Goal: Task Accomplishment & Management: Use online tool/utility

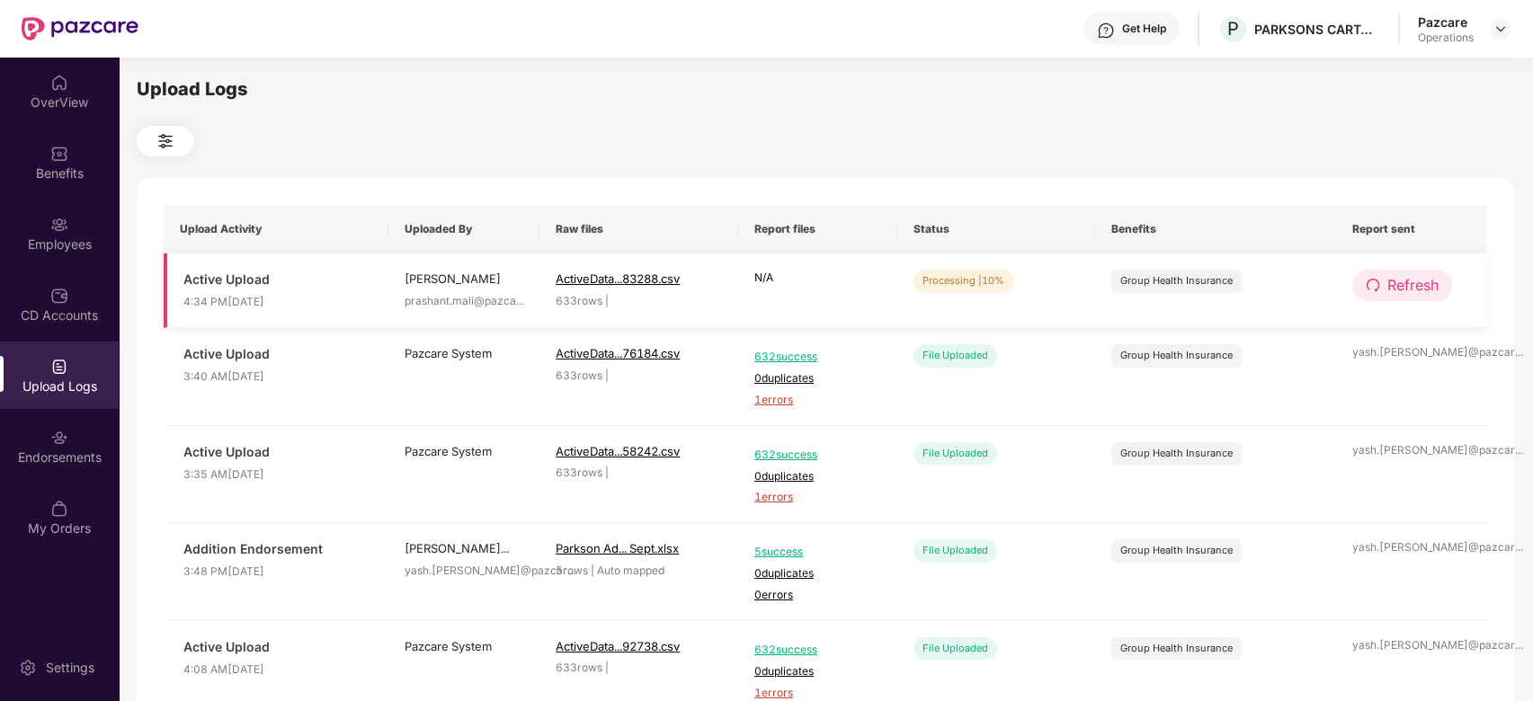
click at [1404, 282] on span "Refresh" at bounding box center [1413, 285] width 51 height 22
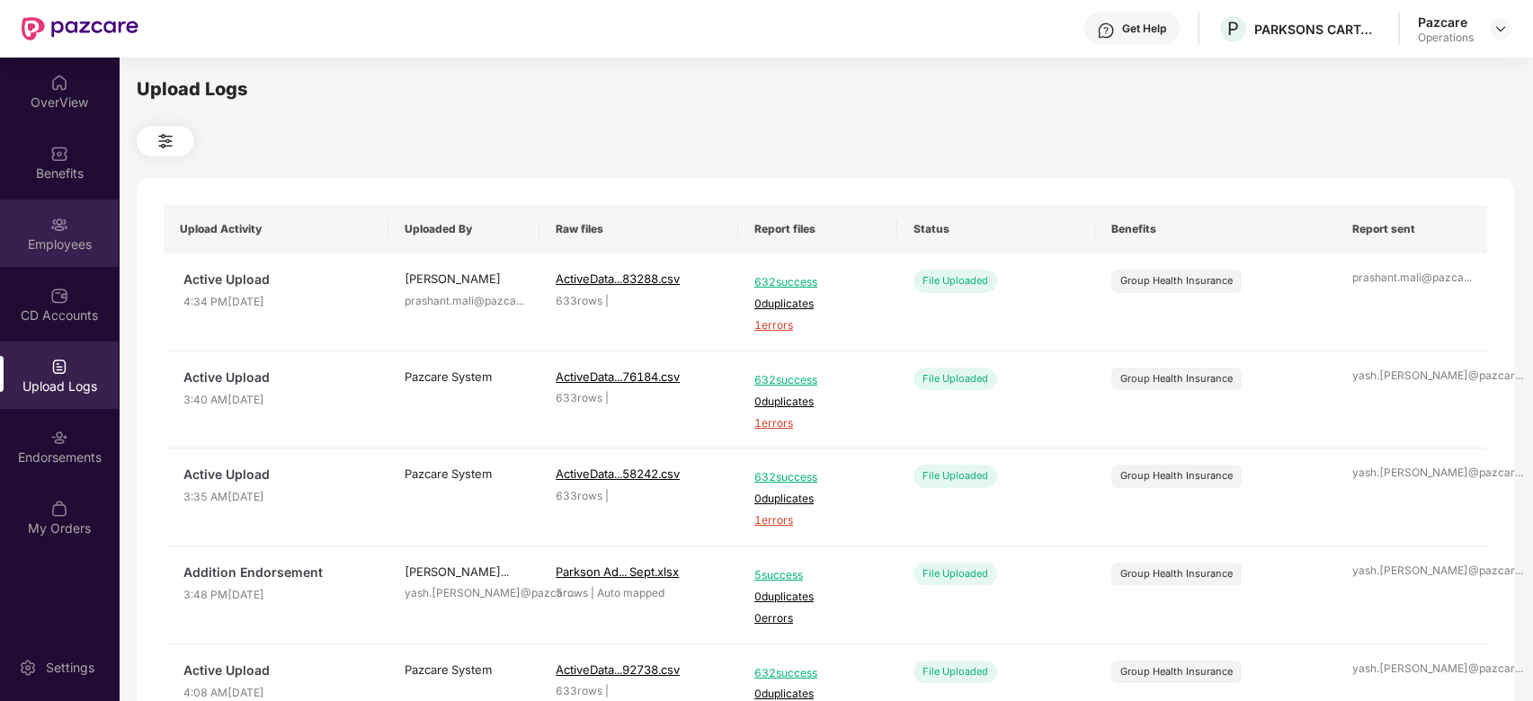
click at [53, 217] on img at bounding box center [59, 225] width 18 height 18
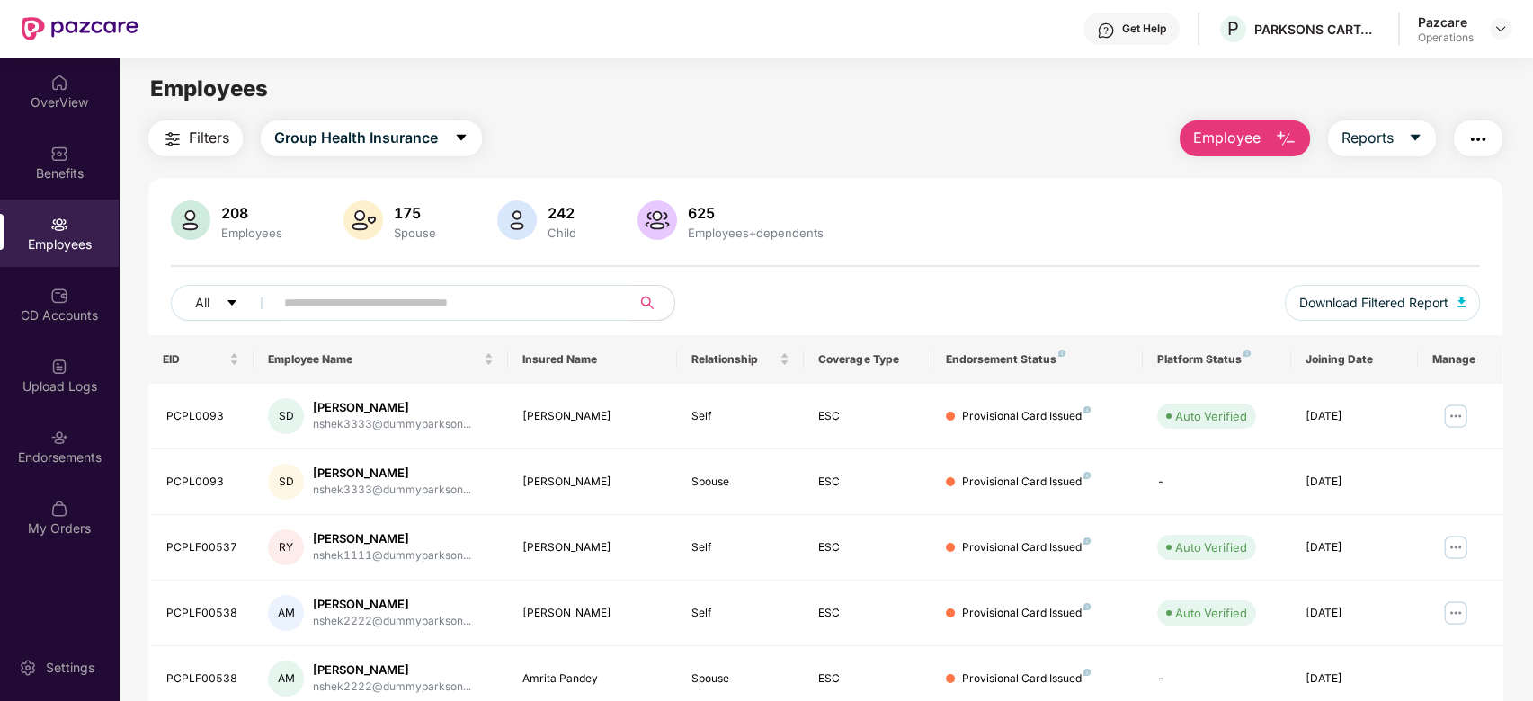
click at [189, 145] on span "Filters" at bounding box center [209, 138] width 40 height 22
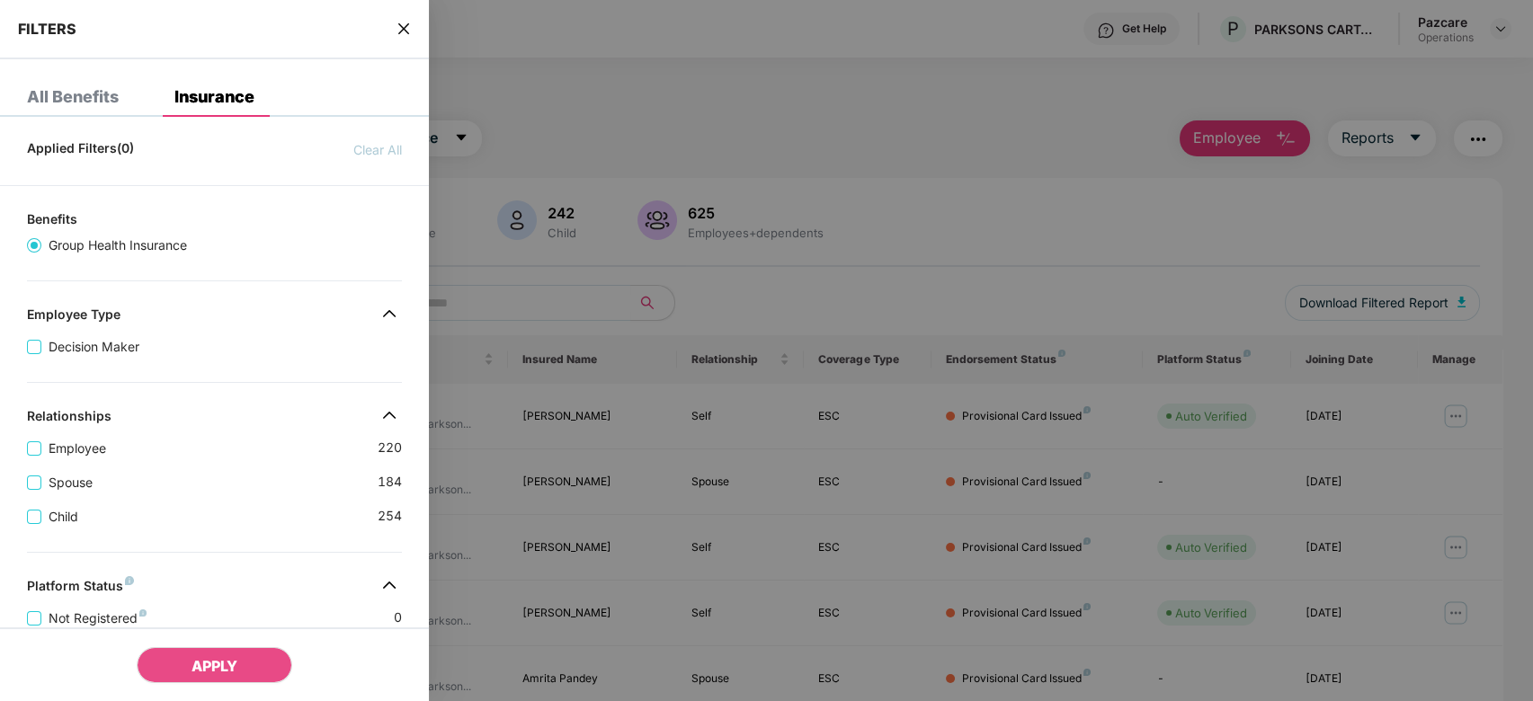
scroll to position [448, 0]
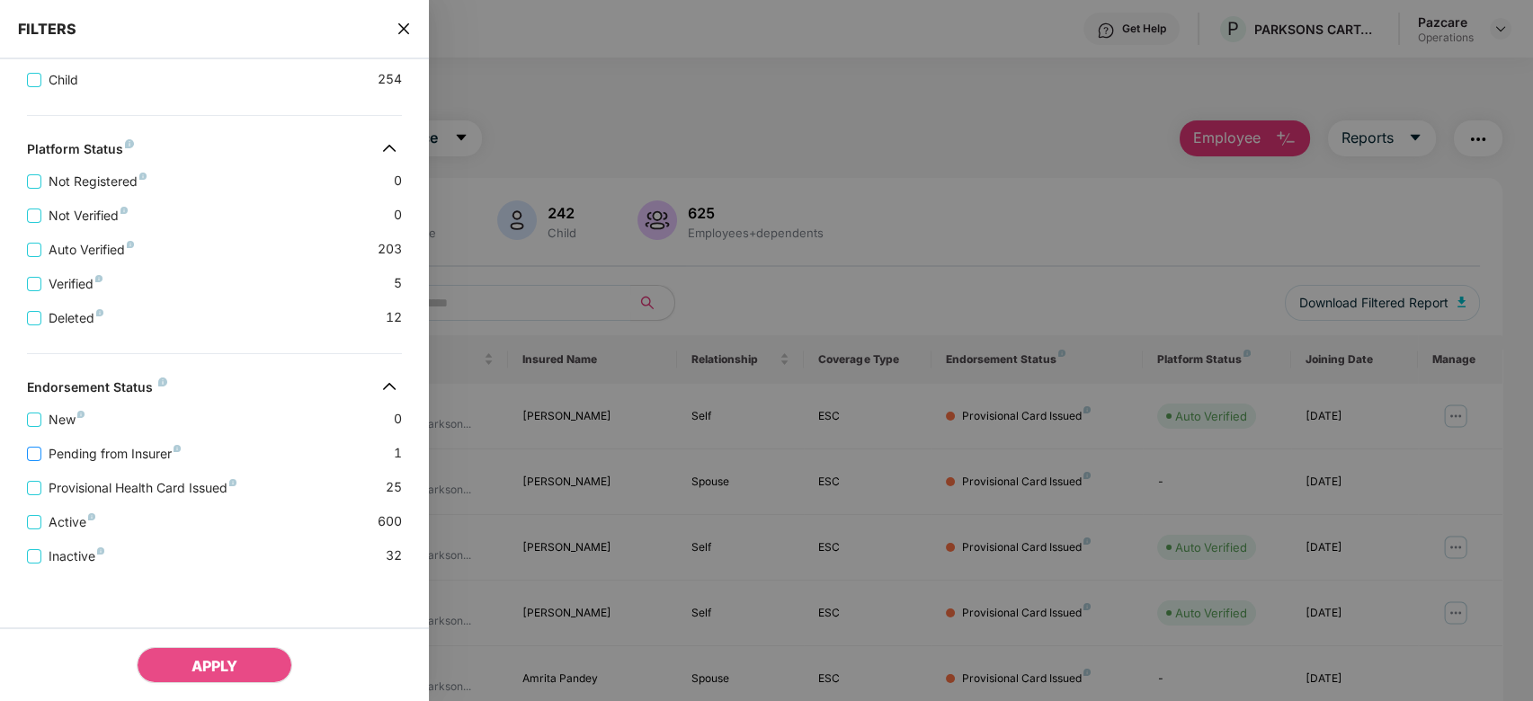
click at [131, 457] on span "Pending from Insurer" at bounding box center [114, 454] width 147 height 20
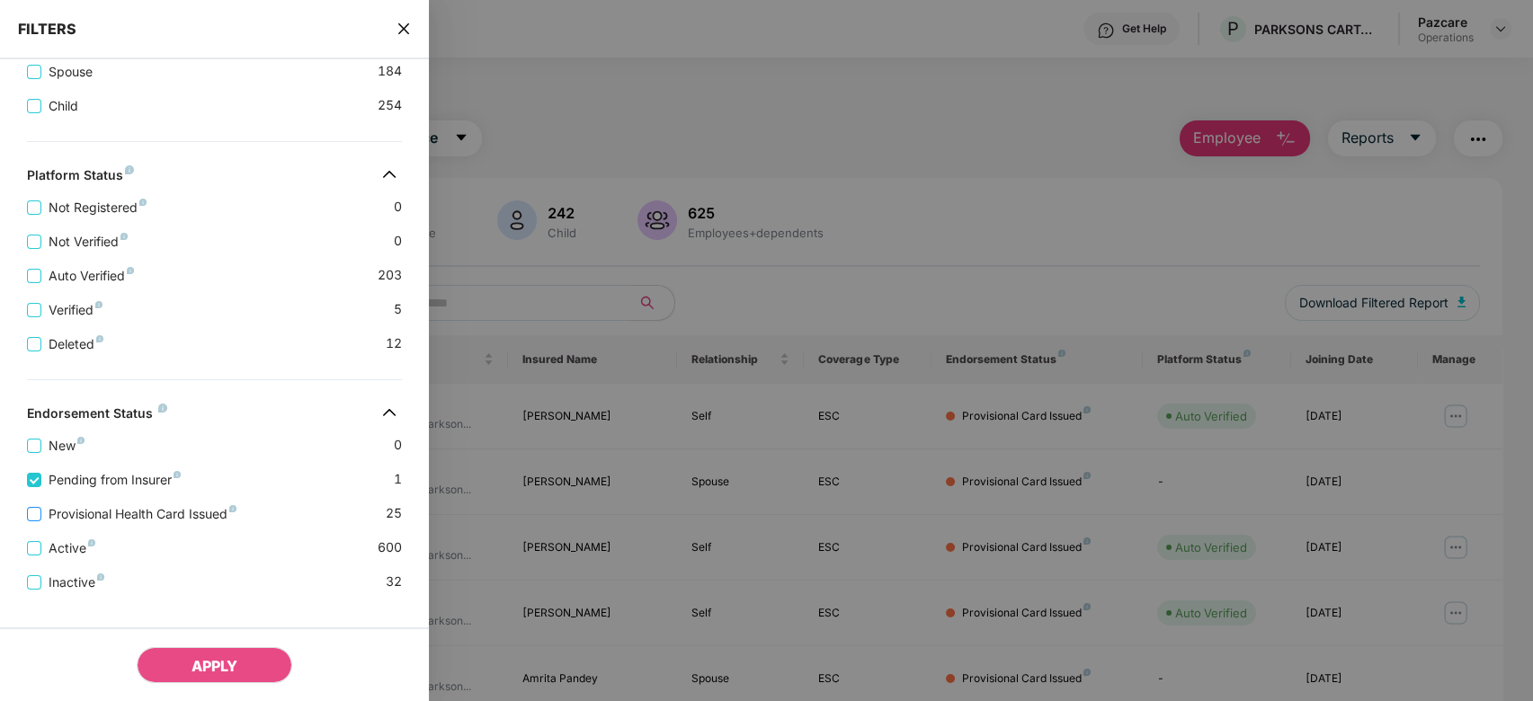
click at [137, 524] on span "Provisional Health Card Issued" at bounding box center [142, 514] width 202 height 20
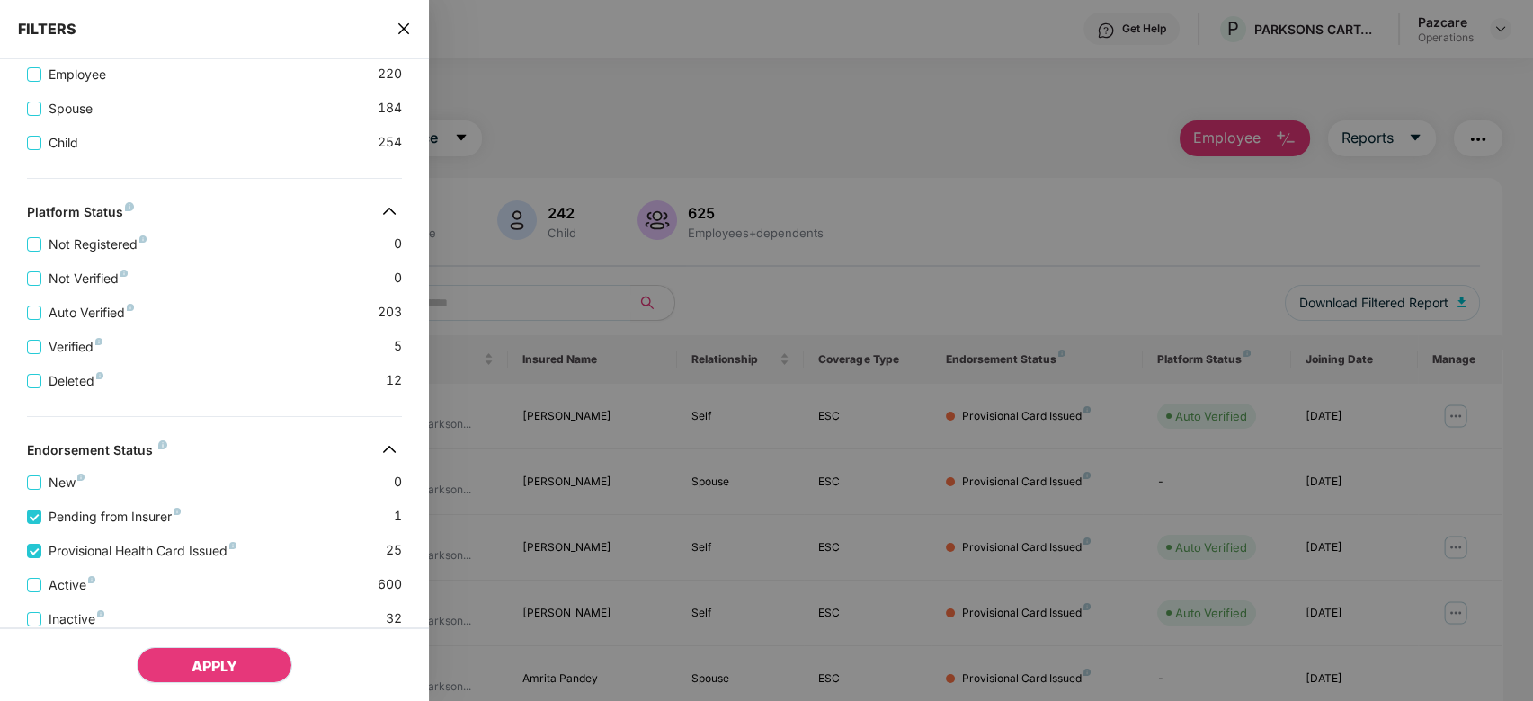
click at [220, 660] on span "APPLY" at bounding box center [215, 666] width 46 height 18
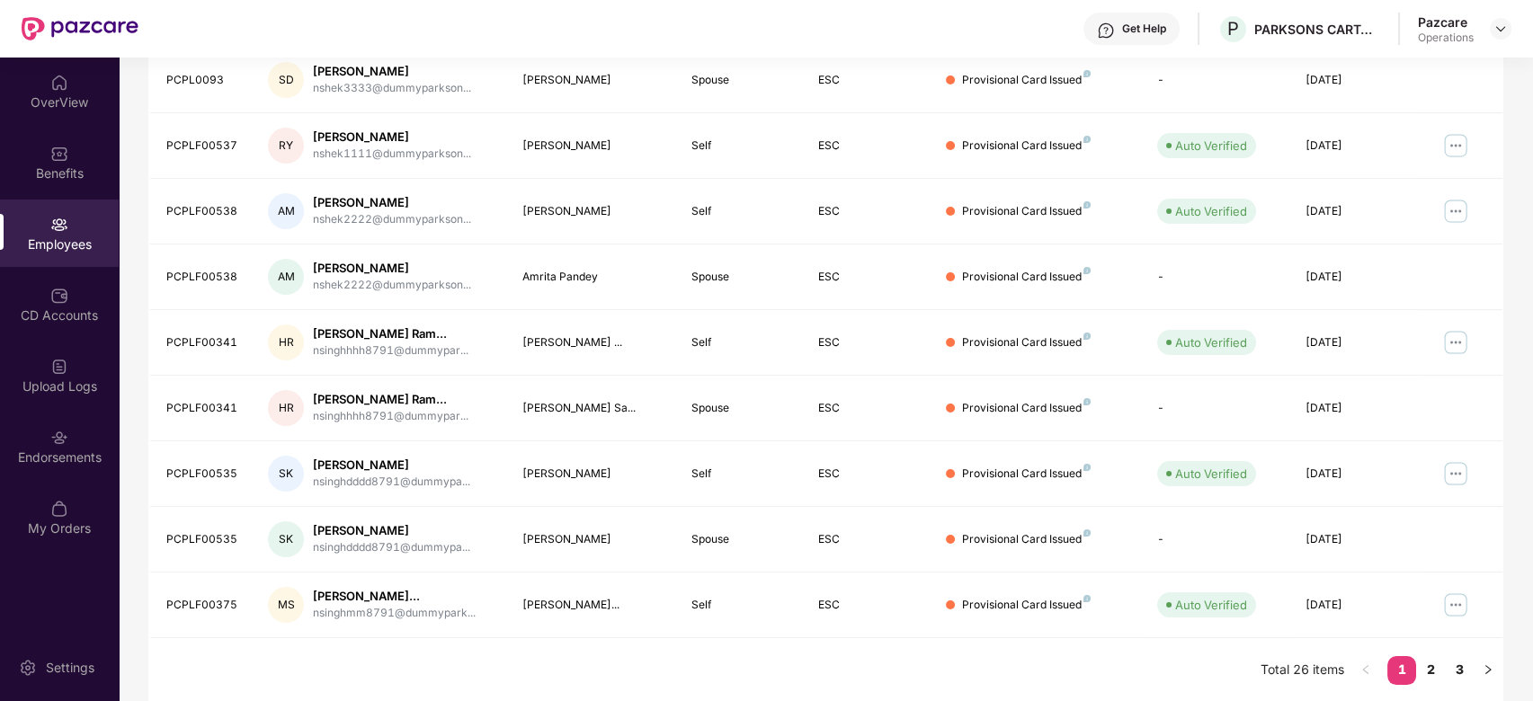
scroll to position [0, 0]
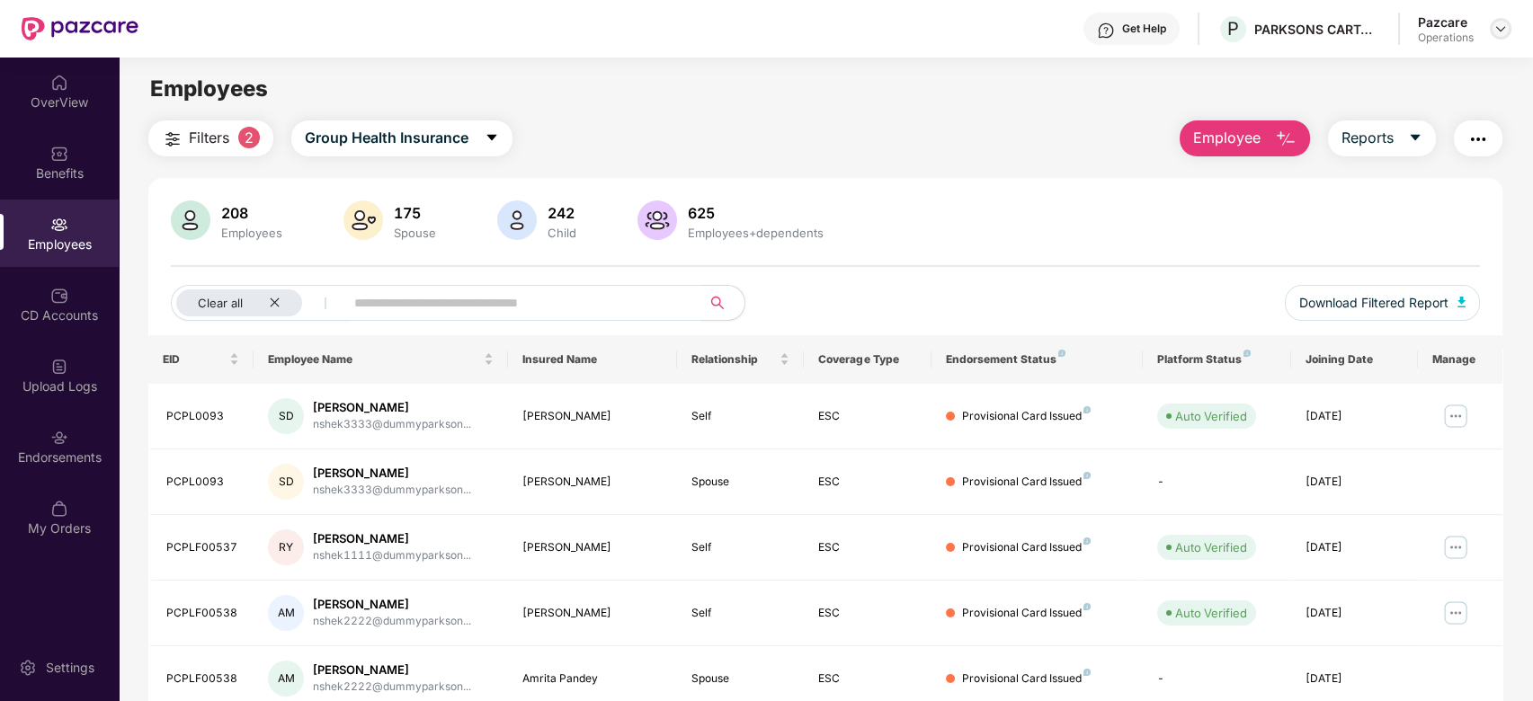
click at [1500, 27] on img at bounding box center [1501, 29] width 14 height 14
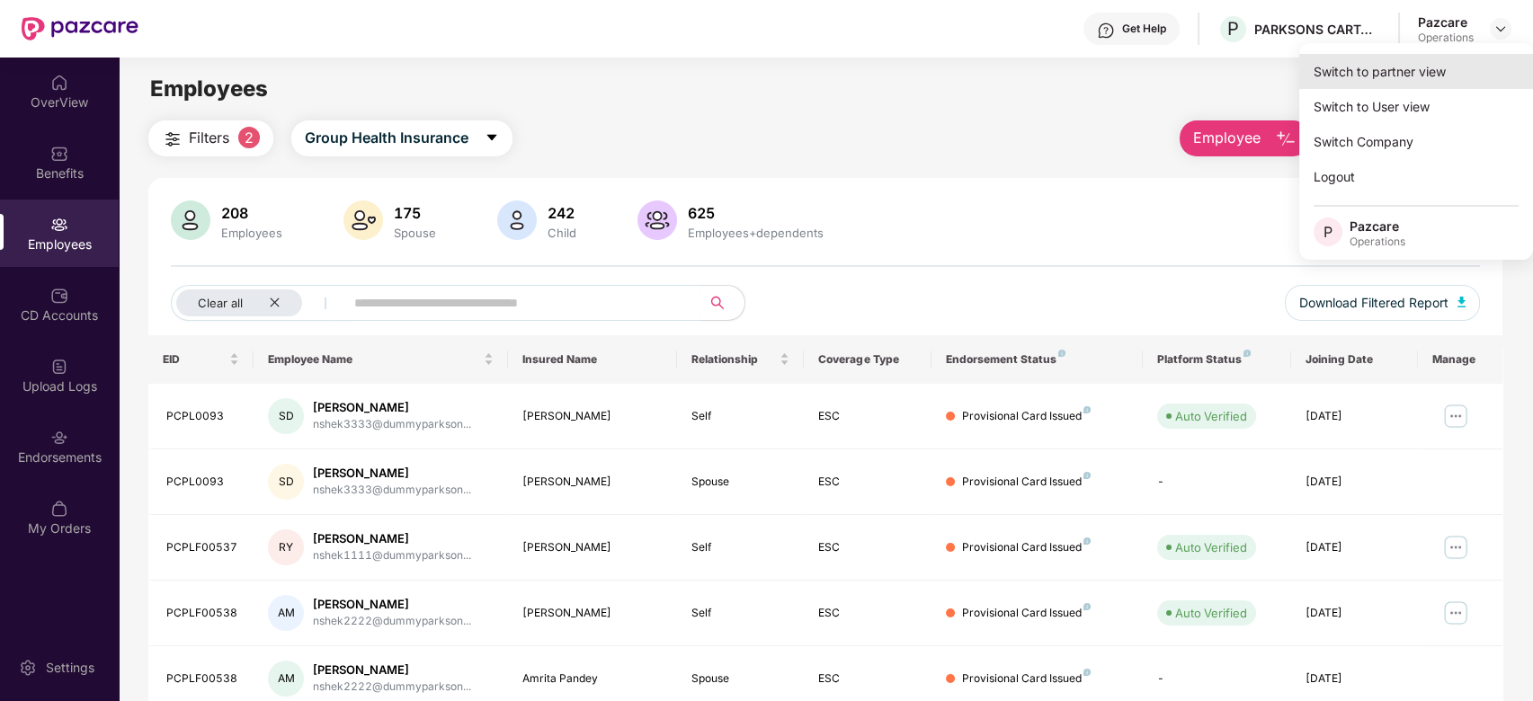
click at [1396, 76] on div "Switch to partner view" at bounding box center [1416, 71] width 234 height 35
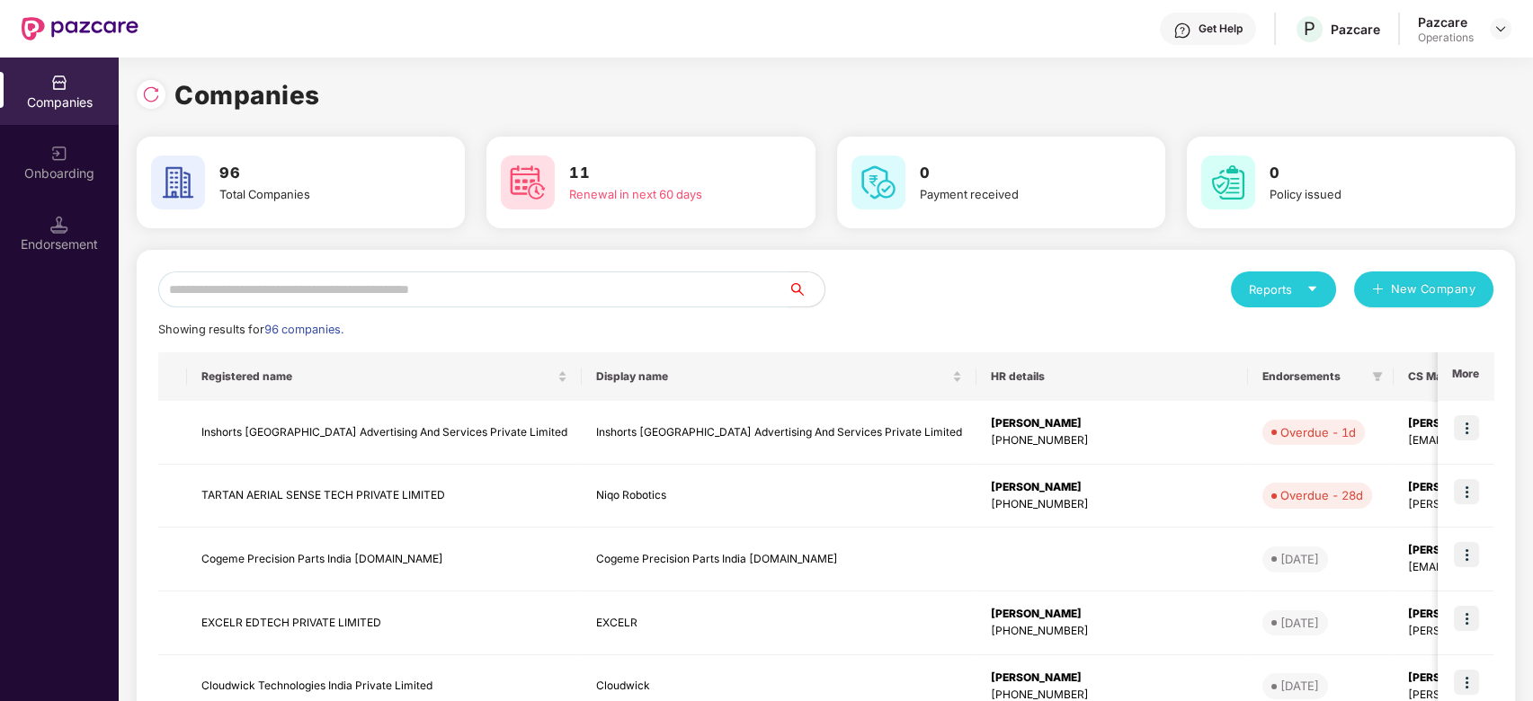
click at [732, 276] on input "text" at bounding box center [473, 290] width 630 height 36
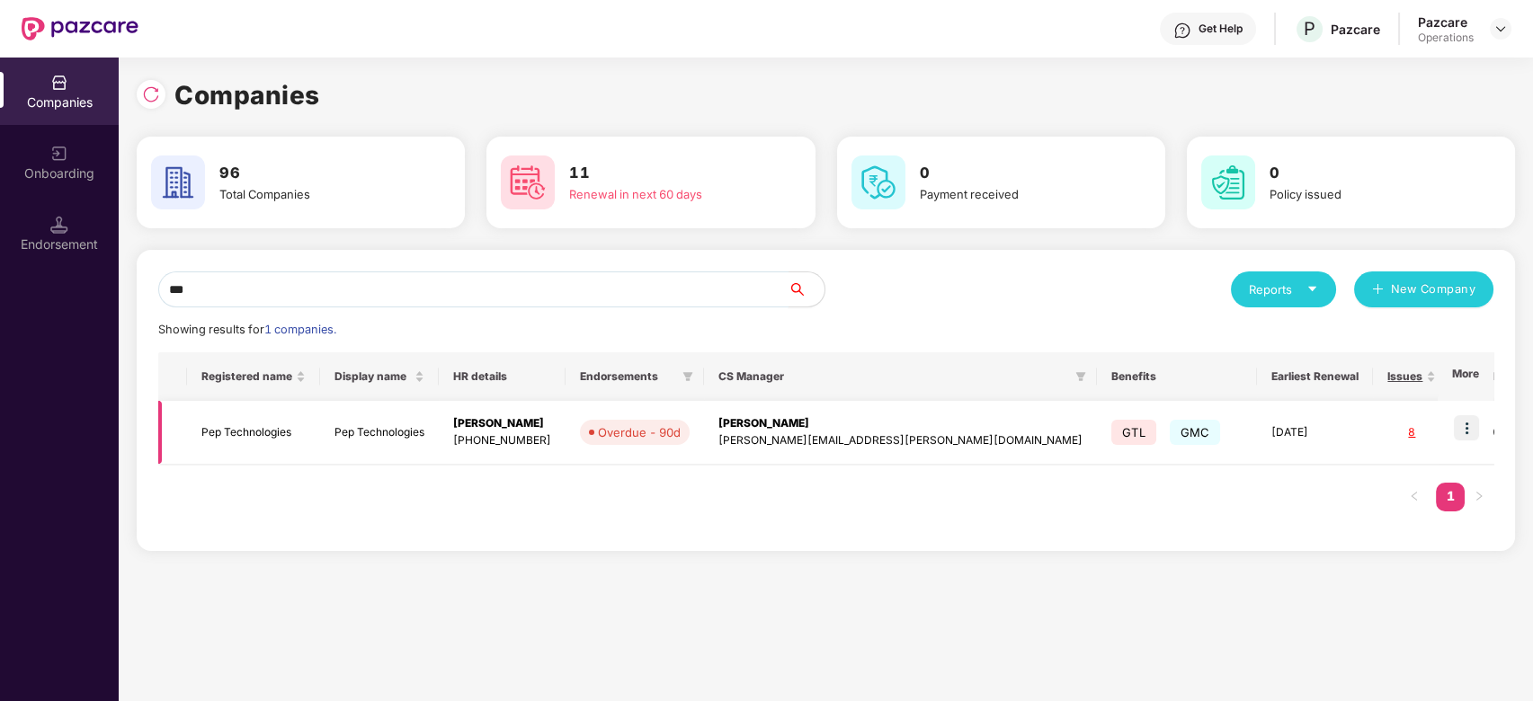
type input "***"
click at [1471, 420] on img at bounding box center [1466, 427] width 25 height 25
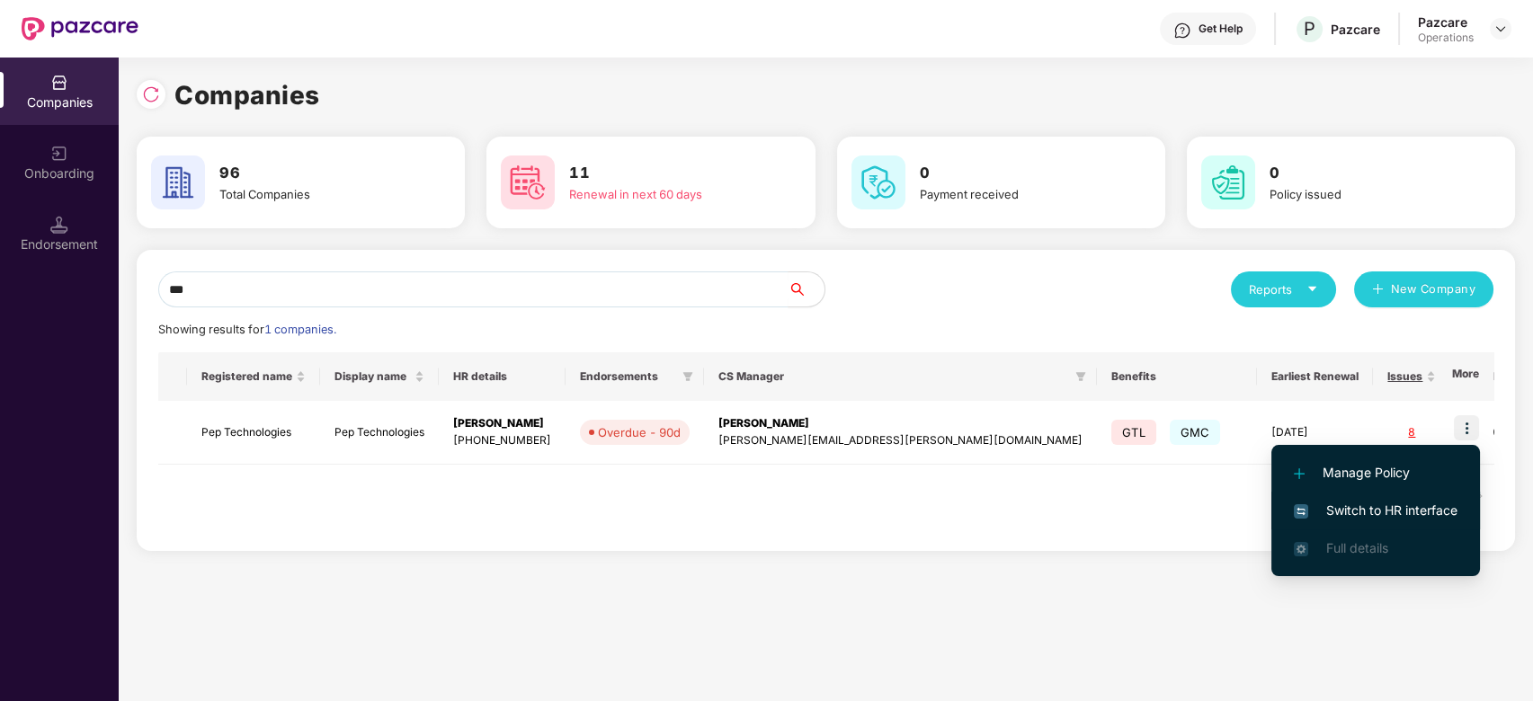
click at [1345, 509] on span "Switch to HR interface" at bounding box center [1376, 511] width 164 height 20
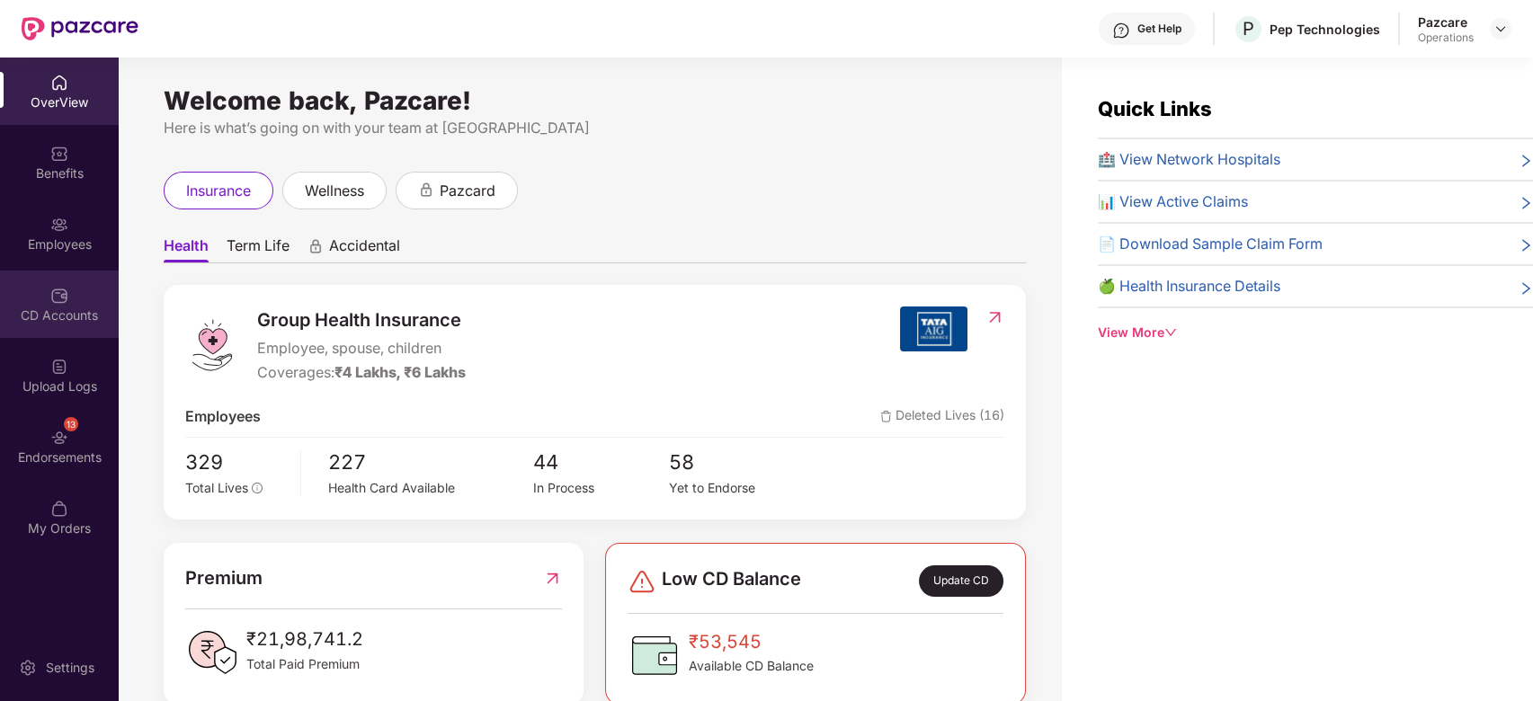
scroll to position [58, 0]
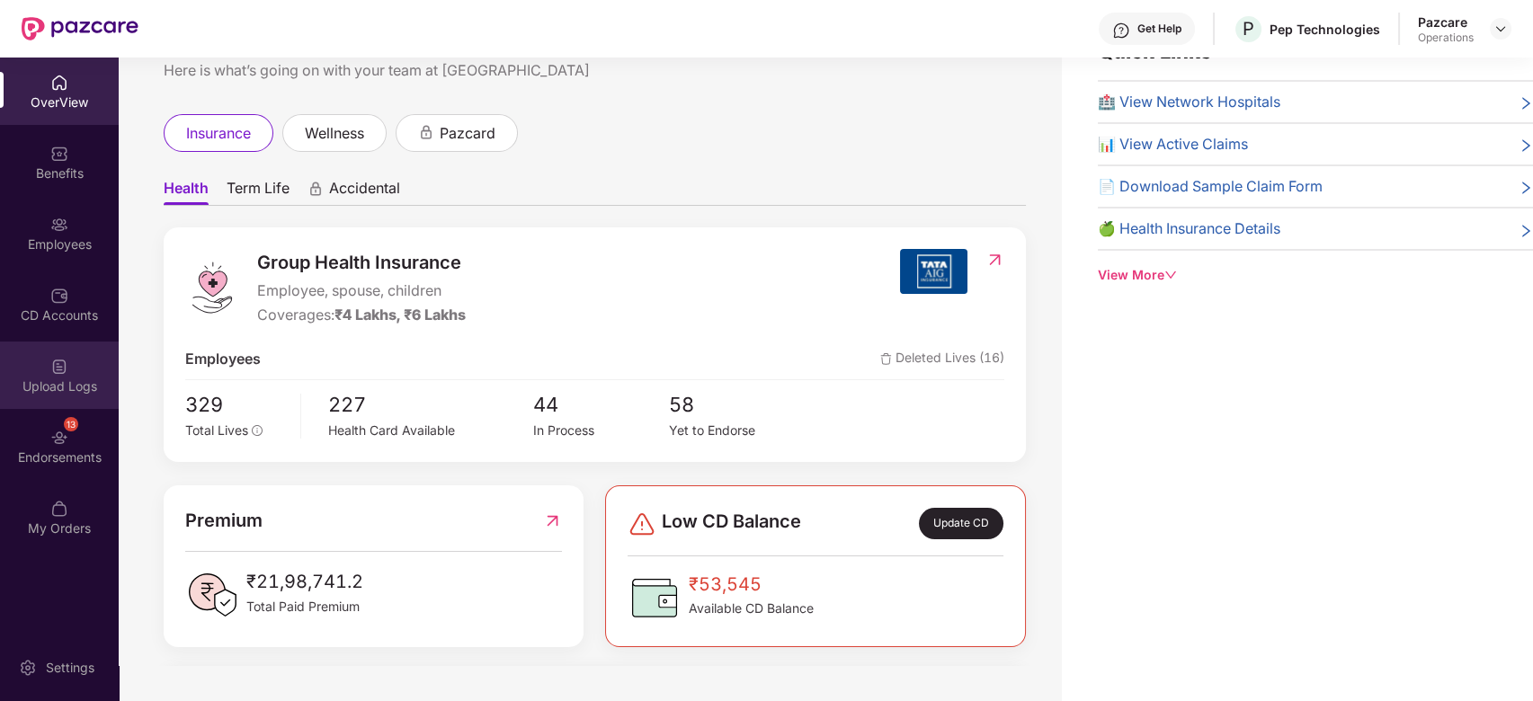
click at [36, 403] on div "Upload Logs" at bounding box center [59, 375] width 119 height 67
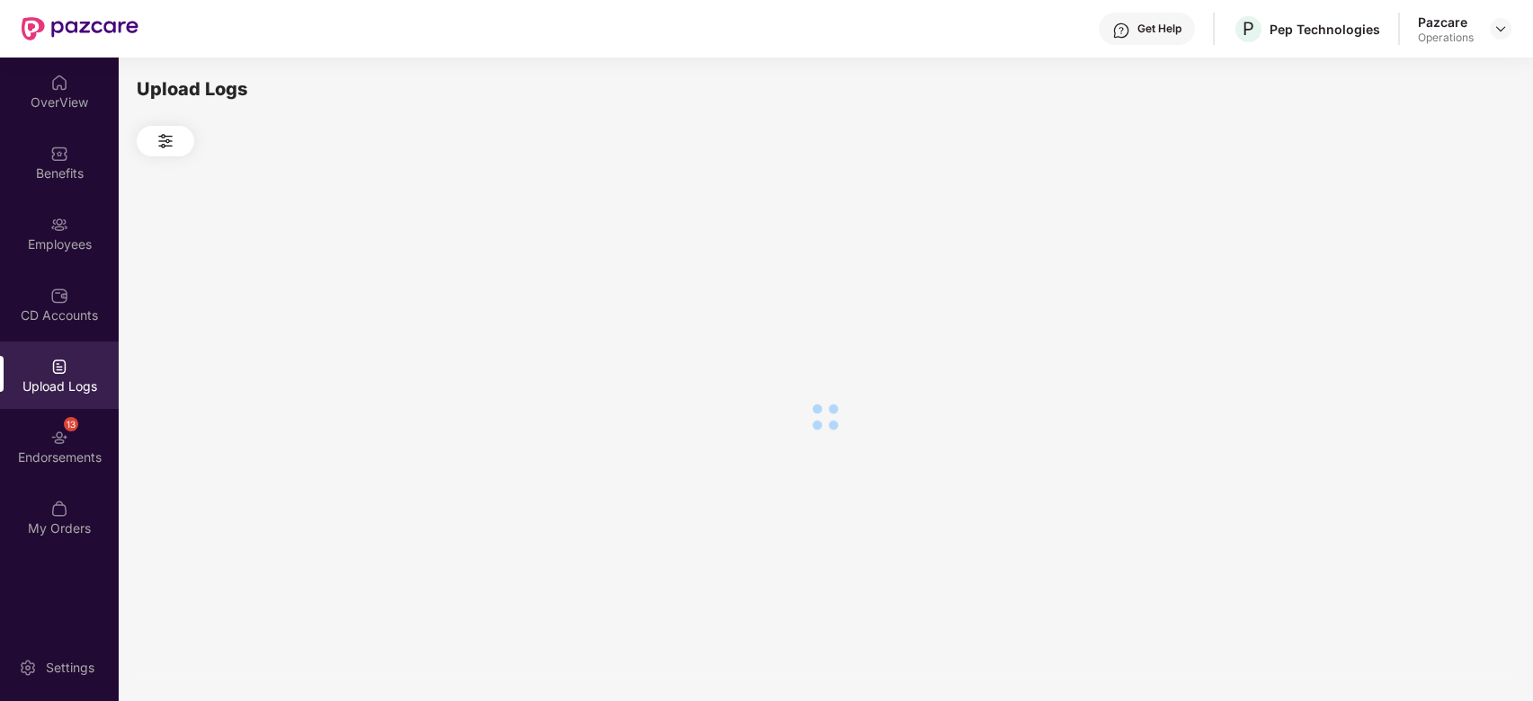
scroll to position [0, 0]
click at [36, 421] on div "13 Endorsements" at bounding box center [59, 446] width 119 height 67
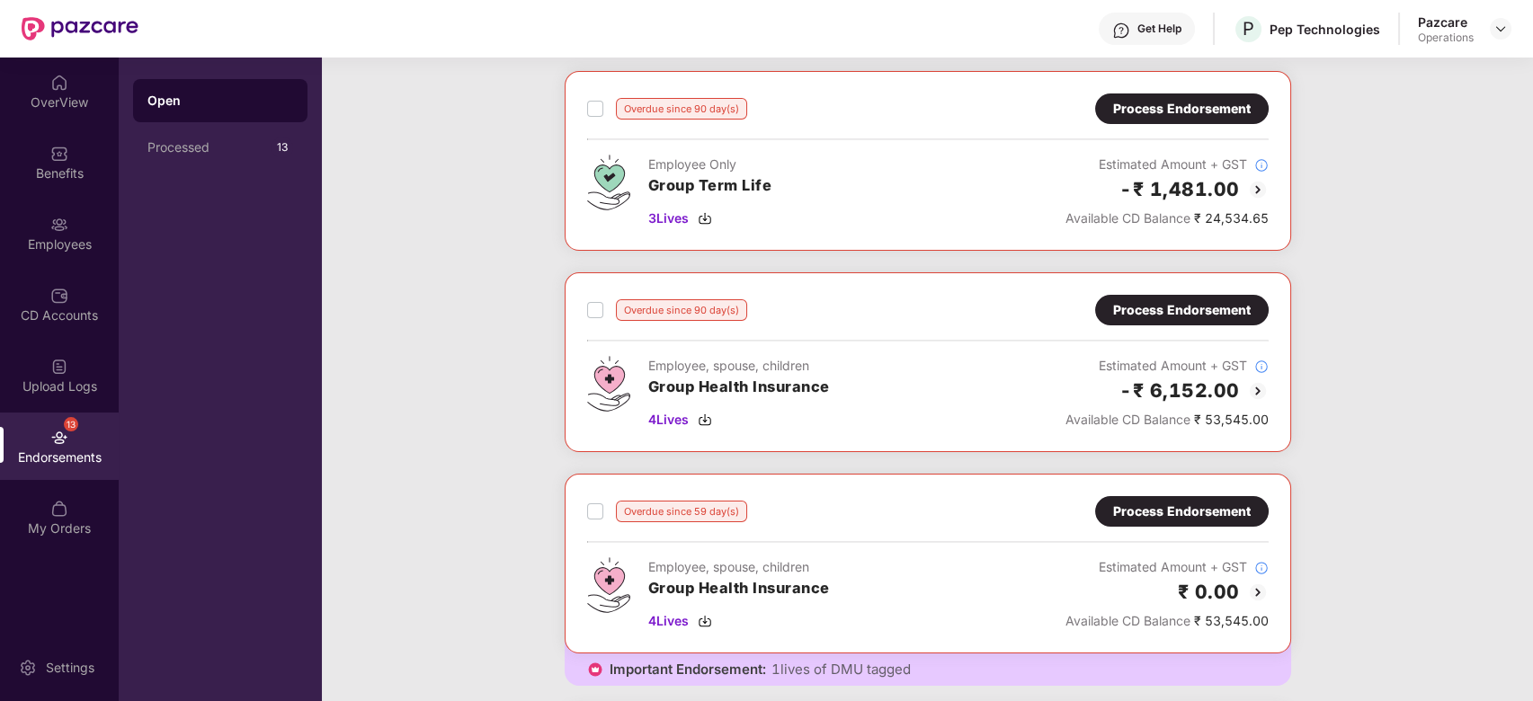
scroll to position [86, 0]
click at [672, 420] on span "4 Lives" at bounding box center [668, 419] width 40 height 20
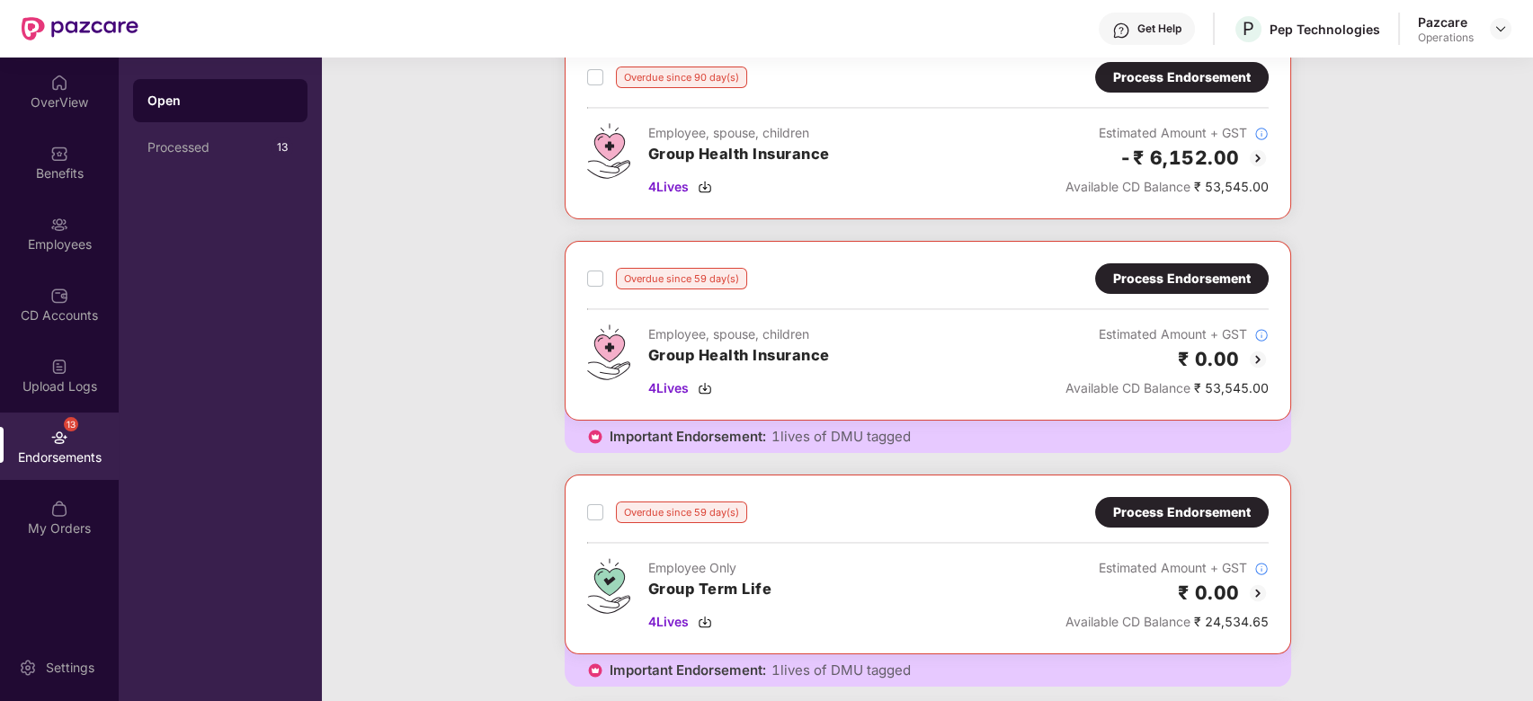
scroll to position [323, 0]
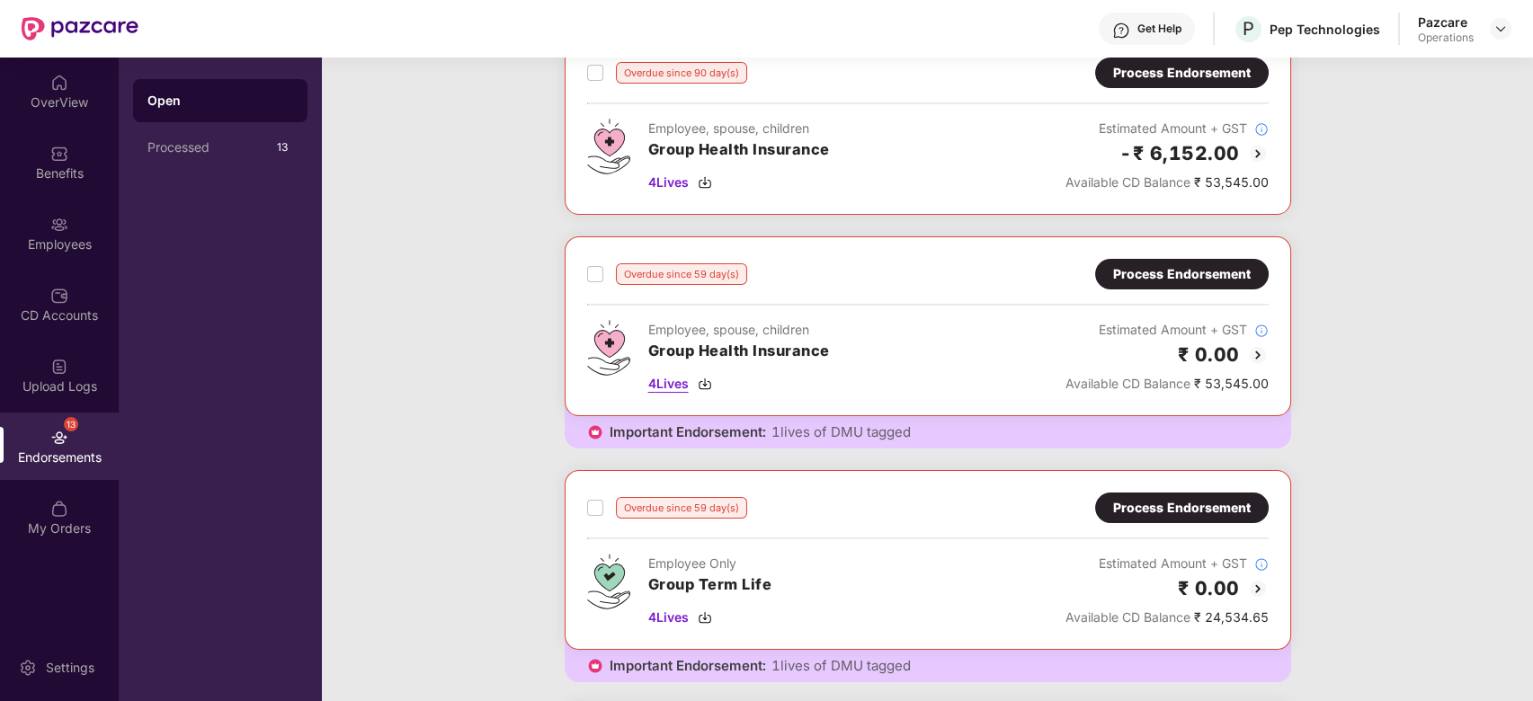
click at [665, 386] on span "4 Lives" at bounding box center [668, 384] width 40 height 20
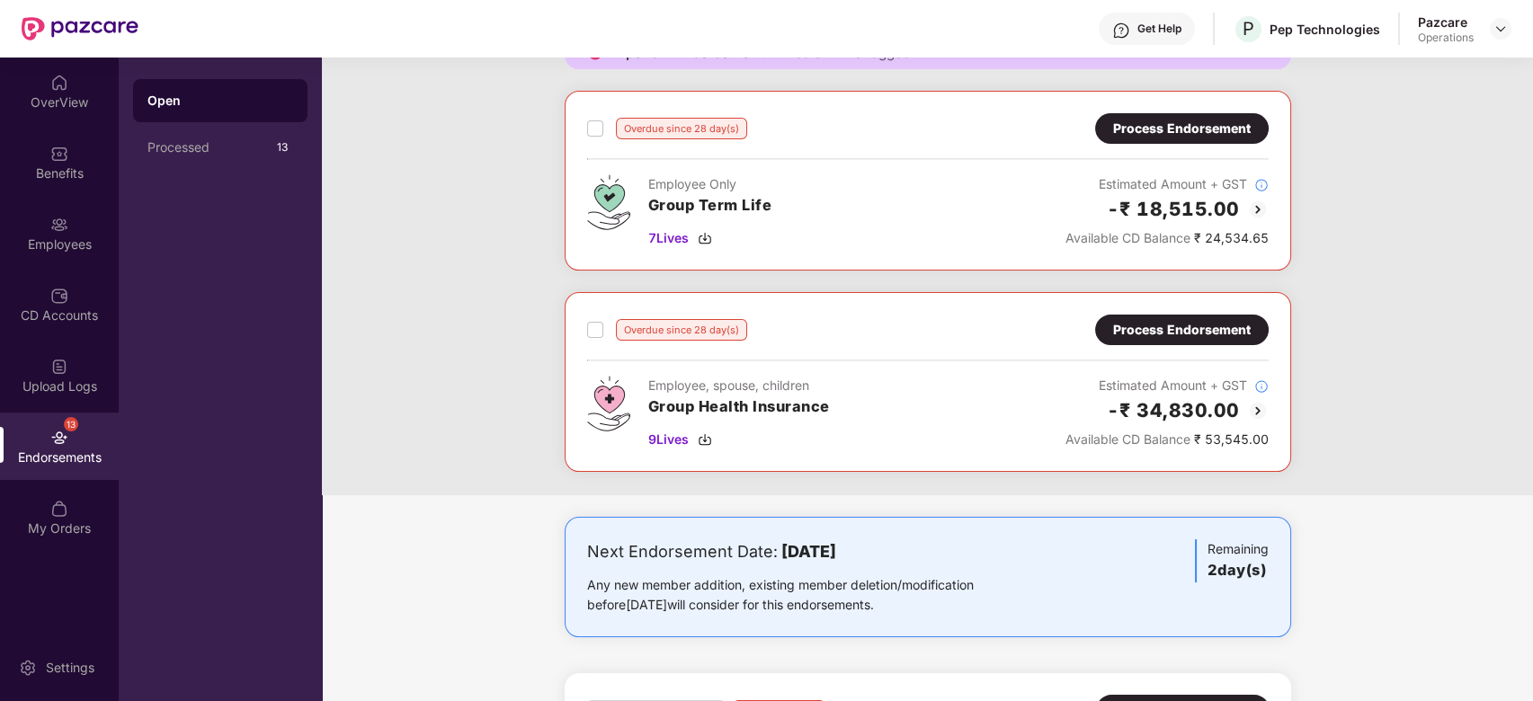
scroll to position [943, 0]
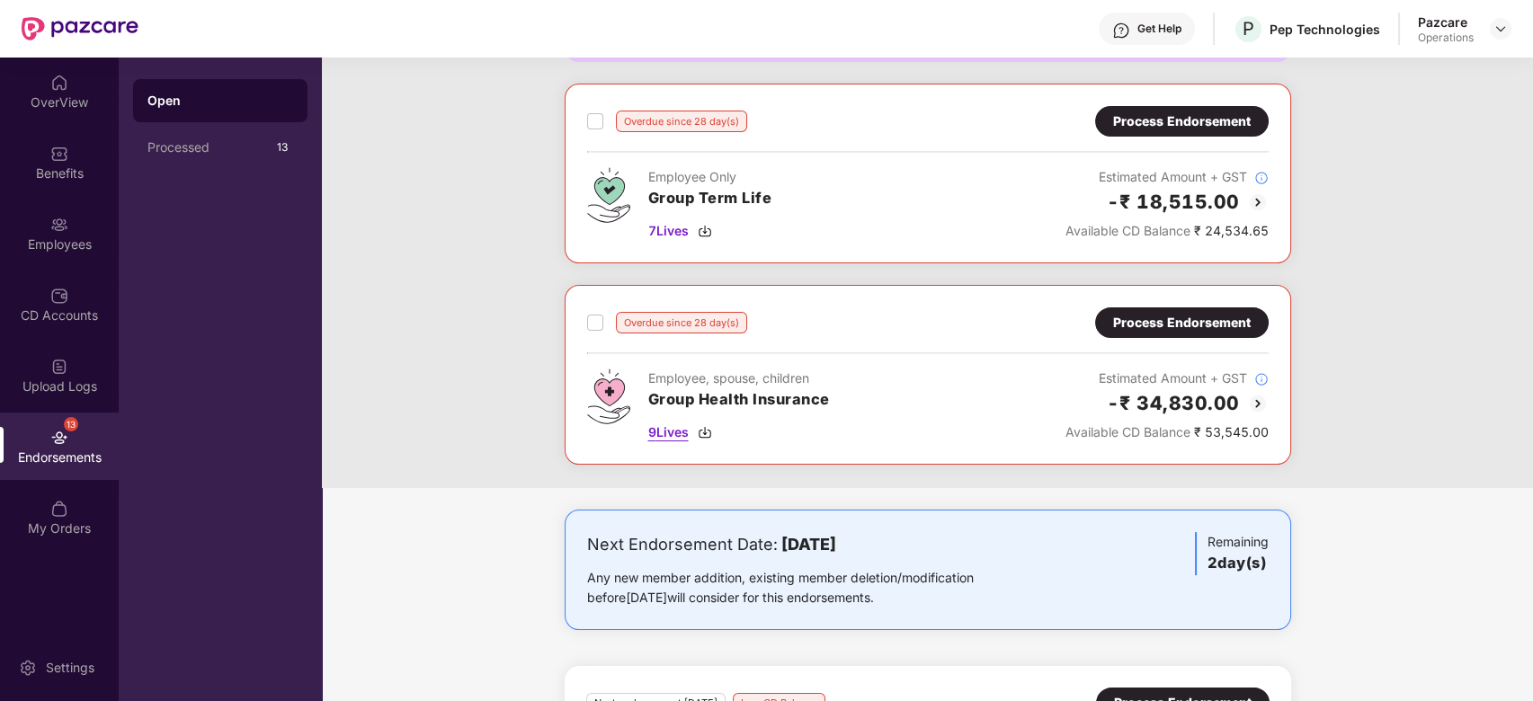
click at [677, 434] on span "9 Lives" at bounding box center [668, 433] width 40 height 20
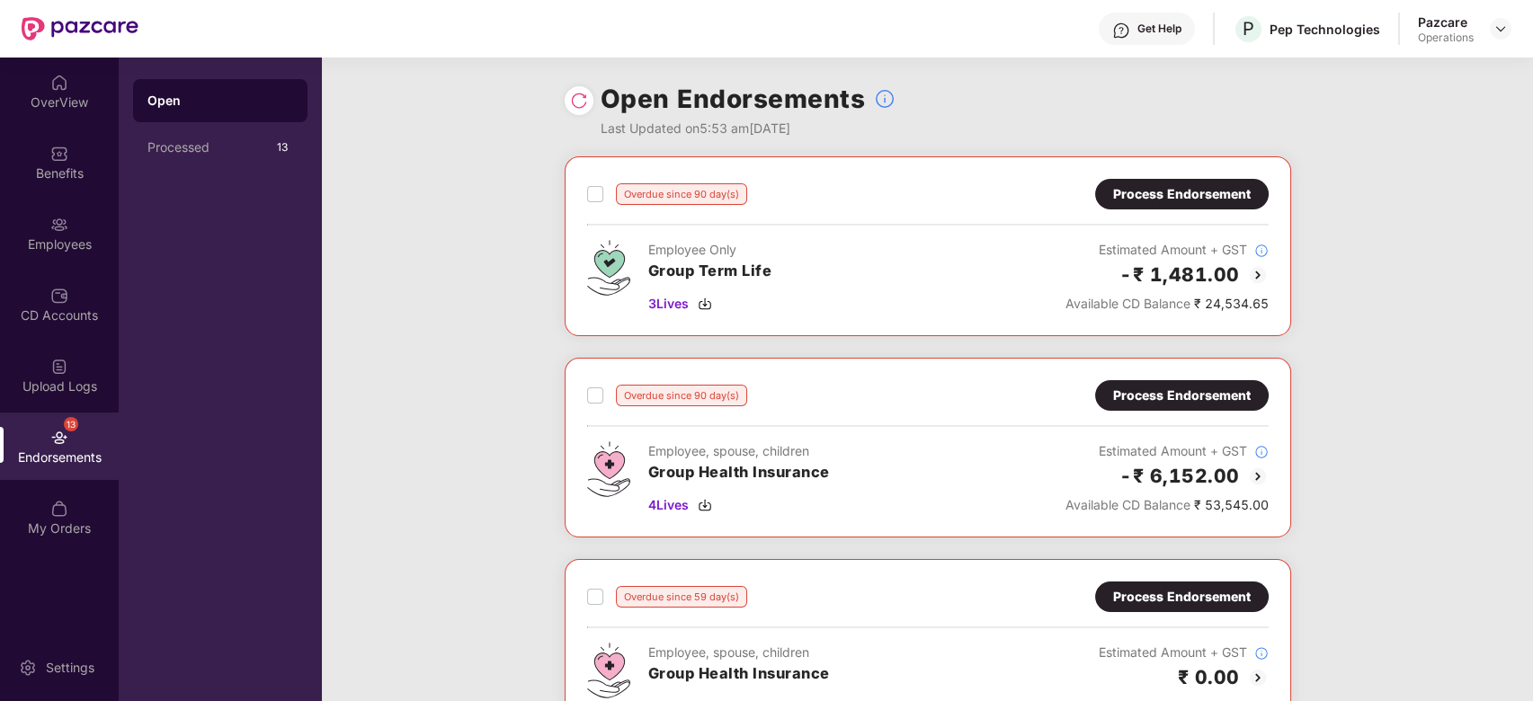
scroll to position [49, 0]
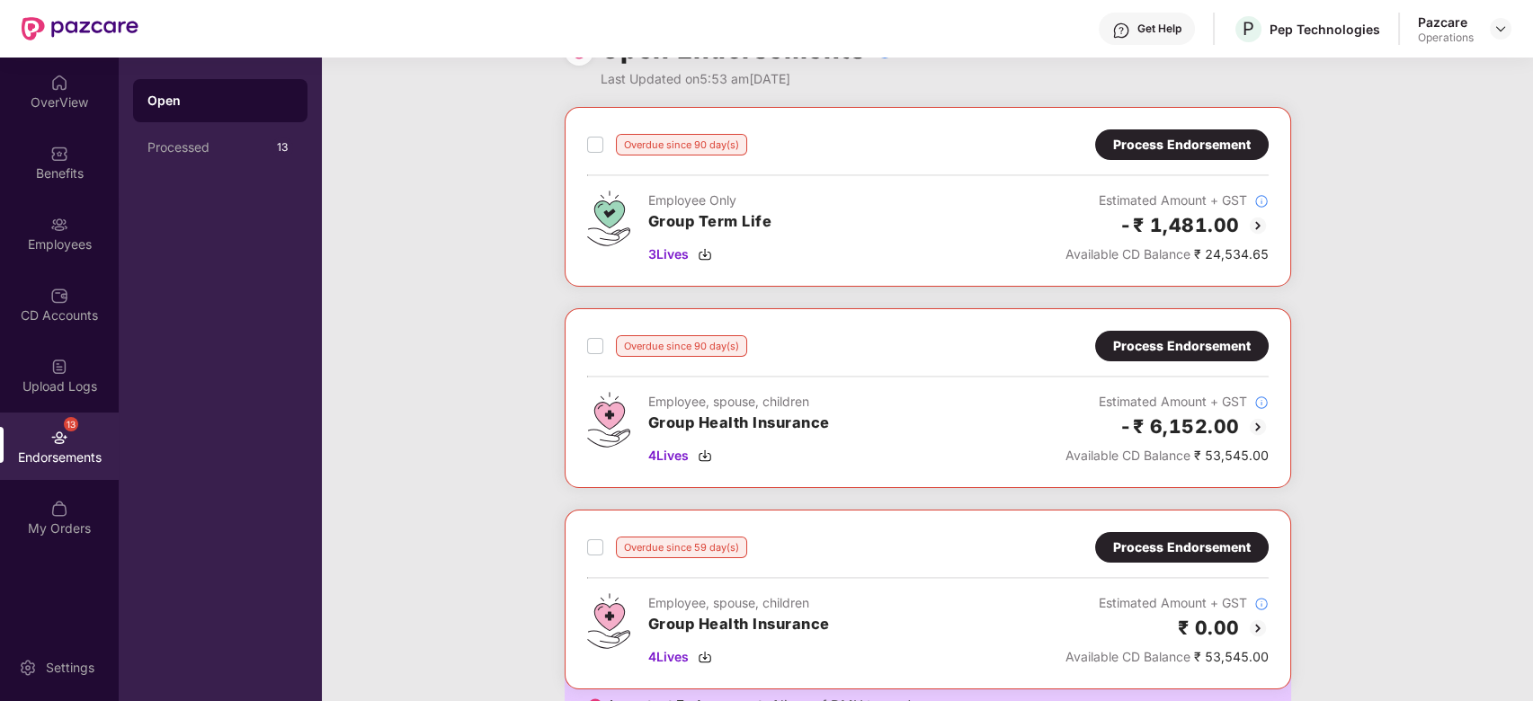
click at [1131, 334] on div "Process Endorsement" at bounding box center [1182, 346] width 174 height 31
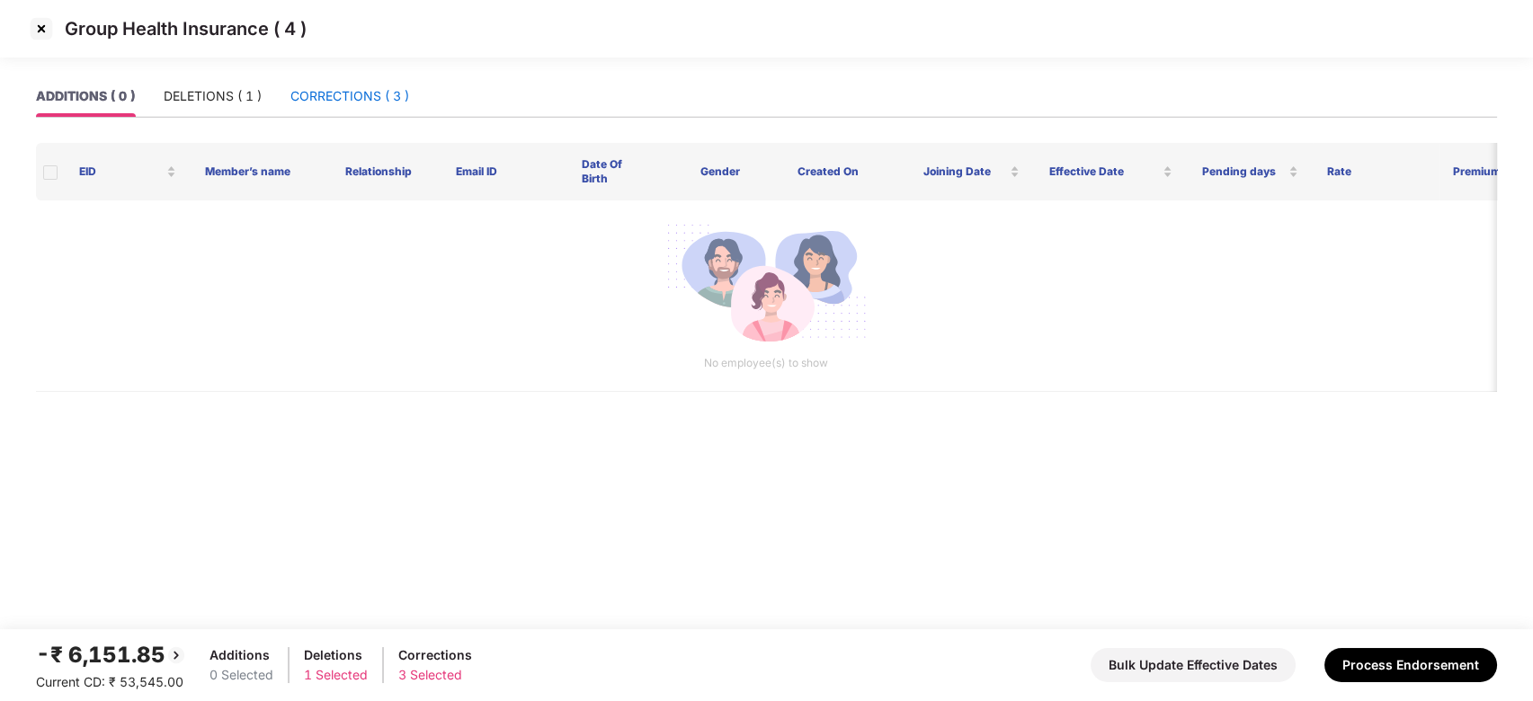
click at [353, 103] on div "CORRECTIONS ( 3 )" at bounding box center [349, 96] width 119 height 20
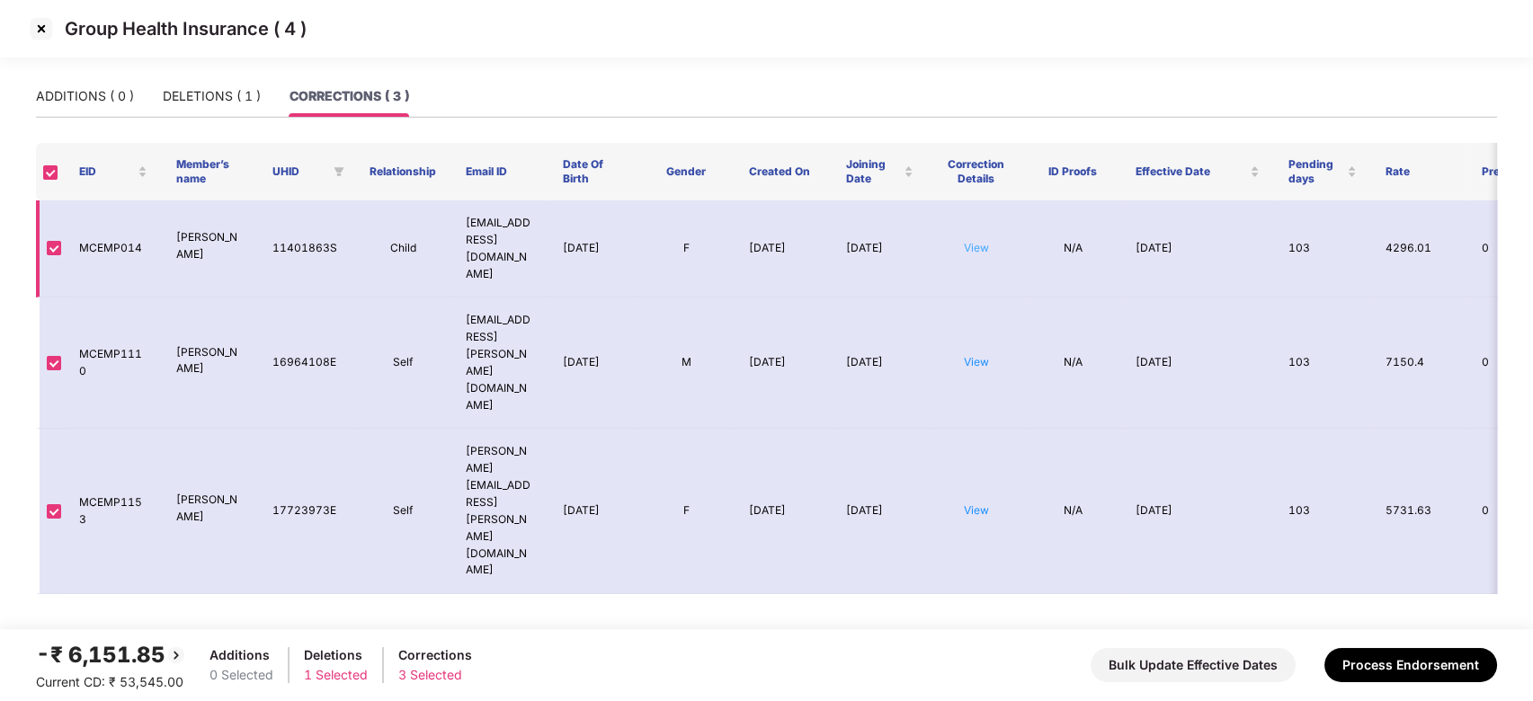
click at [972, 241] on link "View" at bounding box center [976, 247] width 25 height 13
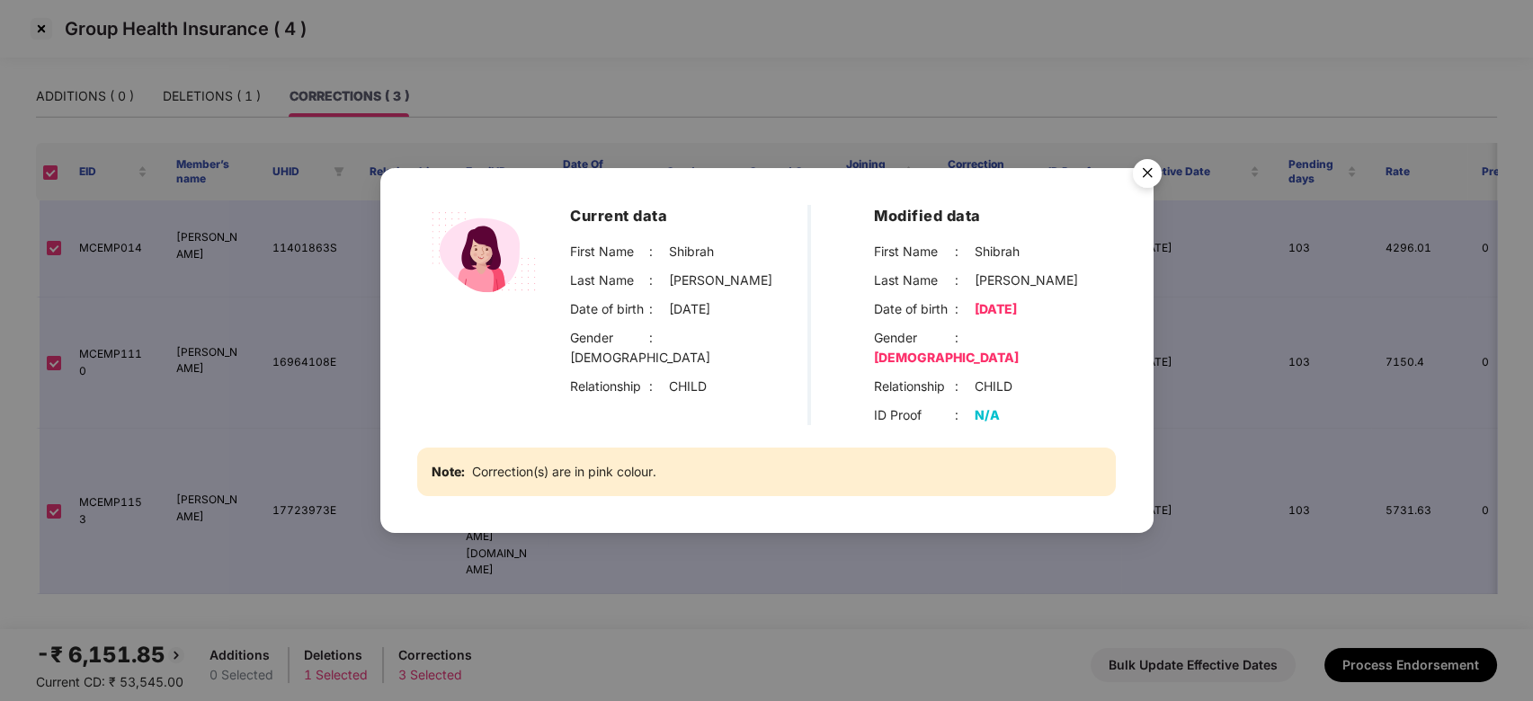
click at [1151, 177] on img "Close" at bounding box center [1147, 176] width 50 height 50
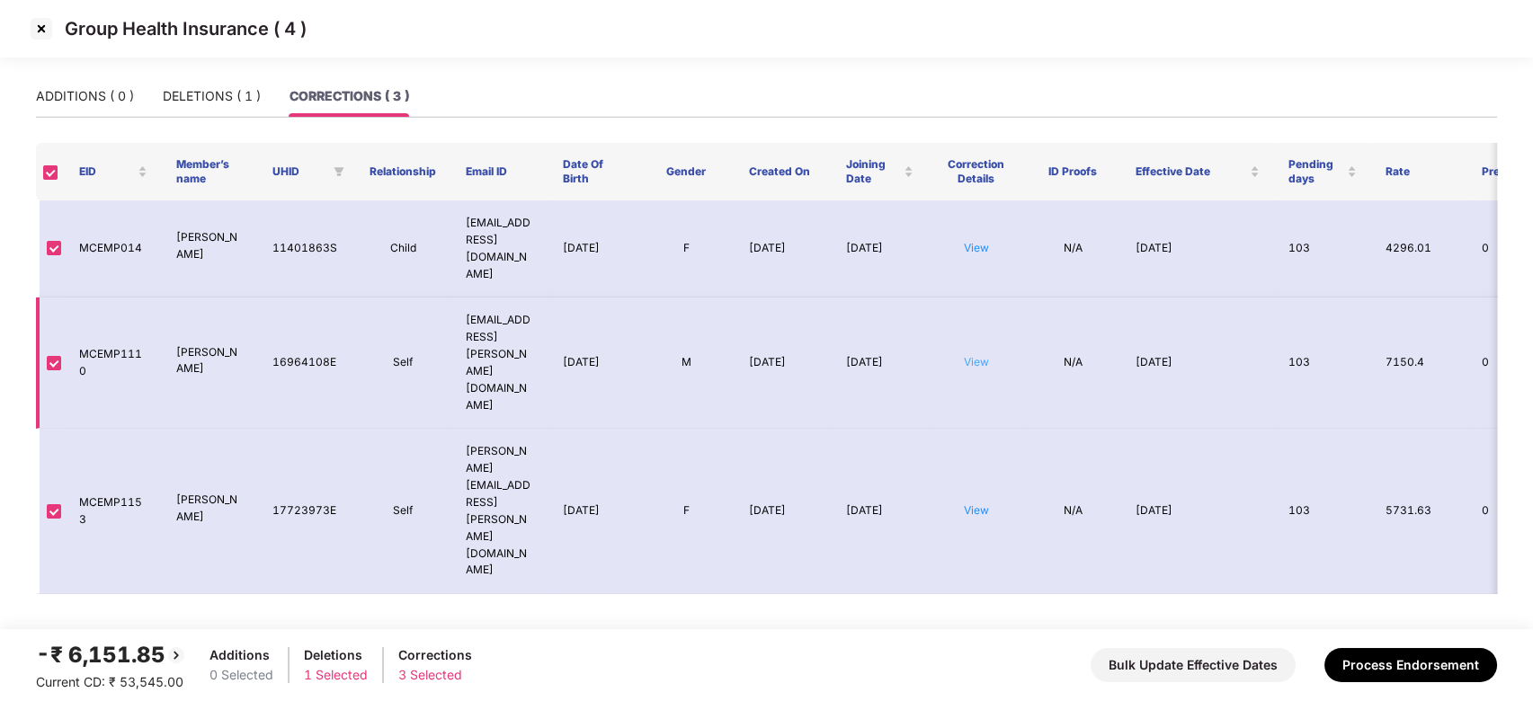
click at [986, 355] on link "View" at bounding box center [976, 361] width 25 height 13
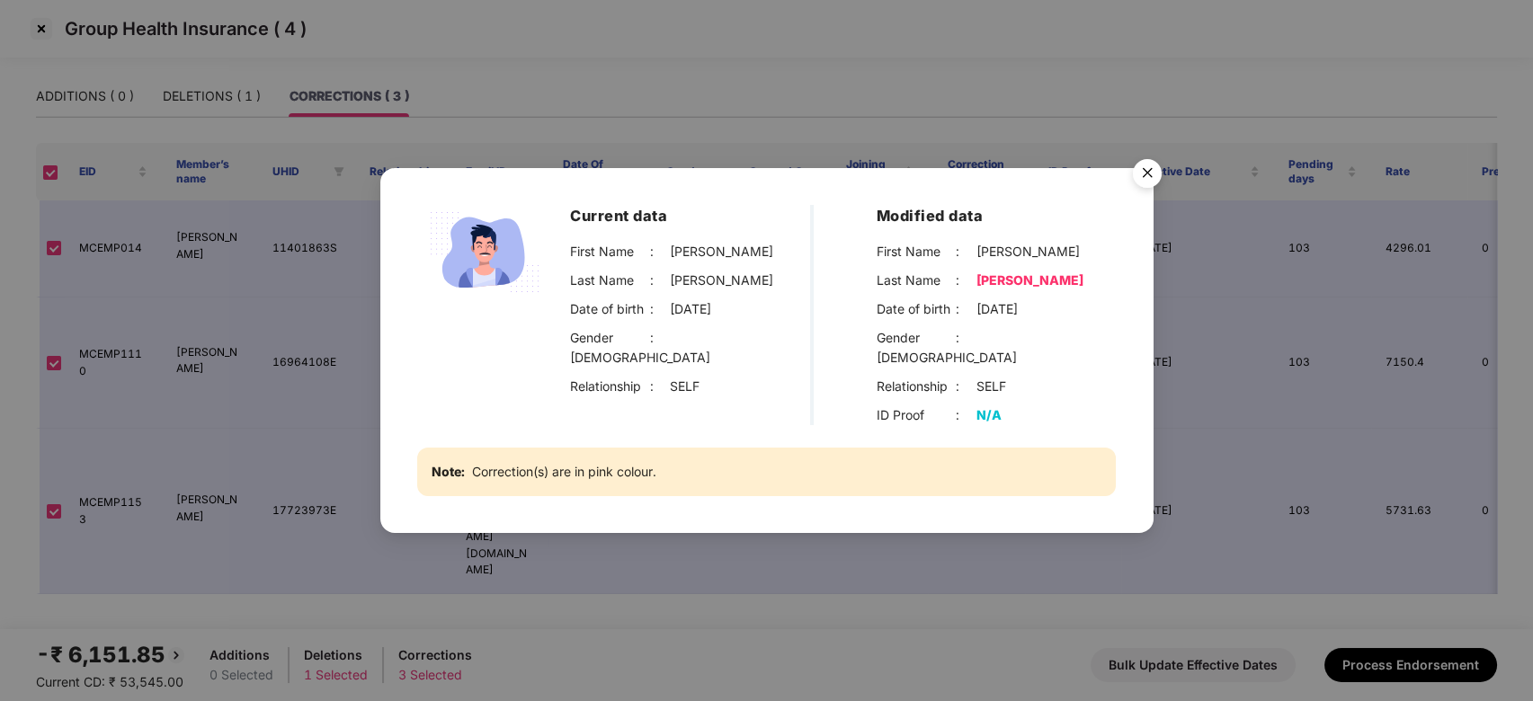
click at [1146, 185] on img "Close" at bounding box center [1147, 176] width 50 height 50
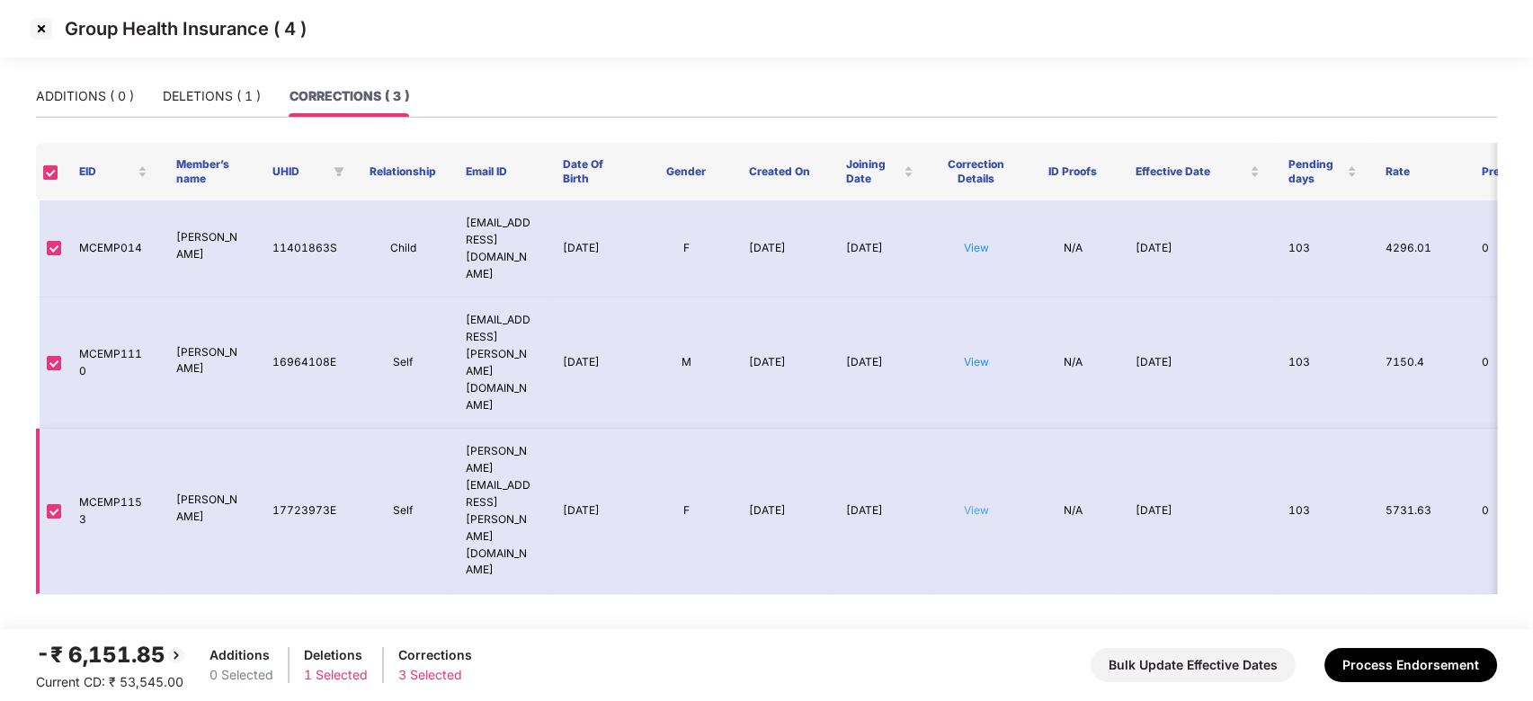
click at [981, 504] on link "View" at bounding box center [976, 510] width 25 height 13
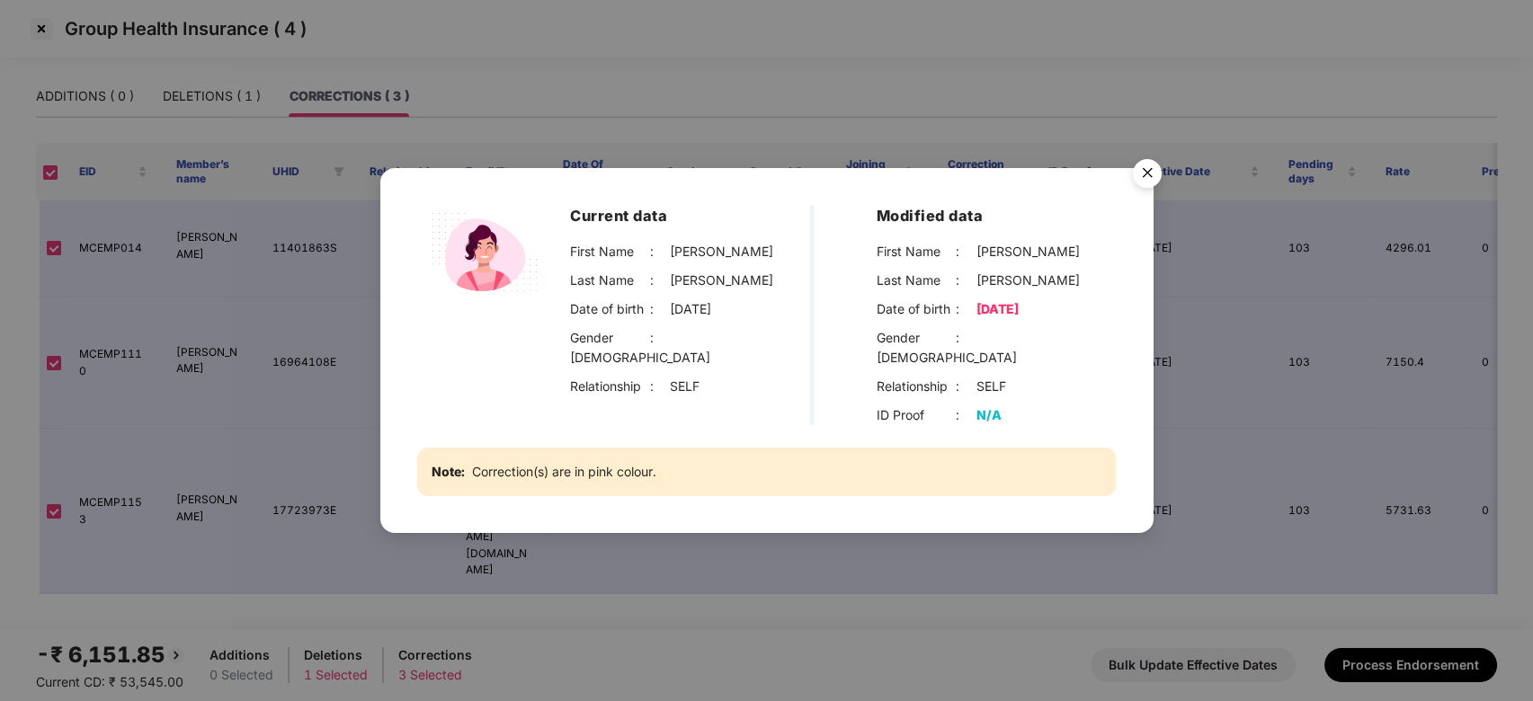
click at [1151, 192] on img "Close" at bounding box center [1147, 176] width 50 height 50
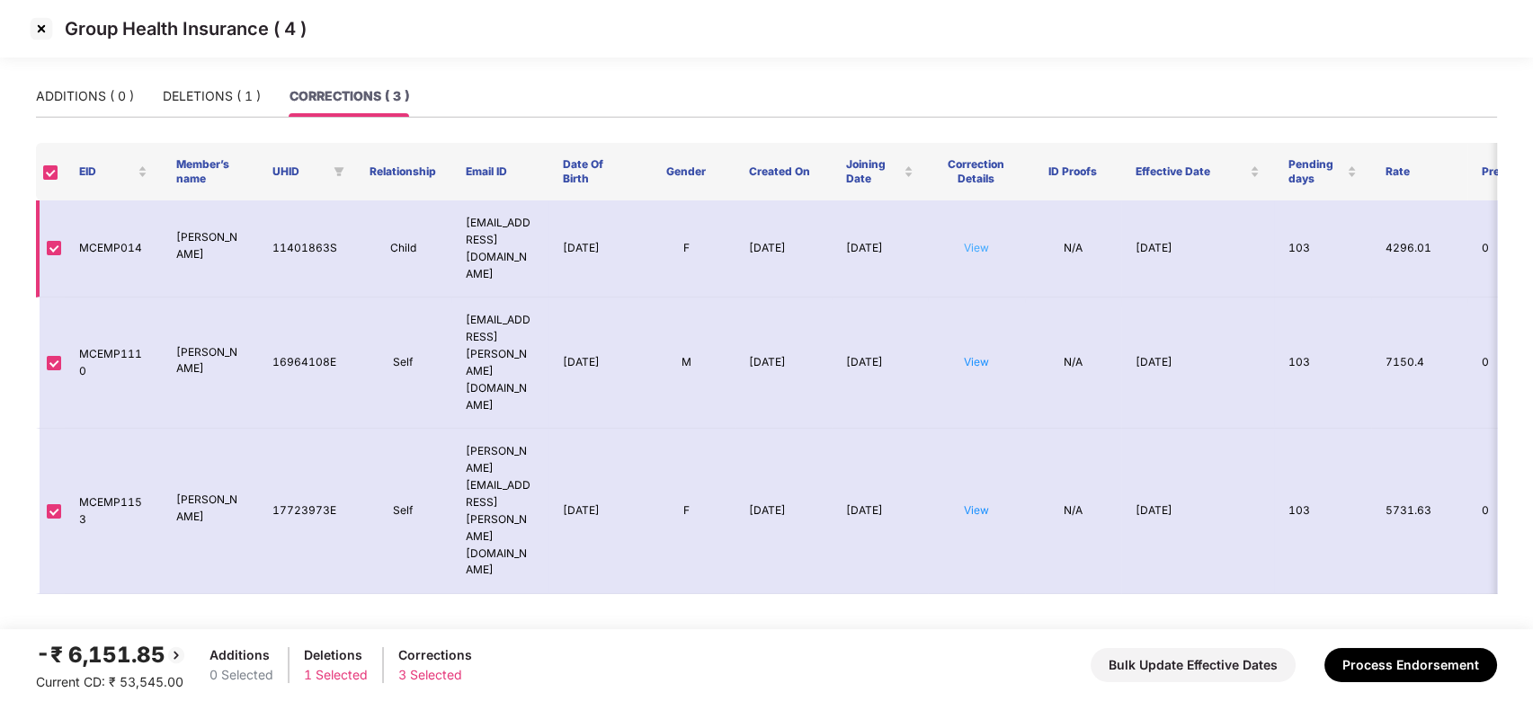
click at [970, 241] on link "View" at bounding box center [976, 247] width 25 height 13
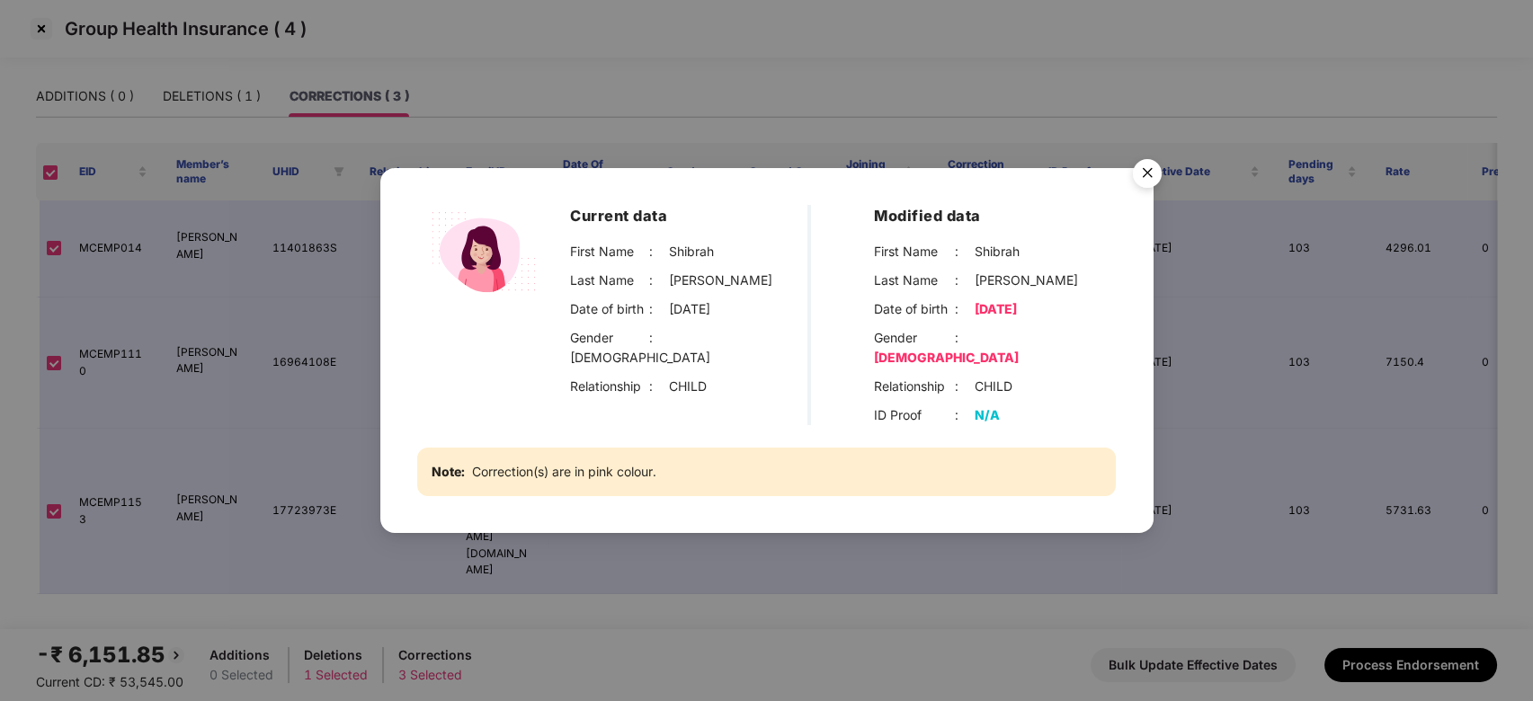
click at [1138, 180] on img "Close" at bounding box center [1147, 176] width 50 height 50
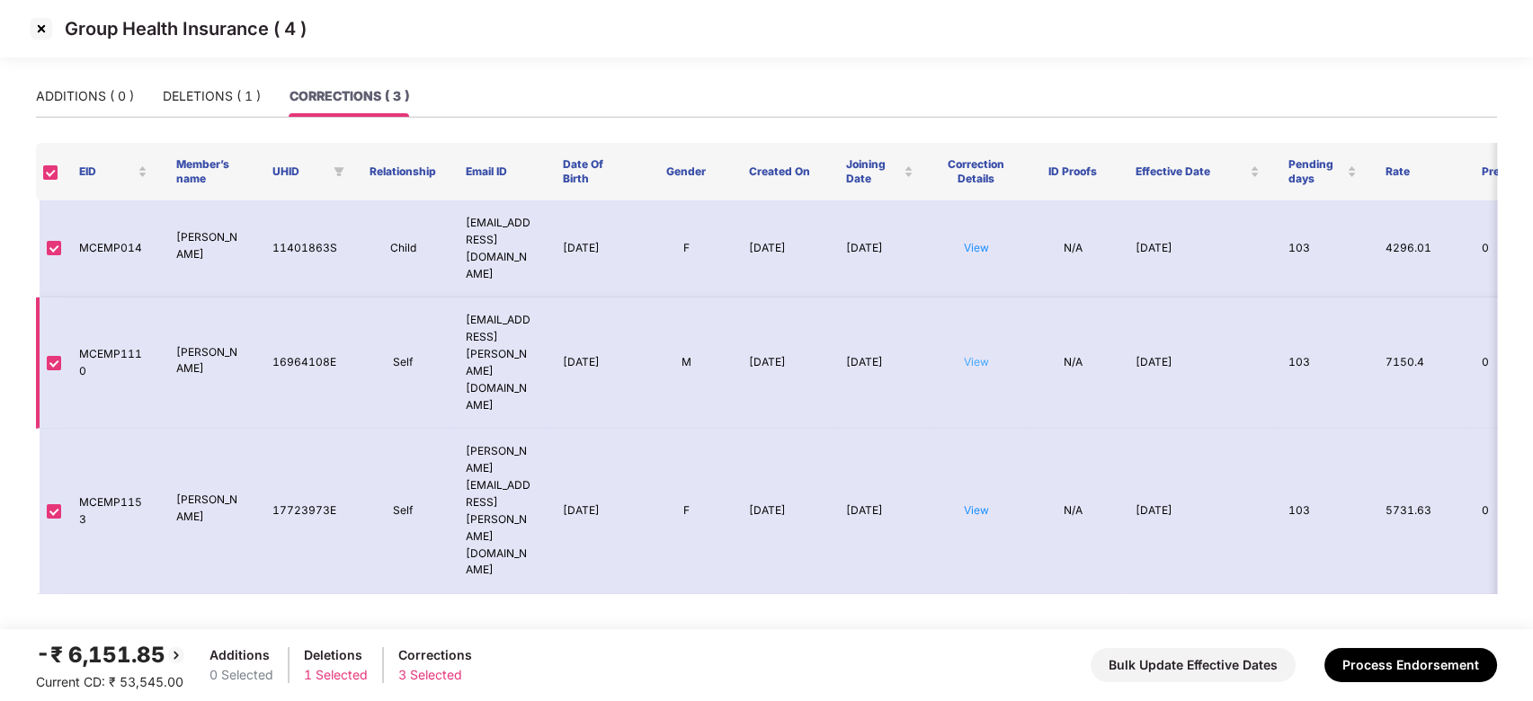
click at [979, 355] on link "View" at bounding box center [976, 361] width 25 height 13
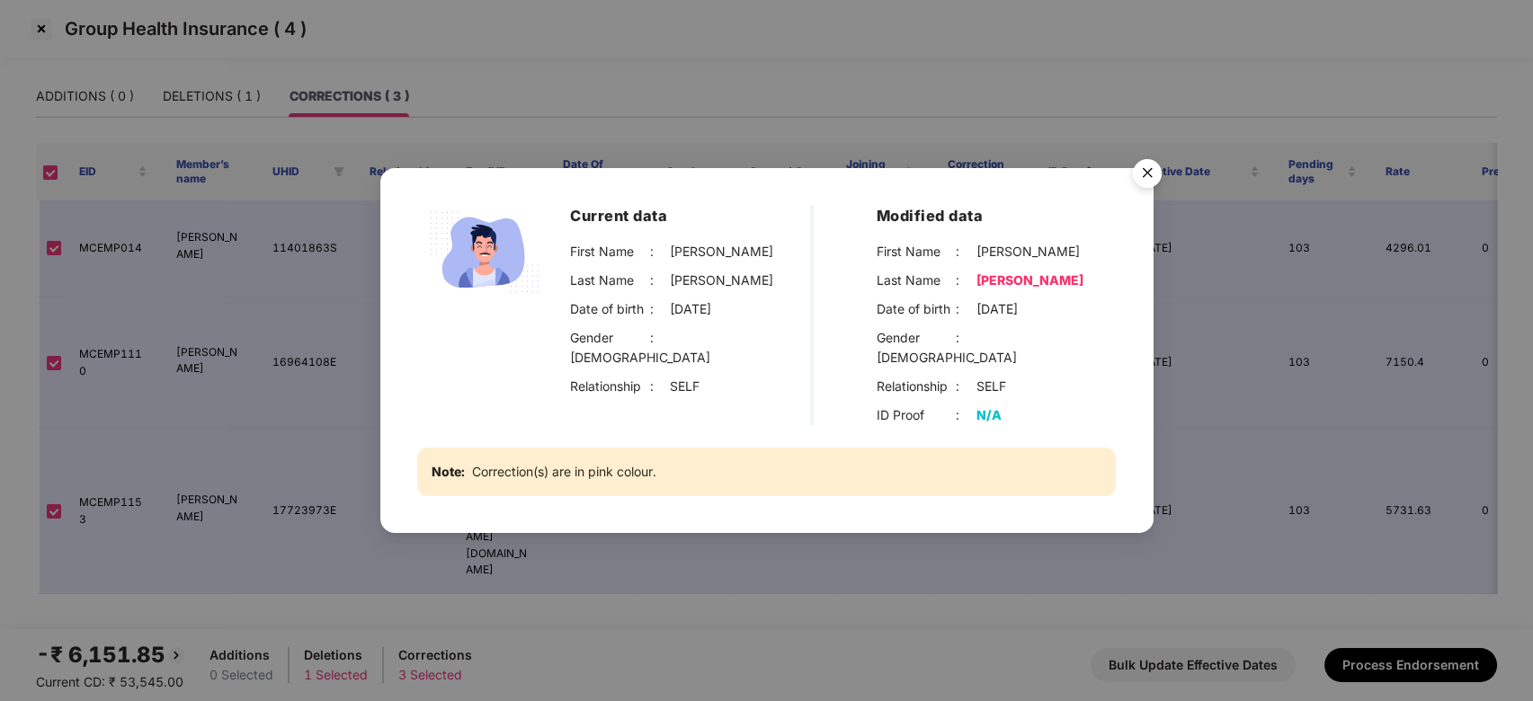
click at [1145, 185] on img "Close" at bounding box center [1147, 176] width 50 height 50
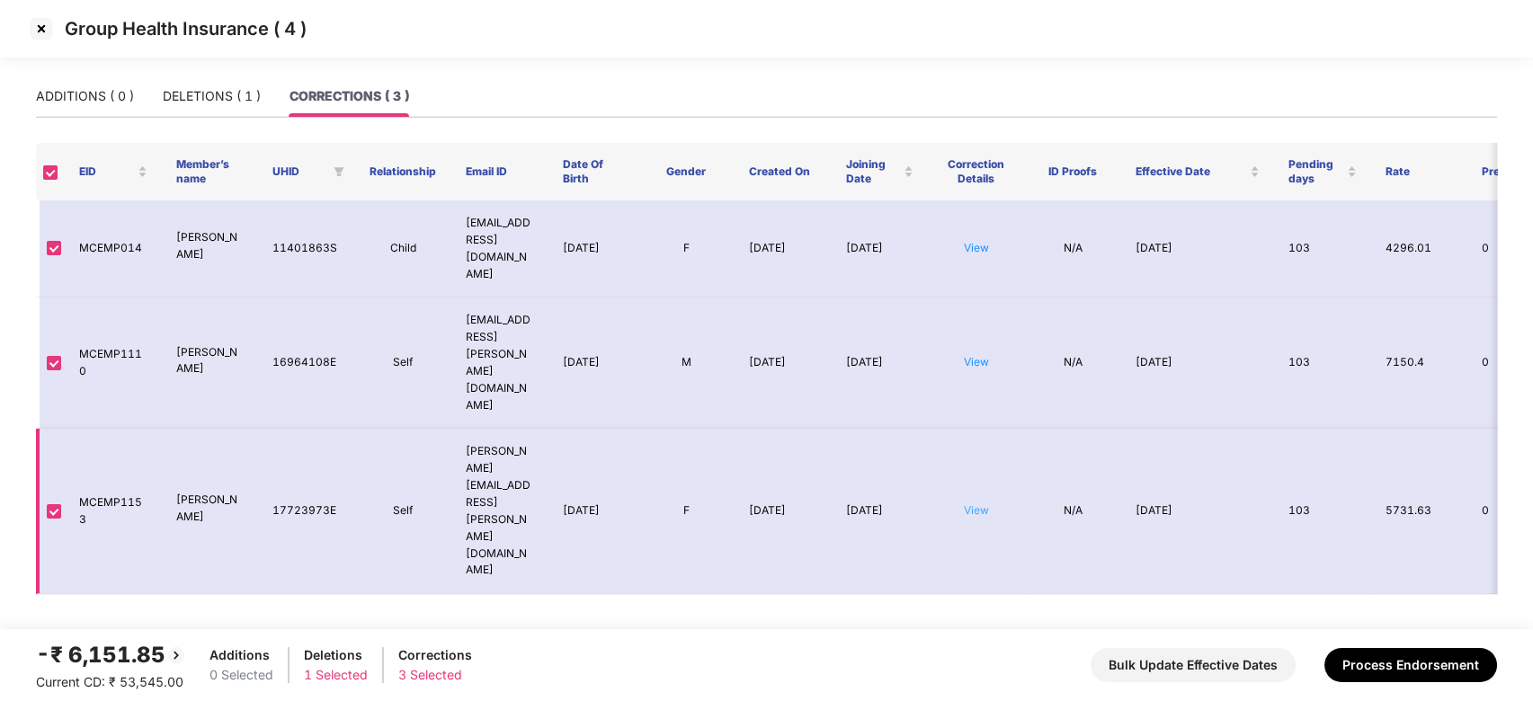
click at [984, 504] on link "View" at bounding box center [976, 510] width 25 height 13
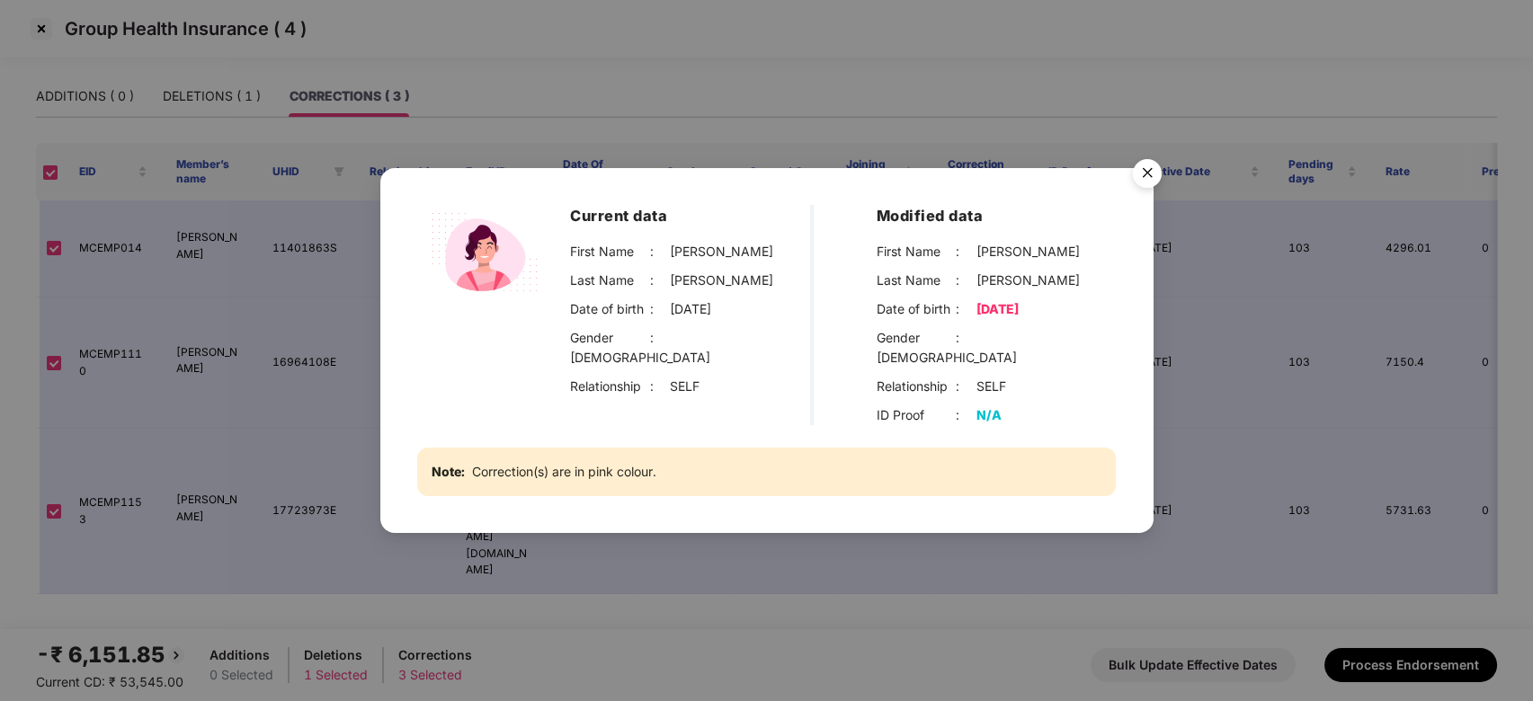
click at [1150, 191] on img "Close" at bounding box center [1147, 176] width 50 height 50
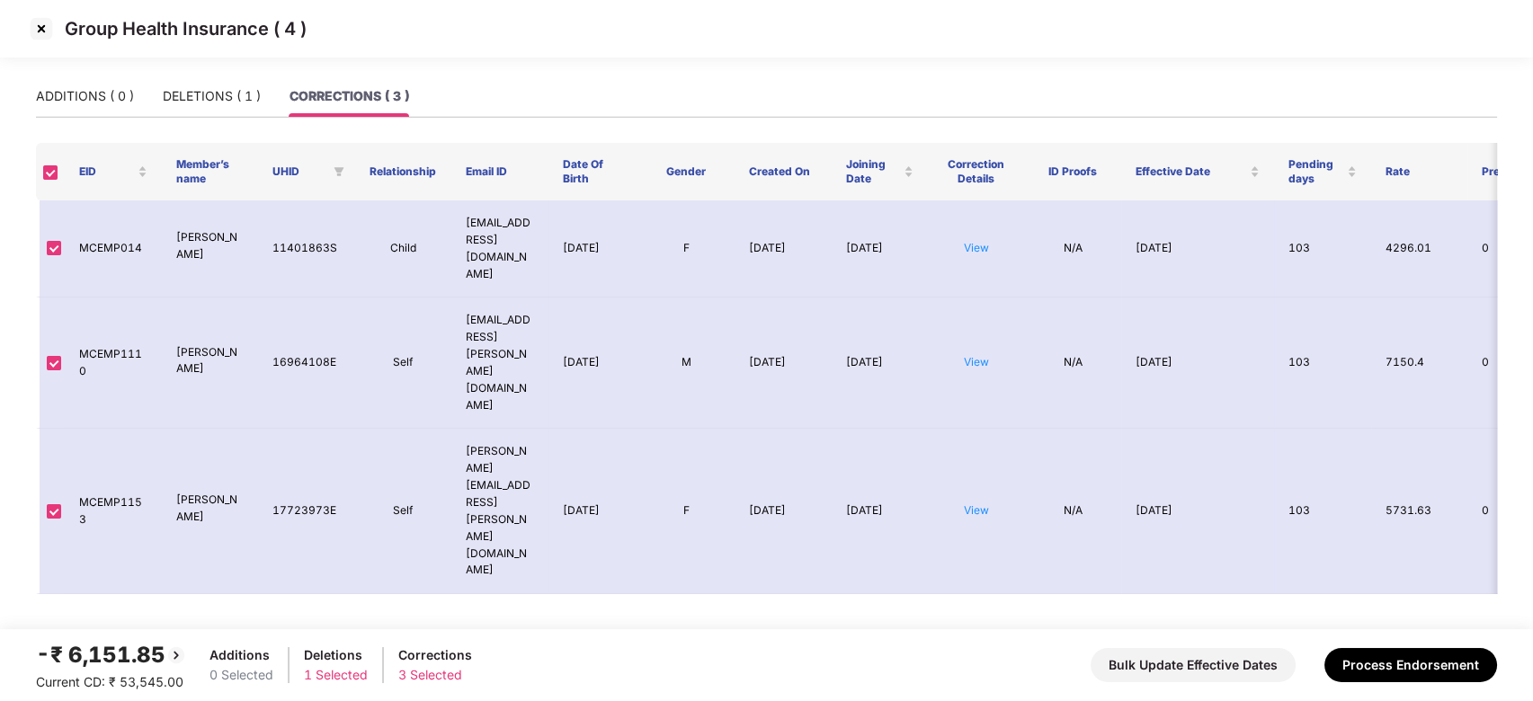
click at [39, 31] on img at bounding box center [41, 28] width 29 height 29
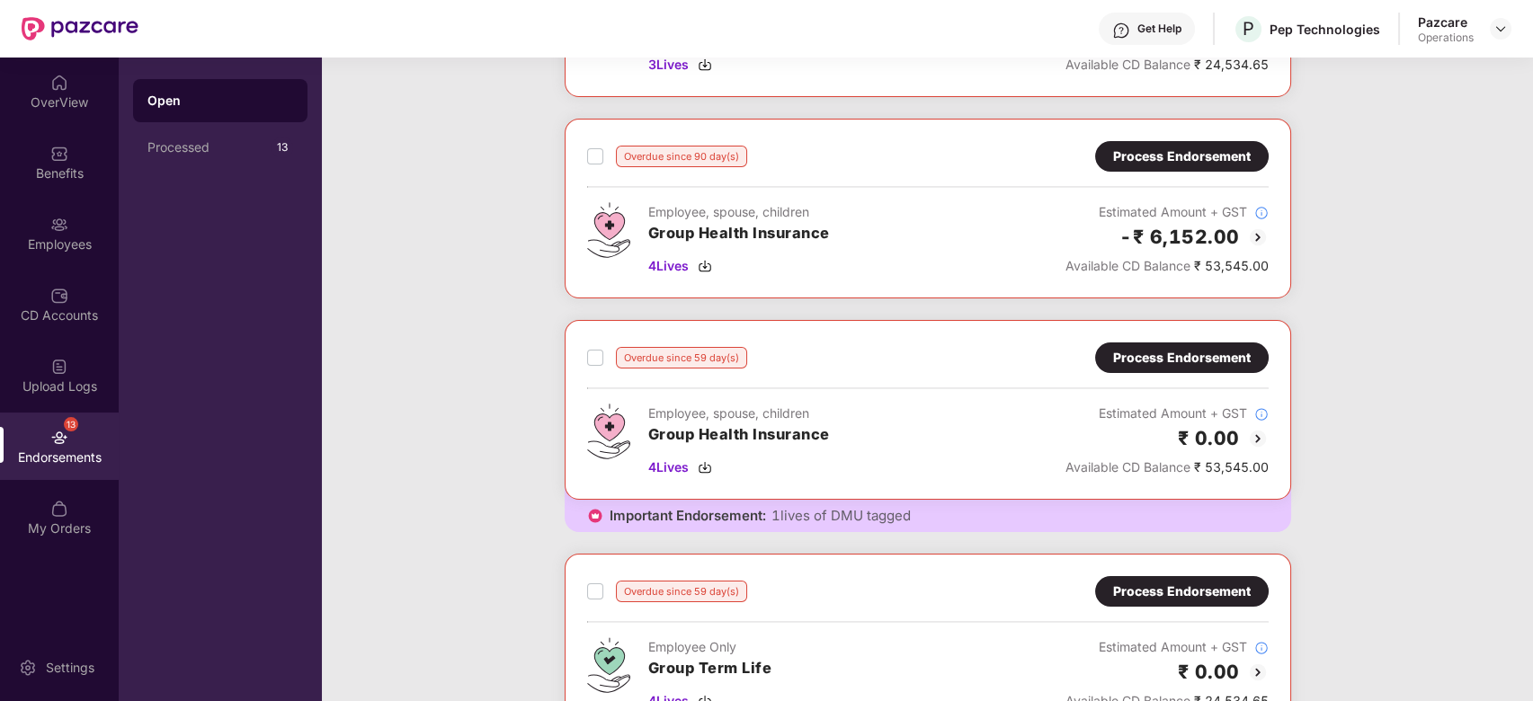
scroll to position [245, 0]
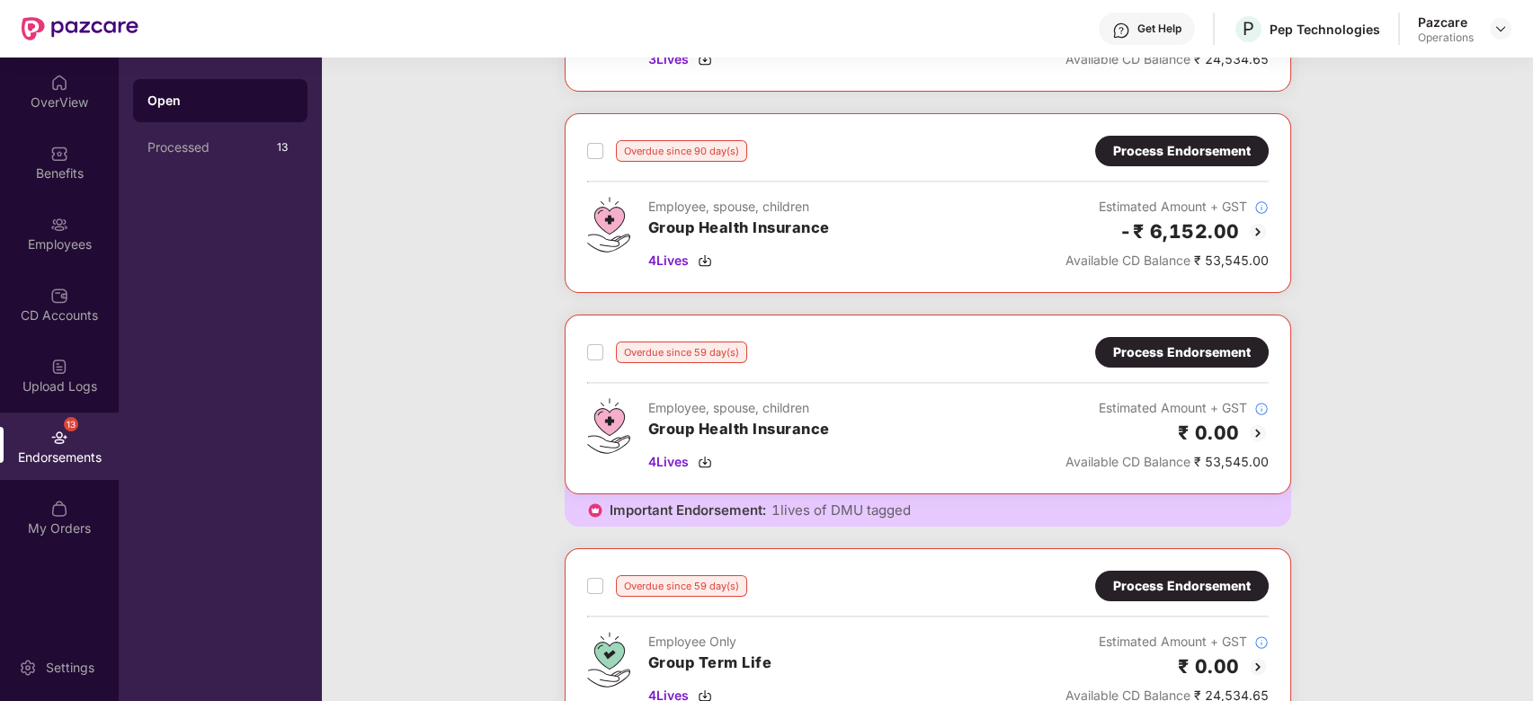
click at [1130, 355] on div "Process Endorsement" at bounding box center [1182, 353] width 138 height 20
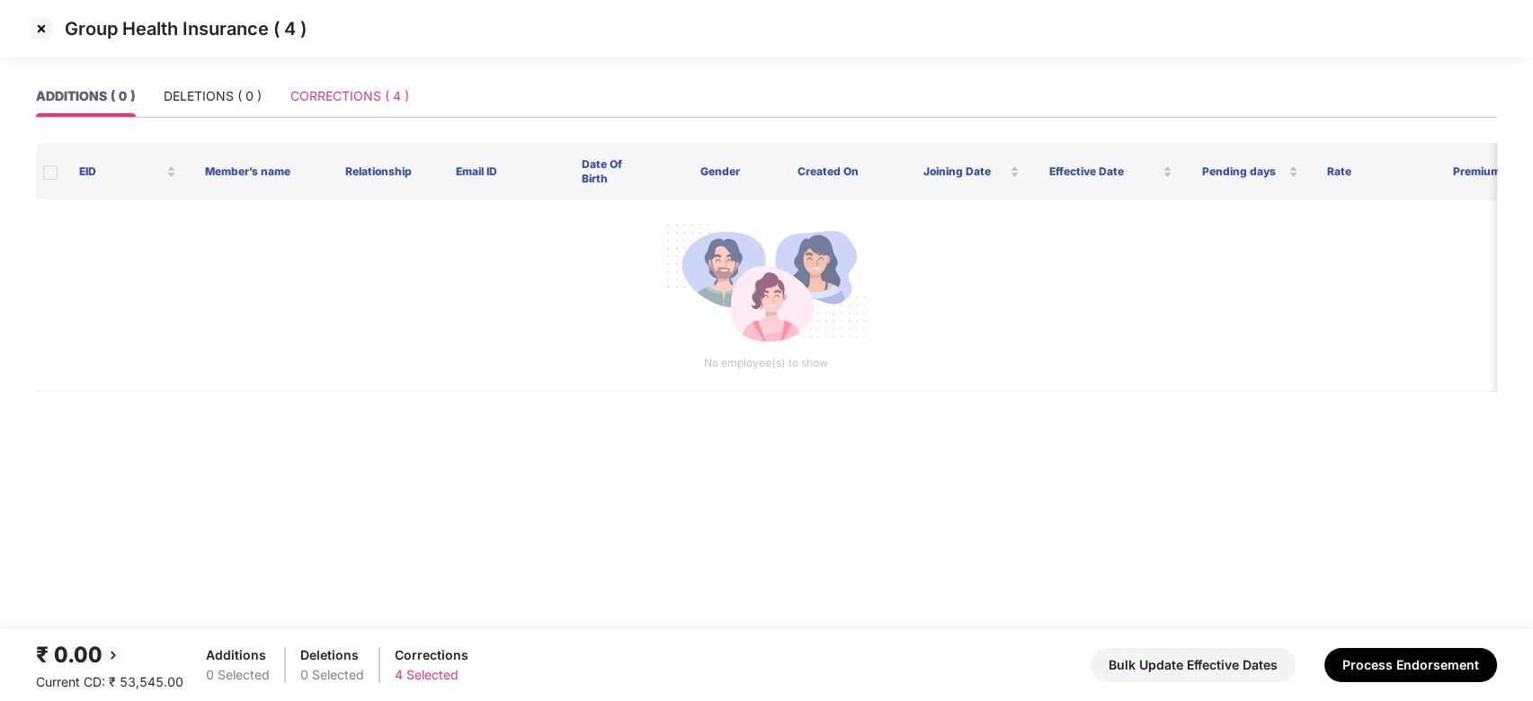
click at [346, 107] on div "CORRECTIONS ( 4 )" at bounding box center [349, 96] width 119 height 41
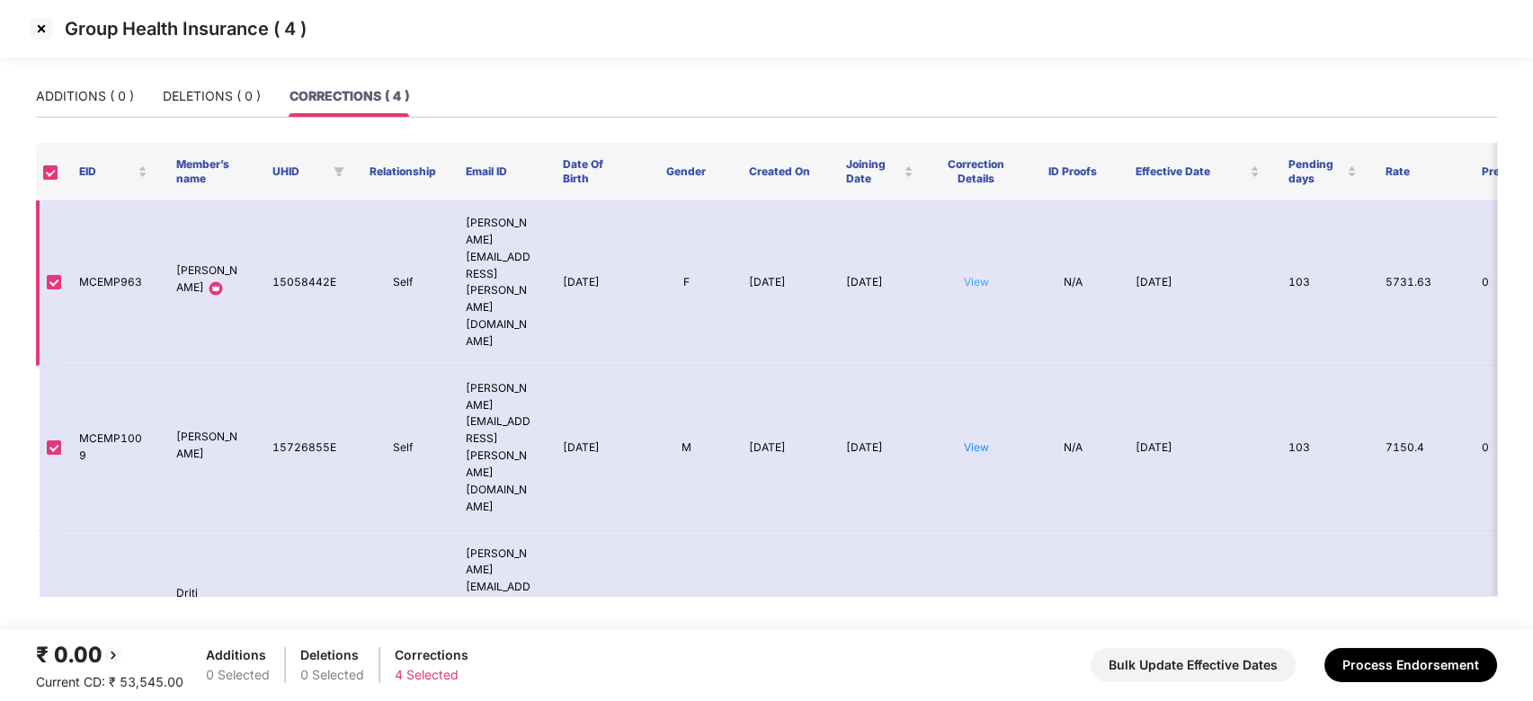
click at [983, 275] on link "View" at bounding box center [976, 281] width 25 height 13
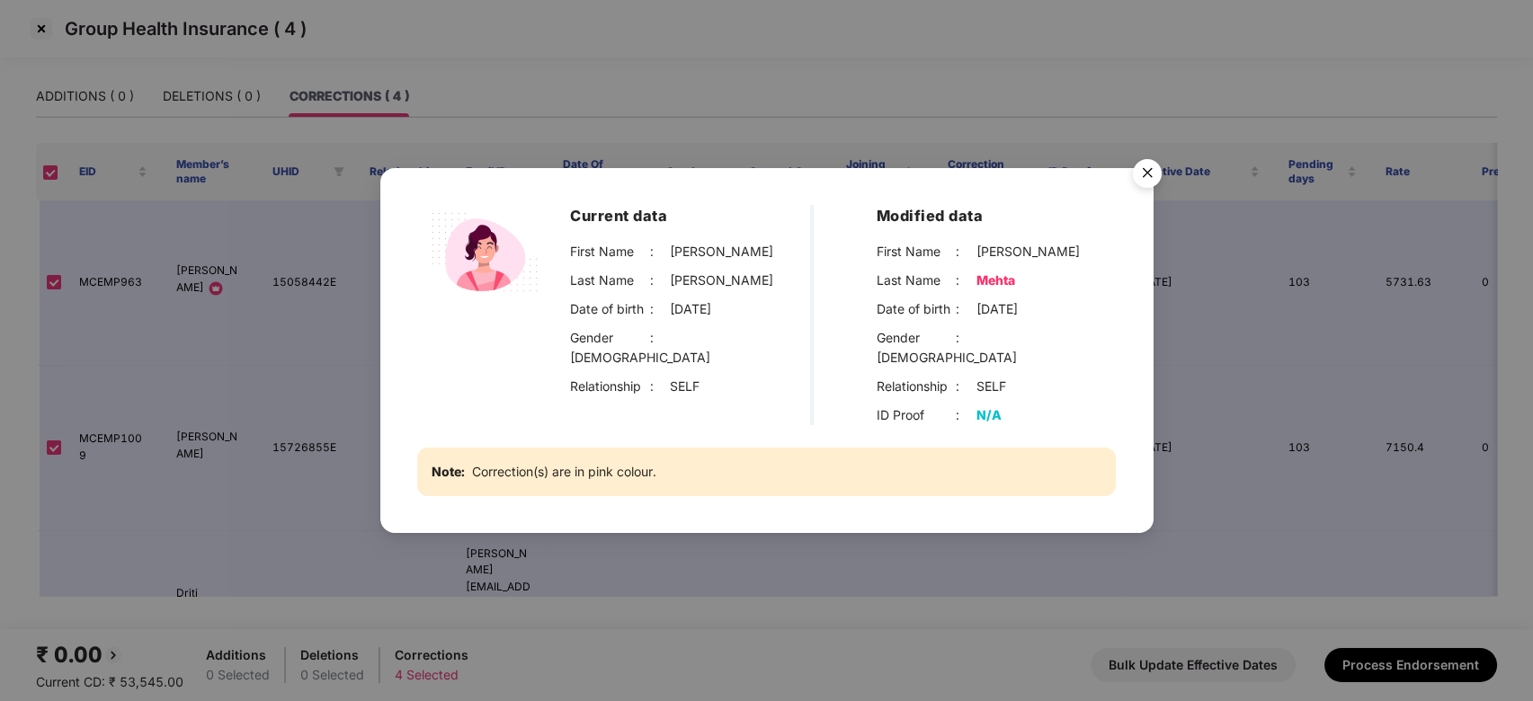
click at [1151, 183] on img "Close" at bounding box center [1147, 176] width 50 height 50
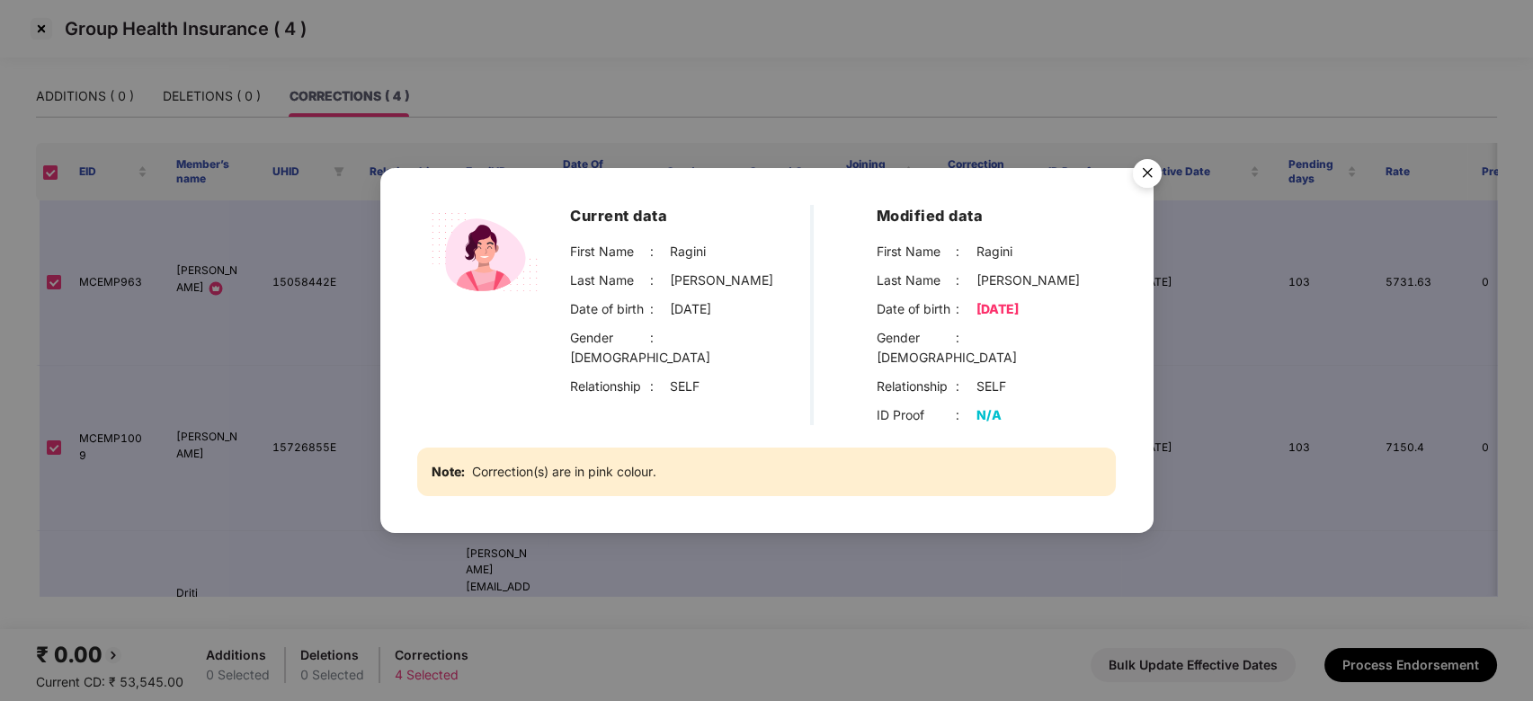
click at [1138, 181] on img "Close" at bounding box center [1147, 176] width 50 height 50
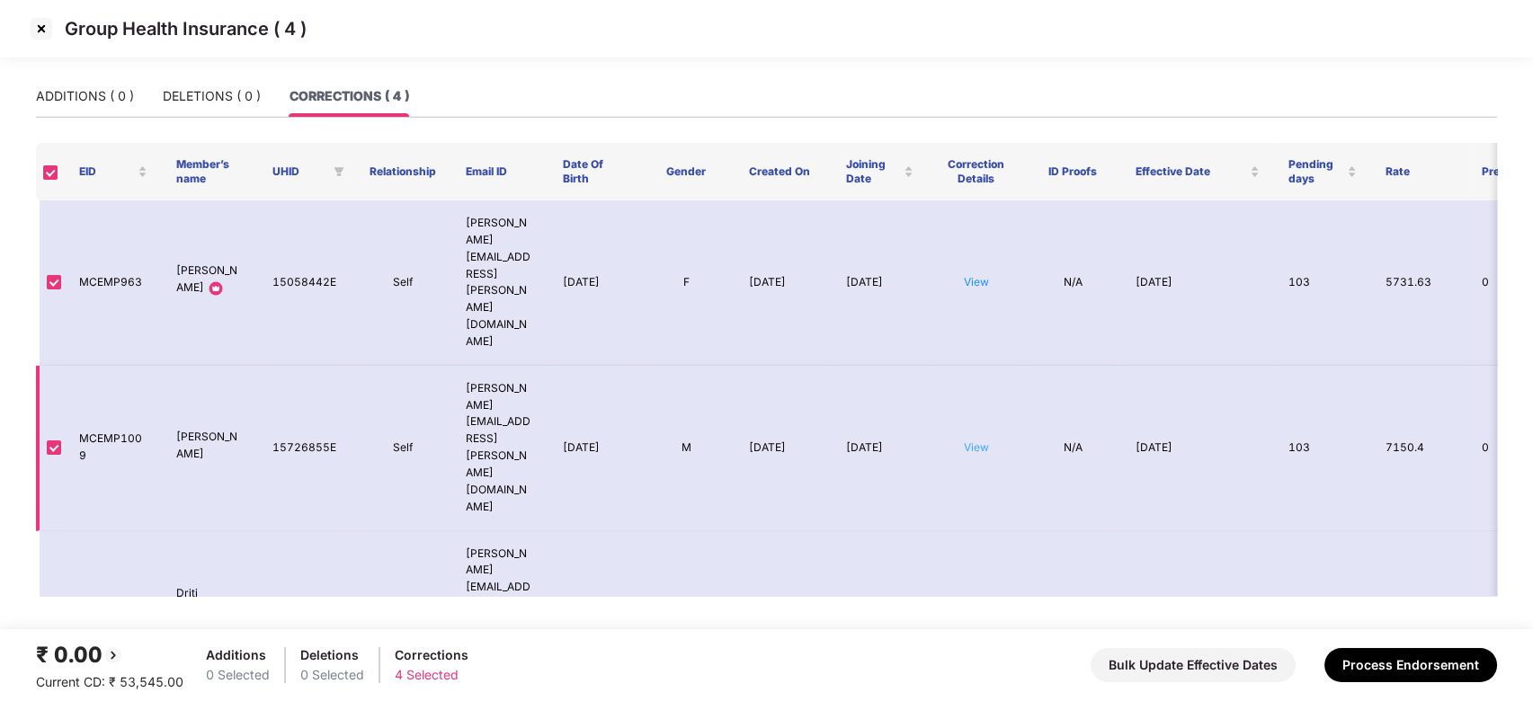
click at [968, 441] on link "View" at bounding box center [976, 447] width 25 height 13
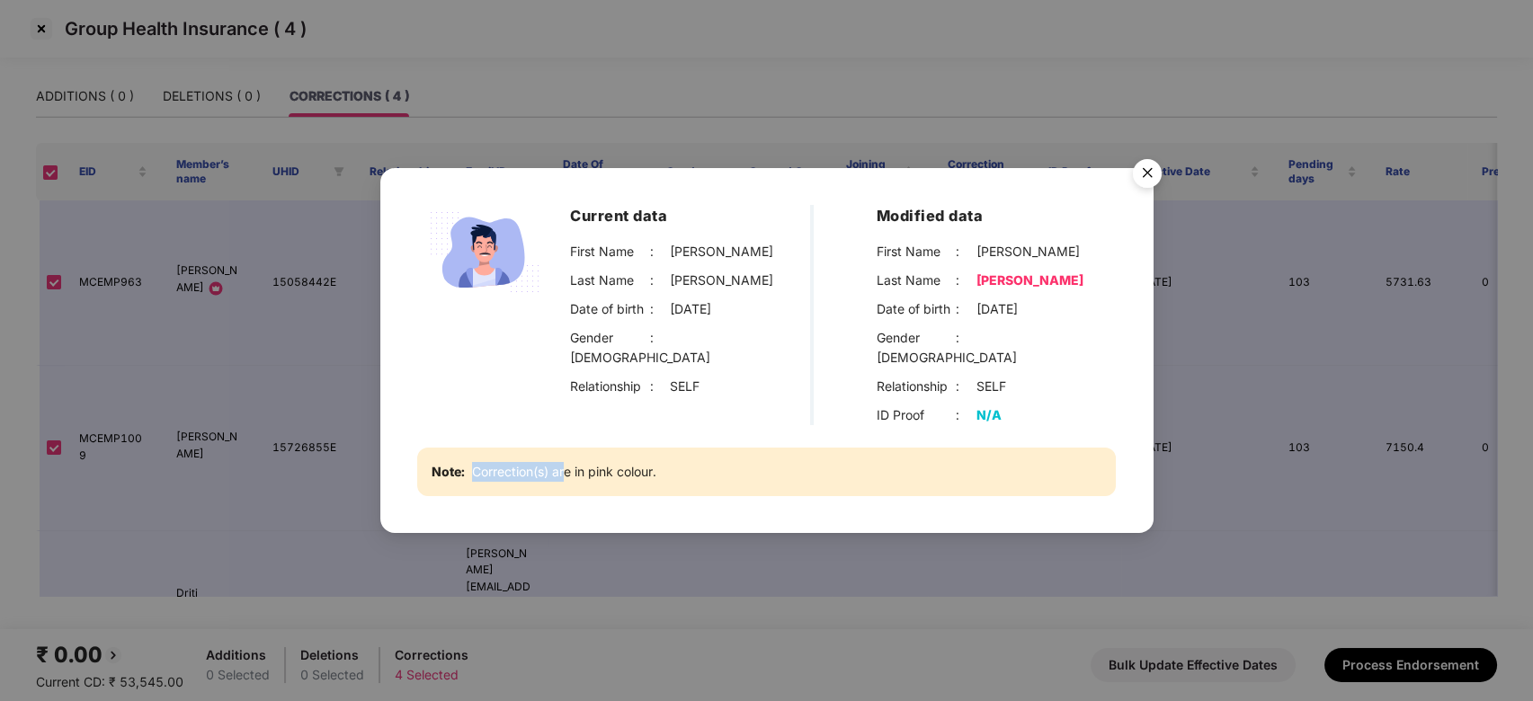
drag, startPoint x: 561, startPoint y: 459, endPoint x: 620, endPoint y: 442, distance: 61.5
click at [620, 448] on div "Note: Correction(s) are in pink colour." at bounding box center [766, 472] width 699 height 49
click at [616, 572] on div "Current data First Name : [PERSON_NAME] Last Name : [PERSON_NAME] Date of birth…" at bounding box center [766, 350] width 1533 height 701
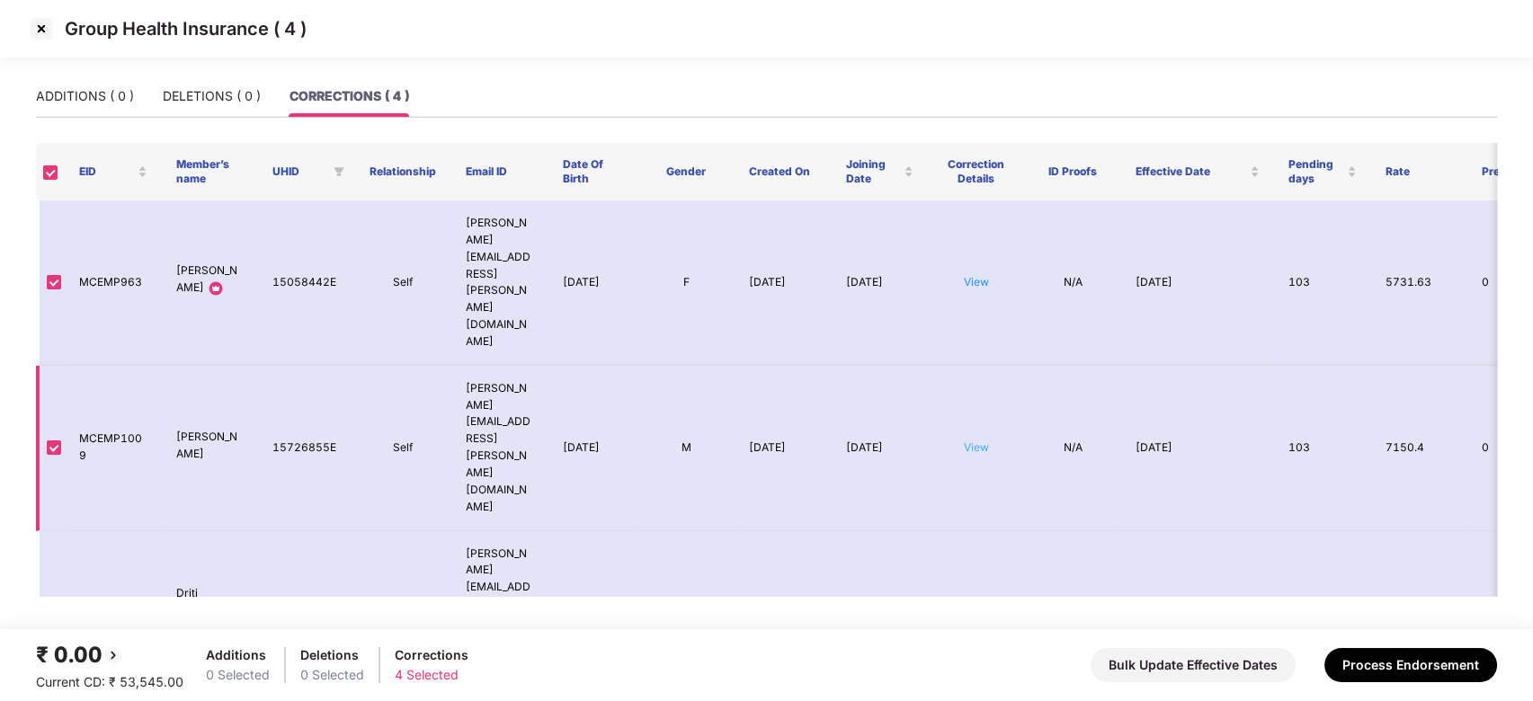
click at [978, 441] on link "View" at bounding box center [976, 447] width 25 height 13
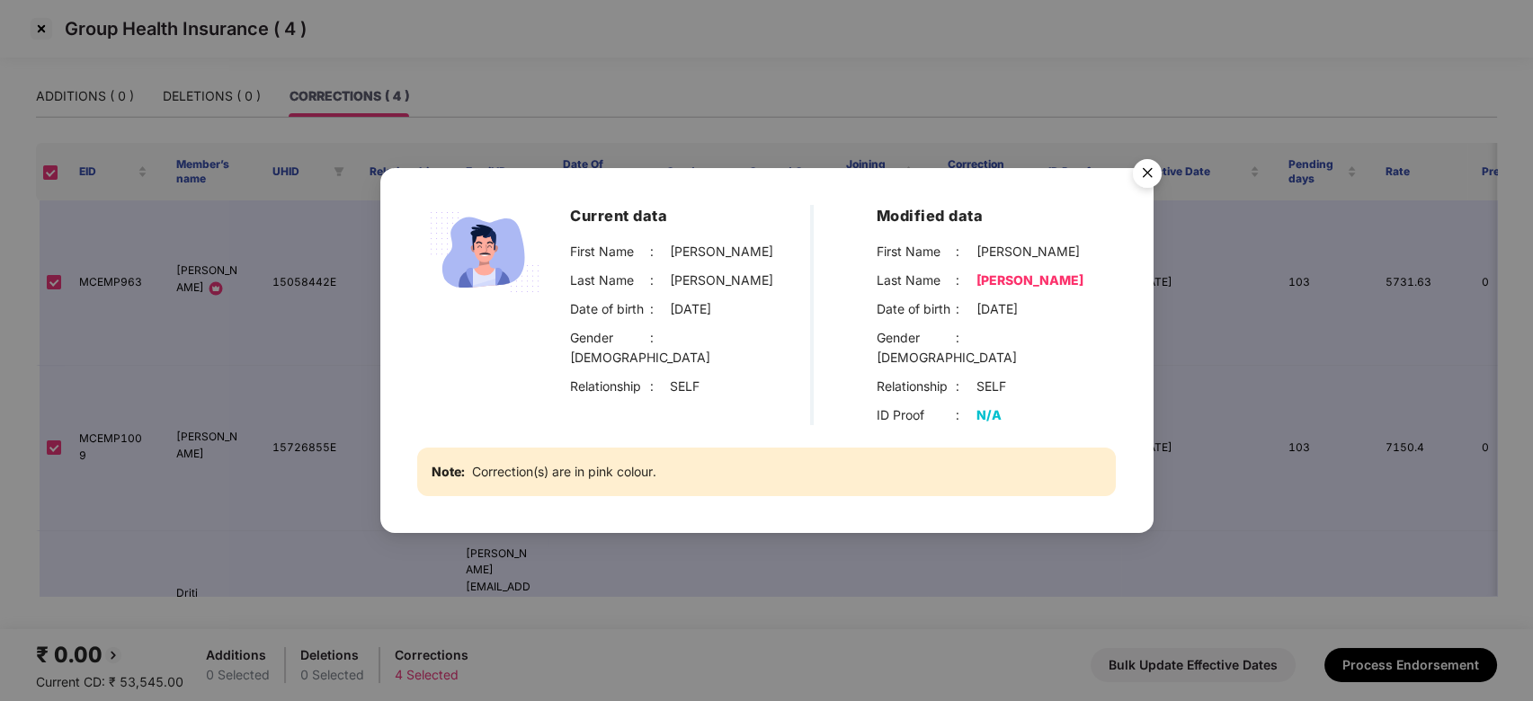
click at [1147, 188] on img "Close" at bounding box center [1147, 176] width 50 height 50
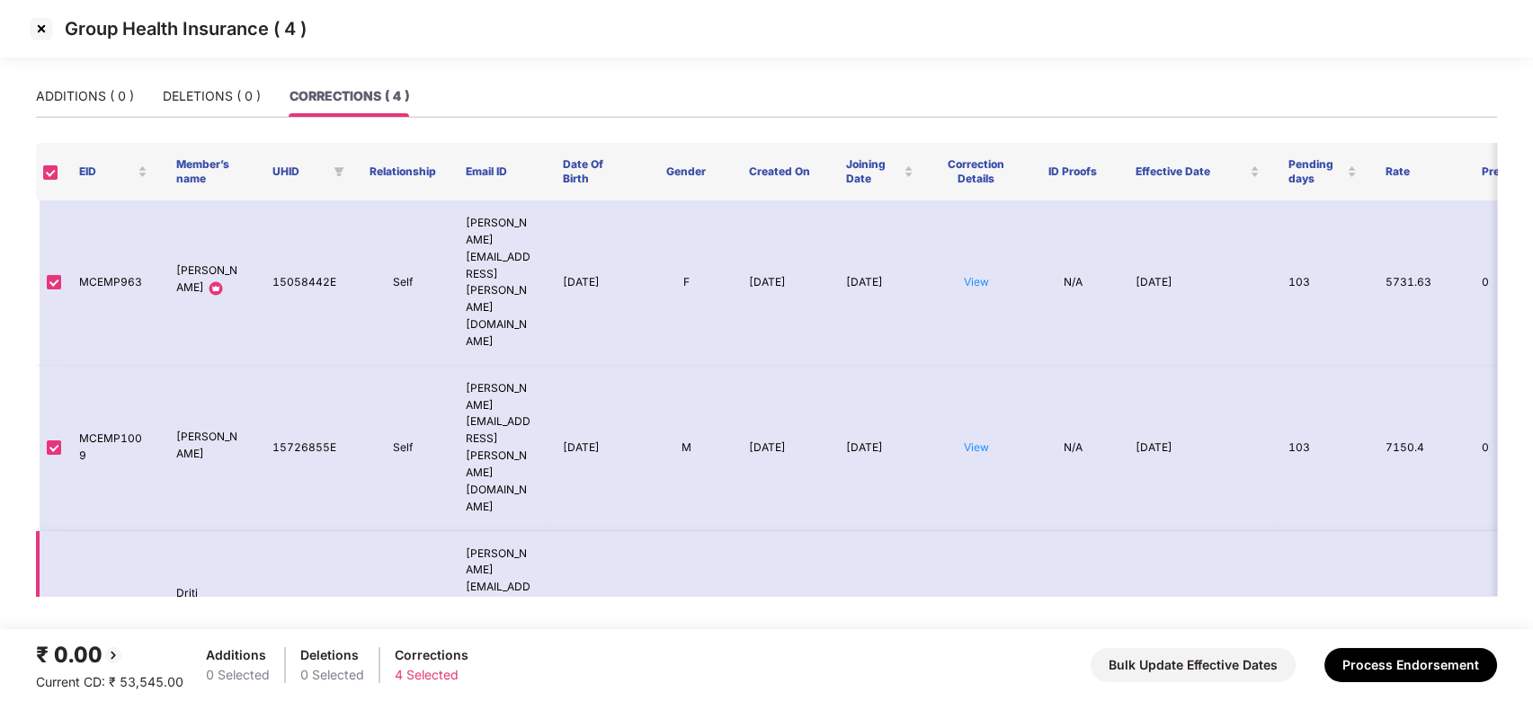
click at [976, 605] on link "View" at bounding box center [976, 611] width 25 height 13
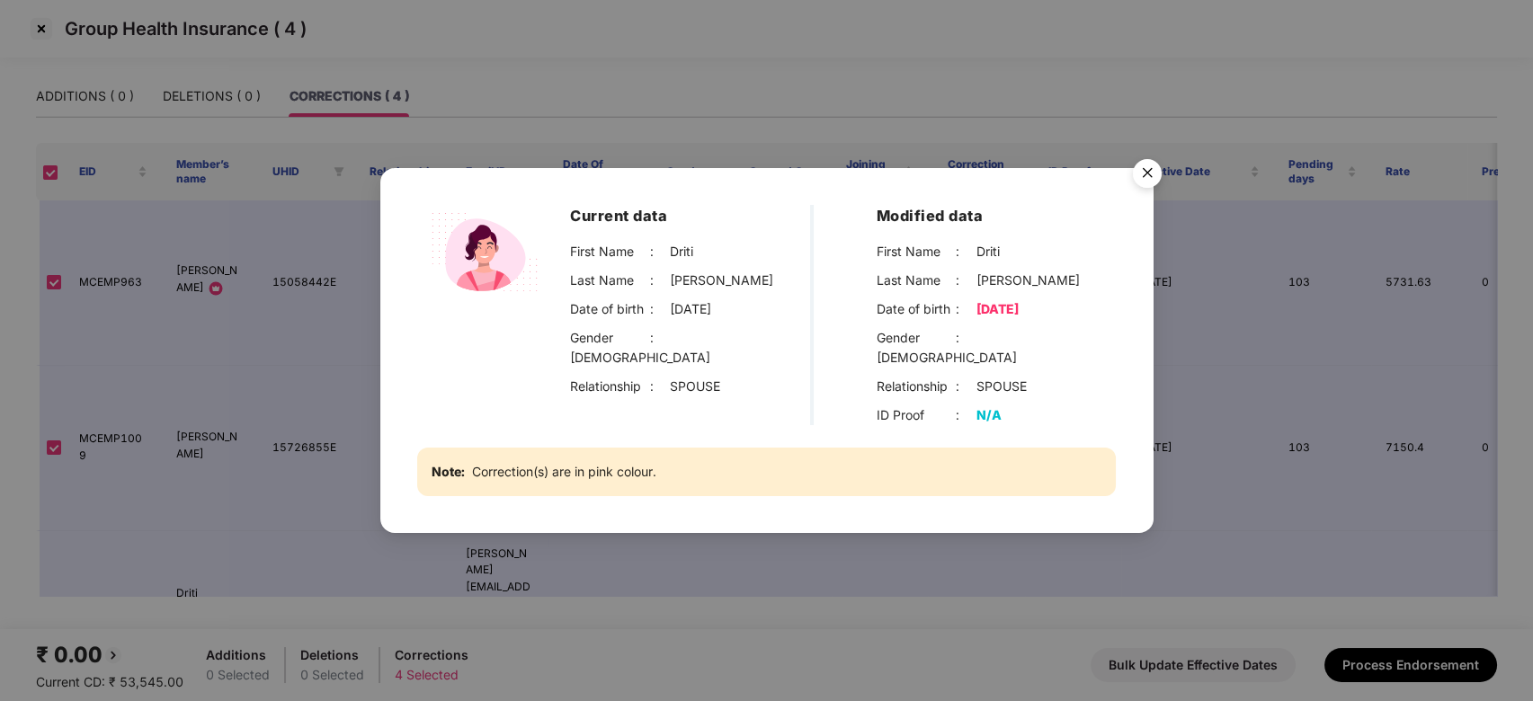
click at [1142, 176] on img "Close" at bounding box center [1147, 176] width 50 height 50
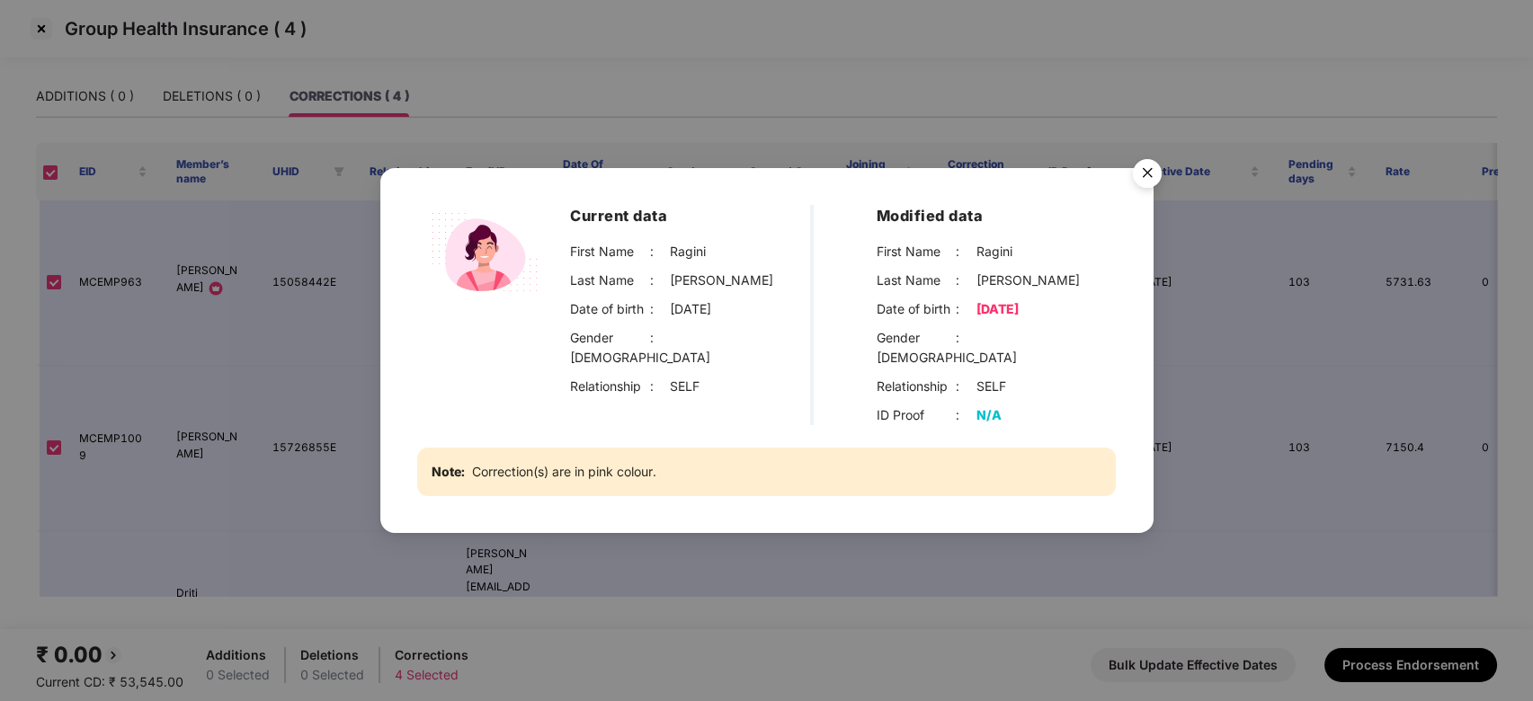
click at [1148, 182] on img "Close" at bounding box center [1147, 176] width 50 height 50
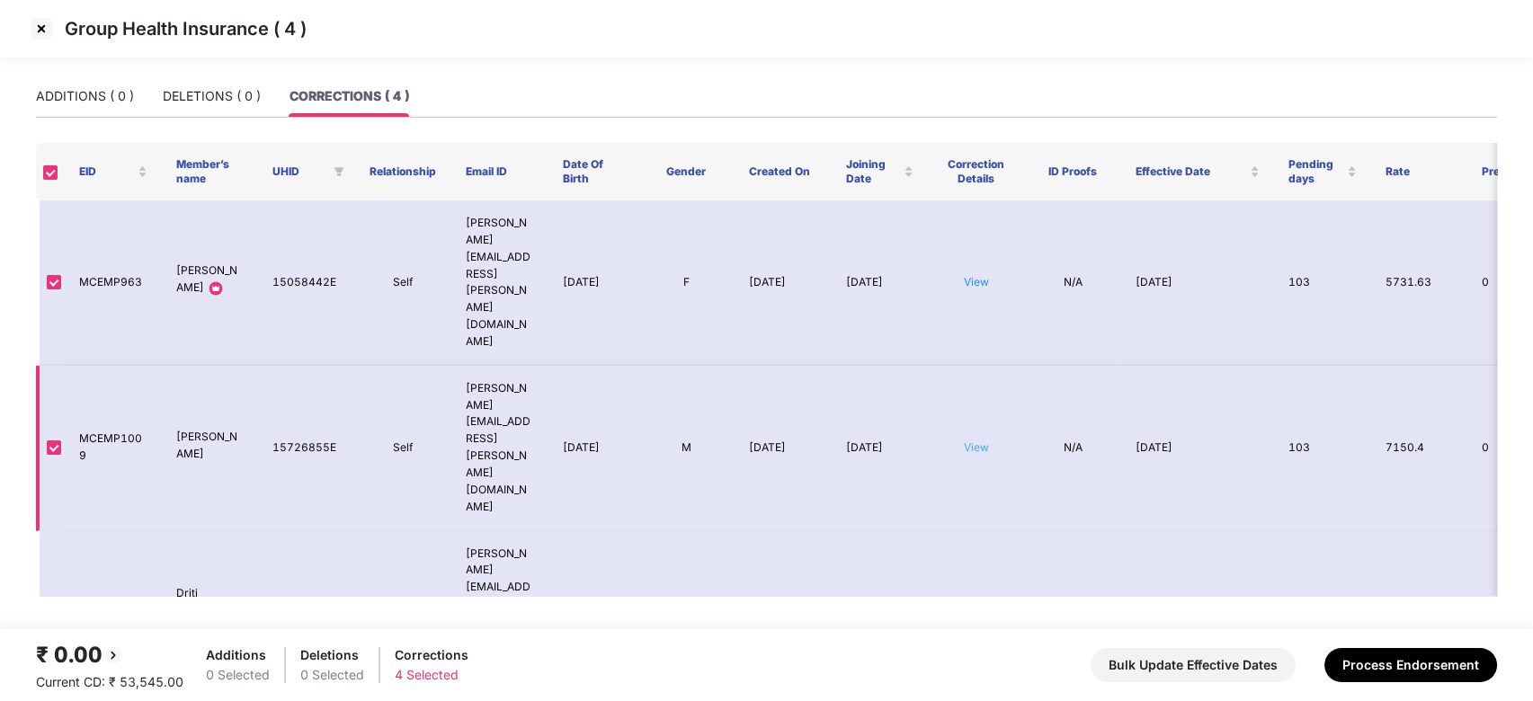
click at [977, 441] on link "View" at bounding box center [976, 447] width 25 height 13
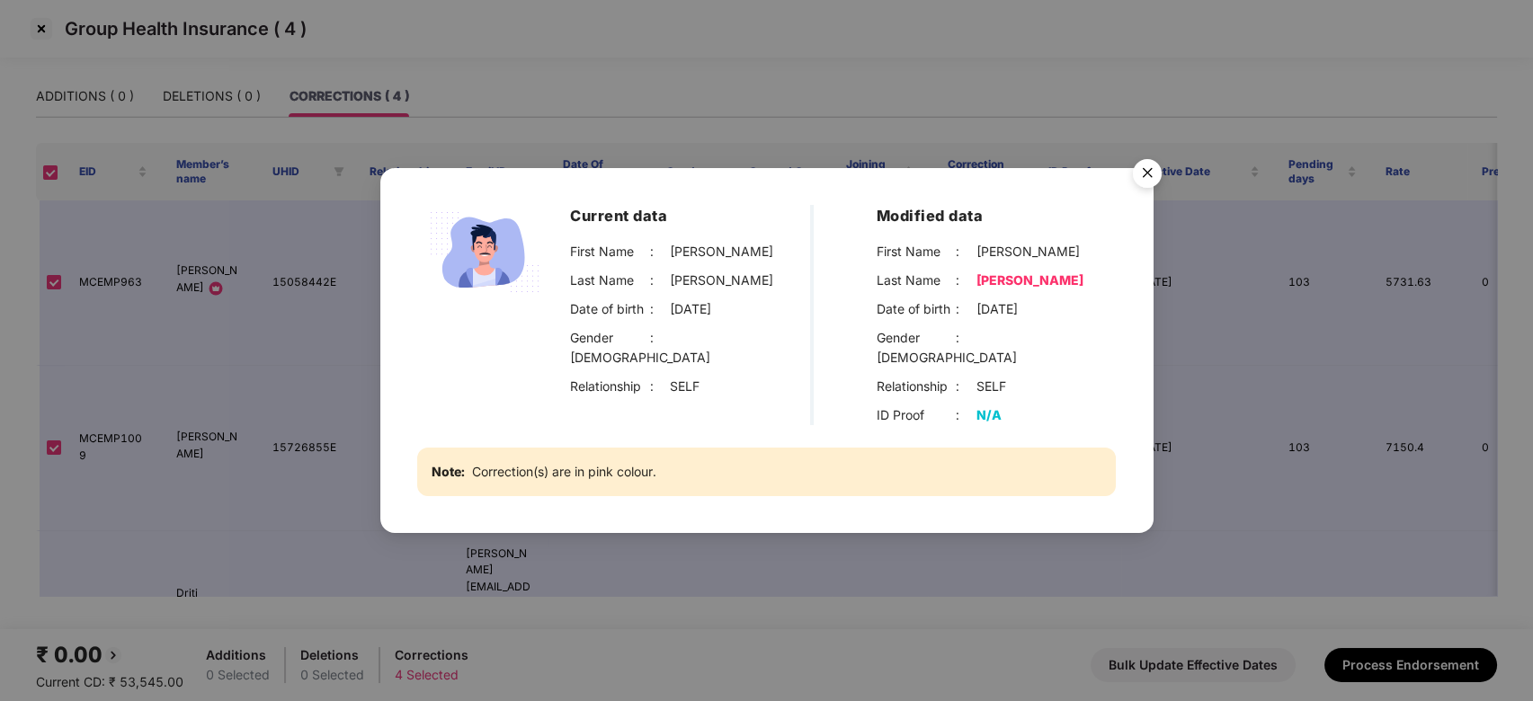
click at [1147, 183] on img "Close" at bounding box center [1147, 176] width 50 height 50
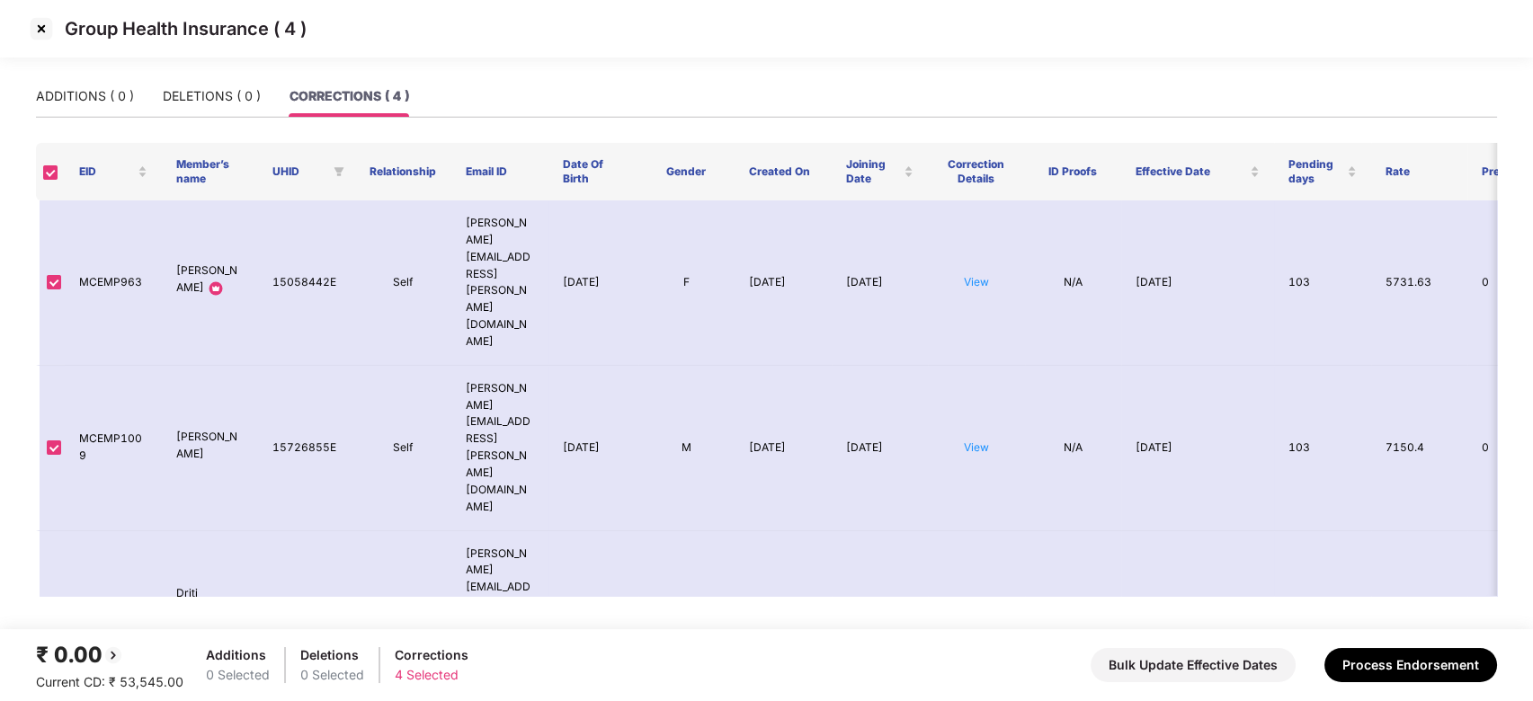
click at [49, 31] on img at bounding box center [41, 28] width 29 height 29
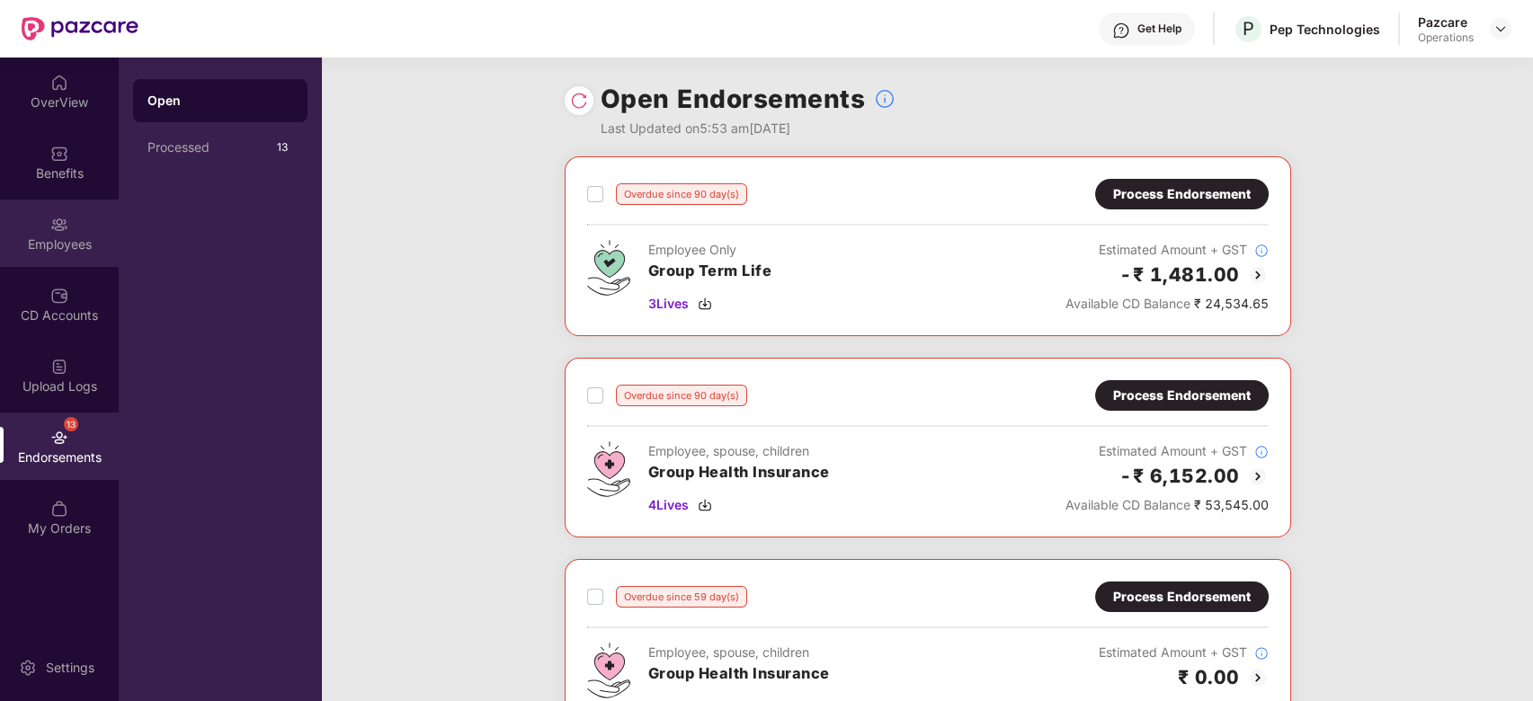
click at [40, 227] on div "Employees" at bounding box center [59, 233] width 119 height 67
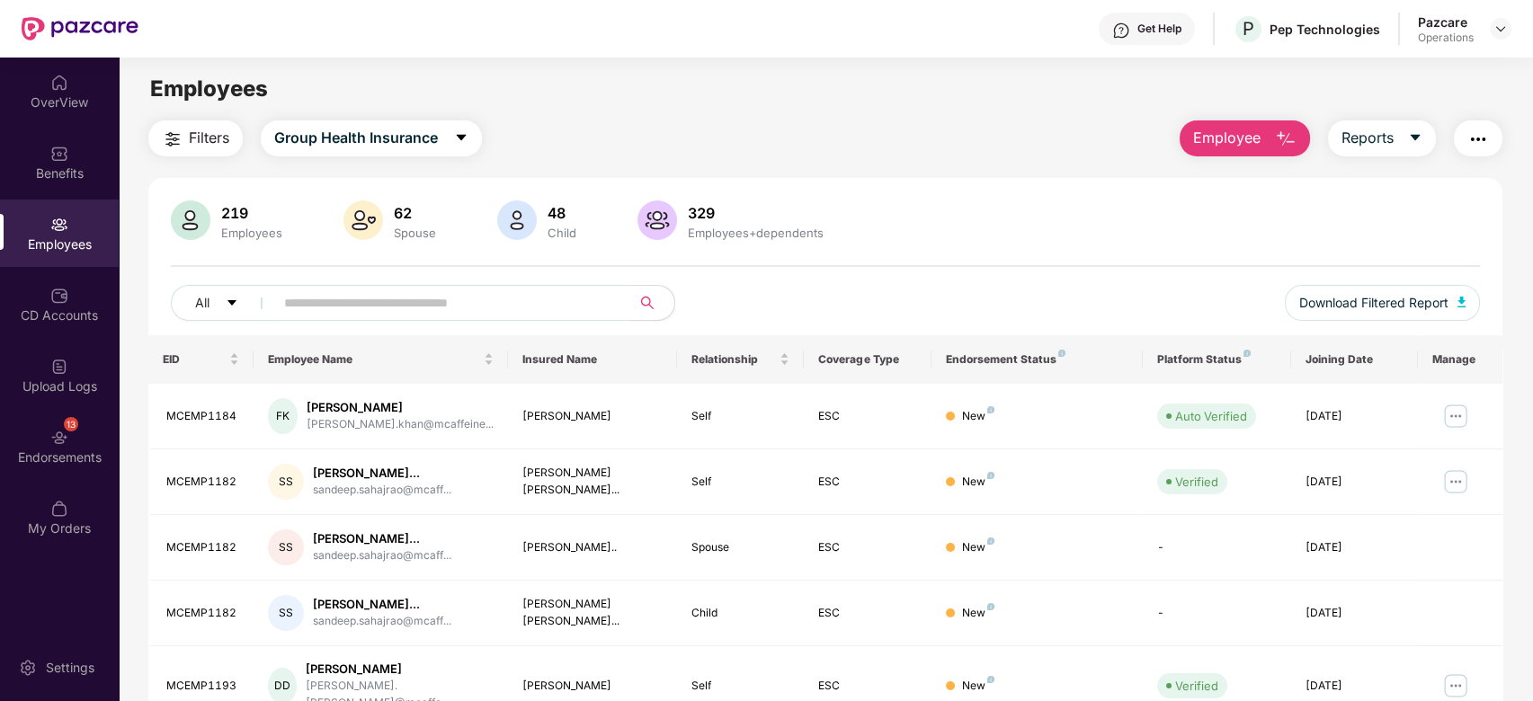
paste input "*********"
click at [353, 304] on input "*********" at bounding box center [445, 303] width 323 height 27
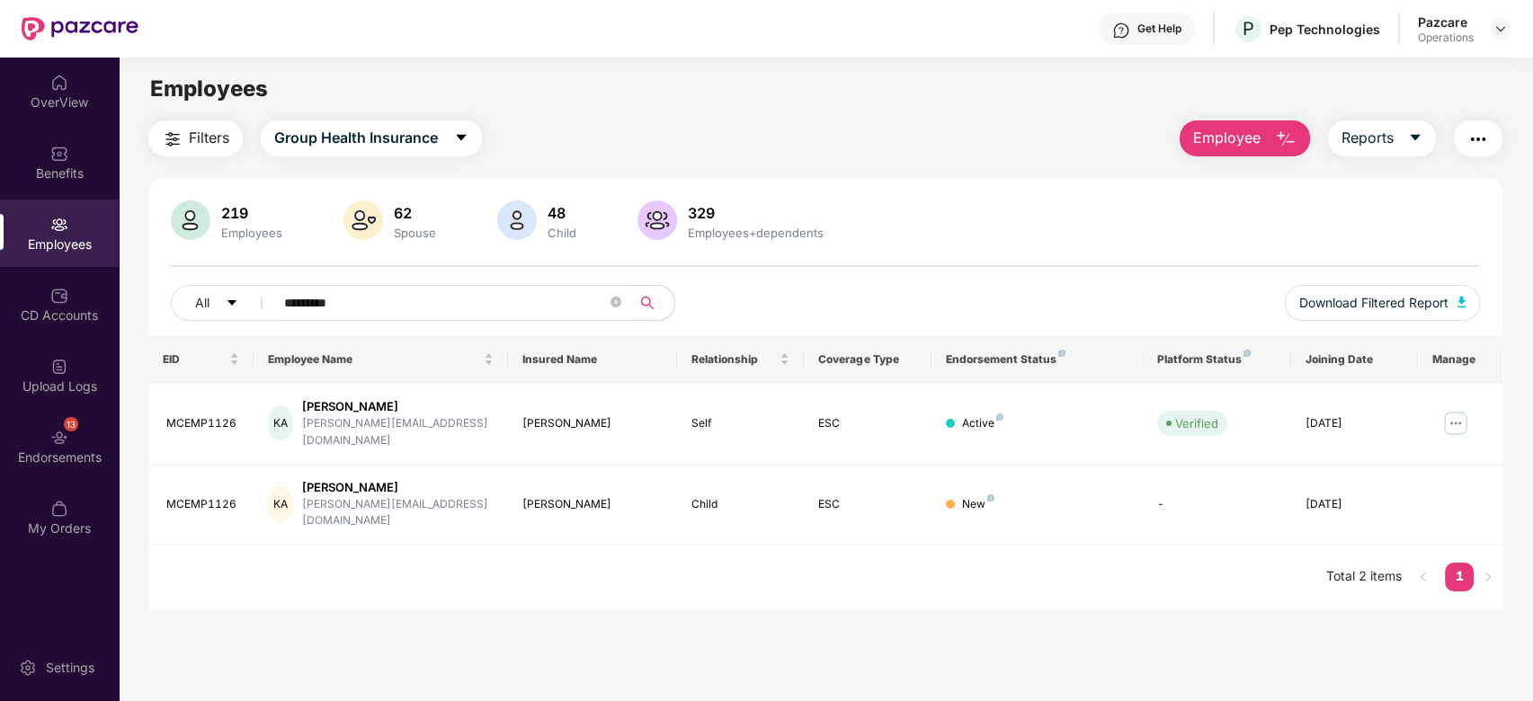
scroll to position [30, 0]
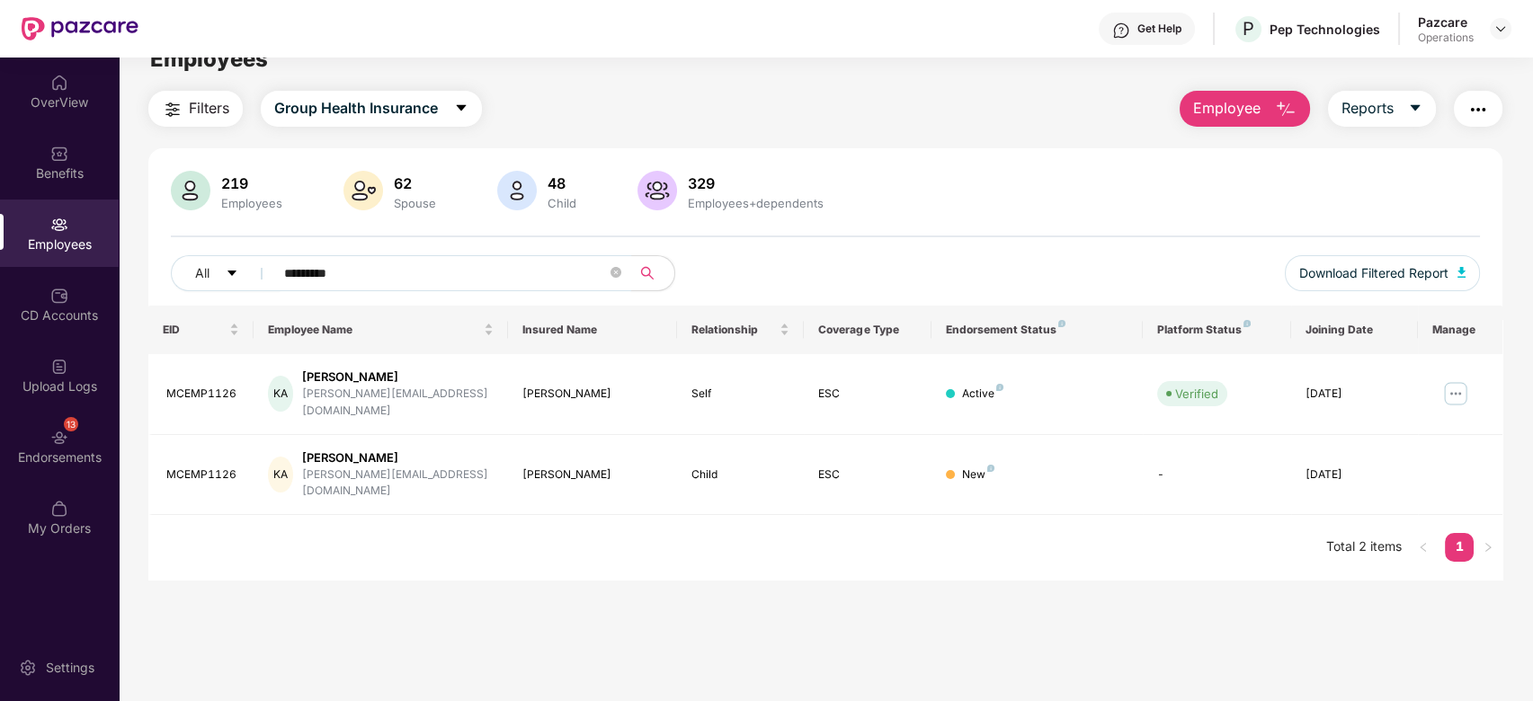
type input "*********"
click at [29, 437] on div "13 Endorsements" at bounding box center [59, 446] width 119 height 67
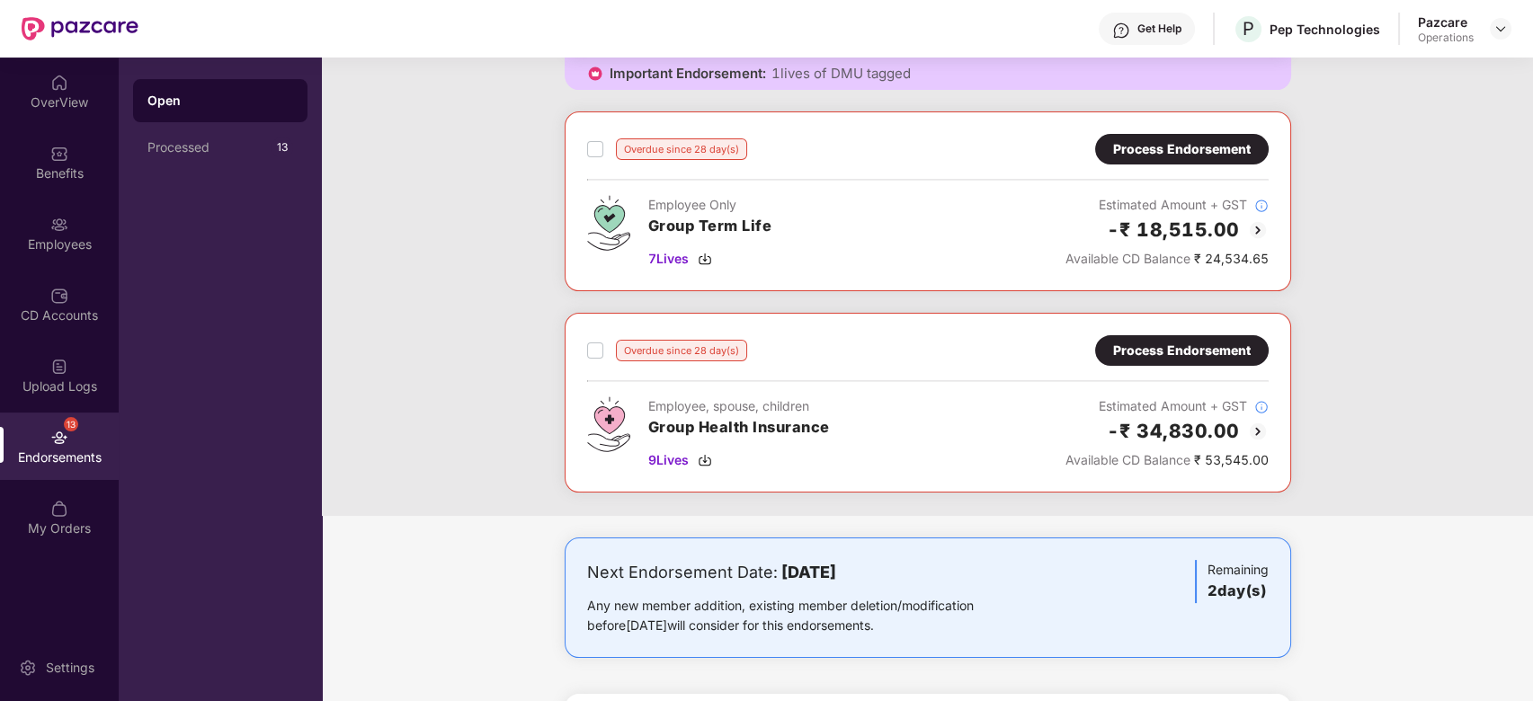
scroll to position [911, 0]
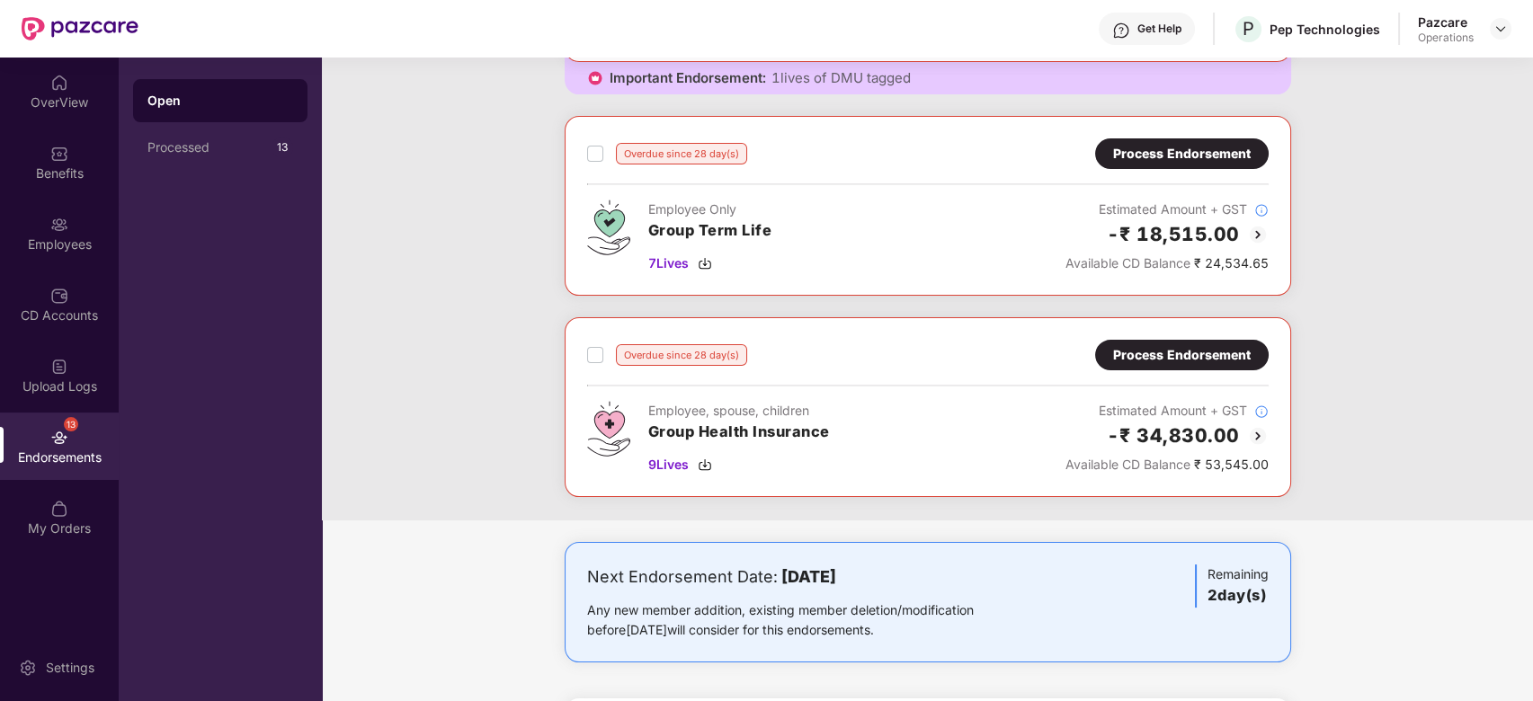
click at [1158, 345] on div "Process Endorsement" at bounding box center [1182, 355] width 138 height 20
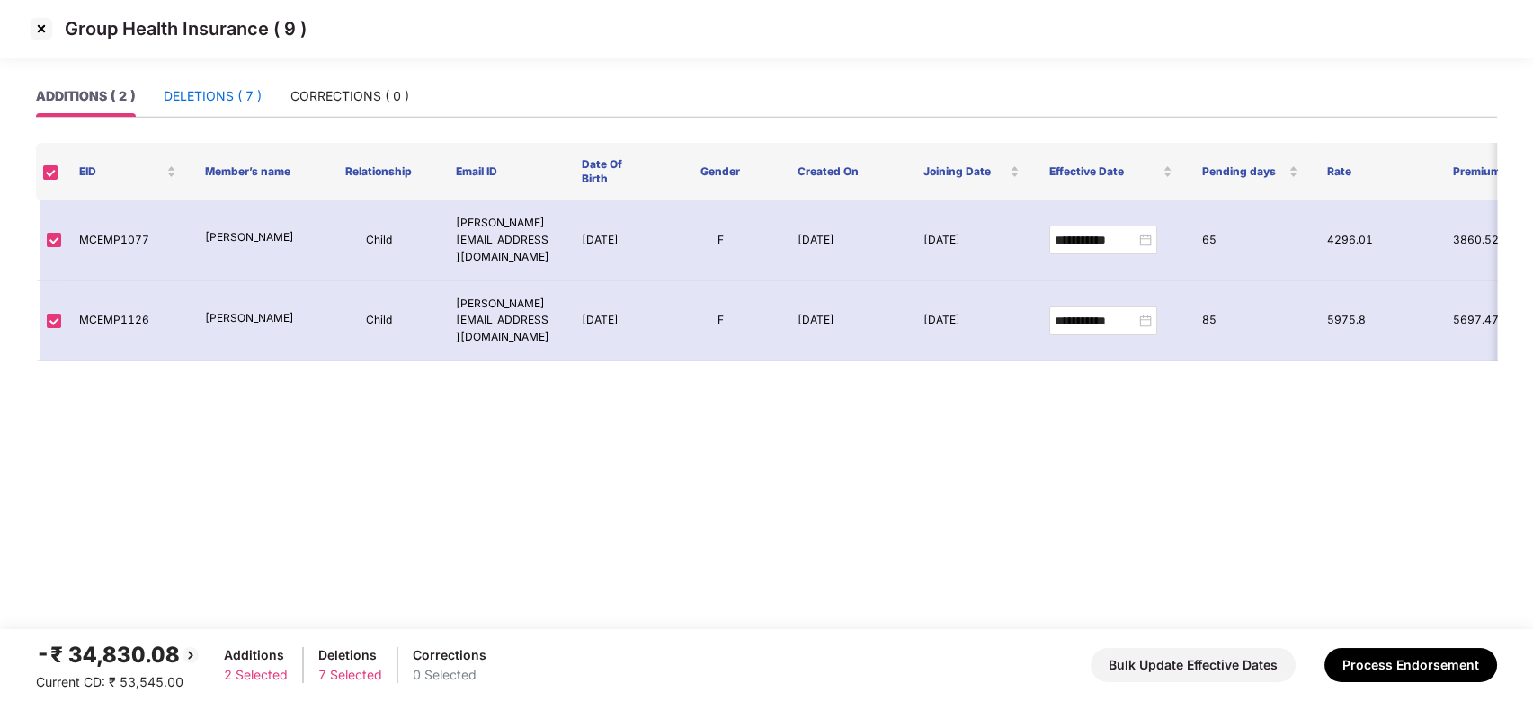
click at [212, 102] on div "DELETIONS ( 7 )" at bounding box center [213, 96] width 98 height 20
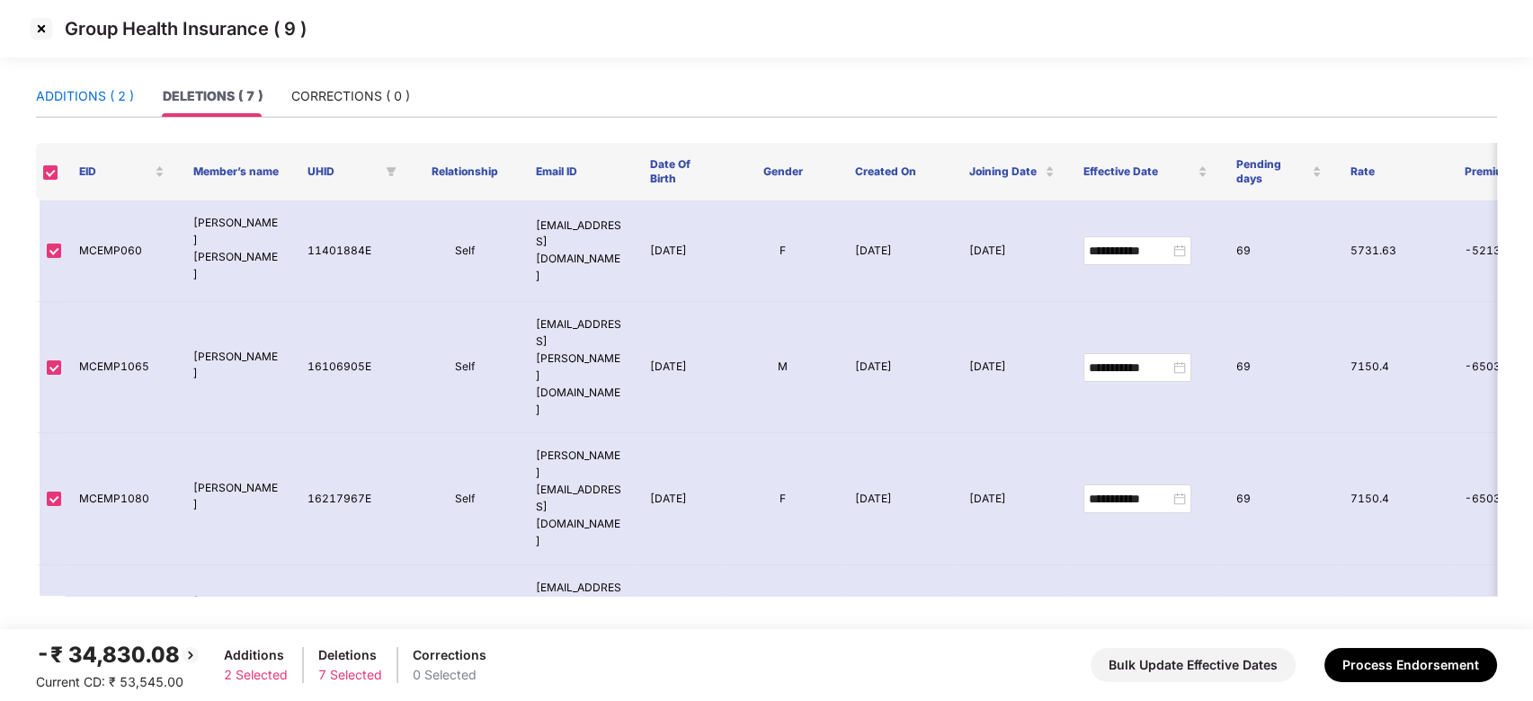
click at [58, 89] on div "ADDITIONS ( 2 )" at bounding box center [85, 96] width 98 height 20
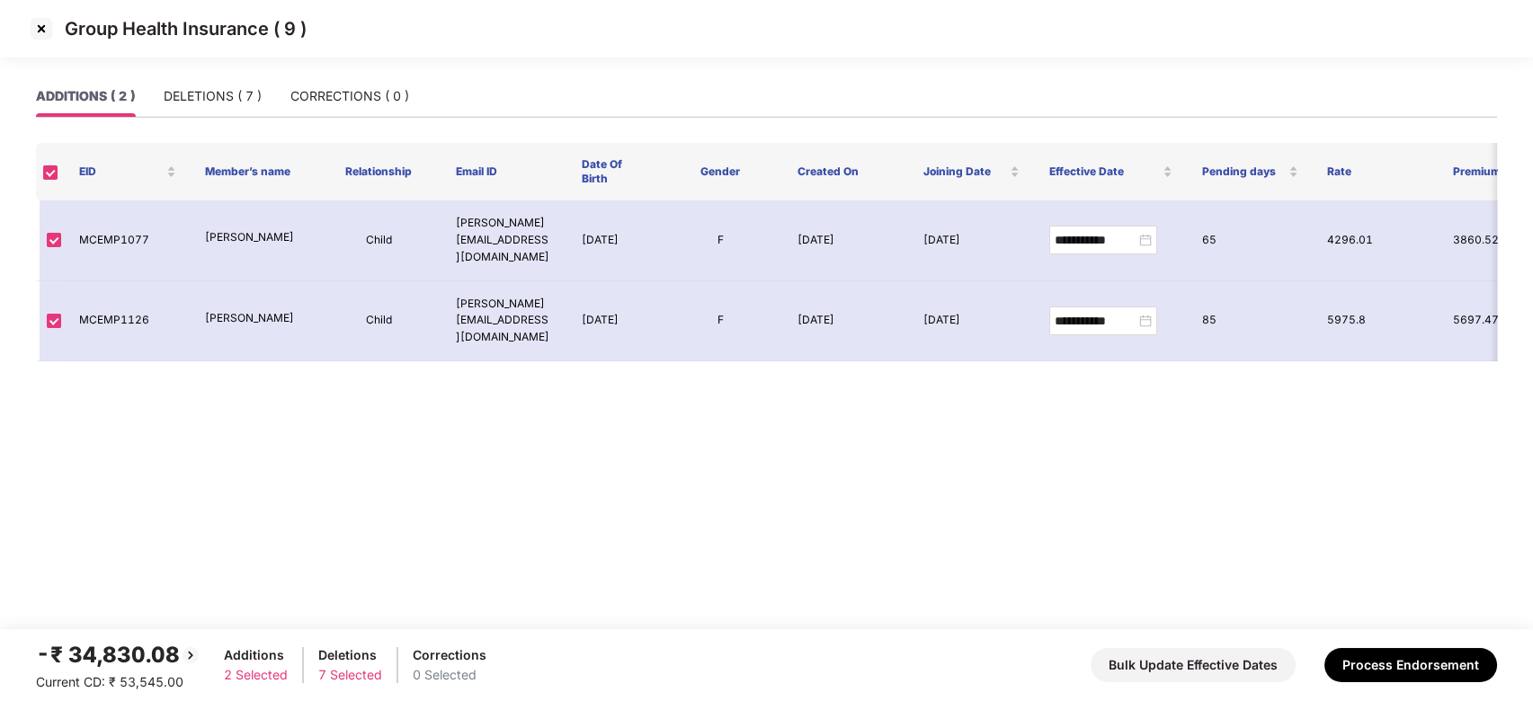
click at [40, 18] on img at bounding box center [41, 28] width 29 height 29
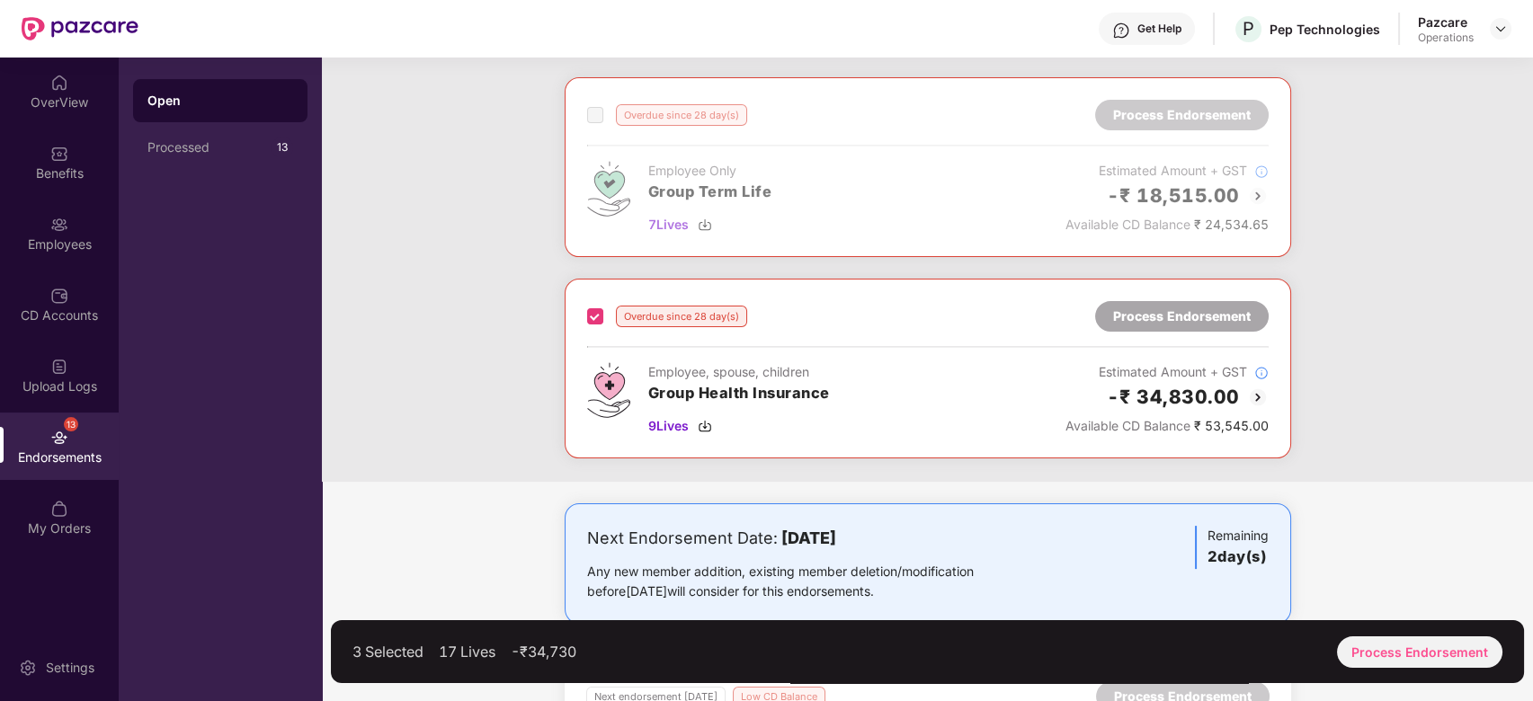
scroll to position [951, 0]
click at [1397, 639] on div "Process Endorsement" at bounding box center [1419, 652] width 165 height 31
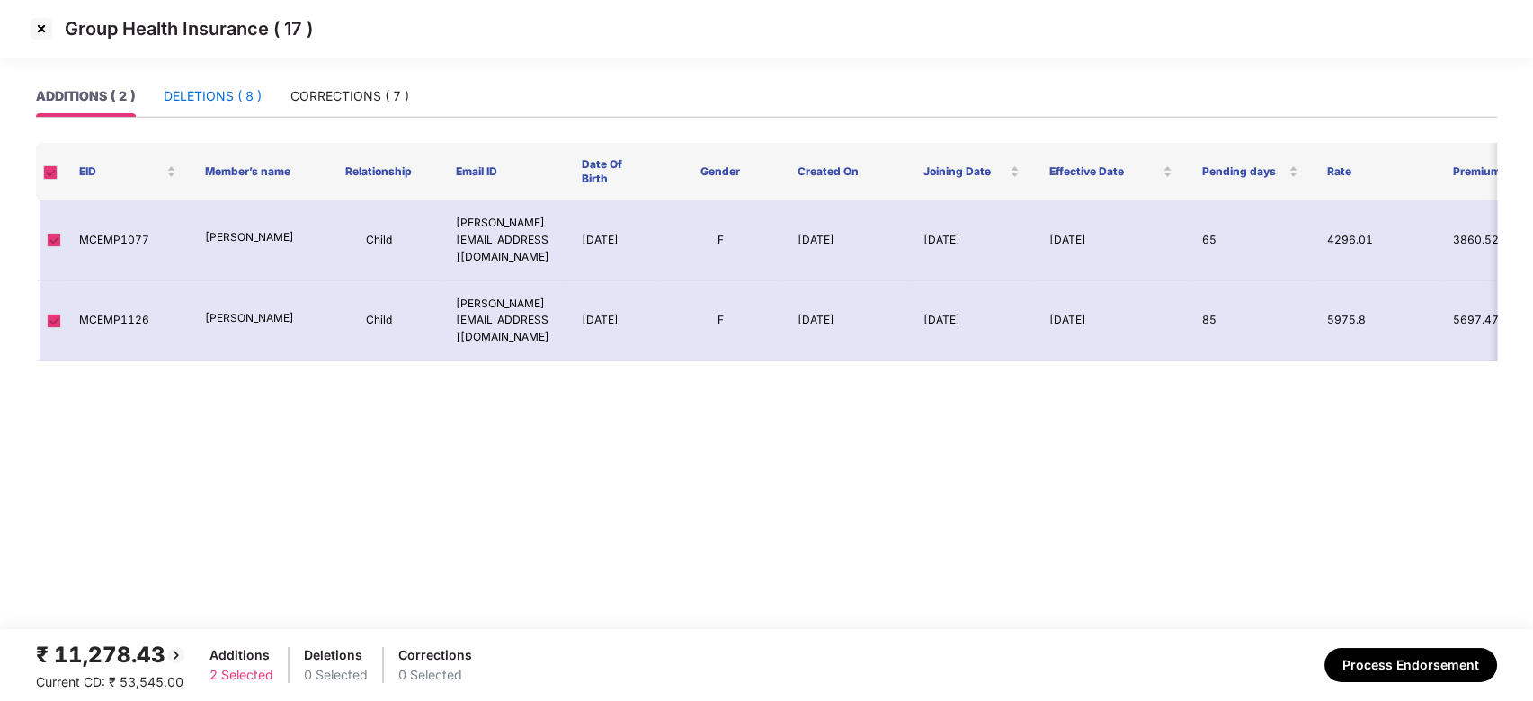
click at [208, 93] on div "DELETIONS ( 8 )" at bounding box center [213, 96] width 98 height 20
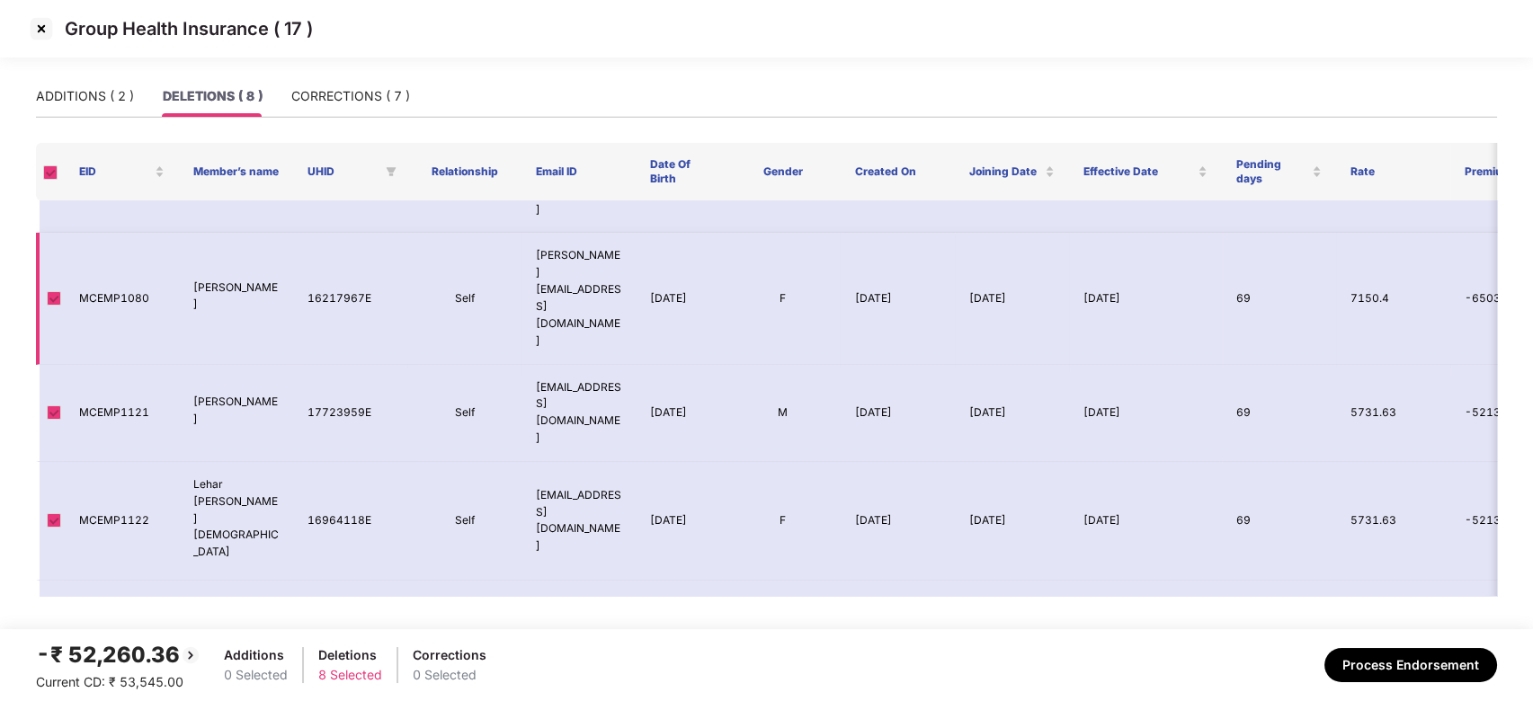
scroll to position [209, 0]
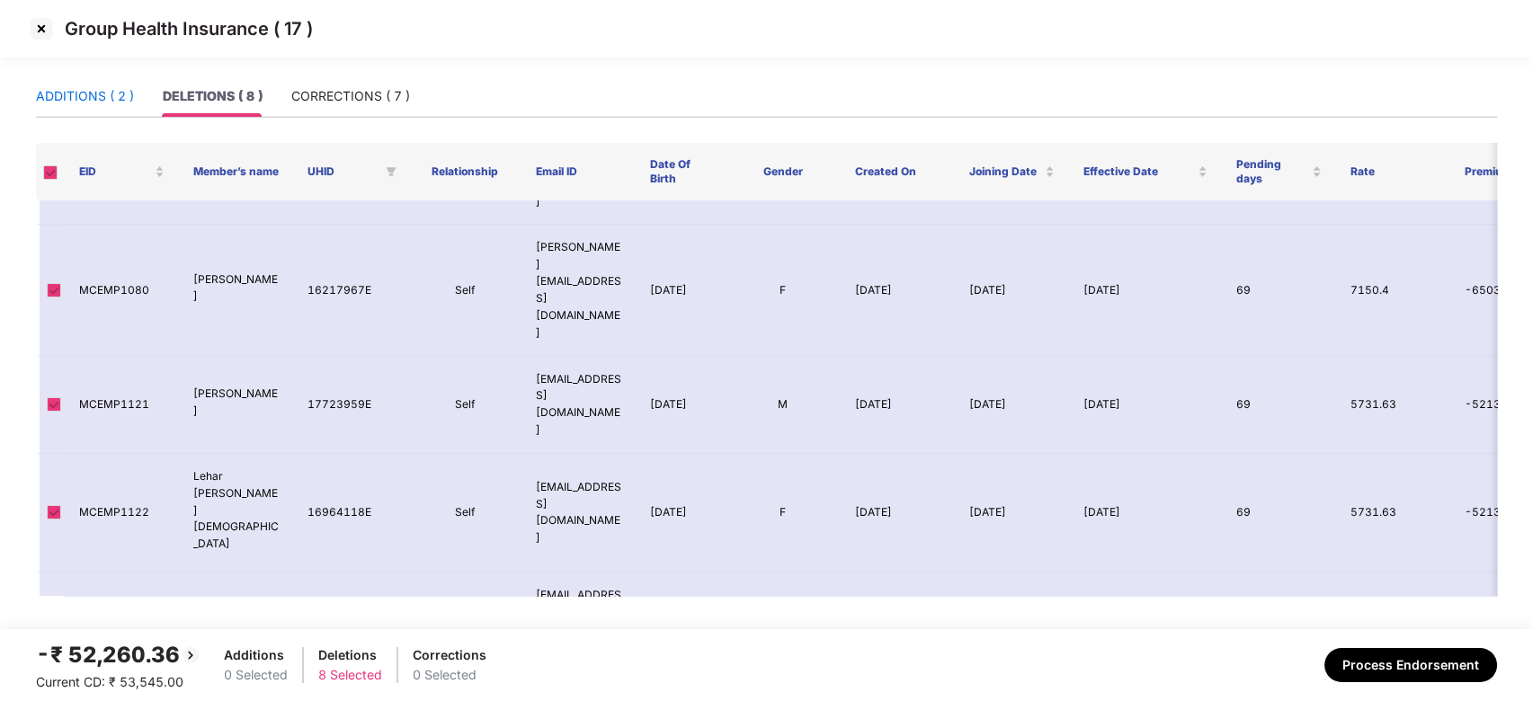
click at [75, 86] on div "ADDITIONS ( 2 )" at bounding box center [85, 96] width 98 height 20
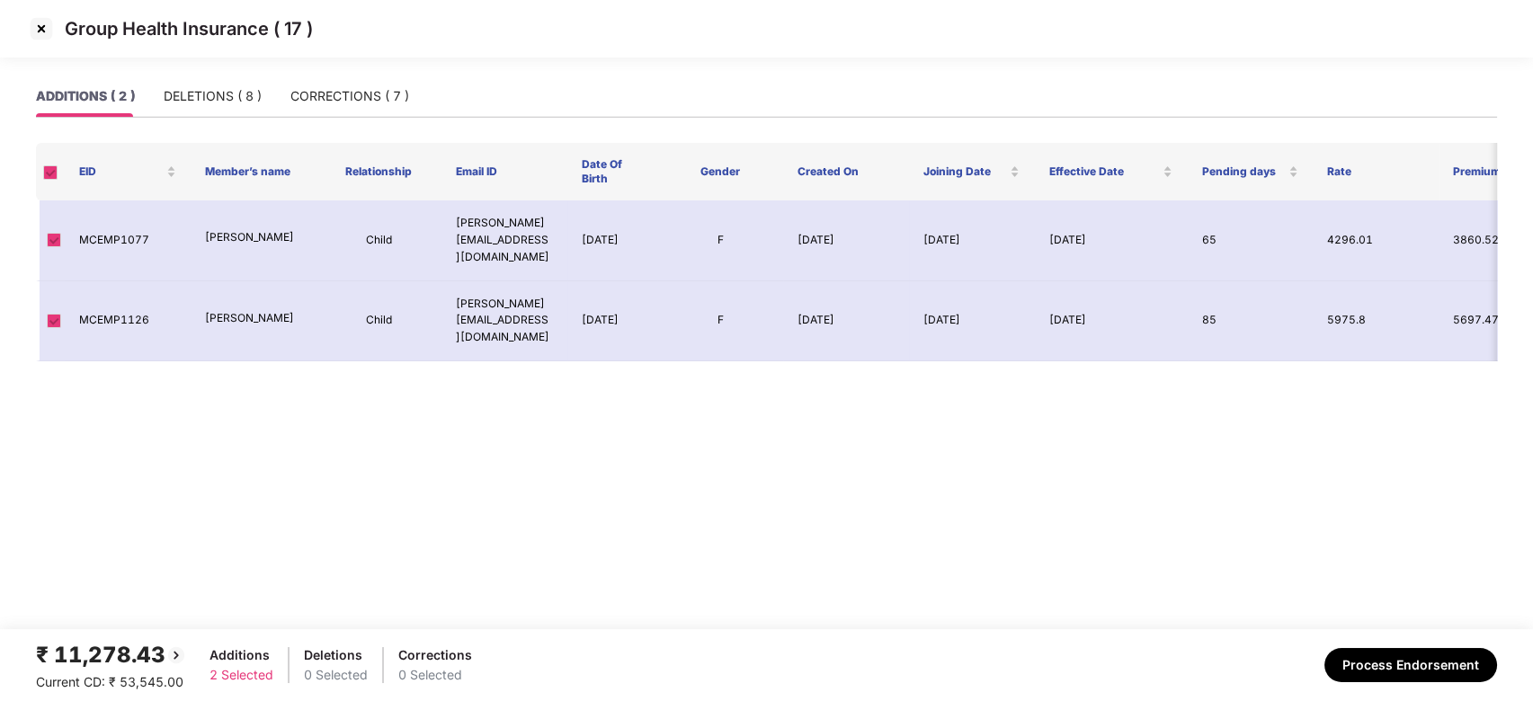
scroll to position [0, 0]
click at [367, 106] on div "CORRECTIONS ( 7 )" at bounding box center [349, 96] width 119 height 41
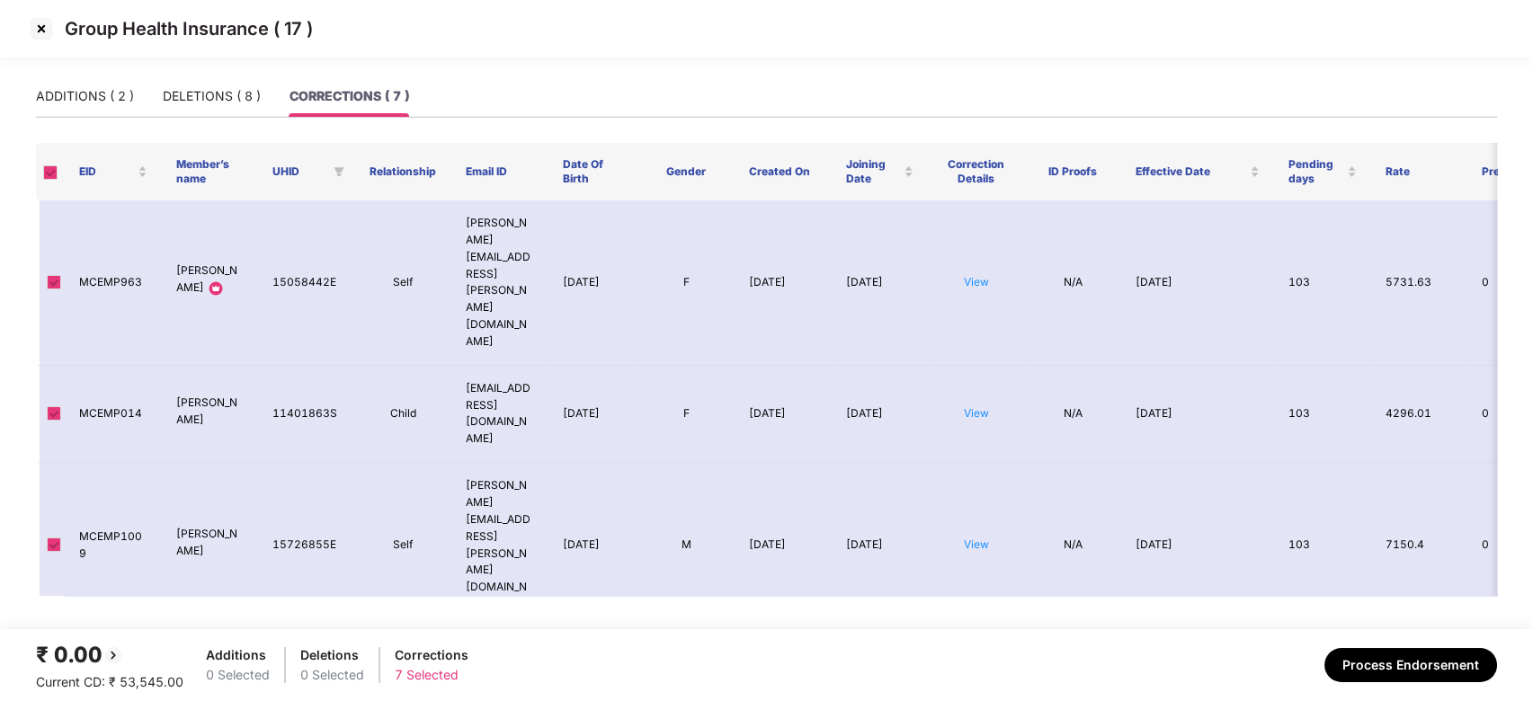
click at [40, 26] on img at bounding box center [41, 28] width 29 height 29
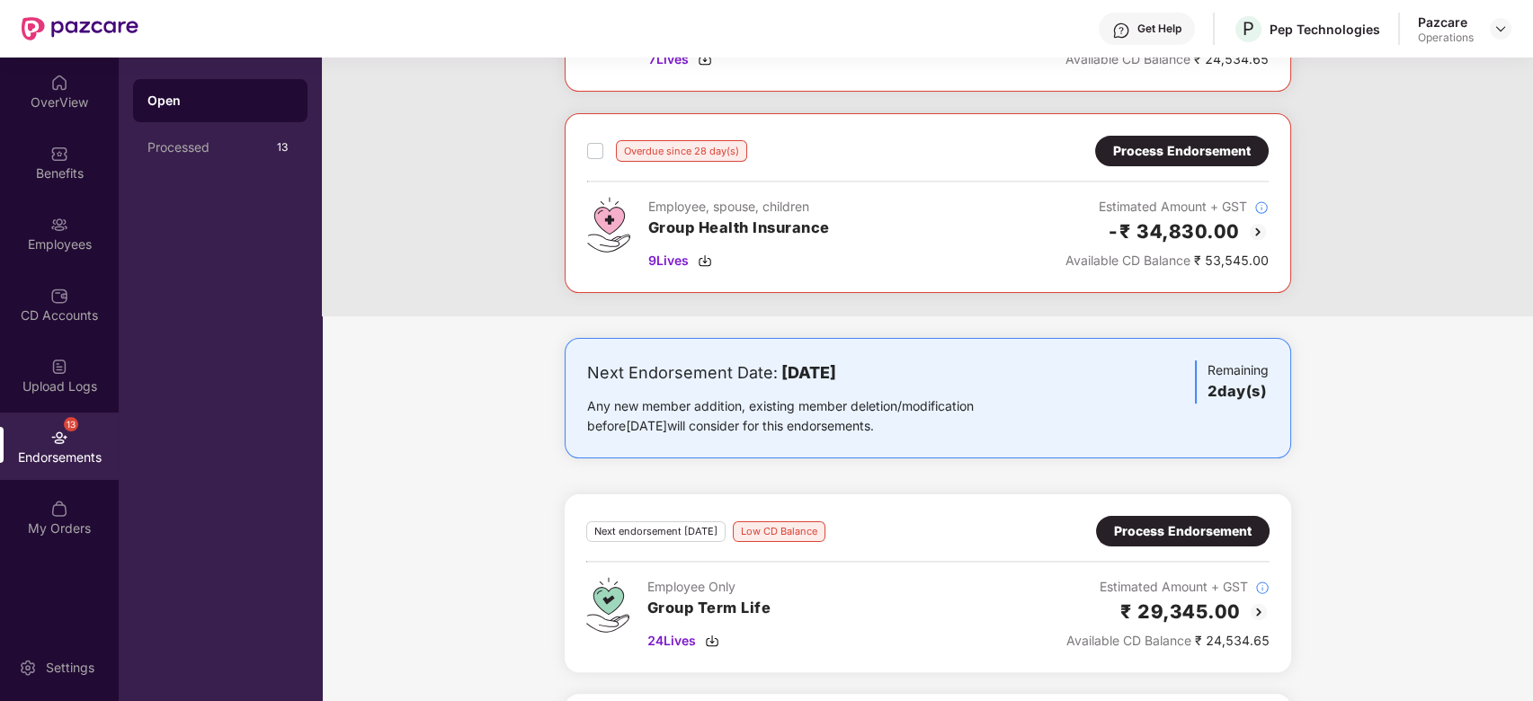
scroll to position [1304, 0]
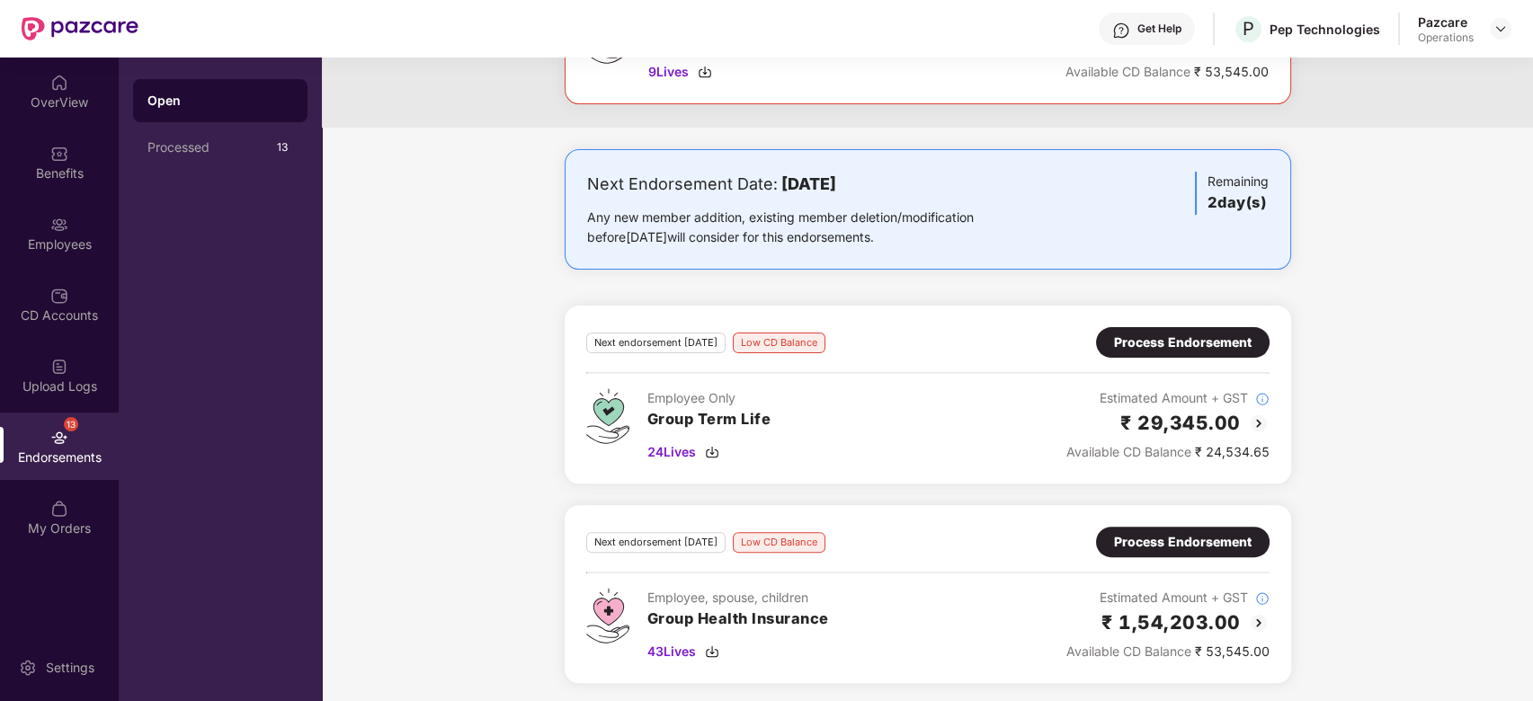
click at [1181, 540] on div "Process Endorsement" at bounding box center [1183, 542] width 138 height 20
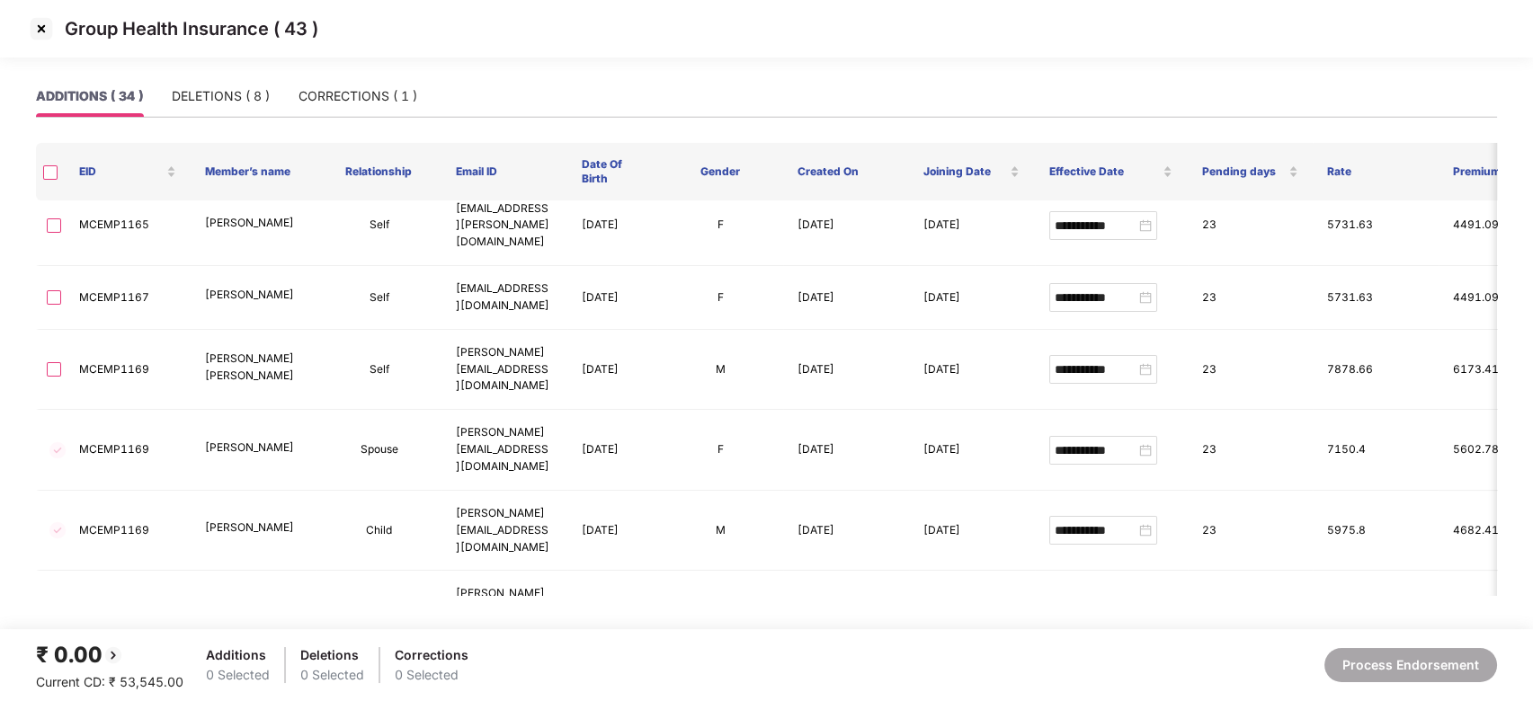
scroll to position [0, 0]
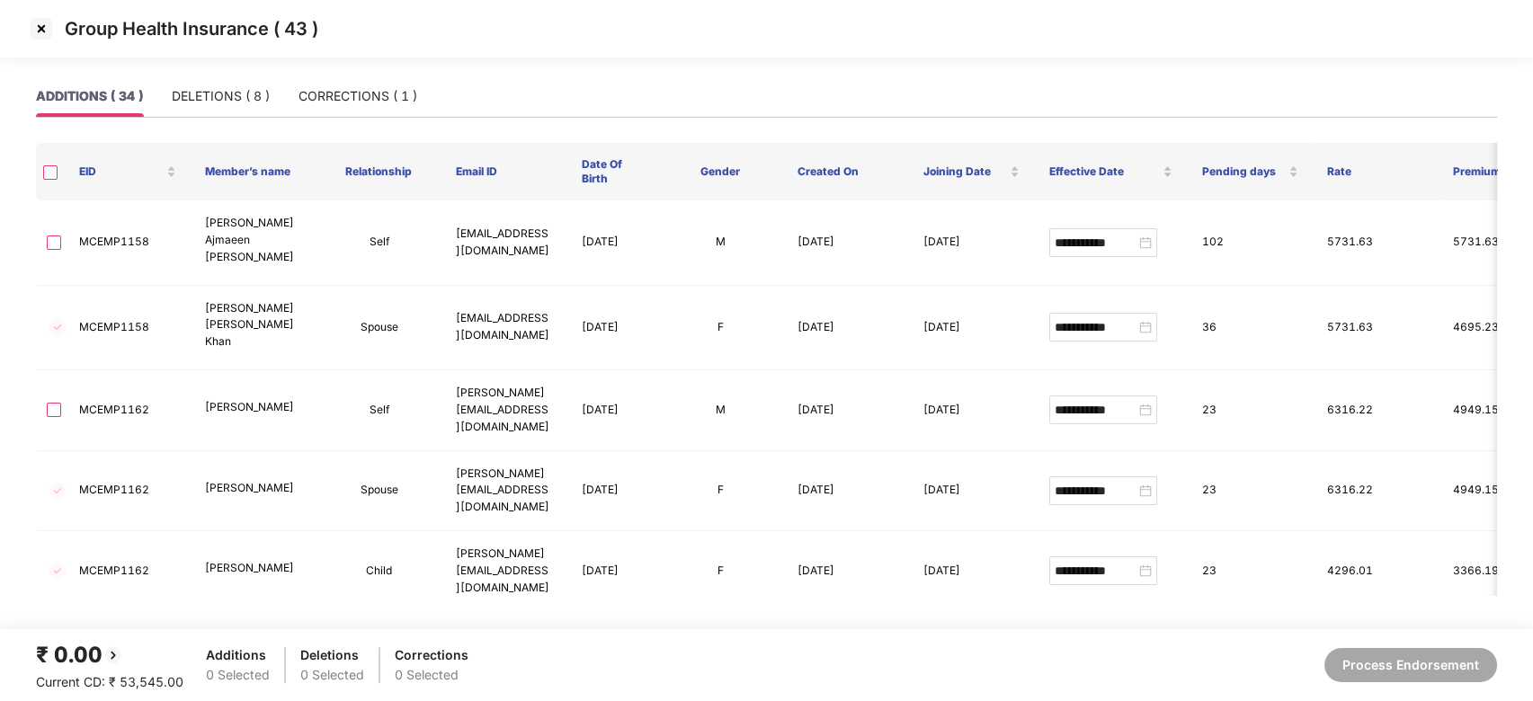
click at [38, 27] on img at bounding box center [41, 28] width 29 height 29
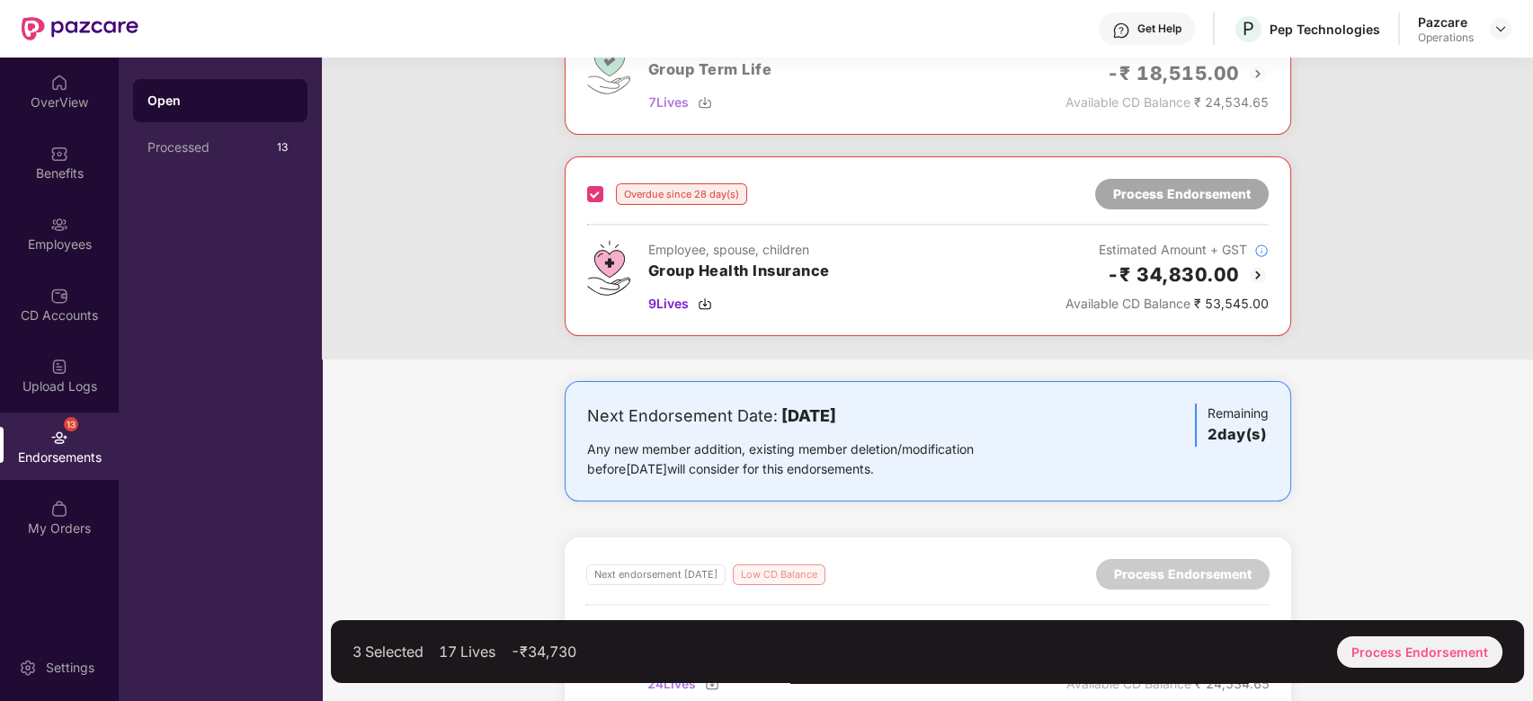
scroll to position [1075, 0]
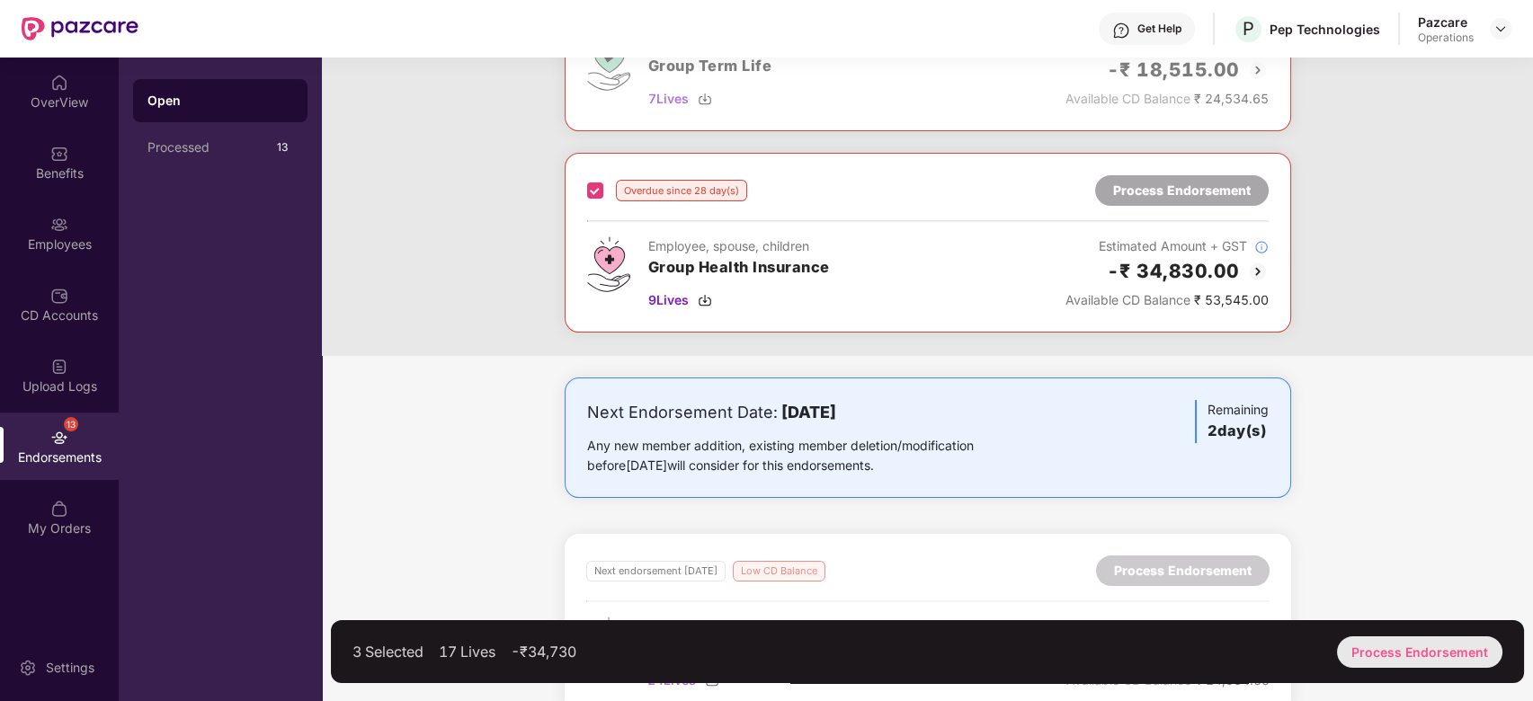
click at [1408, 650] on div "Process Endorsement" at bounding box center [1419, 652] width 165 height 31
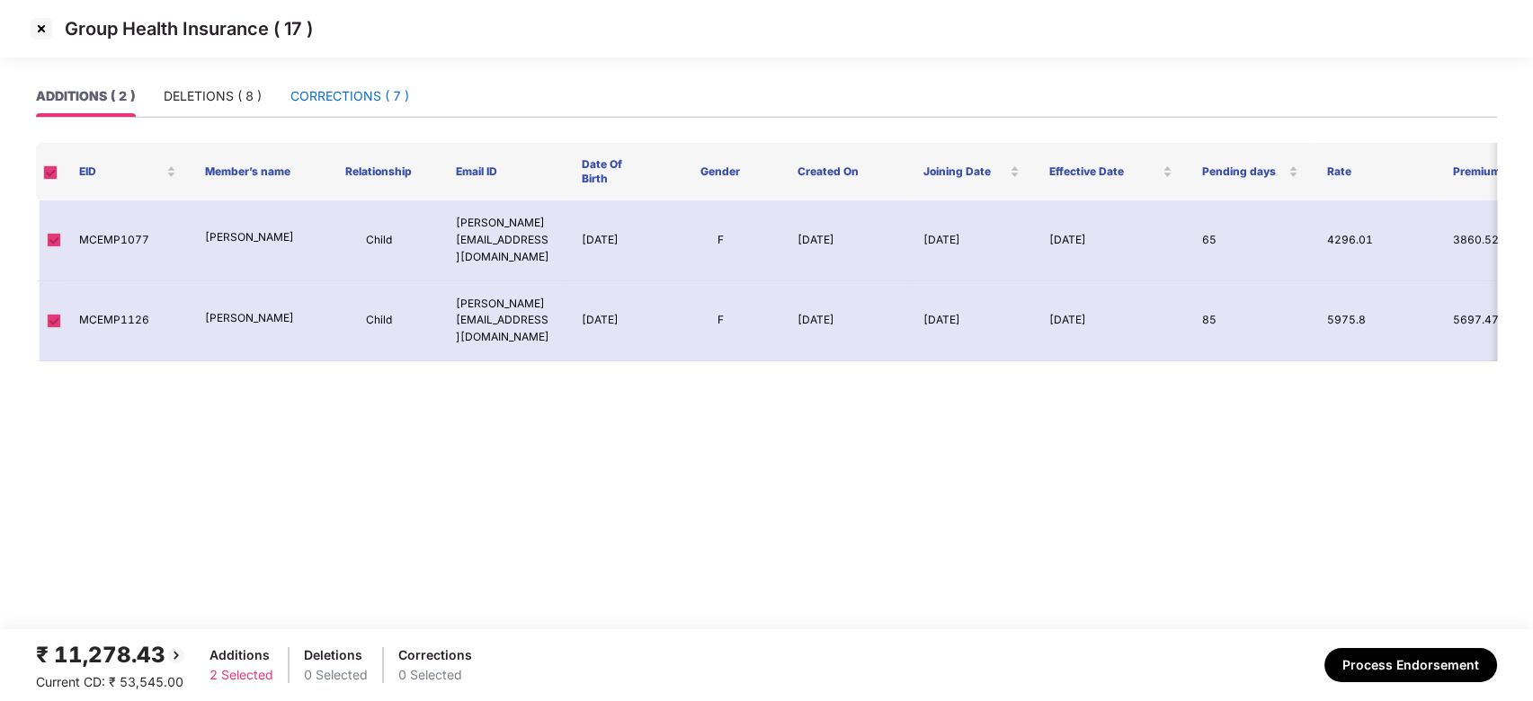
click at [346, 90] on div "CORRECTIONS ( 7 )" at bounding box center [349, 96] width 119 height 20
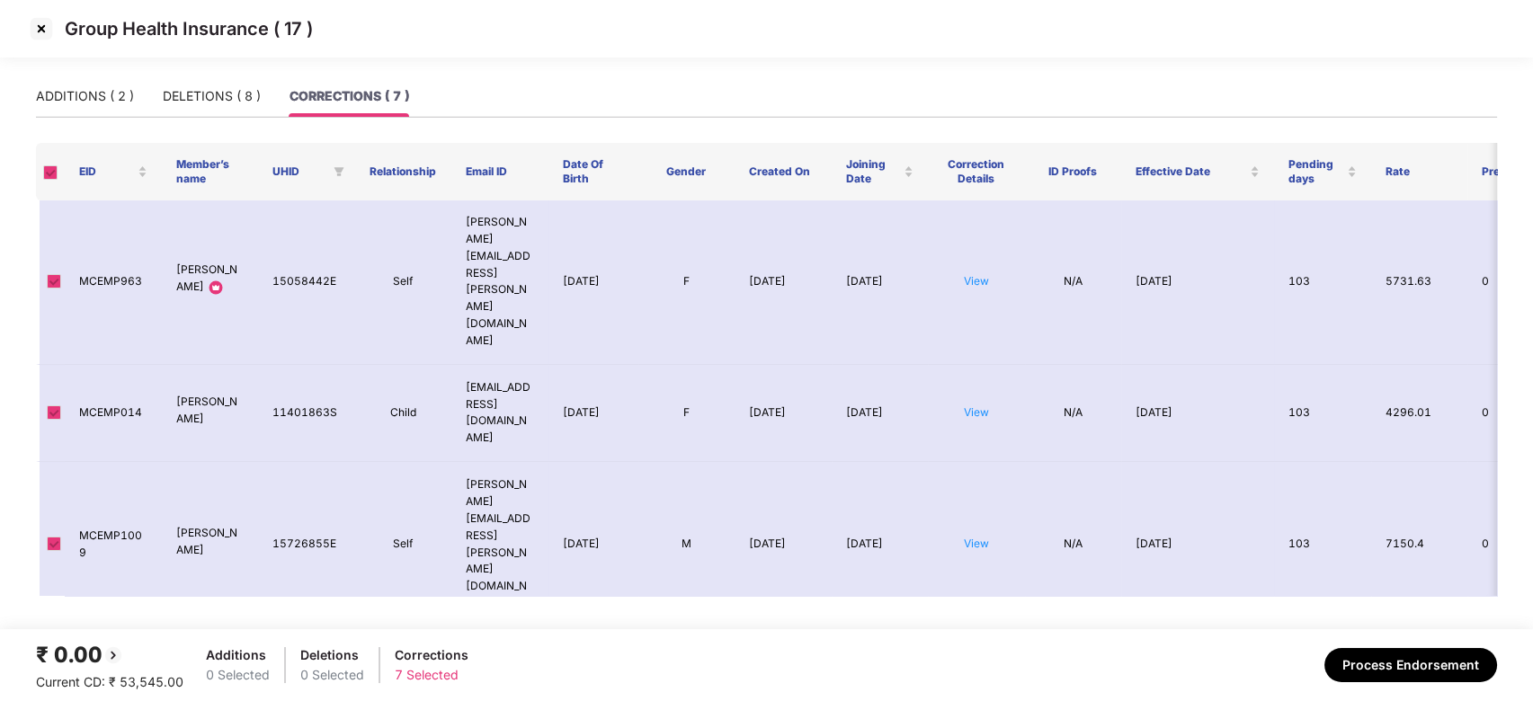
scroll to position [0, 0]
click at [38, 31] on img at bounding box center [41, 28] width 29 height 29
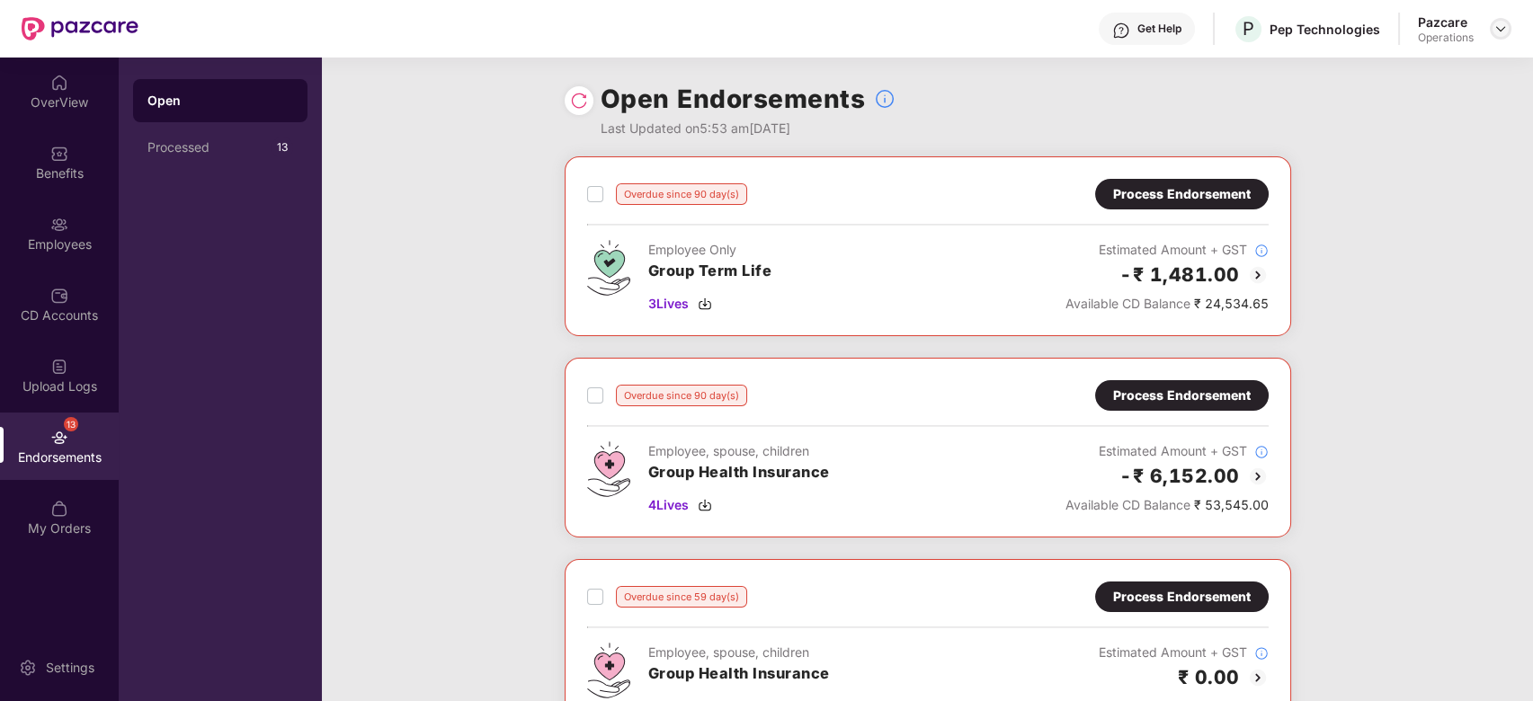
click at [1491, 32] on div at bounding box center [1501, 29] width 22 height 22
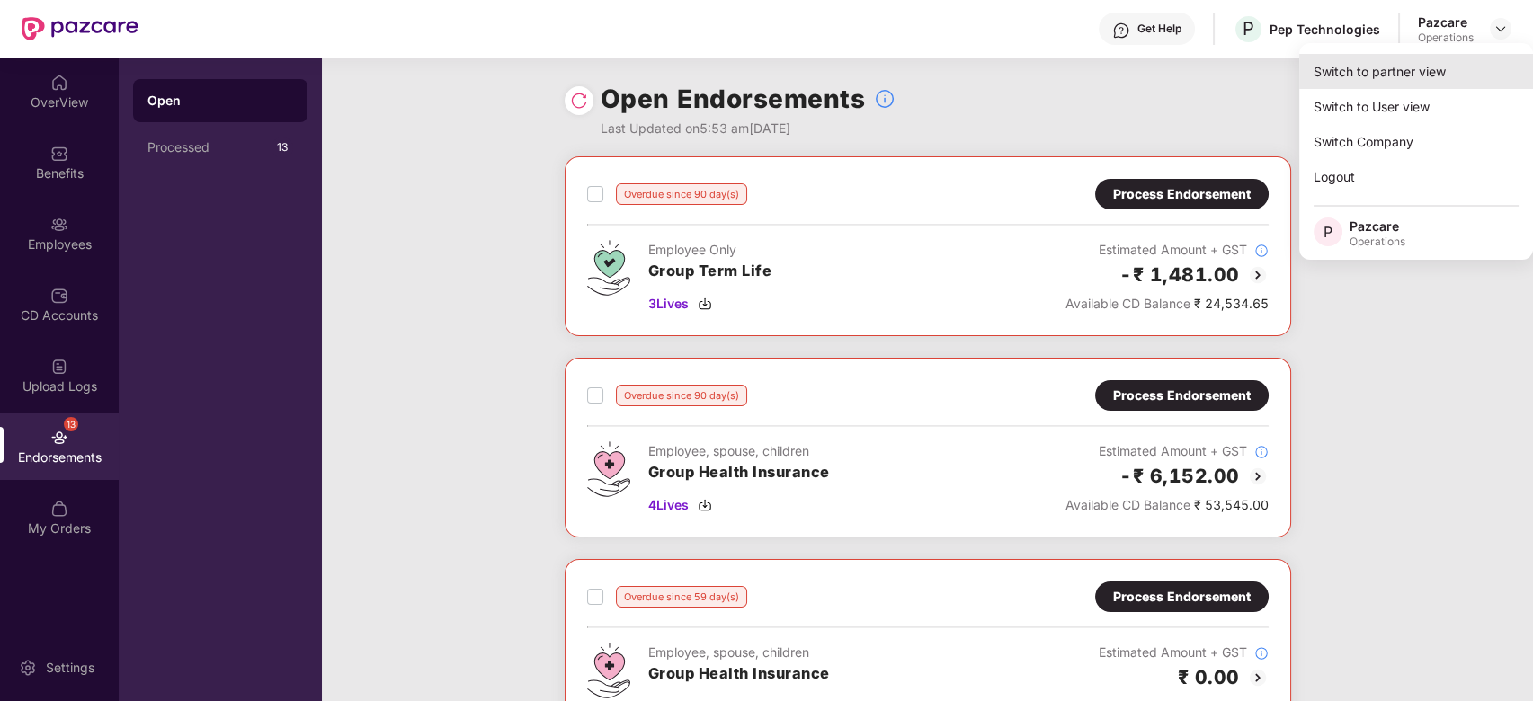
click at [1398, 67] on div "Switch to partner view" at bounding box center [1416, 71] width 234 height 35
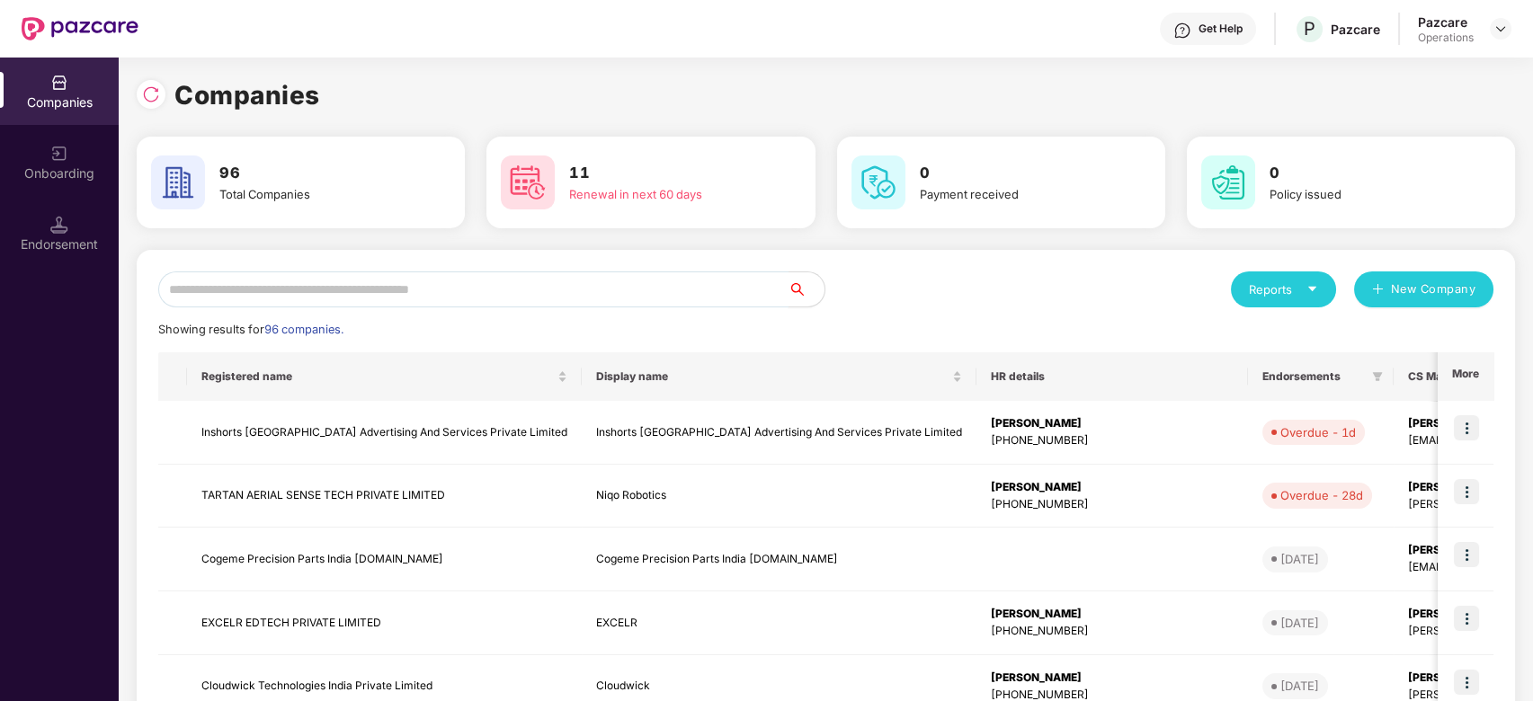
click at [662, 288] on input "text" at bounding box center [473, 290] width 630 height 36
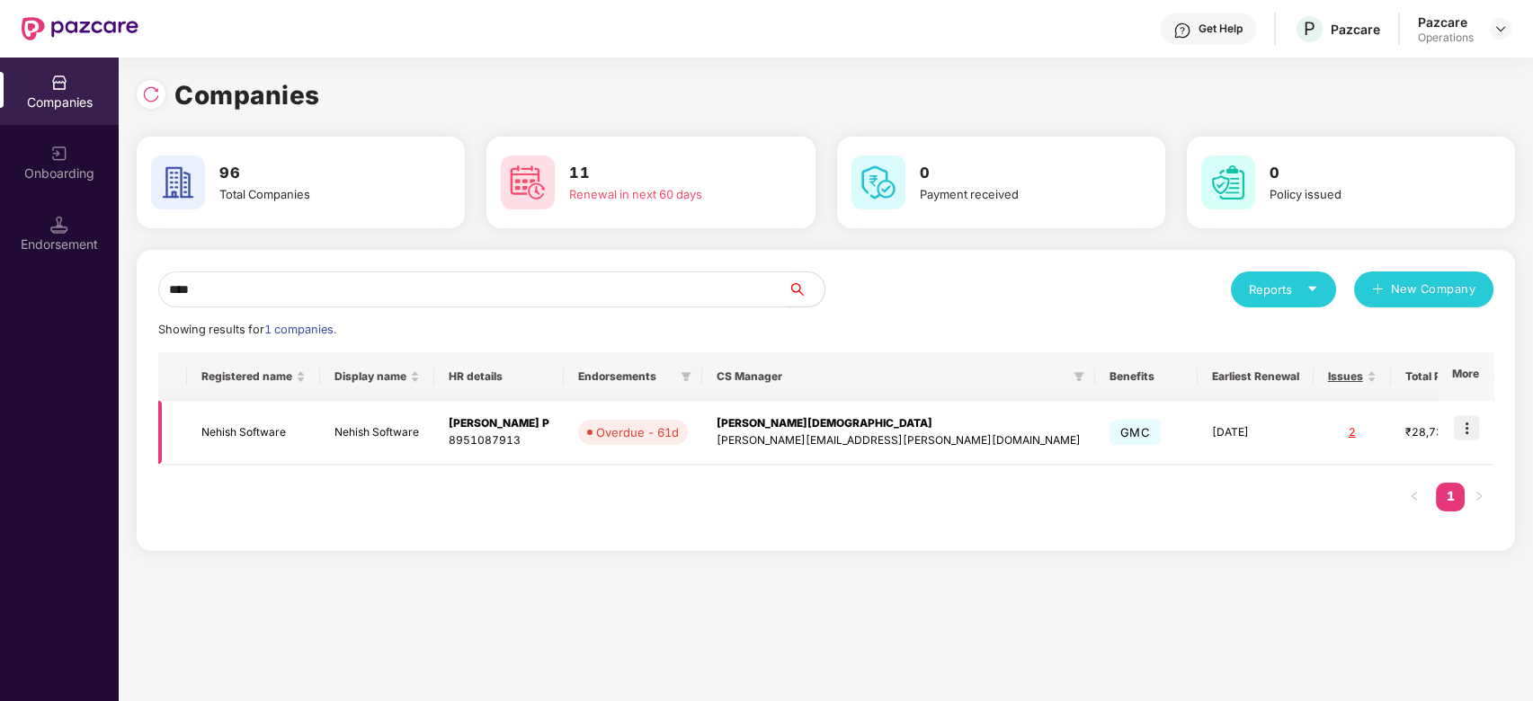
type input "****"
click at [1462, 422] on img at bounding box center [1466, 427] width 25 height 25
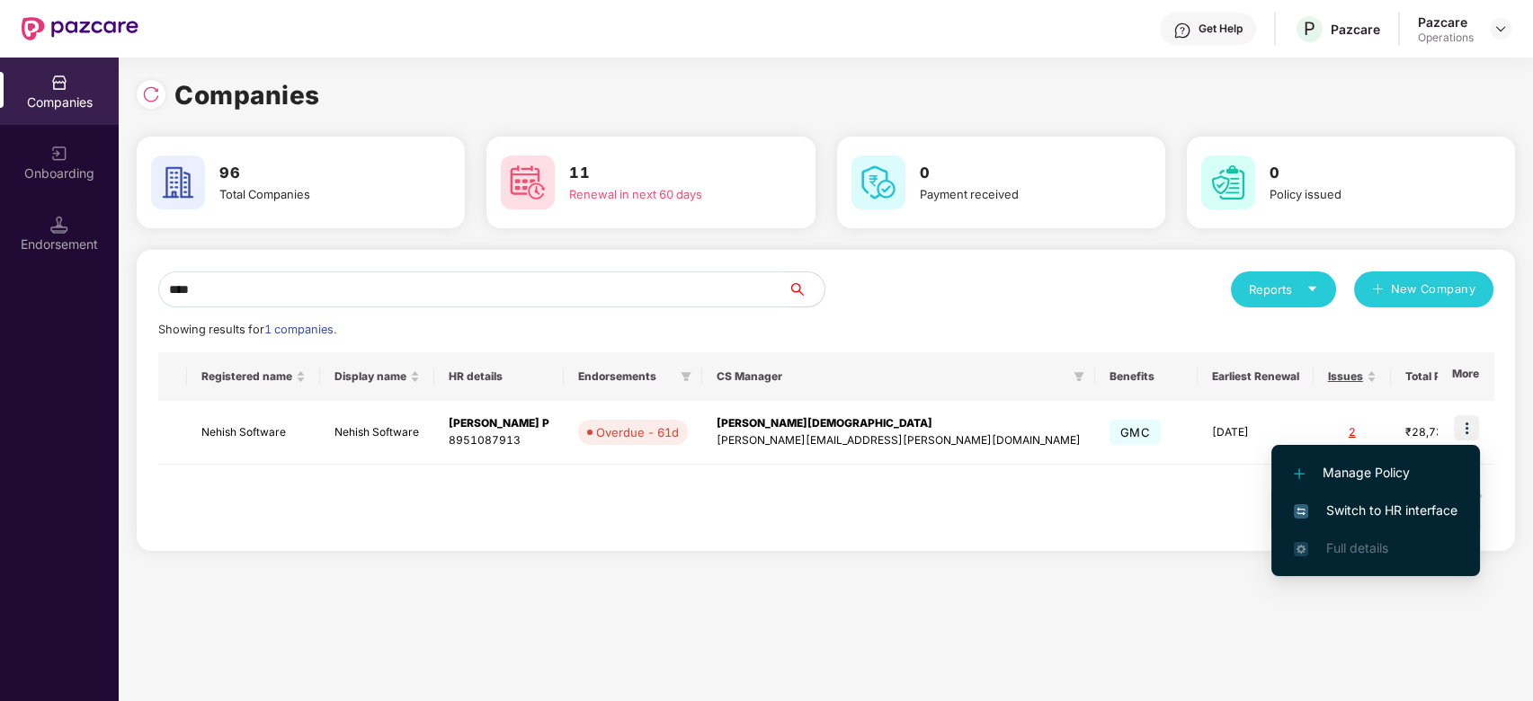
click at [1352, 504] on span "Switch to HR interface" at bounding box center [1376, 511] width 164 height 20
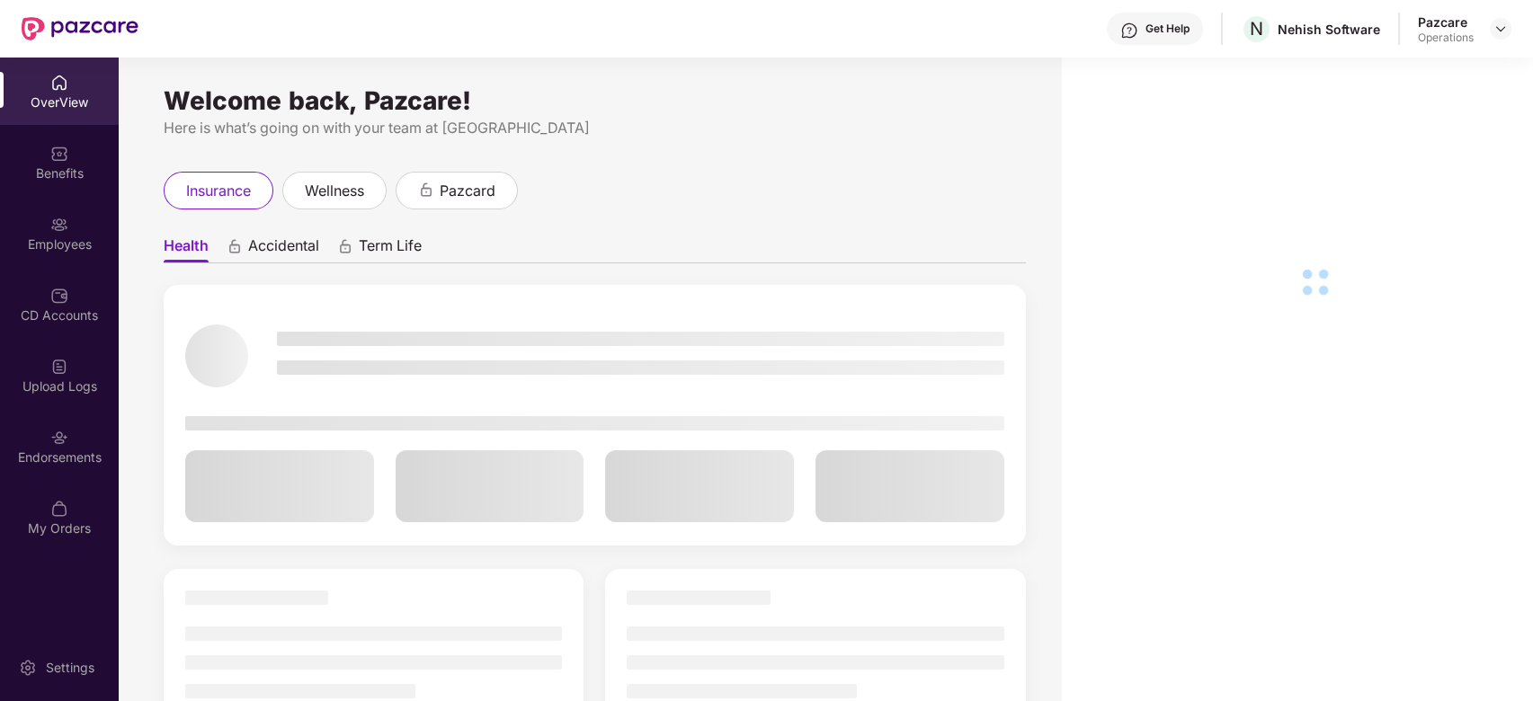
scroll to position [58, 0]
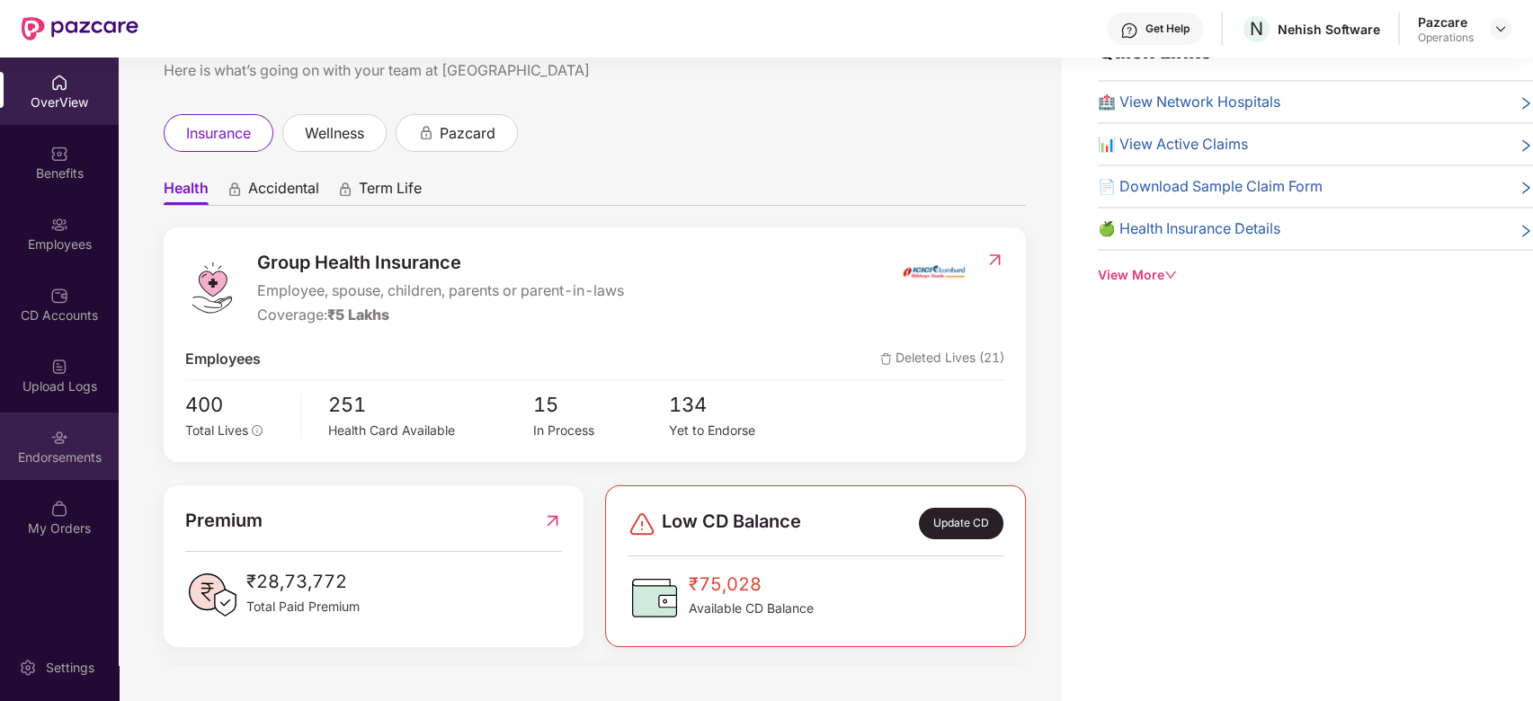
click at [30, 428] on div "Endorsements" at bounding box center [59, 446] width 119 height 67
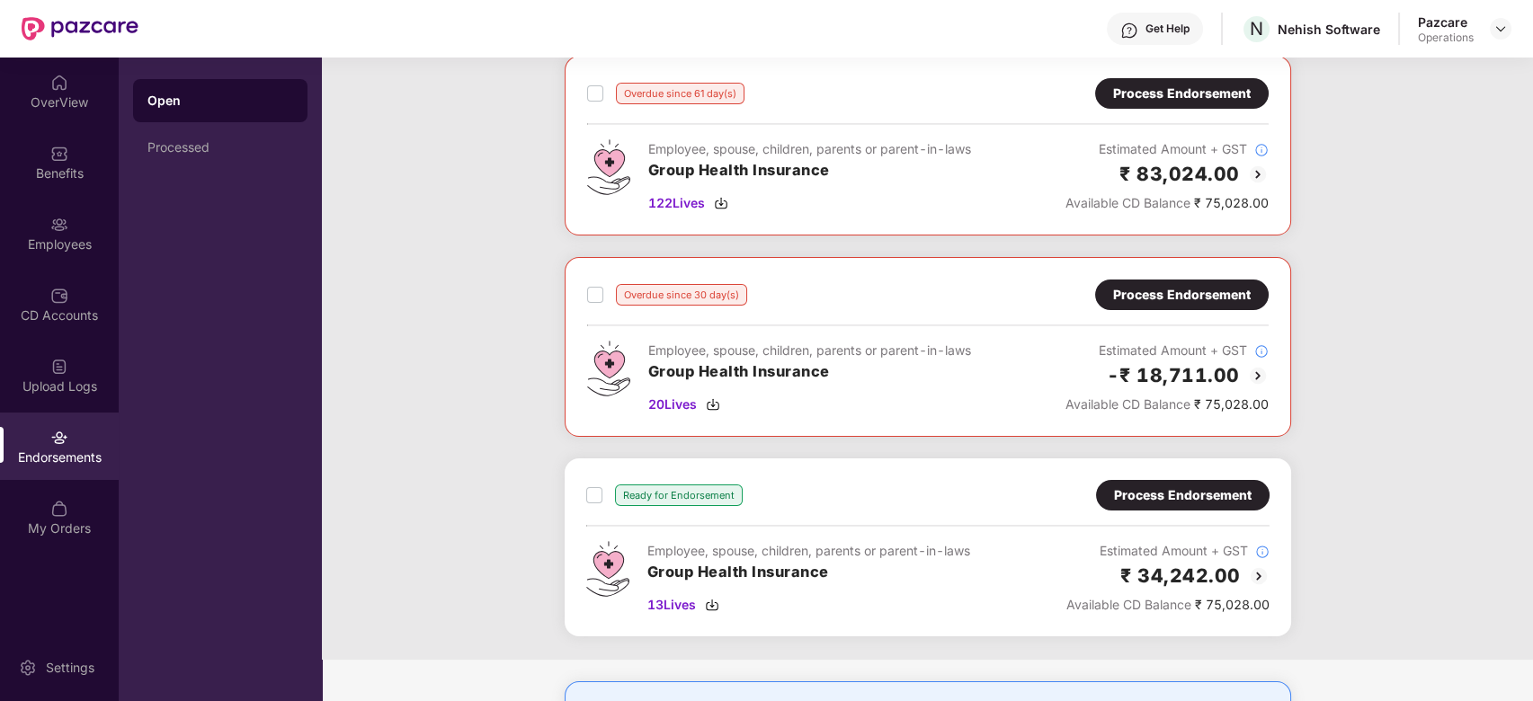
scroll to position [0, 0]
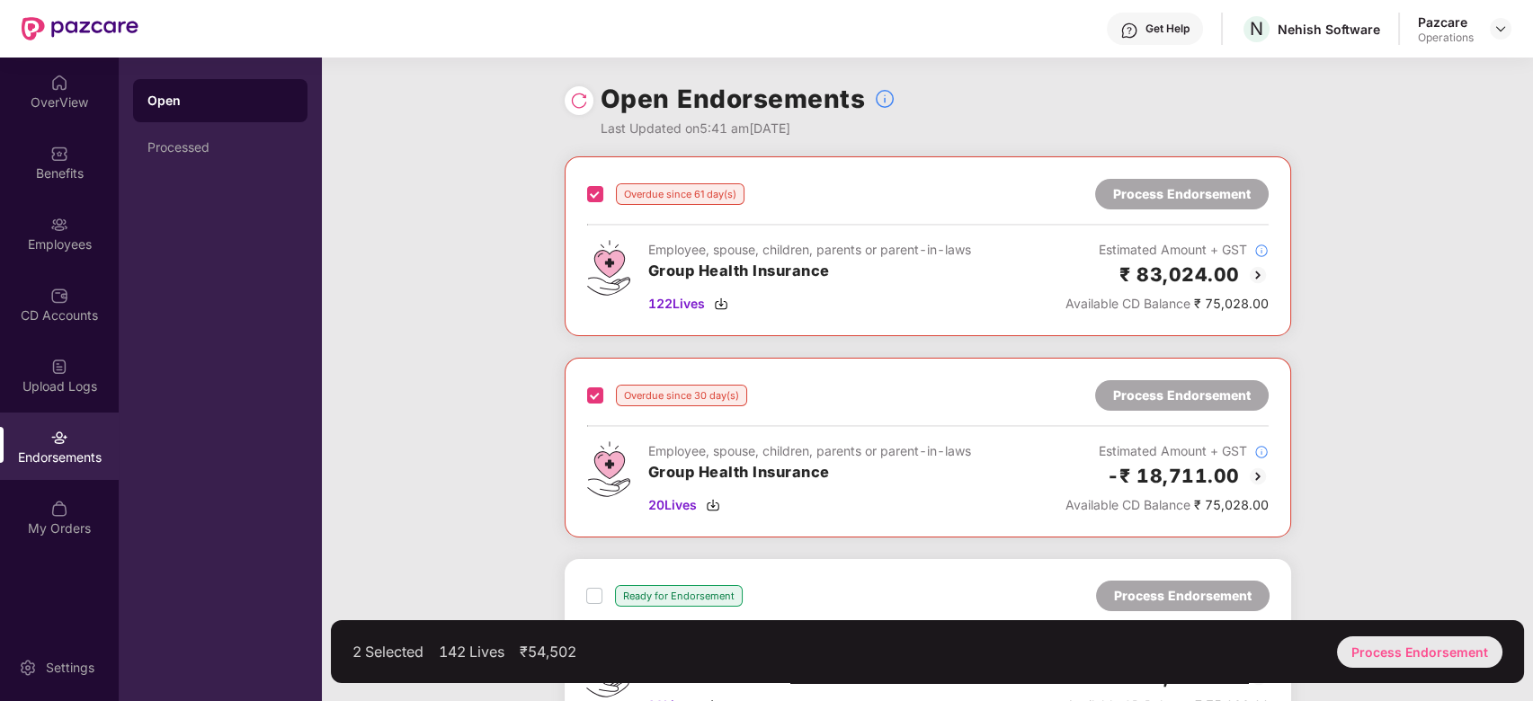
click at [1391, 645] on div "Process Endorsement" at bounding box center [1419, 652] width 165 height 31
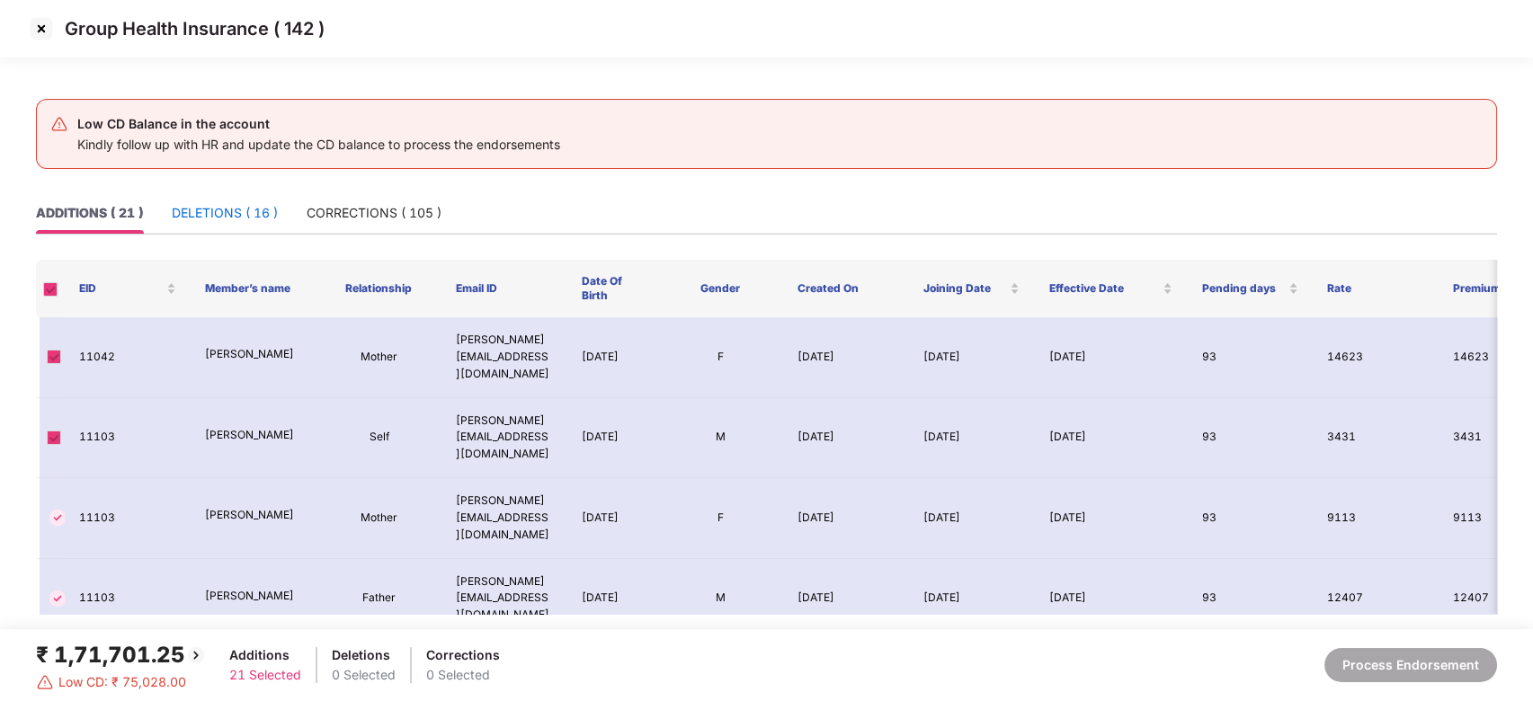
click at [201, 210] on div "DELETIONS ( 16 )" at bounding box center [225, 213] width 106 height 20
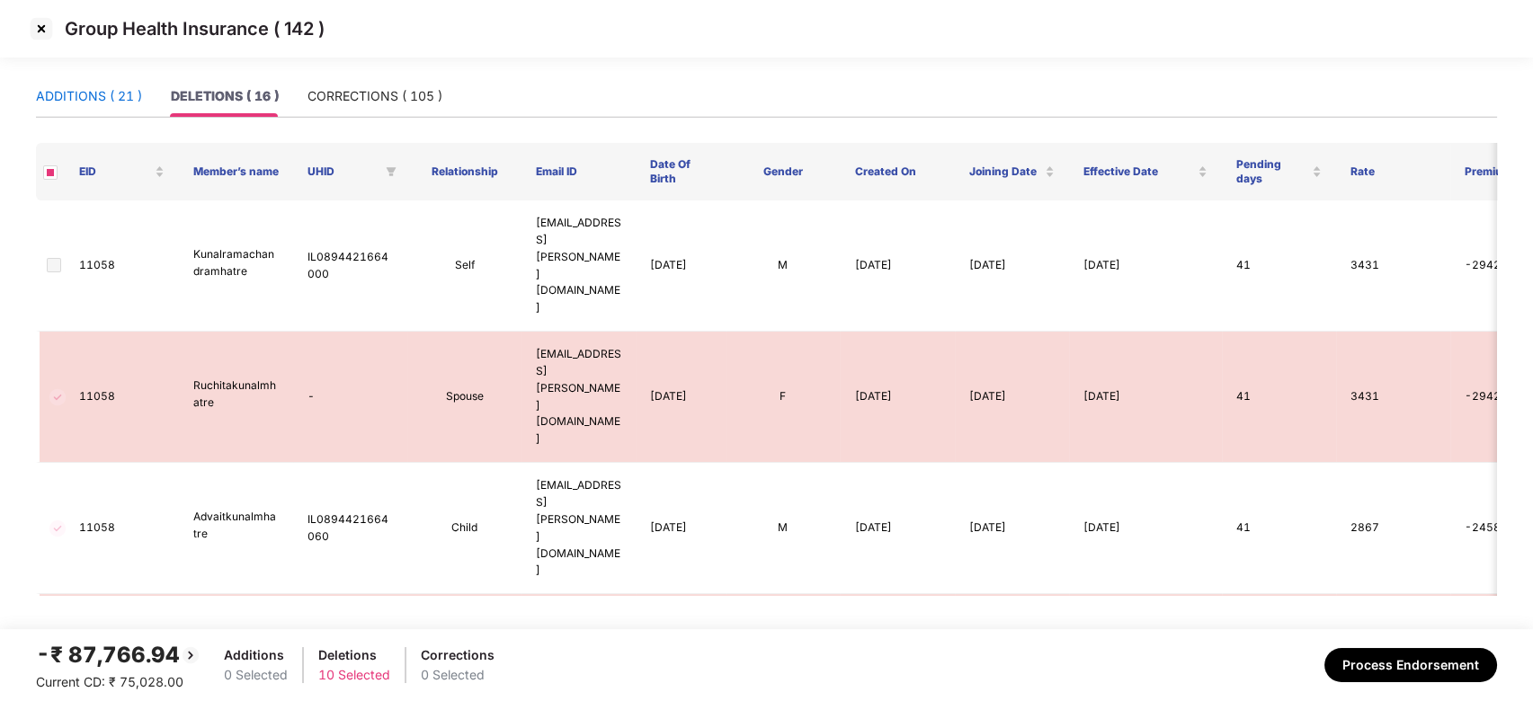
click at [89, 94] on div "ADDITIONS ( 21 )" at bounding box center [89, 96] width 106 height 20
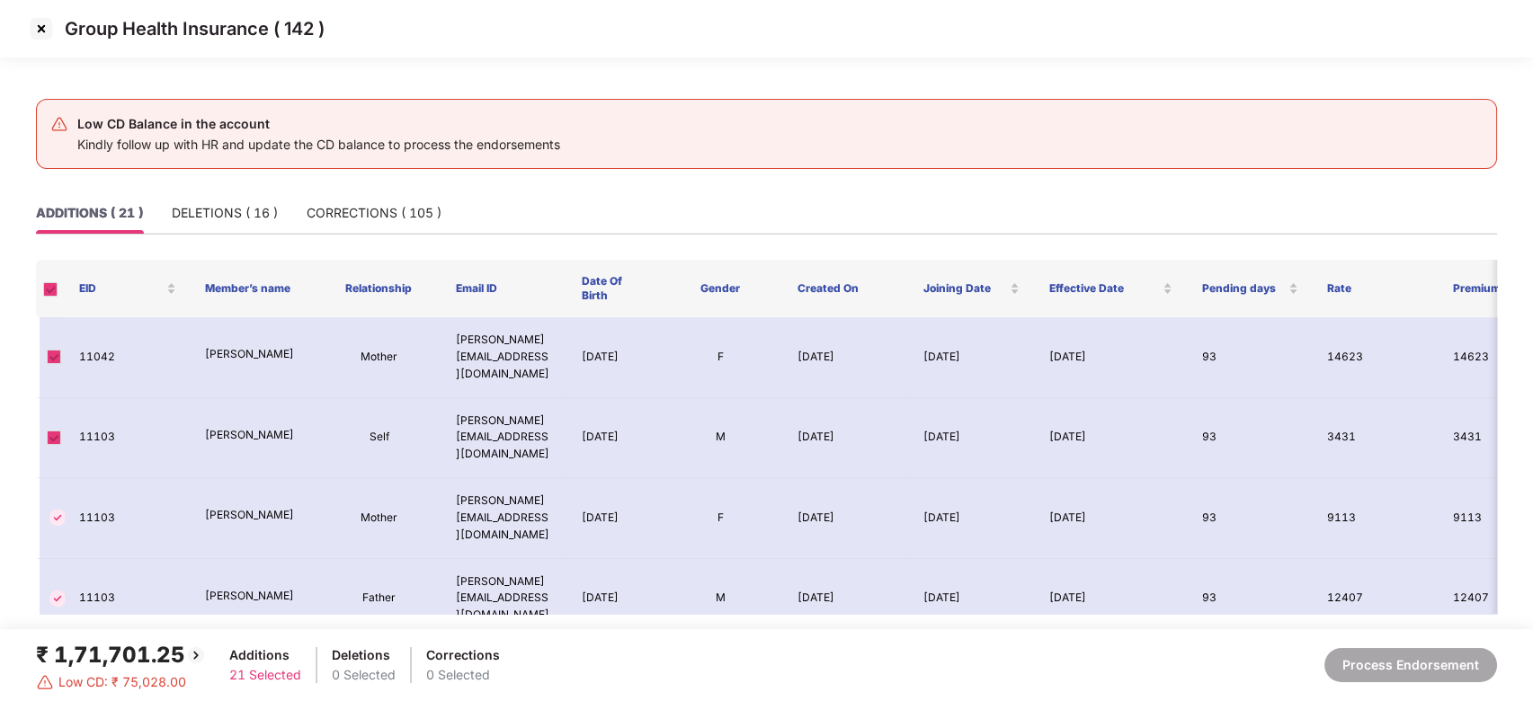
click at [42, 25] on img at bounding box center [41, 28] width 29 height 29
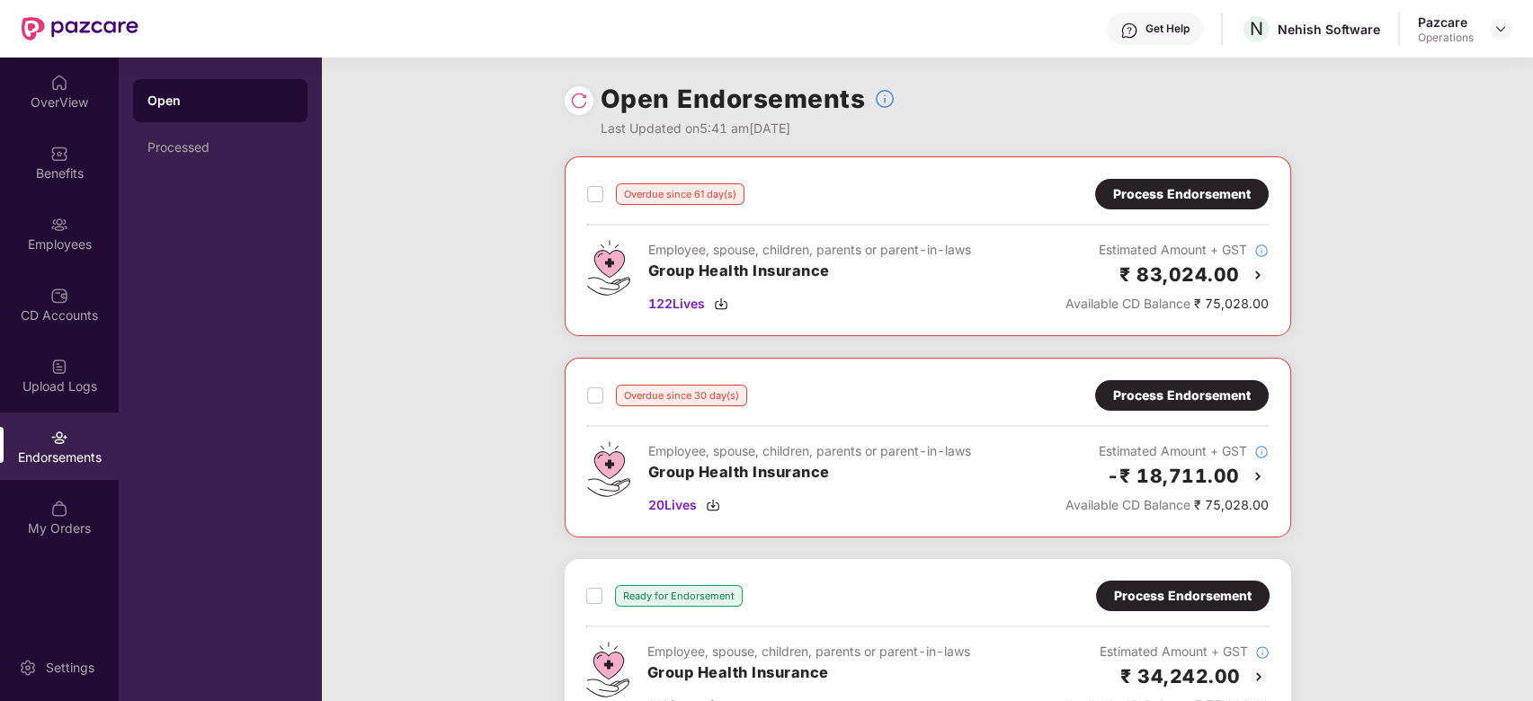
click at [1162, 388] on div "Process Endorsement" at bounding box center [1182, 396] width 138 height 20
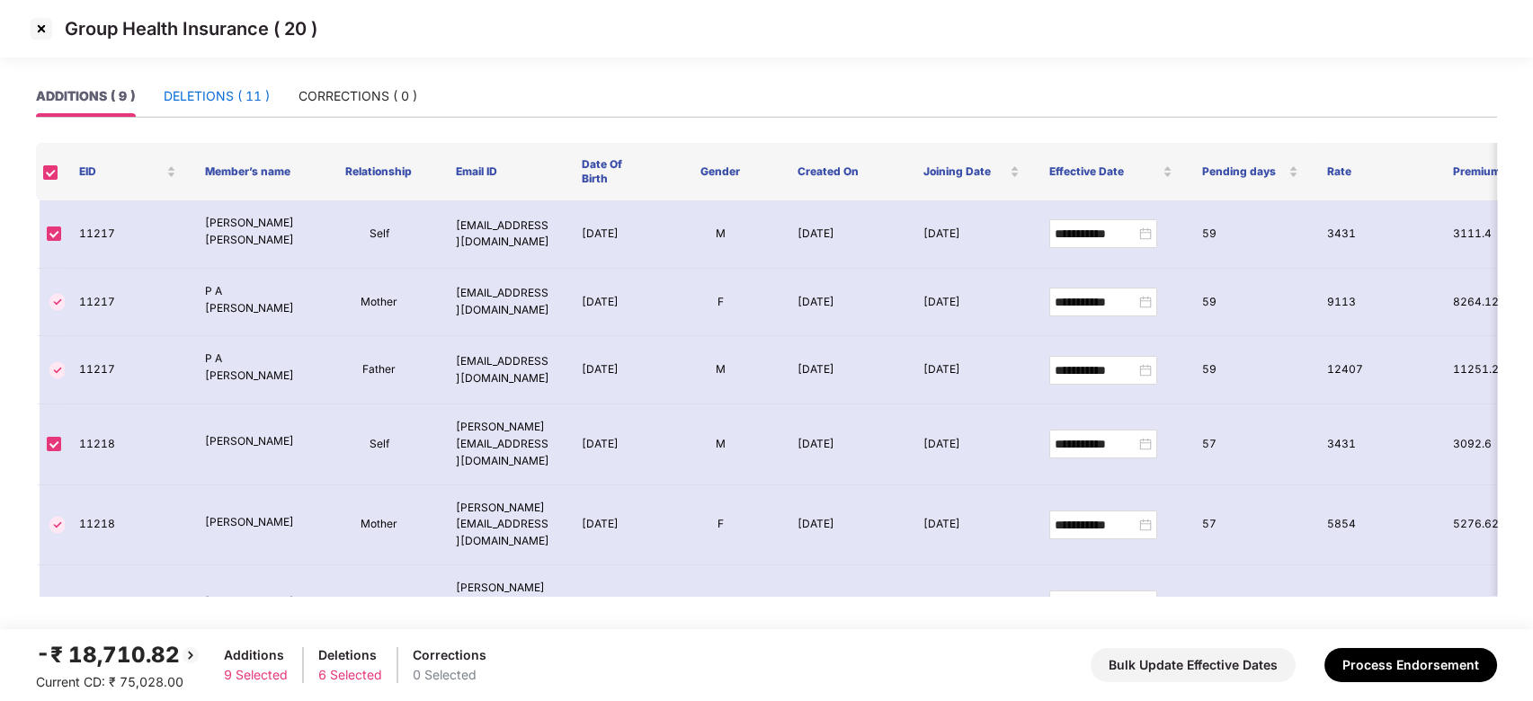
click at [189, 89] on div "DELETIONS ( 11 )" at bounding box center [217, 96] width 106 height 20
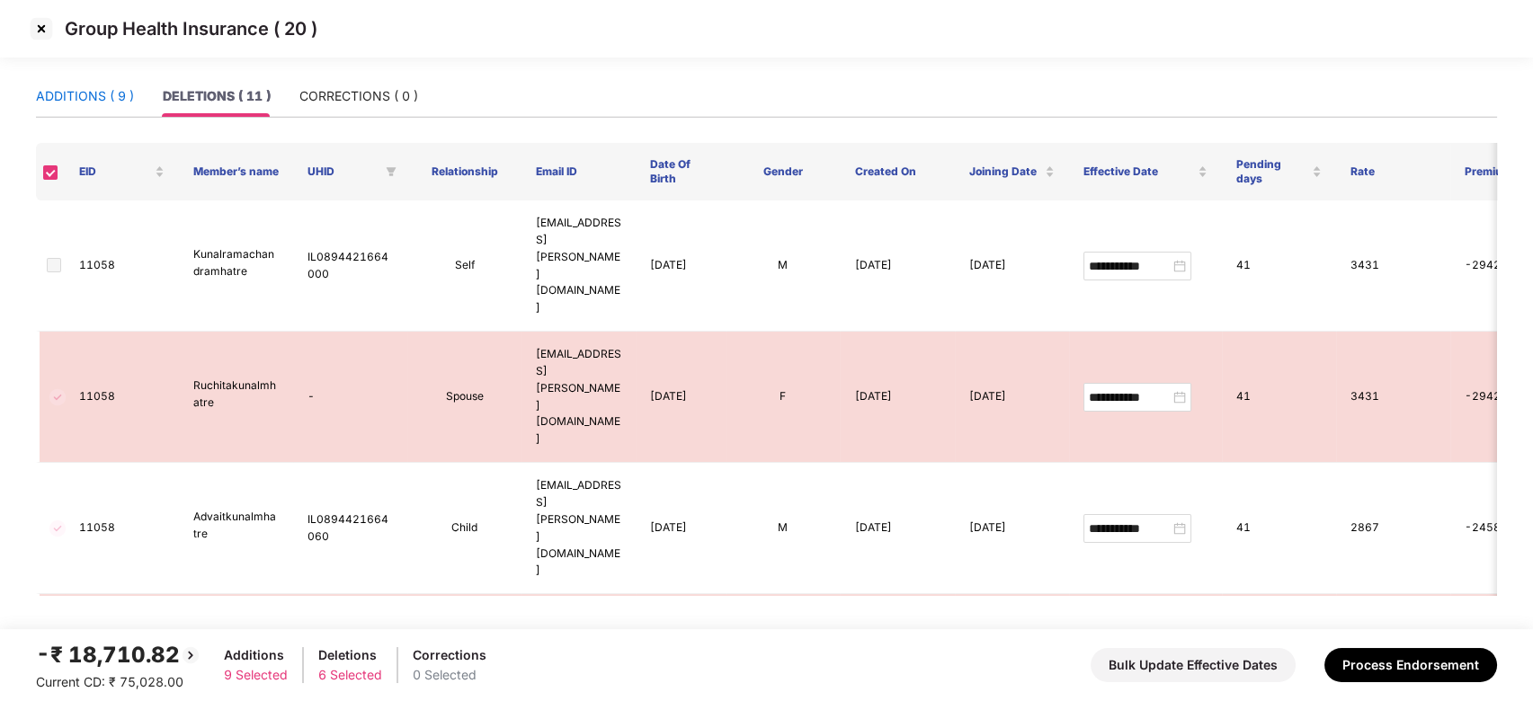
click at [75, 97] on div "ADDITIONS ( 9 )" at bounding box center [85, 96] width 98 height 20
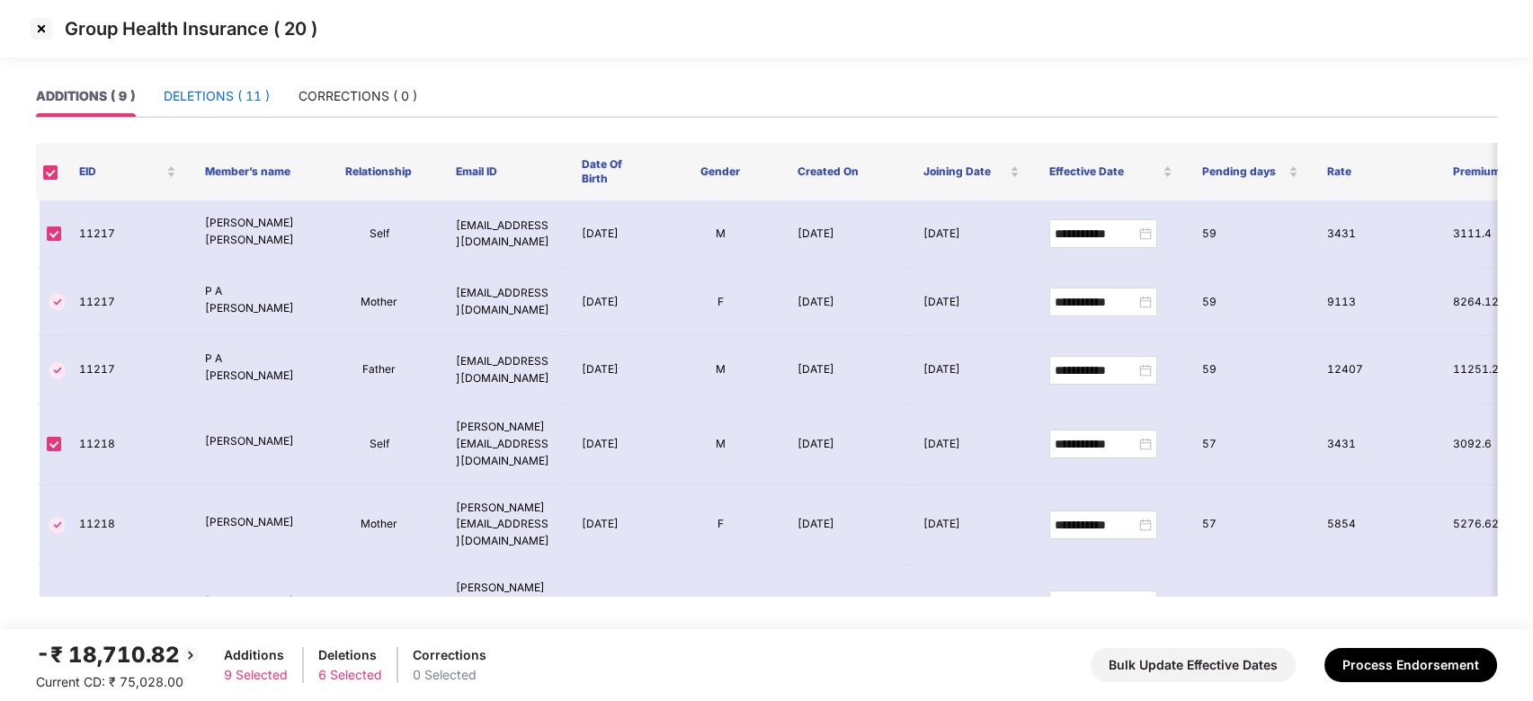
click at [205, 91] on div "DELETIONS ( 11 )" at bounding box center [217, 96] width 106 height 20
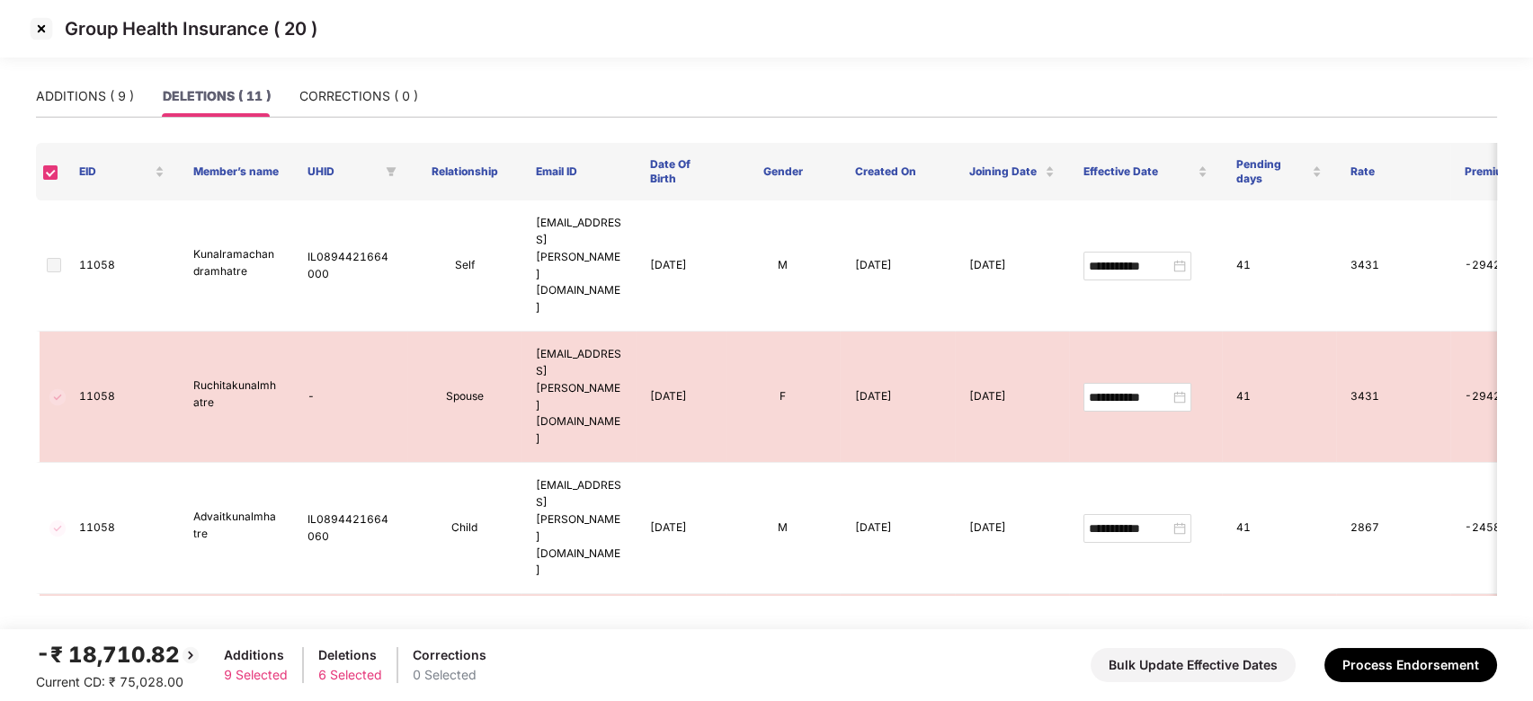
click at [39, 24] on img at bounding box center [41, 28] width 29 height 29
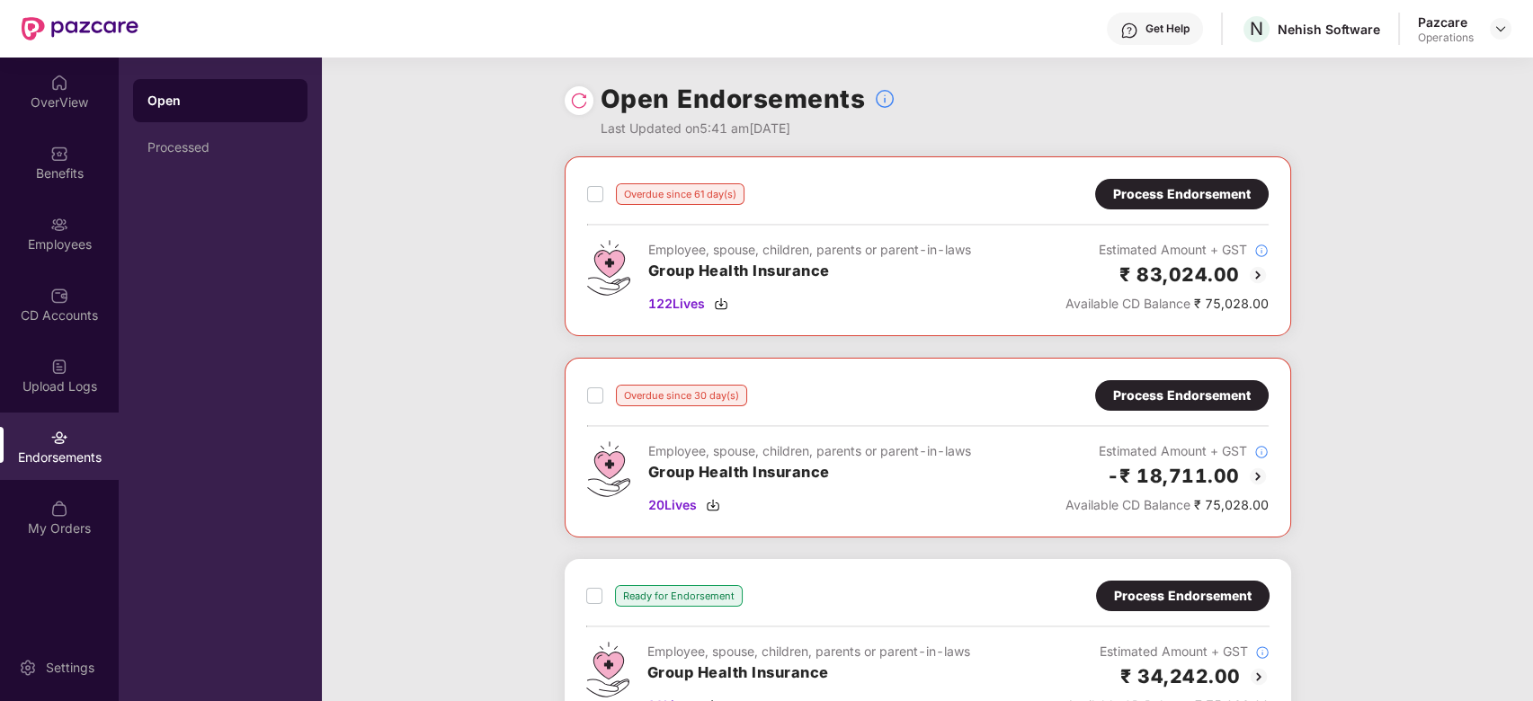
click at [1171, 203] on div "Process Endorsement" at bounding box center [1182, 194] width 138 height 20
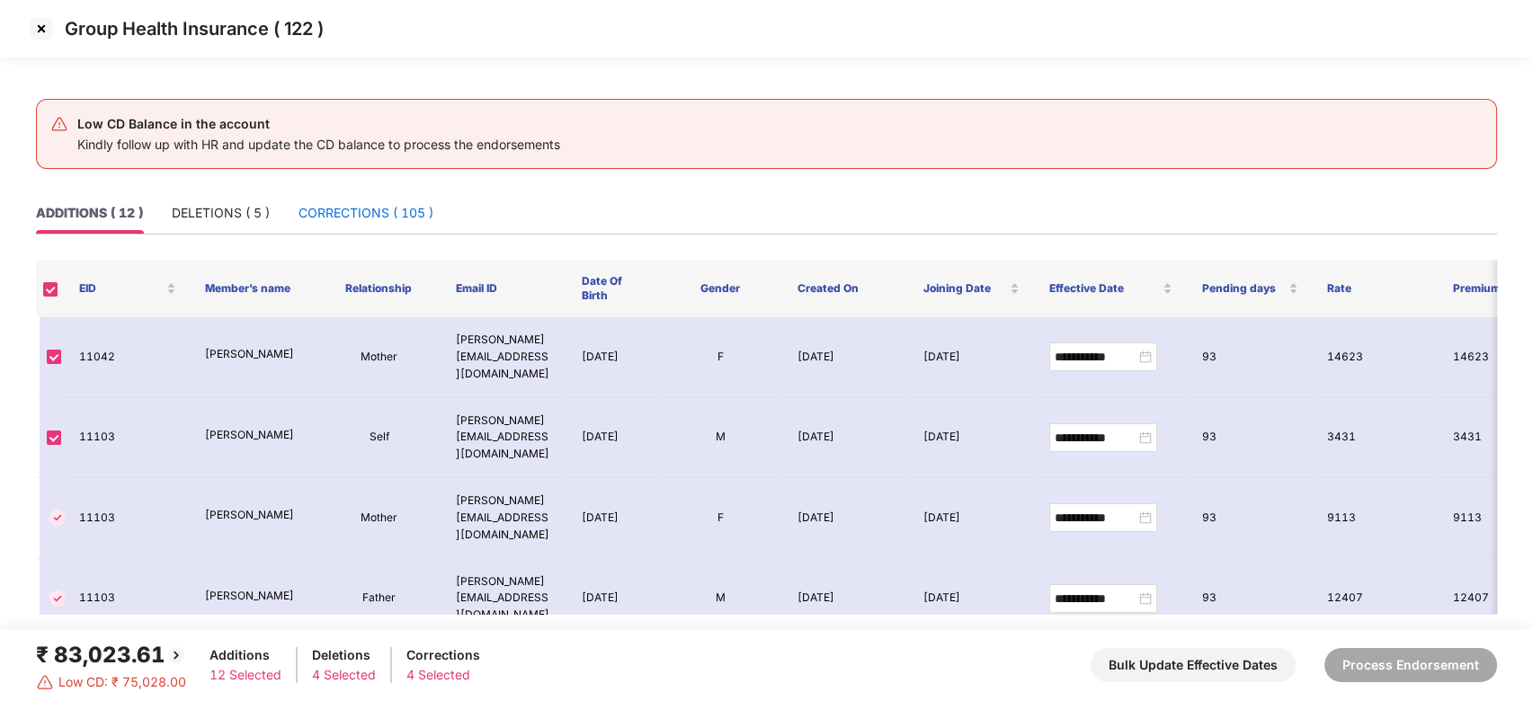
click at [351, 212] on div "CORRECTIONS ( 105 )" at bounding box center [366, 213] width 135 height 20
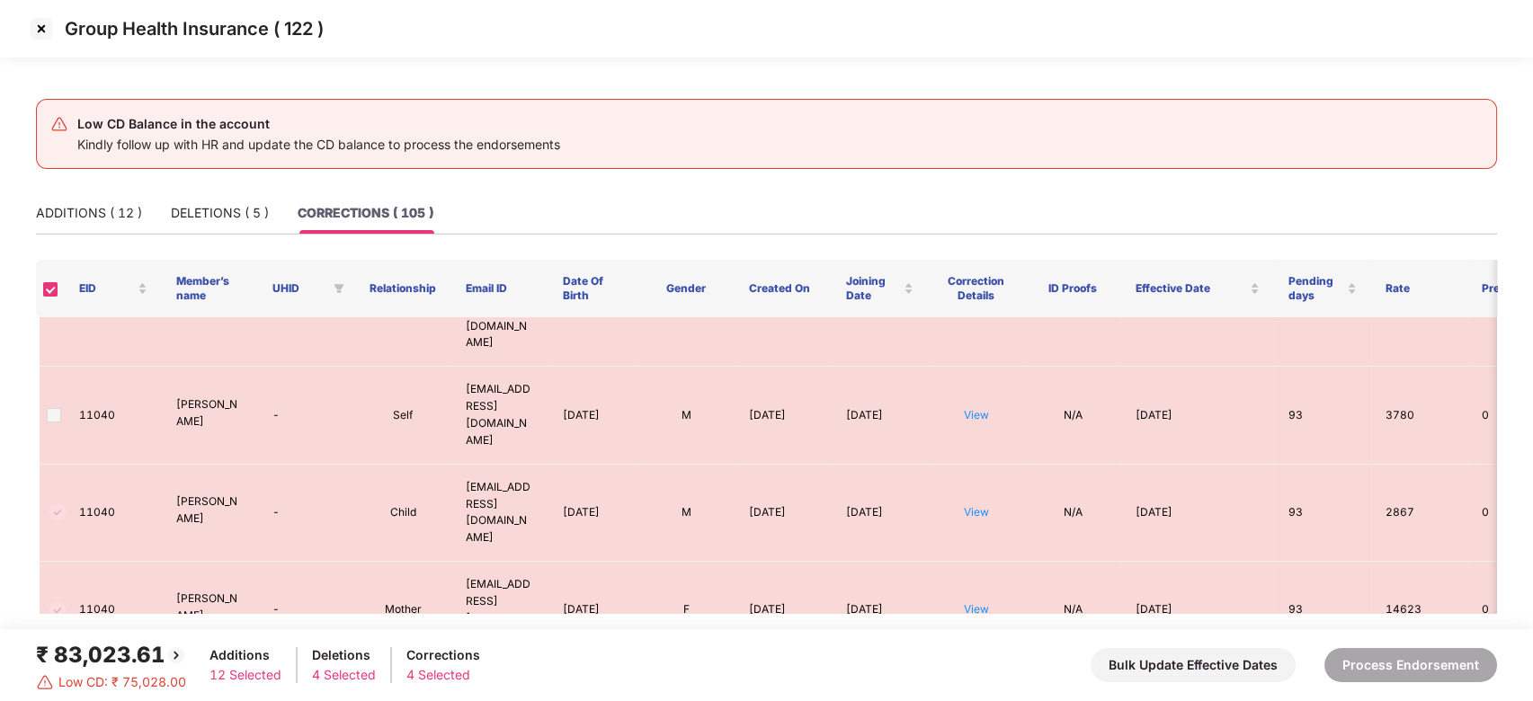
scroll to position [295, 0]
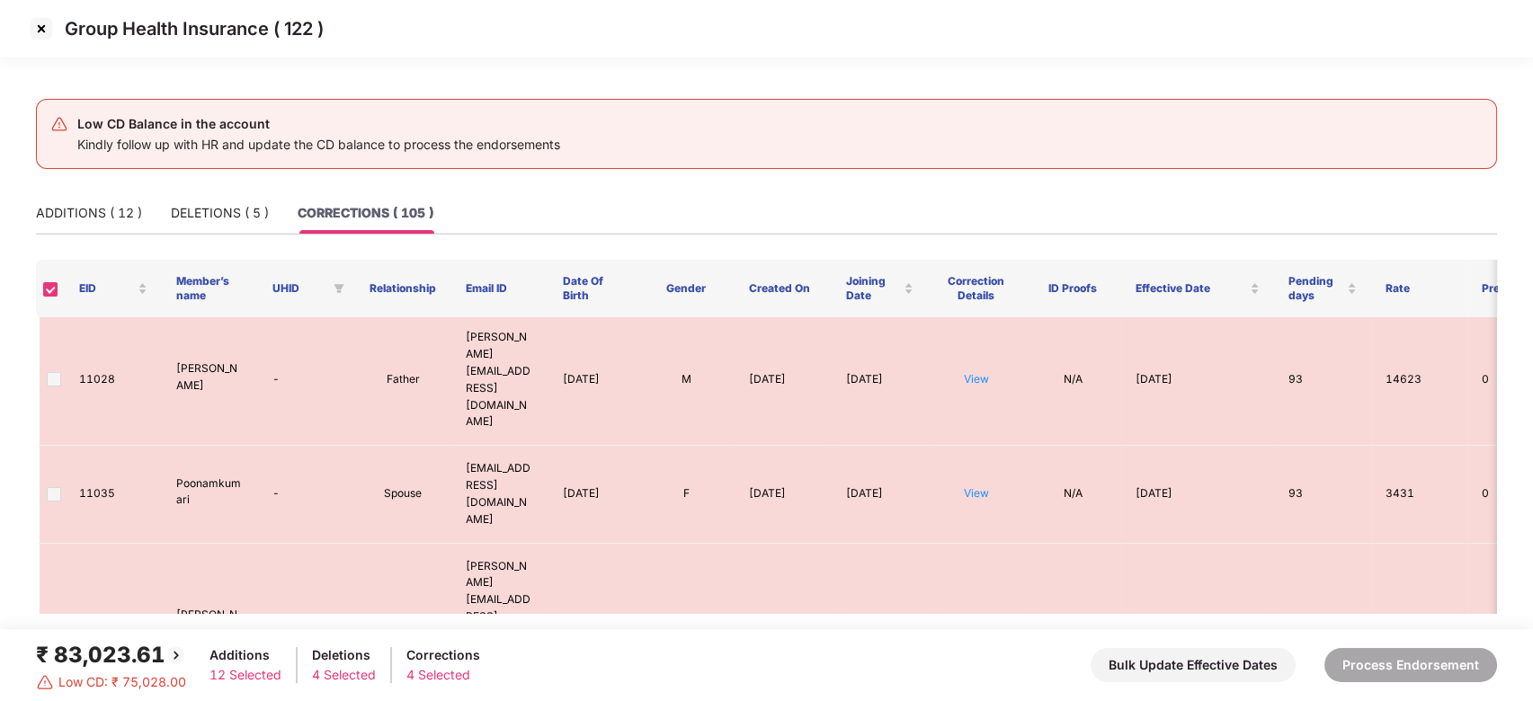
click at [44, 22] on img at bounding box center [41, 28] width 29 height 29
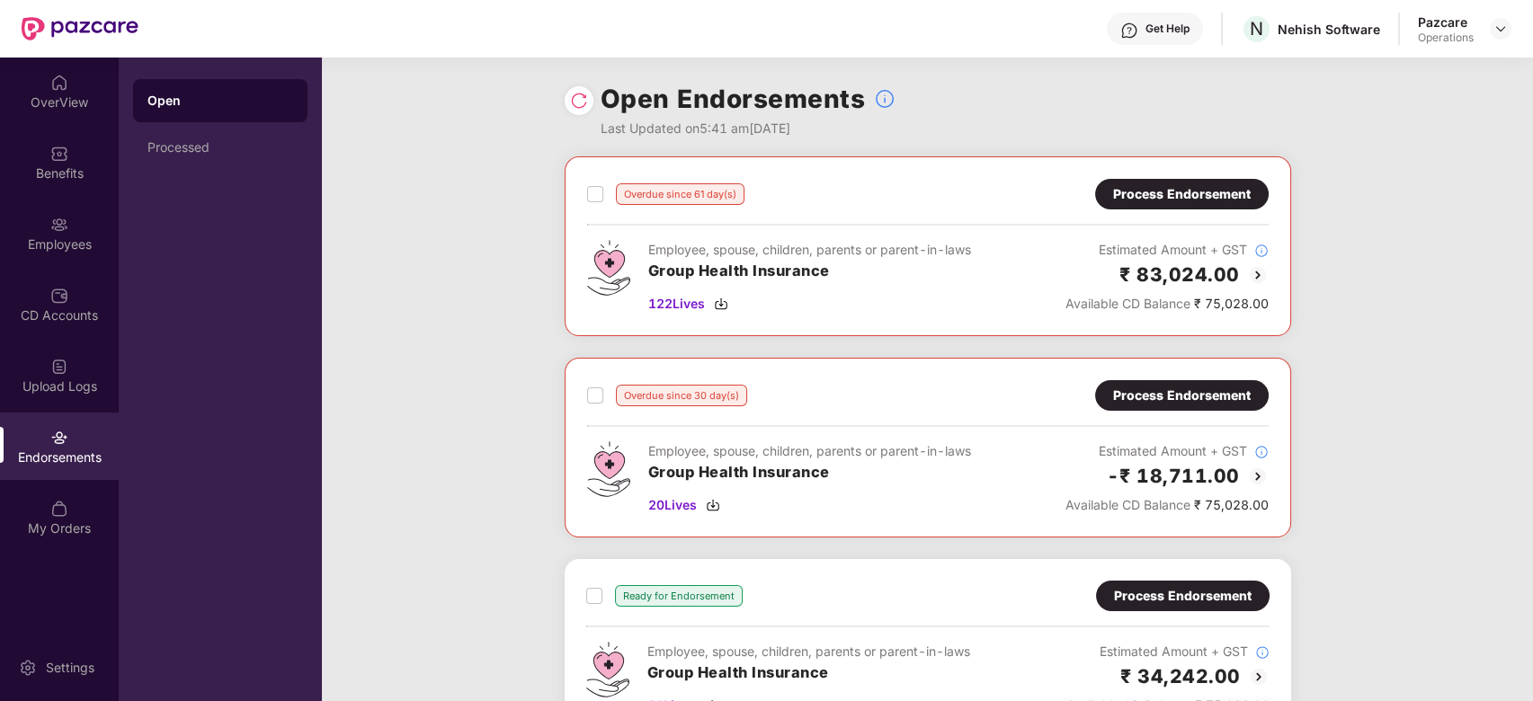
scroll to position [0, 0]
click at [1137, 201] on div "Process Endorsement" at bounding box center [1182, 194] width 138 height 20
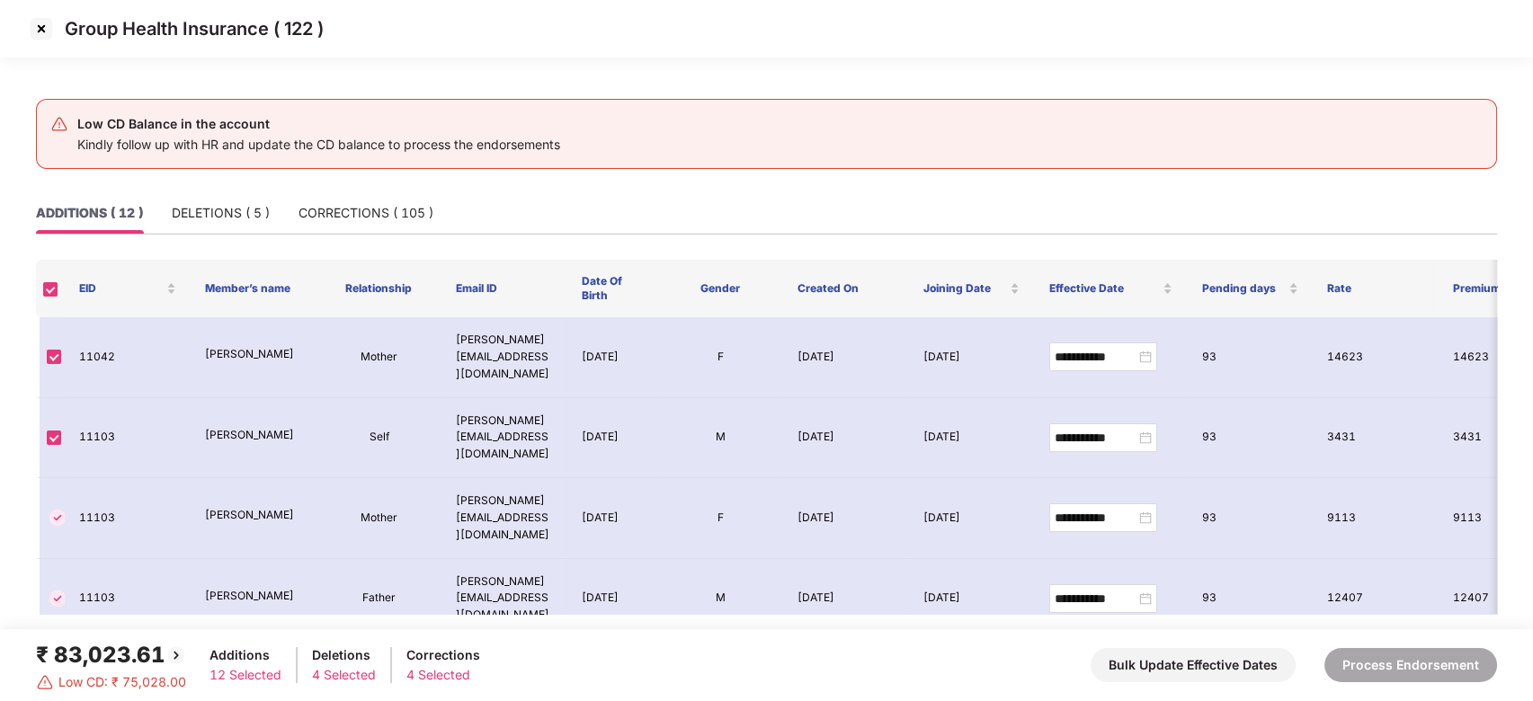
click at [37, 27] on img at bounding box center [41, 28] width 29 height 29
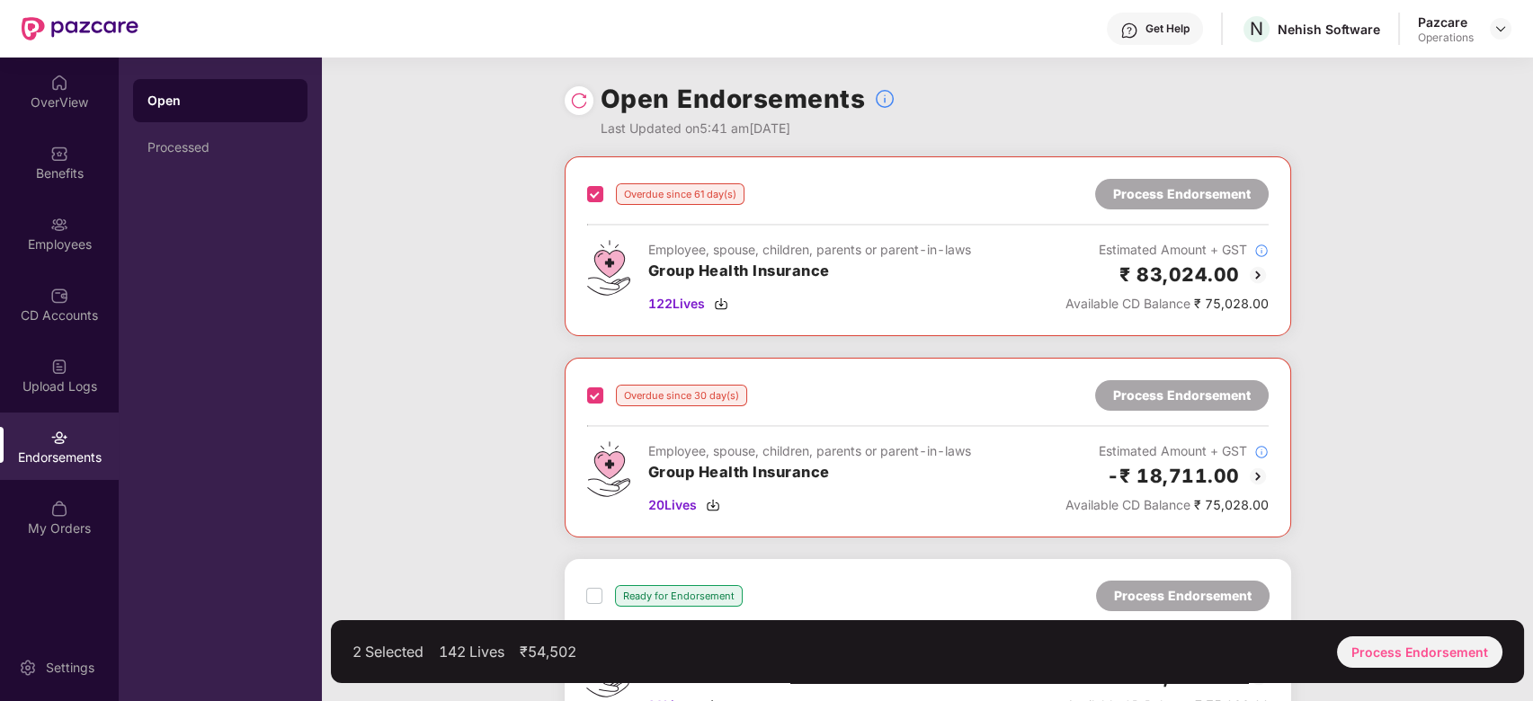
scroll to position [236, 0]
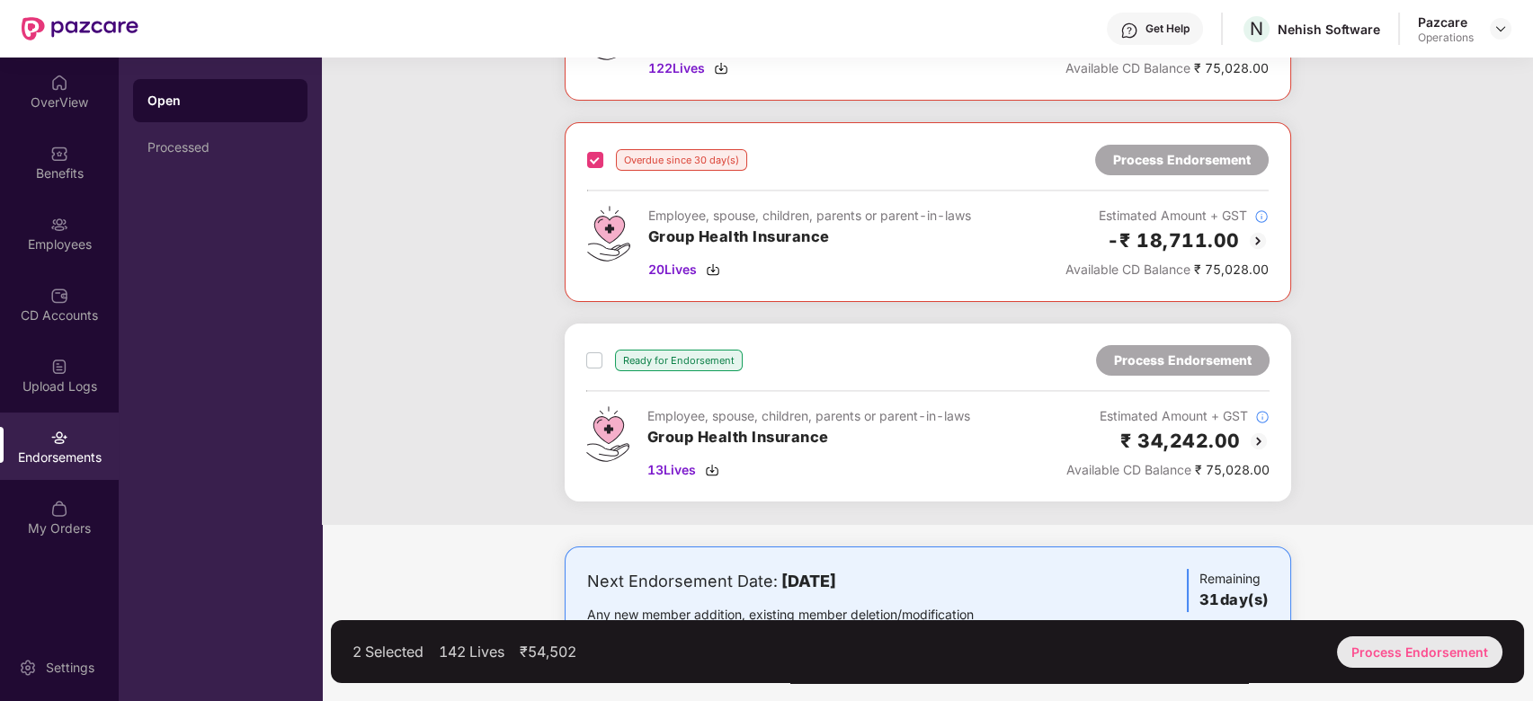
click at [1415, 638] on div "Process Endorsement" at bounding box center [1419, 652] width 165 height 31
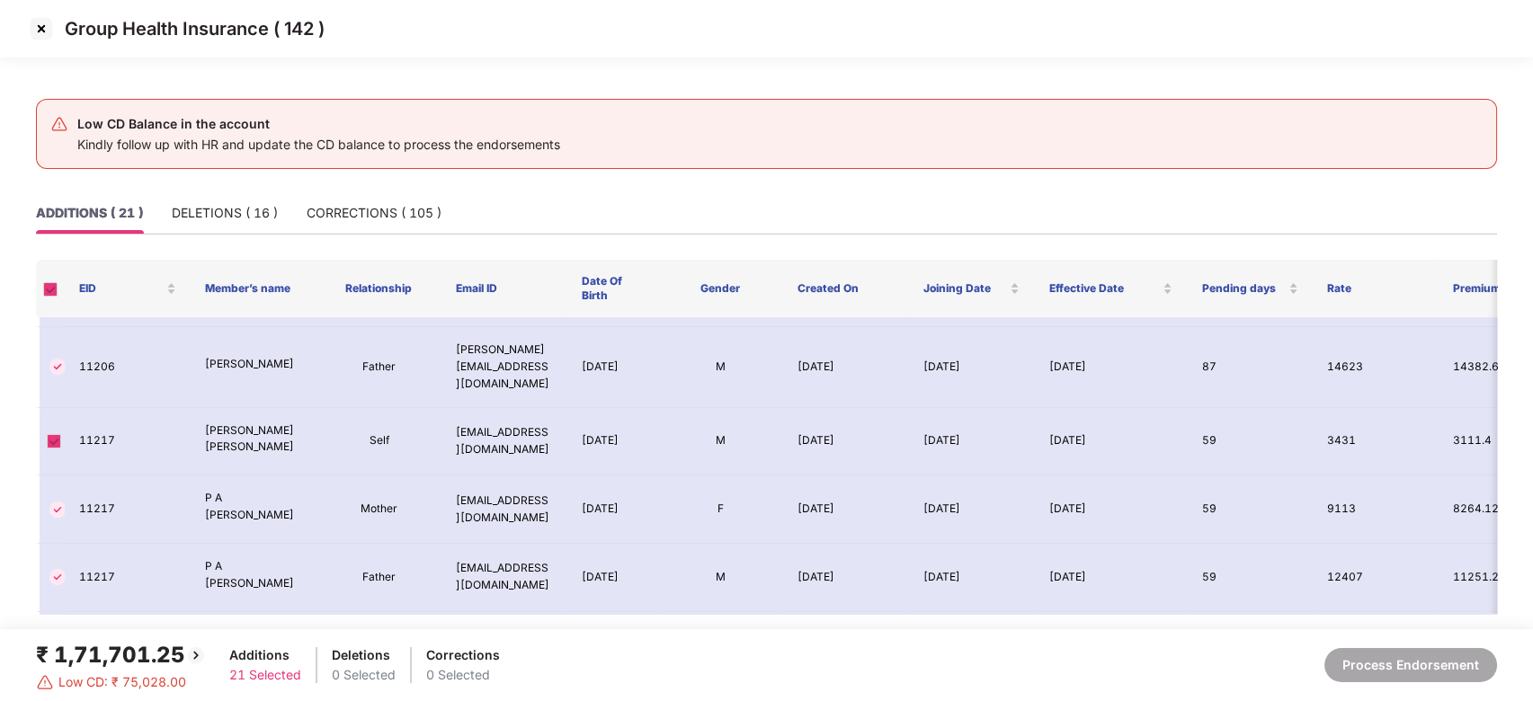
scroll to position [1053, 0]
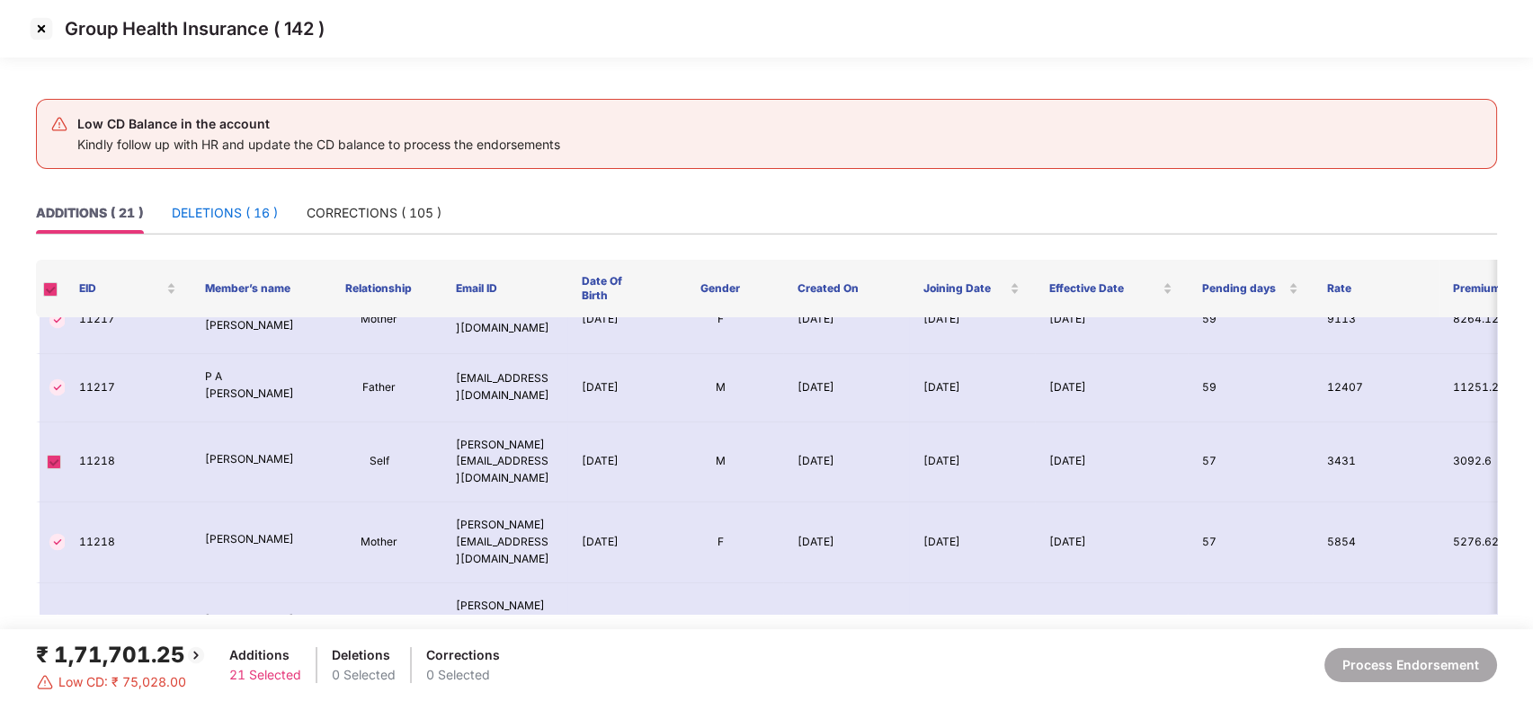
click at [215, 212] on div "DELETIONS ( 16 )" at bounding box center [225, 213] width 106 height 20
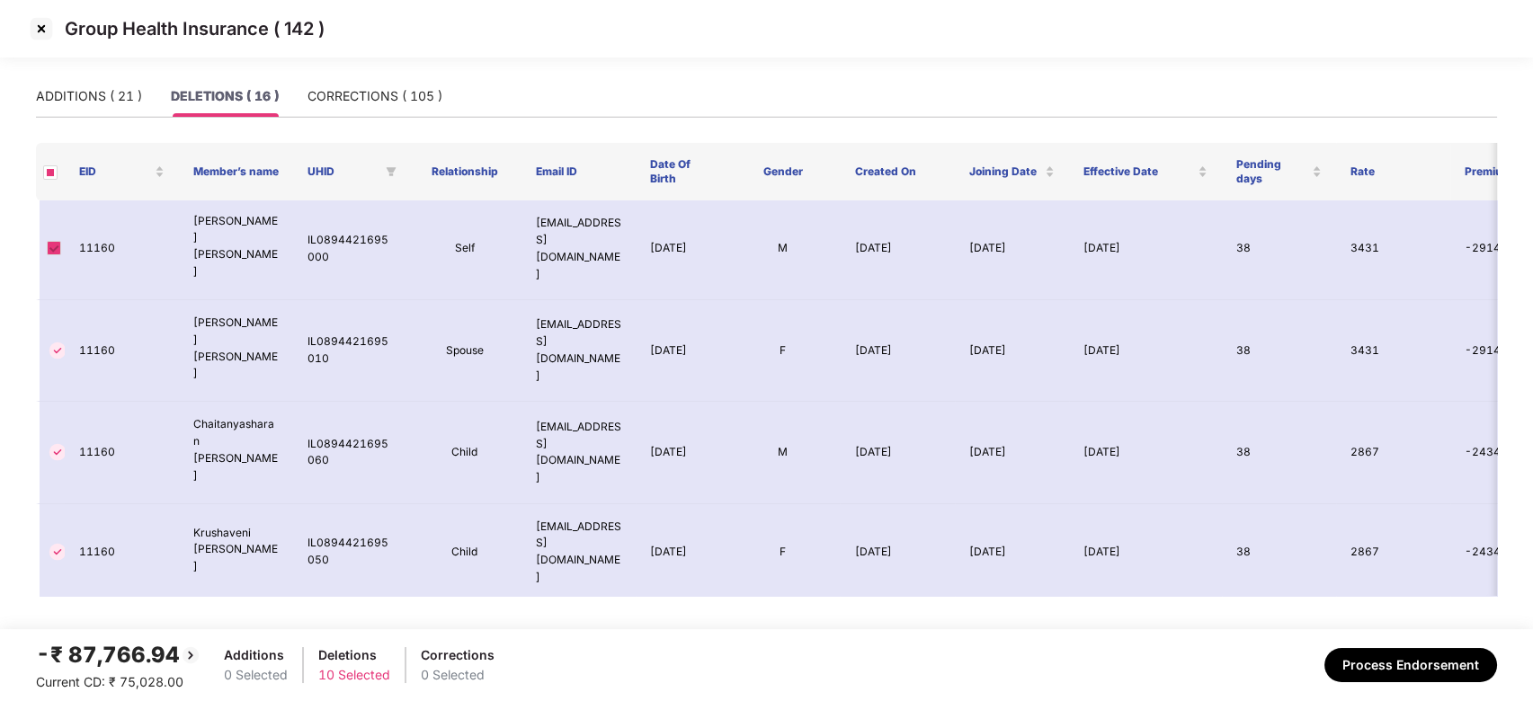
scroll to position [767, 0]
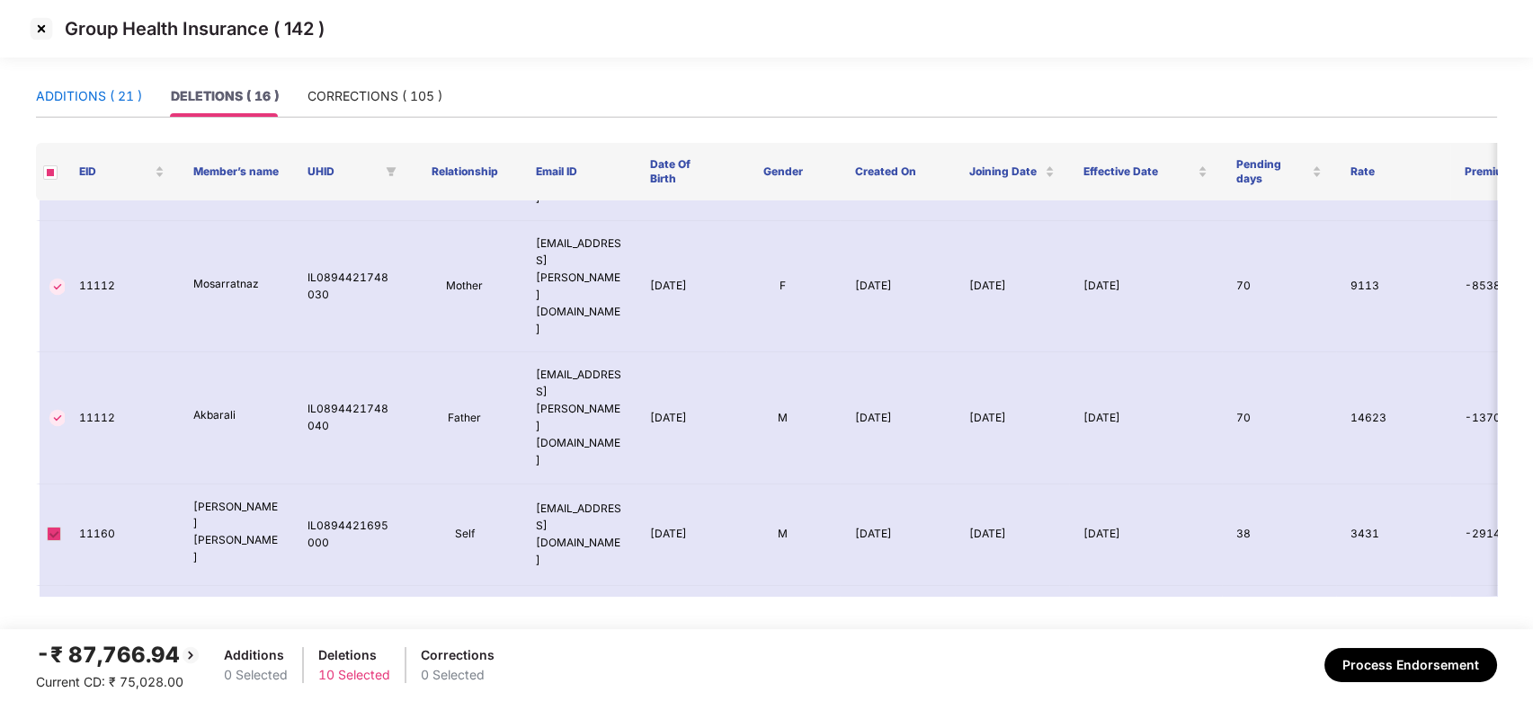
click at [56, 103] on div "ADDITIONS ( 21 )" at bounding box center [89, 96] width 106 height 20
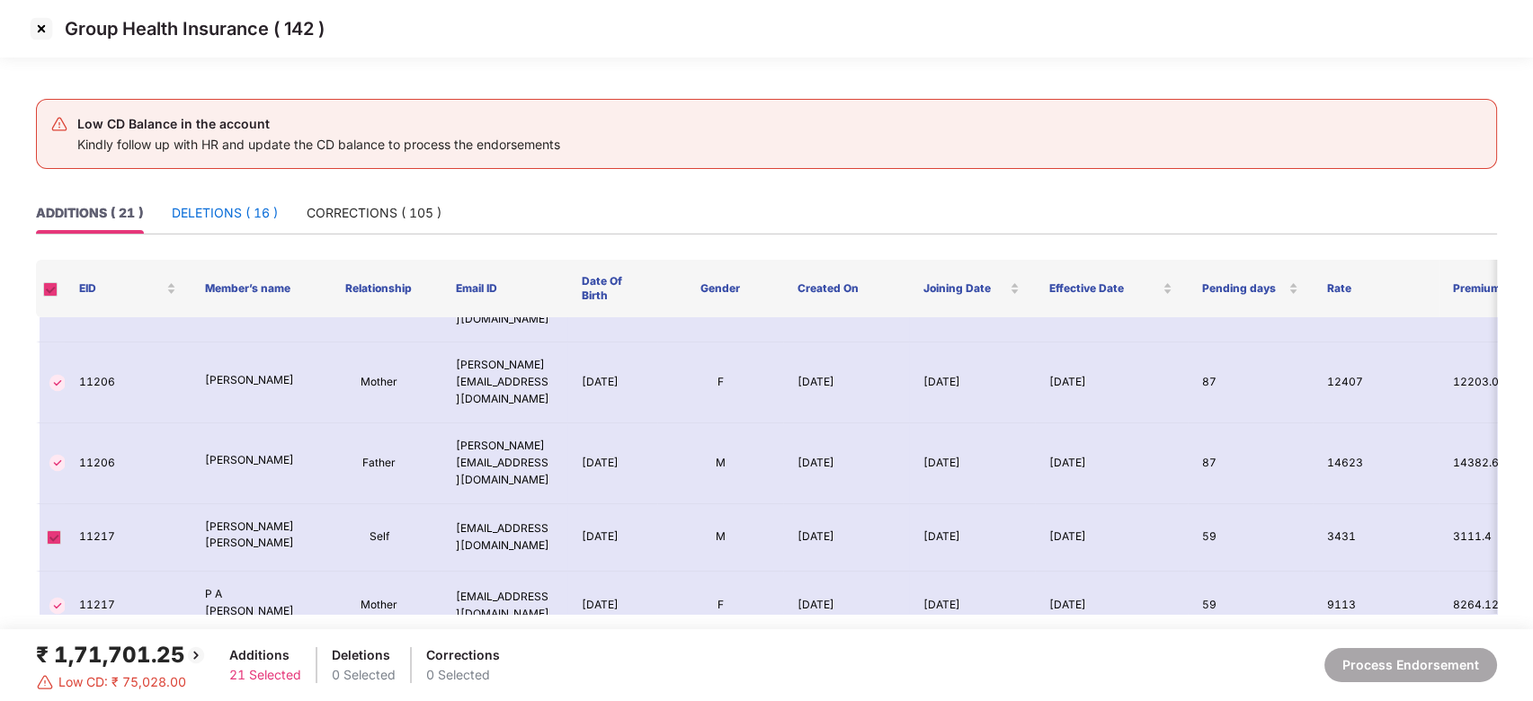
click at [213, 204] on div "DELETIONS ( 16 )" at bounding box center [225, 213] width 106 height 20
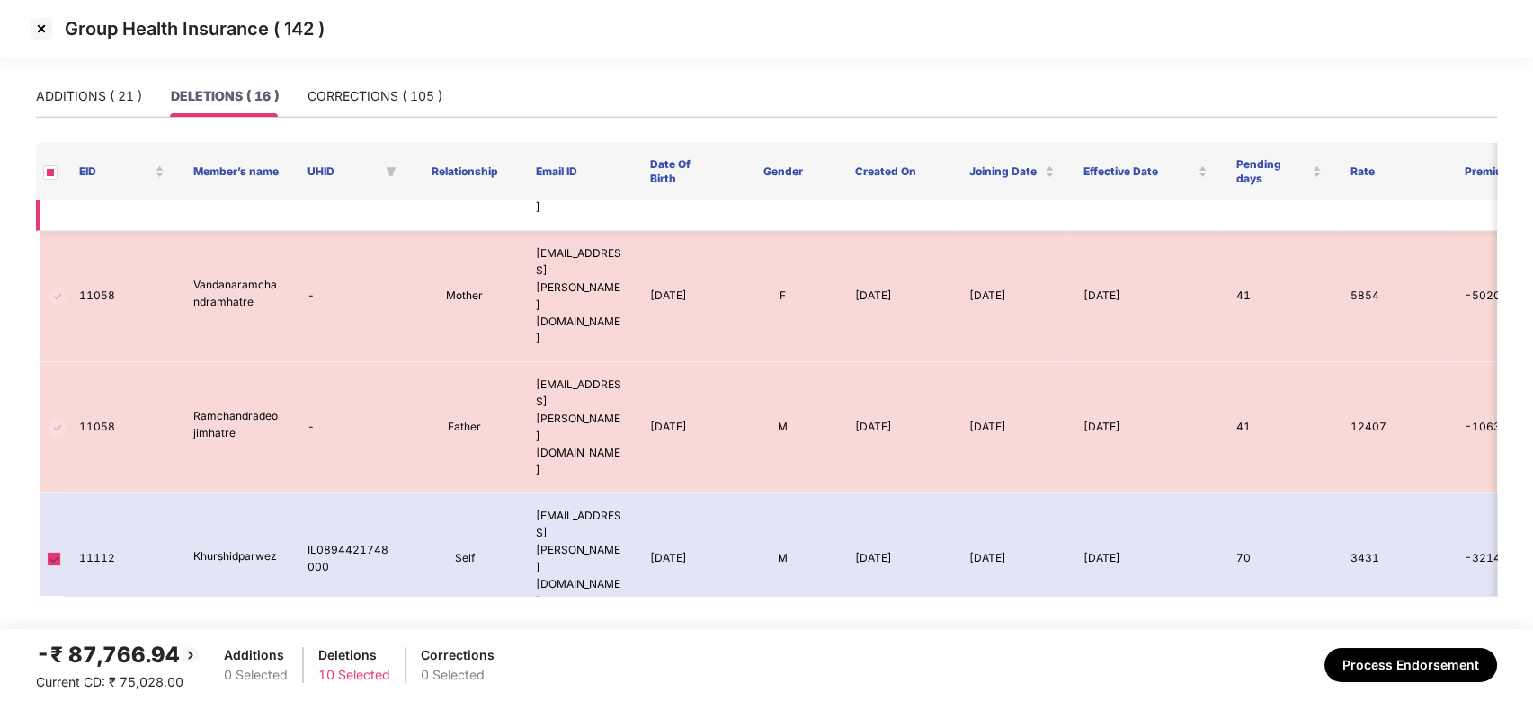
scroll to position [0, 0]
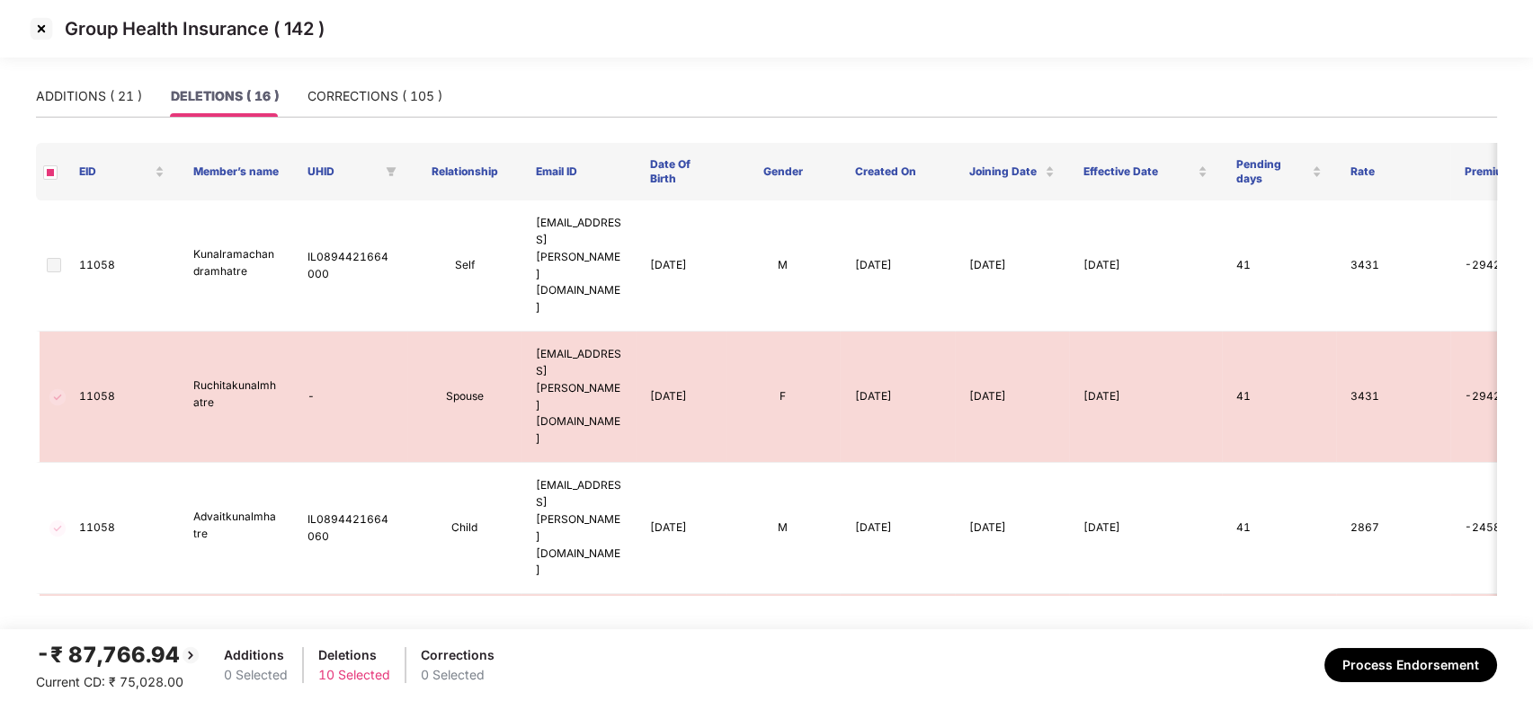
click at [43, 29] on img at bounding box center [41, 28] width 29 height 29
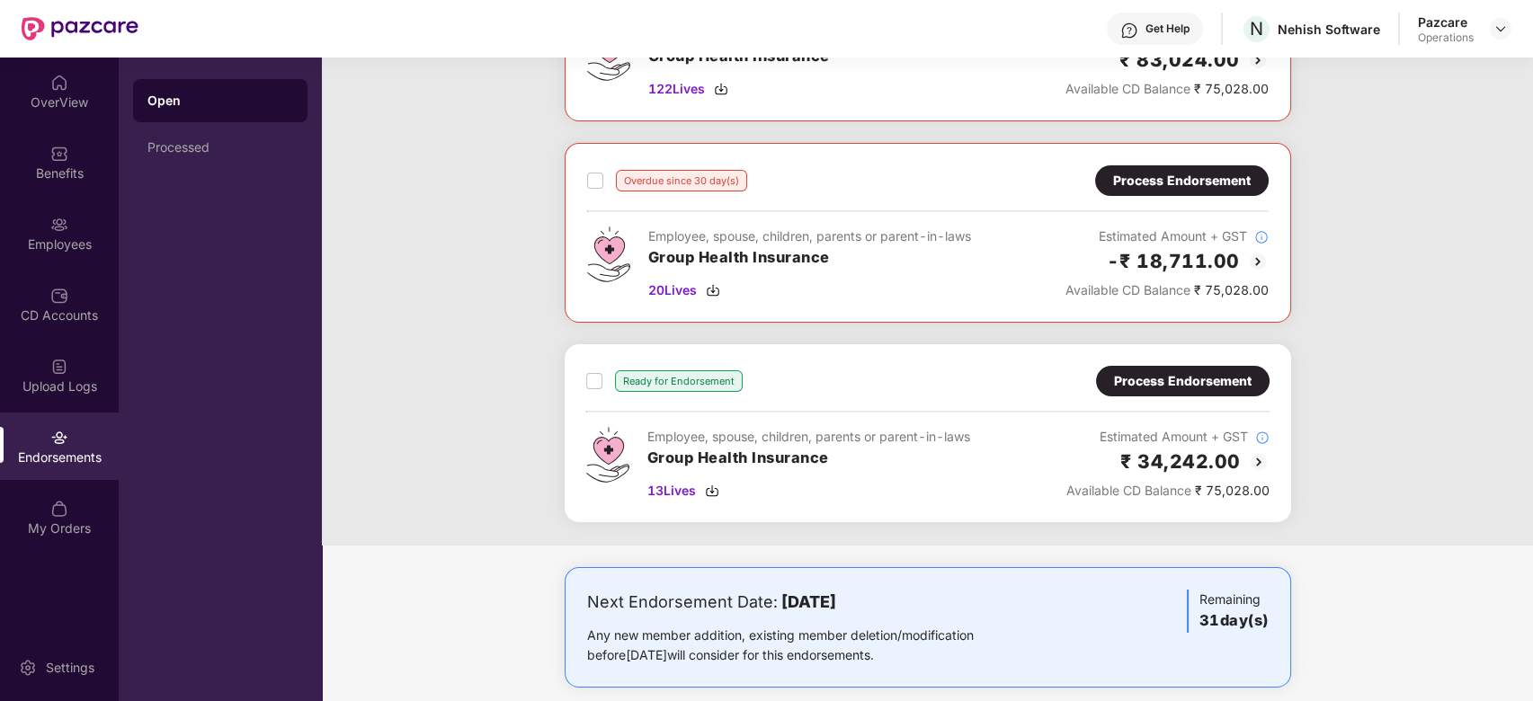
scroll to position [162, 0]
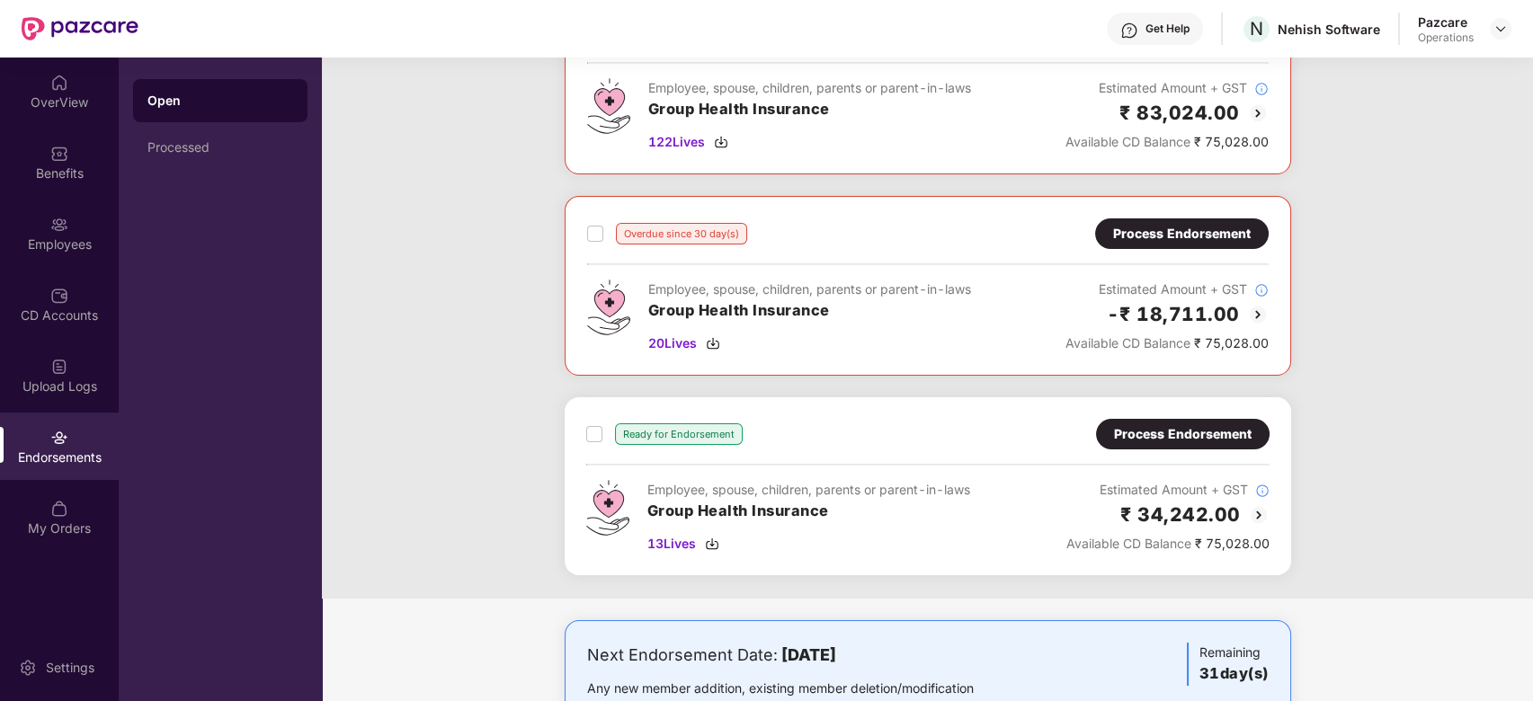
click at [1172, 421] on div "Process Endorsement" at bounding box center [1183, 434] width 174 height 31
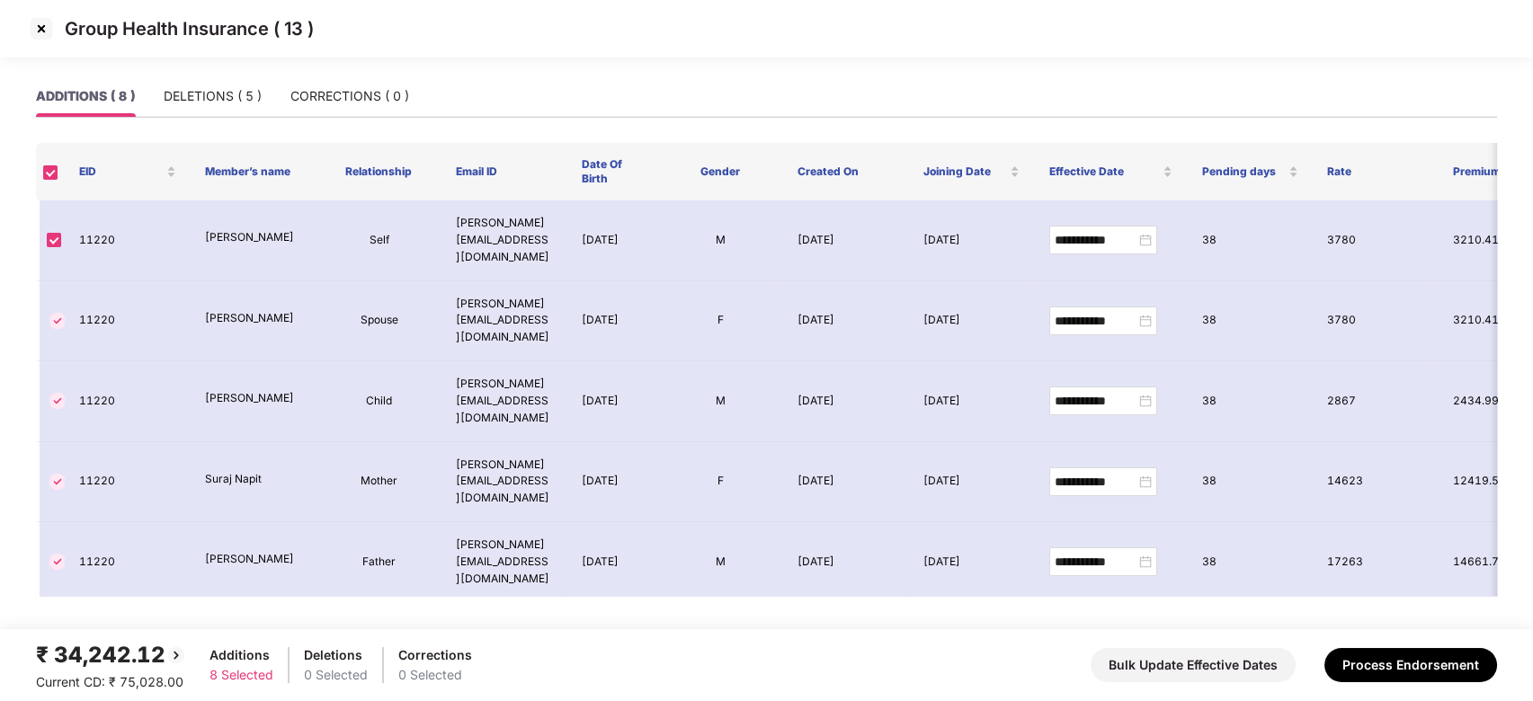
click at [38, 24] on img at bounding box center [41, 28] width 29 height 29
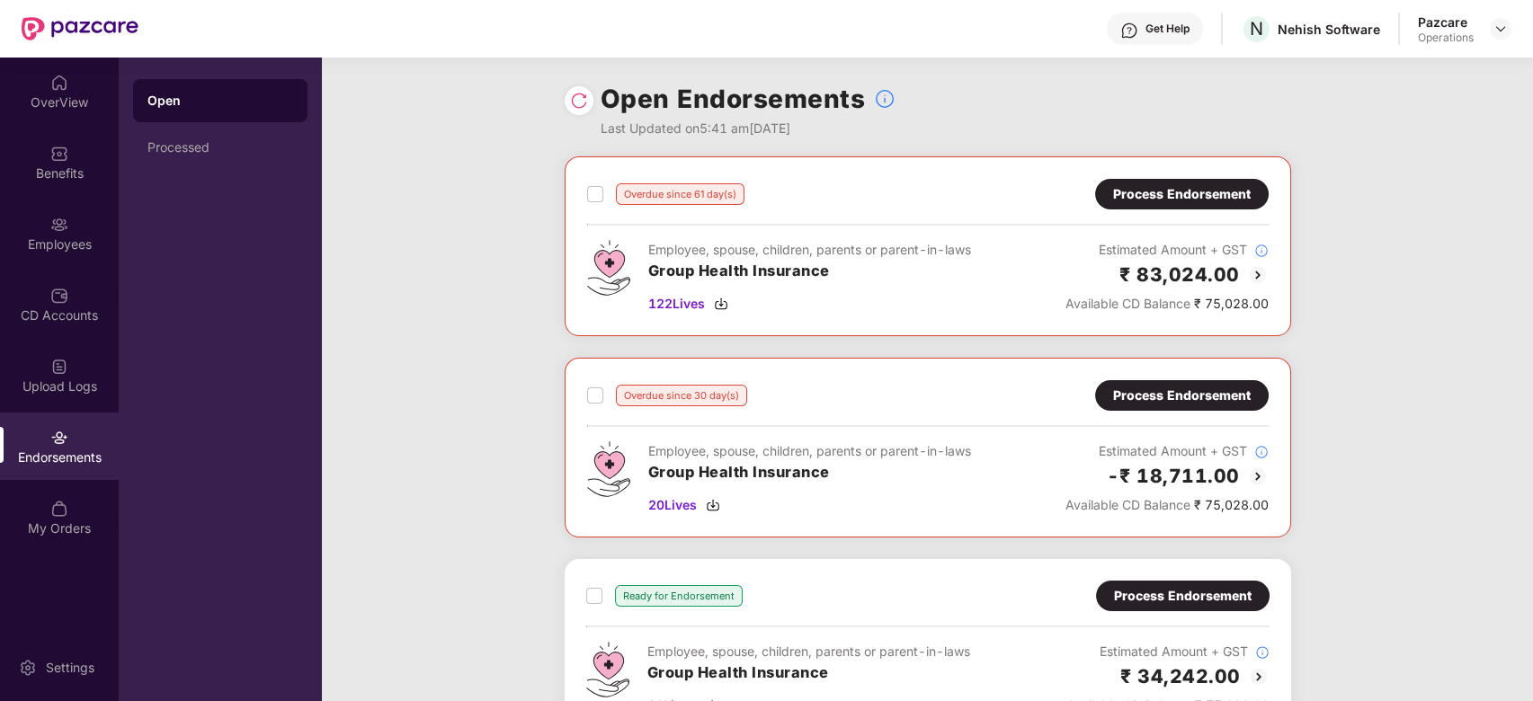
click at [1192, 183] on div "Process Endorsement" at bounding box center [1182, 194] width 174 height 31
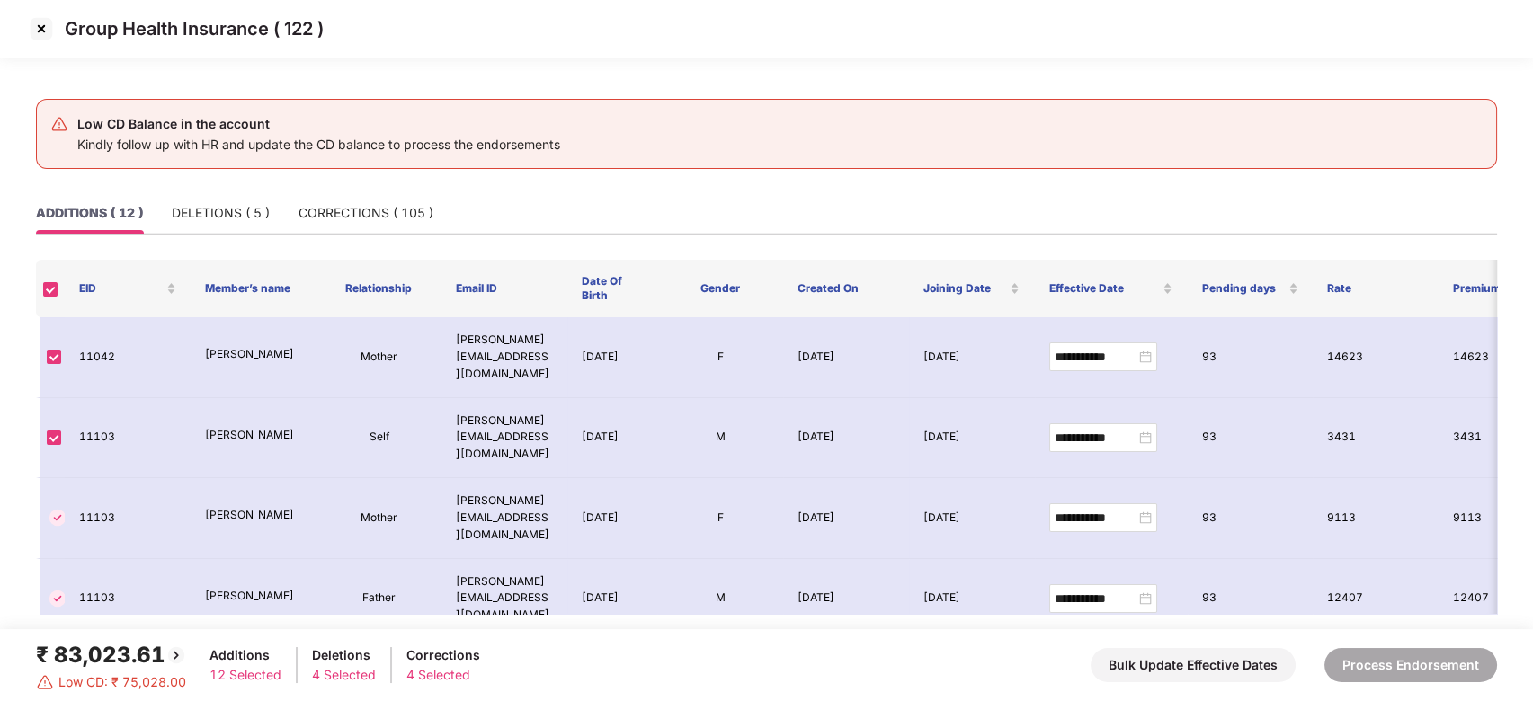
click at [42, 31] on img at bounding box center [41, 28] width 29 height 29
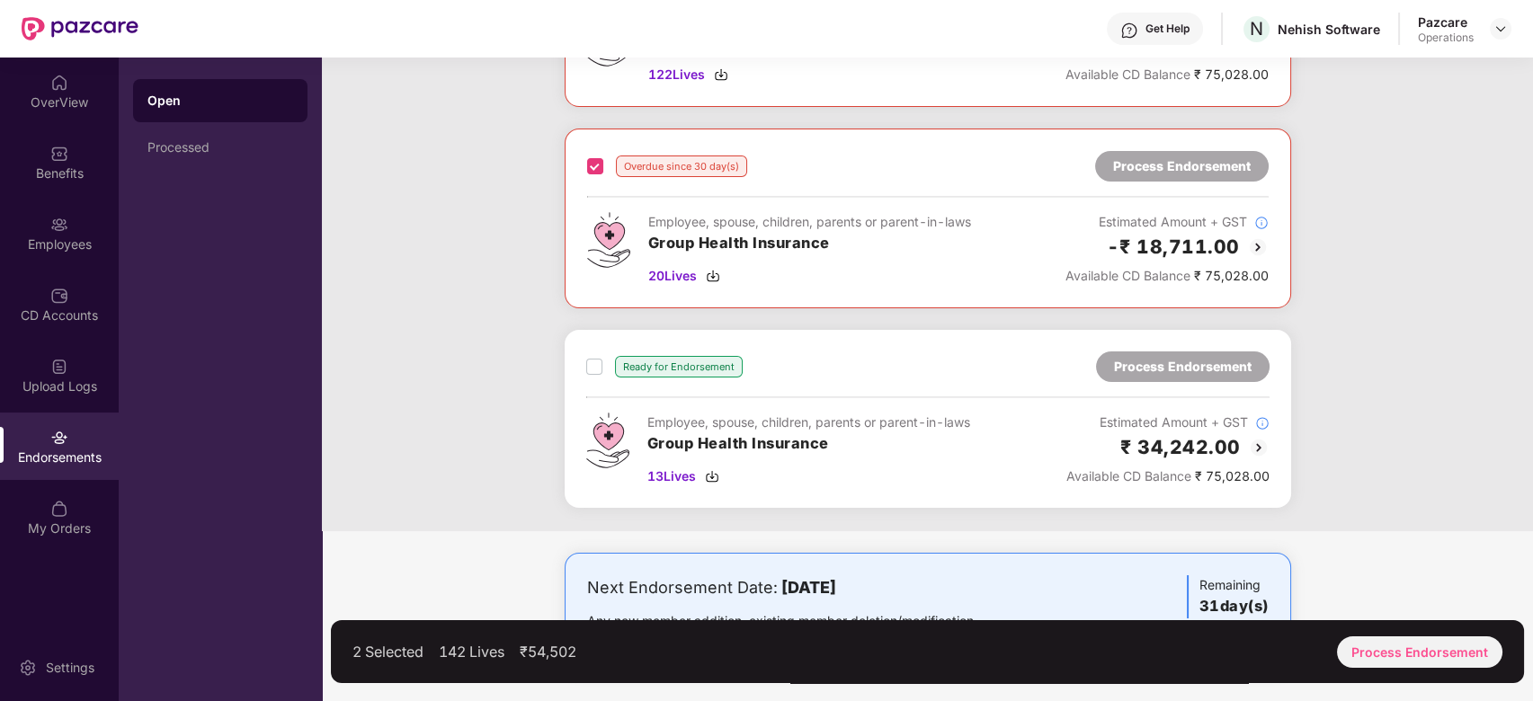
scroll to position [236, 0]
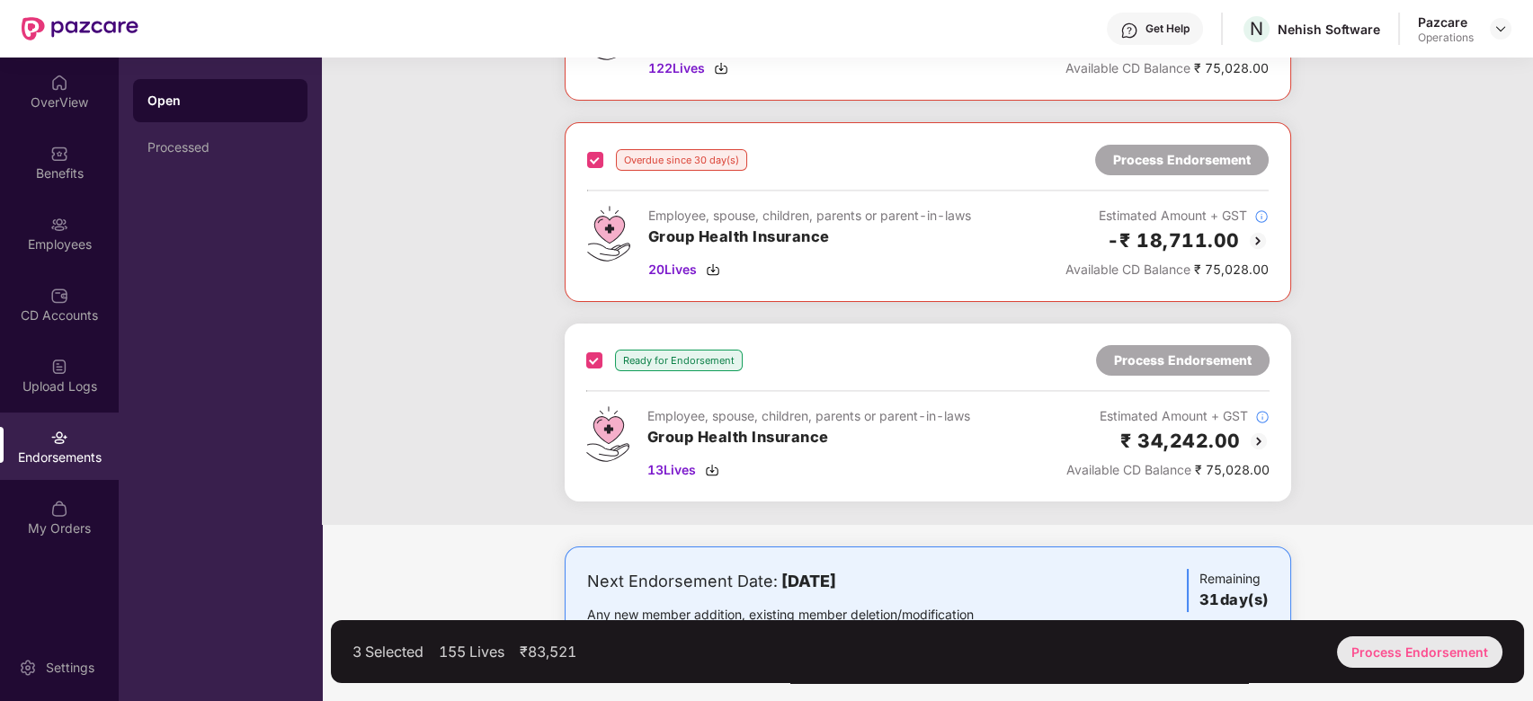
click at [1415, 662] on div "Process Endorsement" at bounding box center [1419, 652] width 165 height 31
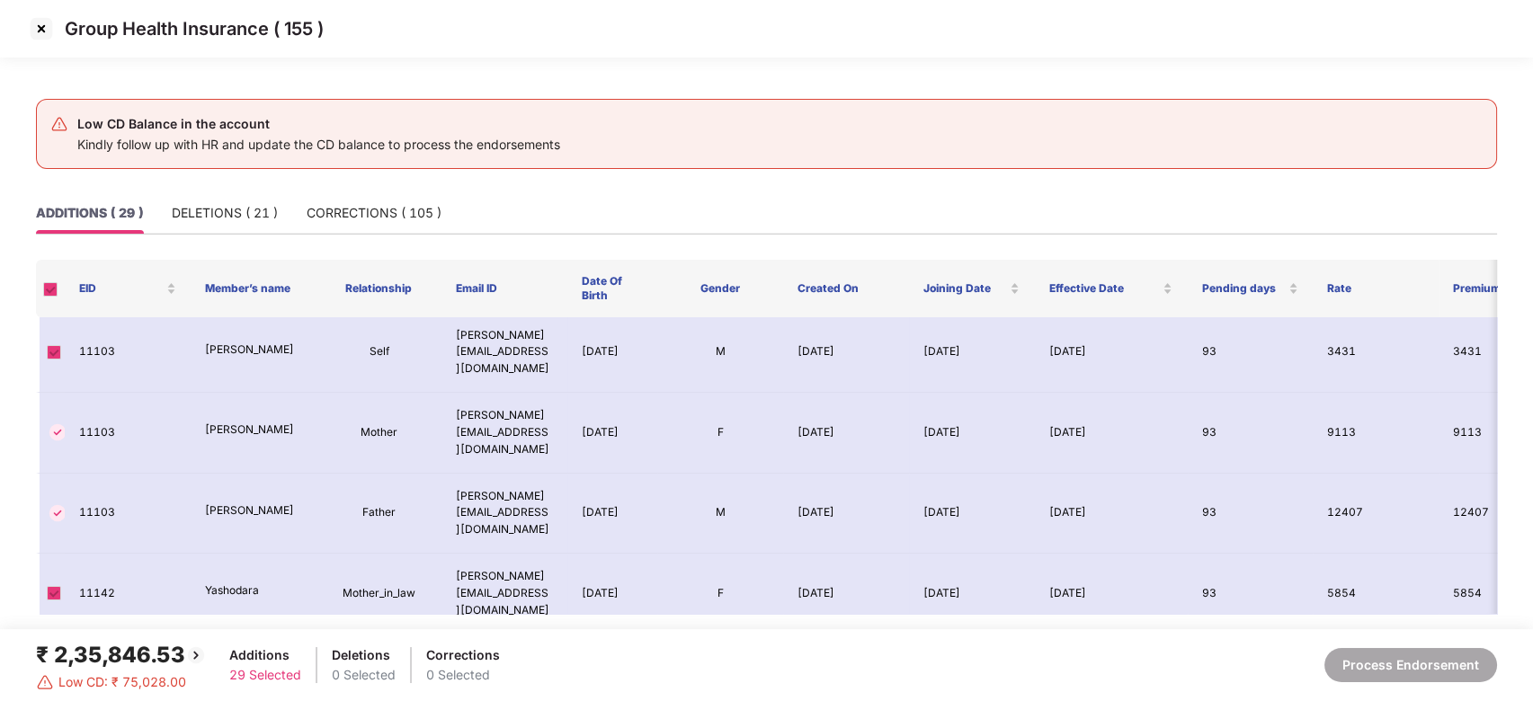
scroll to position [0, 0]
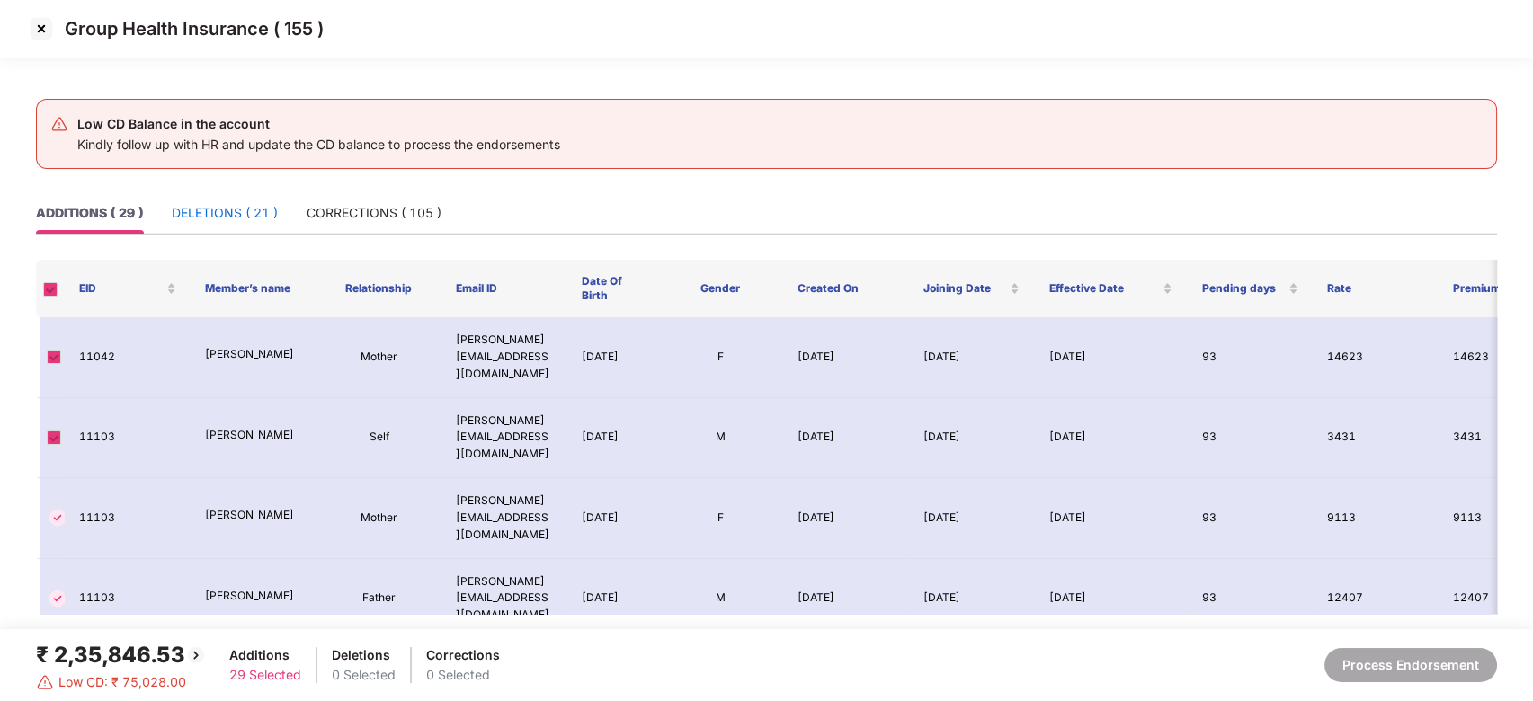
click at [216, 205] on div "DELETIONS ( 21 )" at bounding box center [225, 213] width 106 height 20
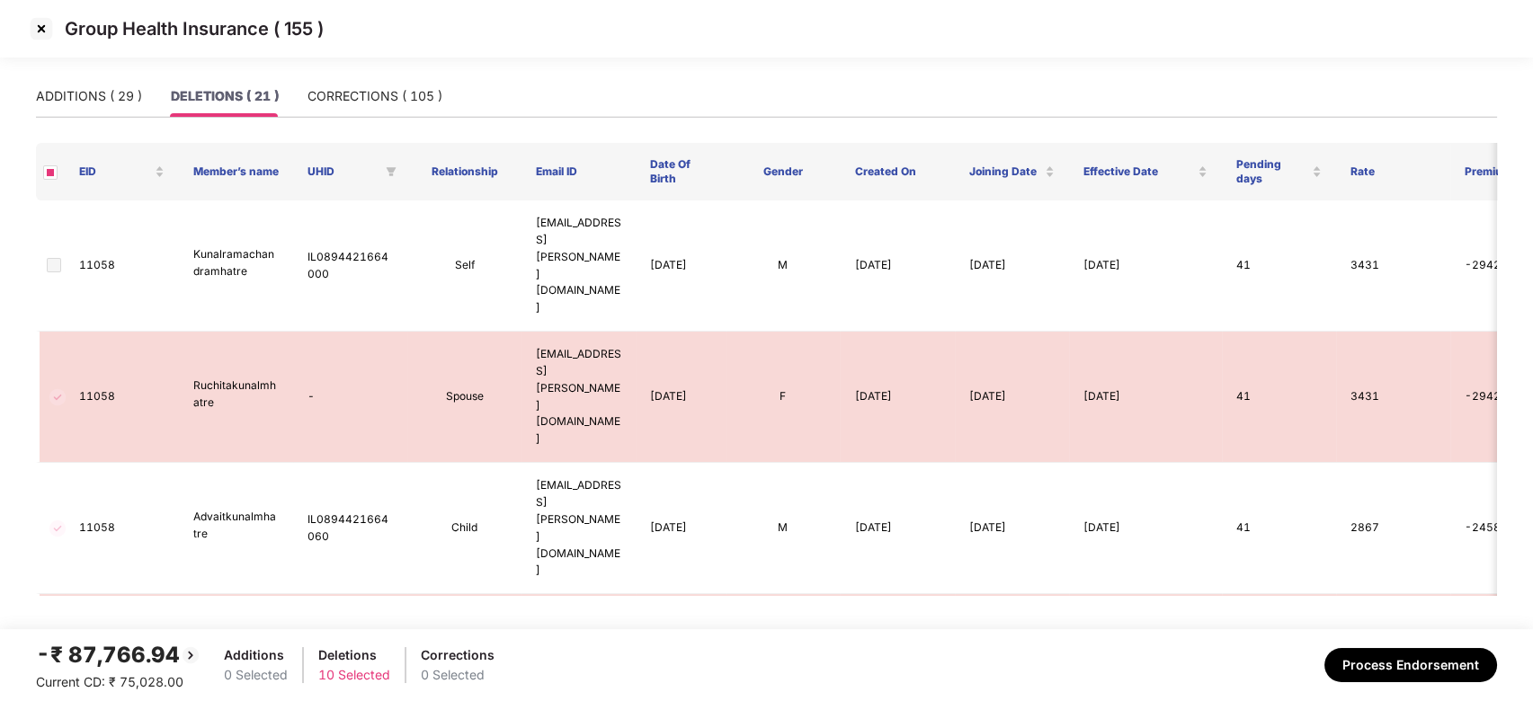
click at [37, 31] on img at bounding box center [41, 28] width 29 height 29
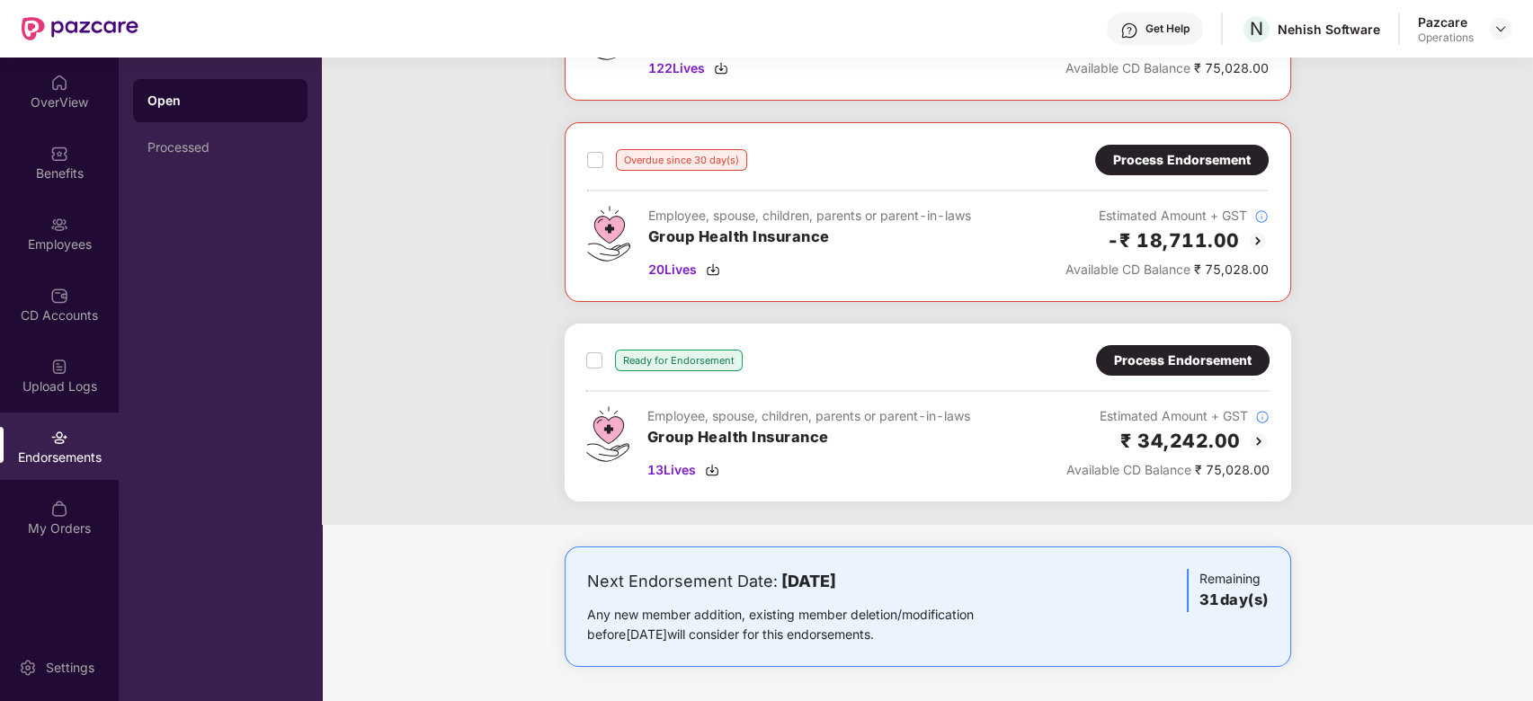
scroll to position [96, 0]
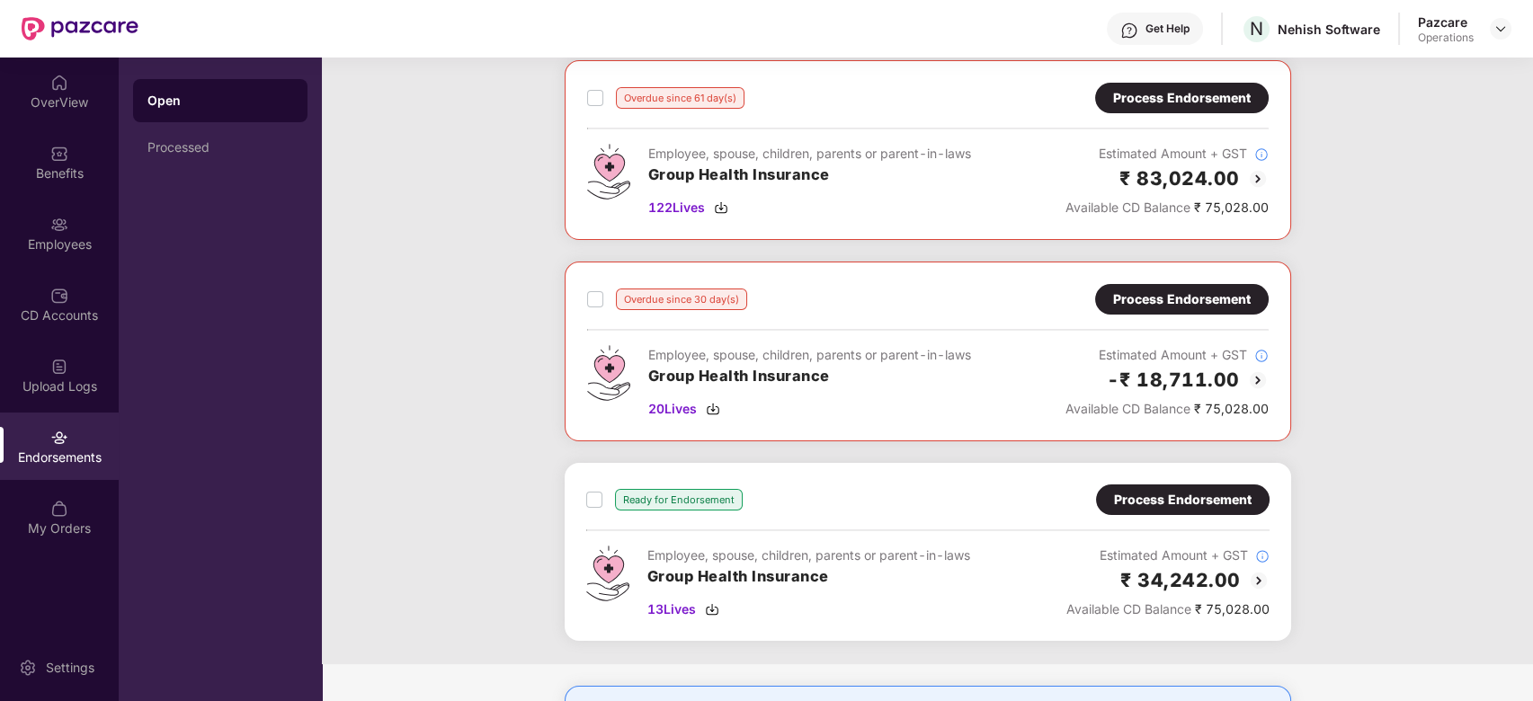
click at [1167, 490] on div "Process Endorsement" at bounding box center [1183, 500] width 138 height 20
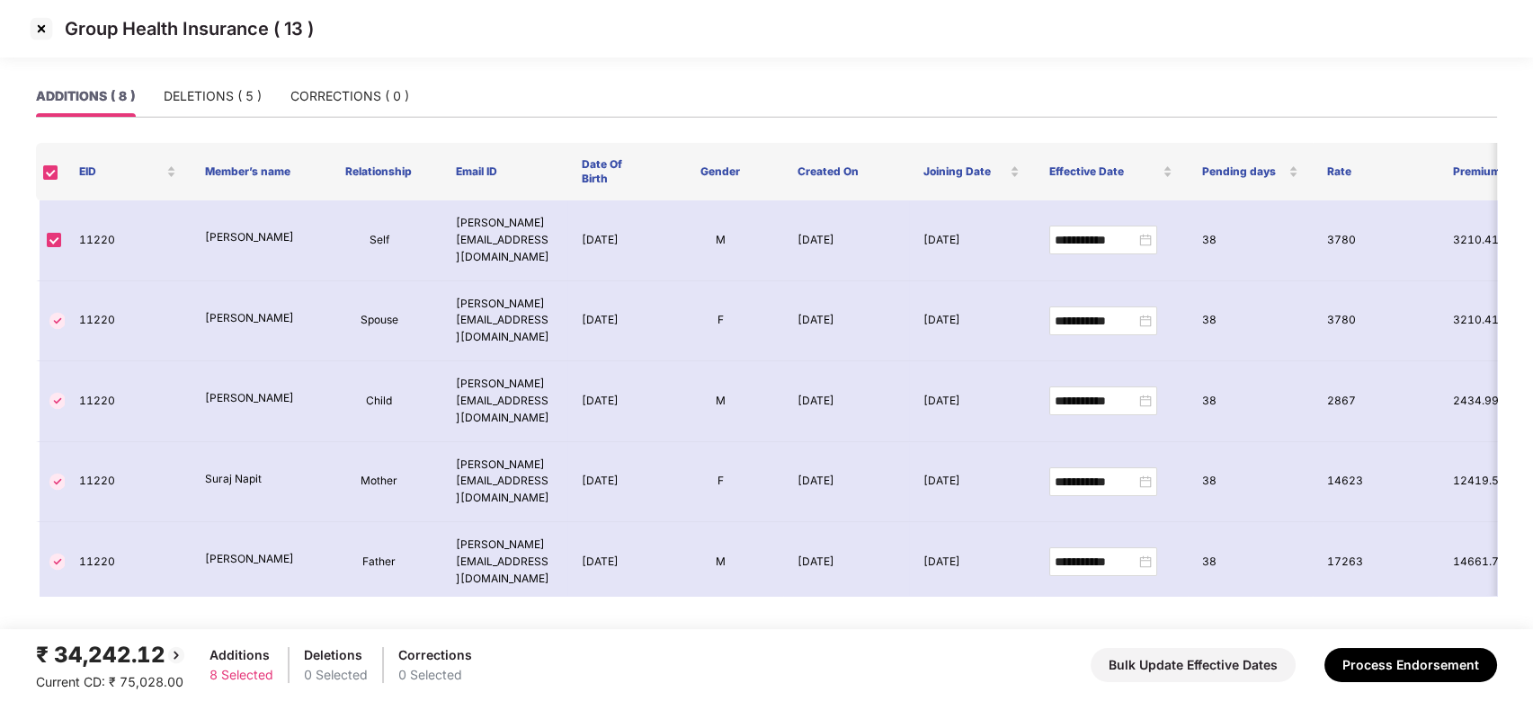
click at [39, 27] on img at bounding box center [41, 28] width 29 height 29
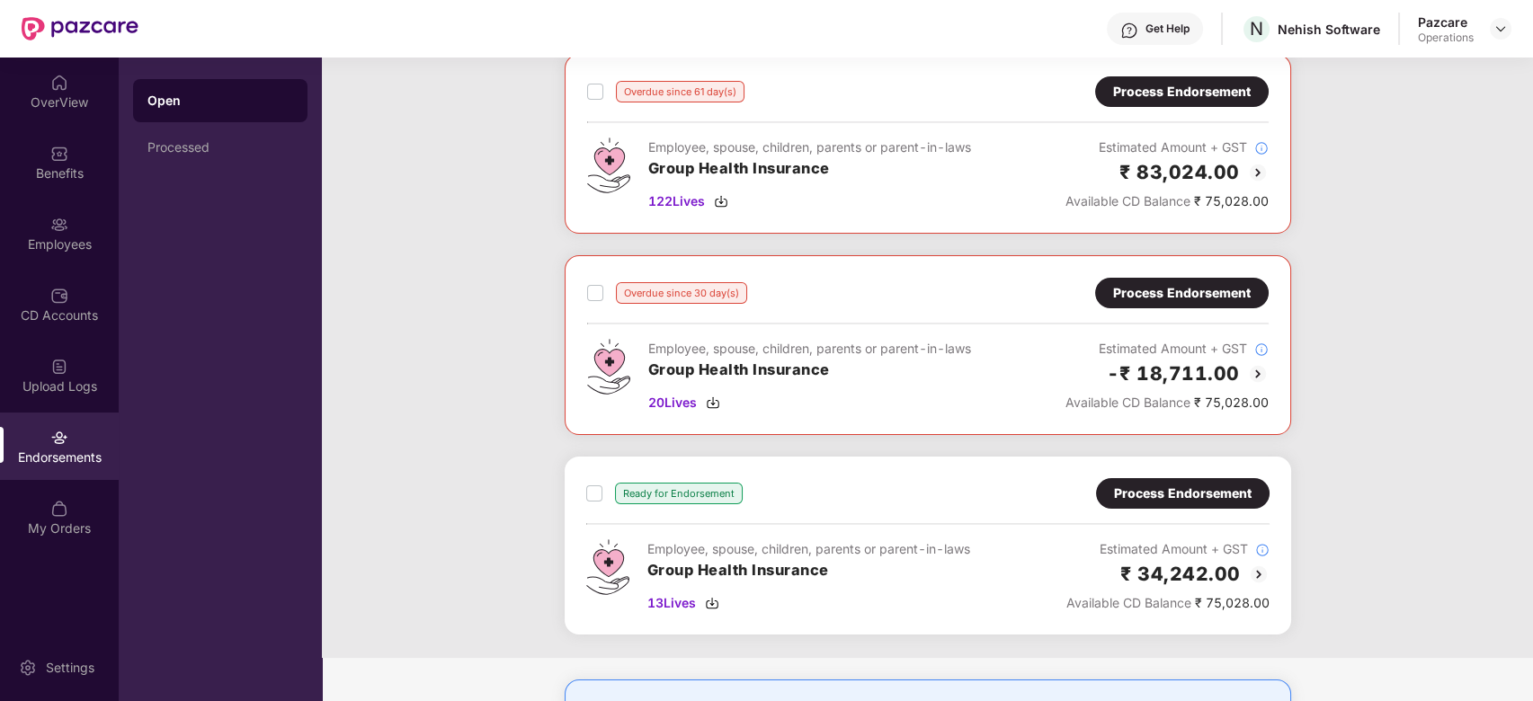
scroll to position [0, 0]
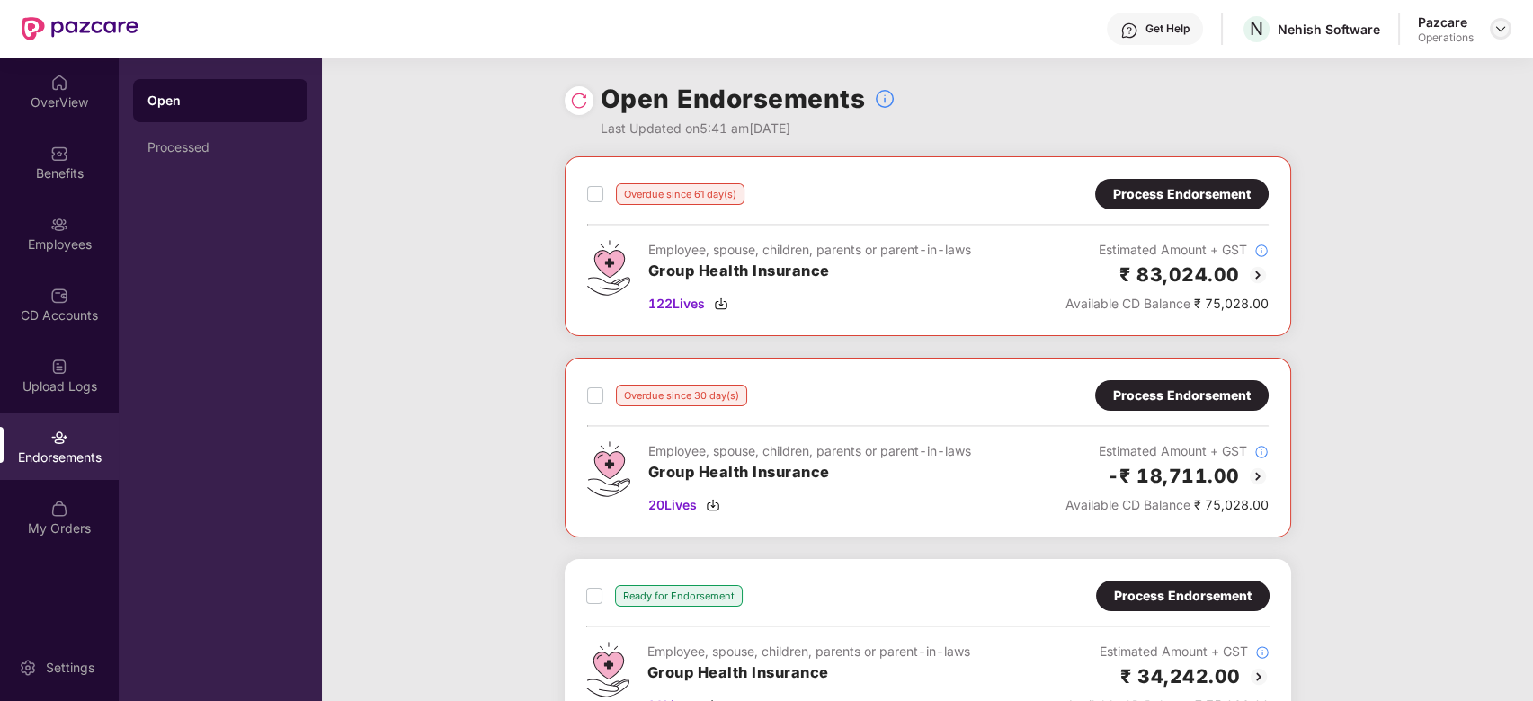
click at [1491, 30] on div at bounding box center [1501, 29] width 22 height 22
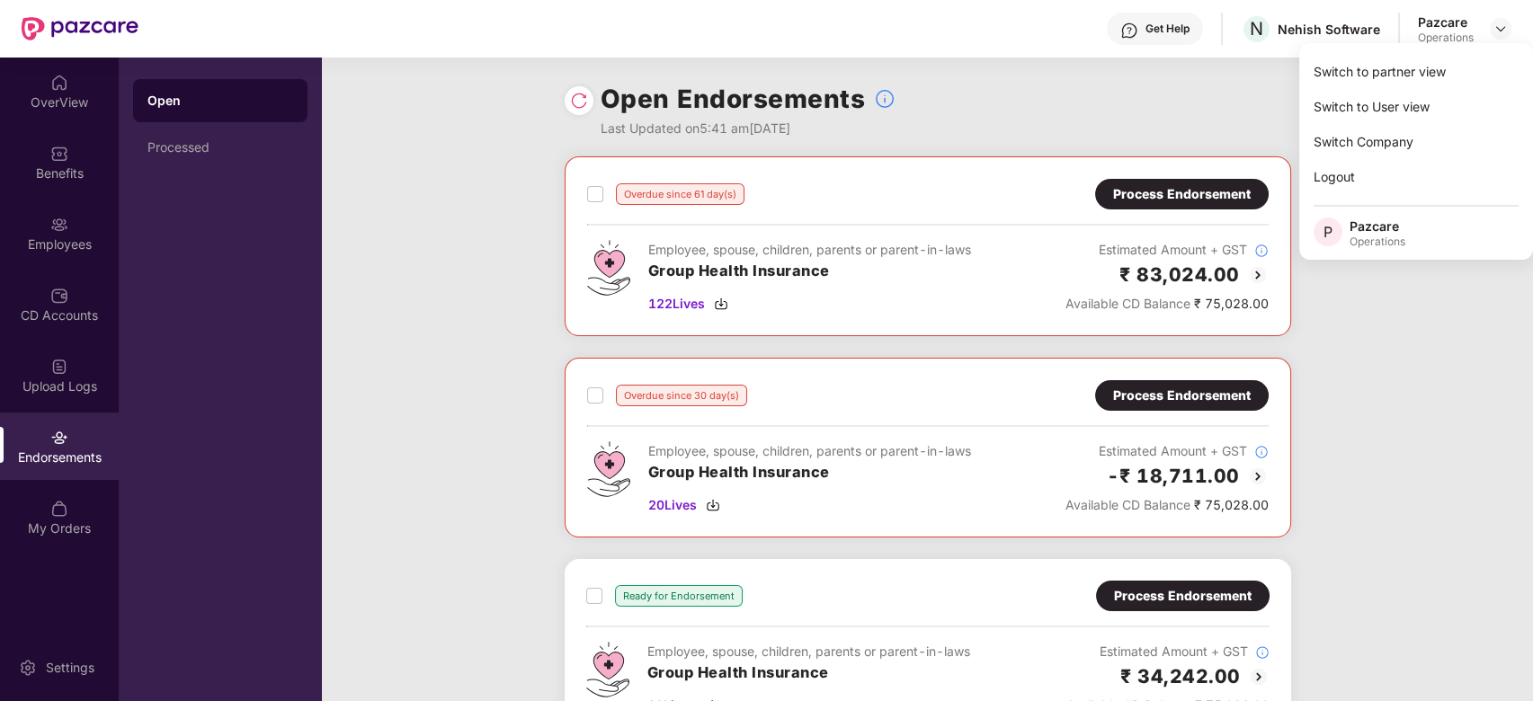
click at [517, 266] on div "Overdue since 61 day(s) Process Endorsement Employee, spouse, children, parents…" at bounding box center [927, 458] width 1211 height 604
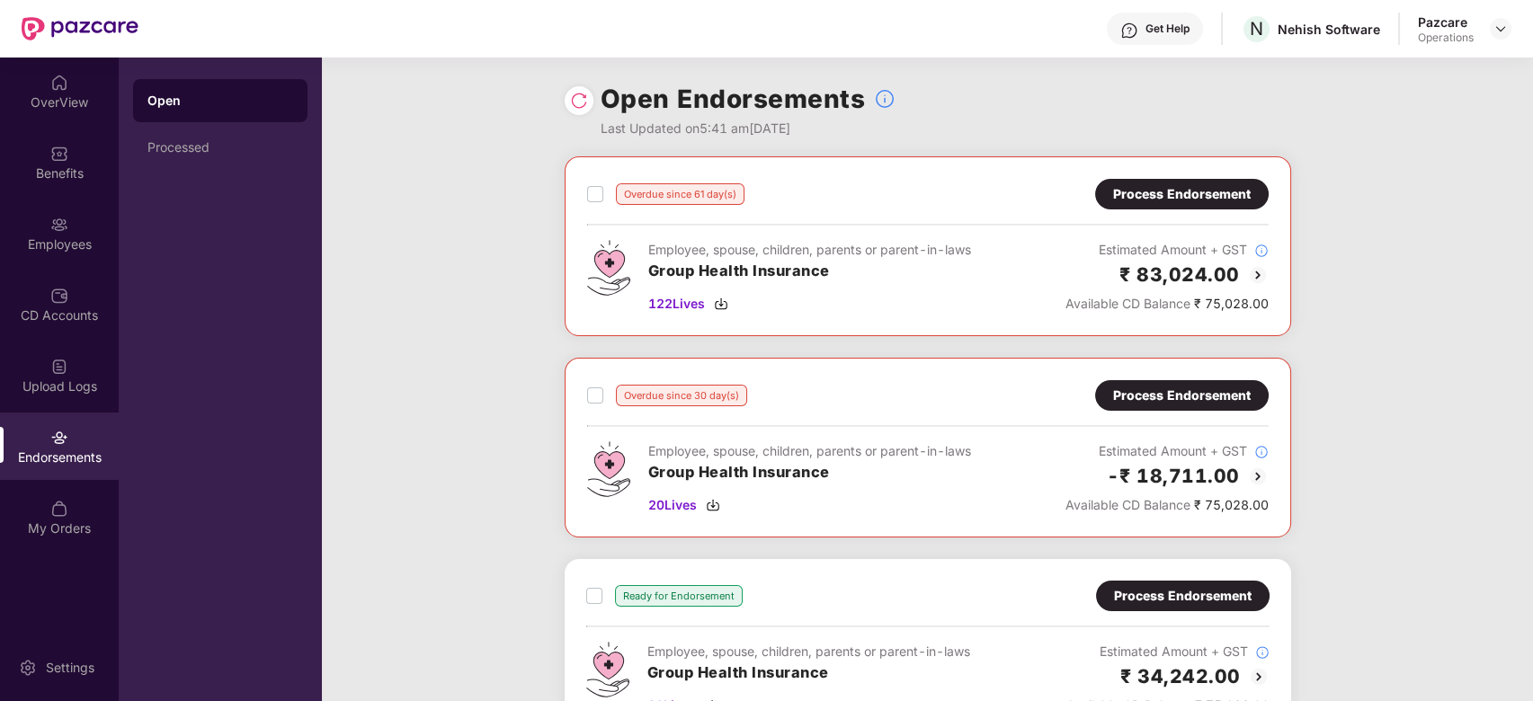
click at [1133, 192] on div "Process Endorsement" at bounding box center [1182, 194] width 138 height 20
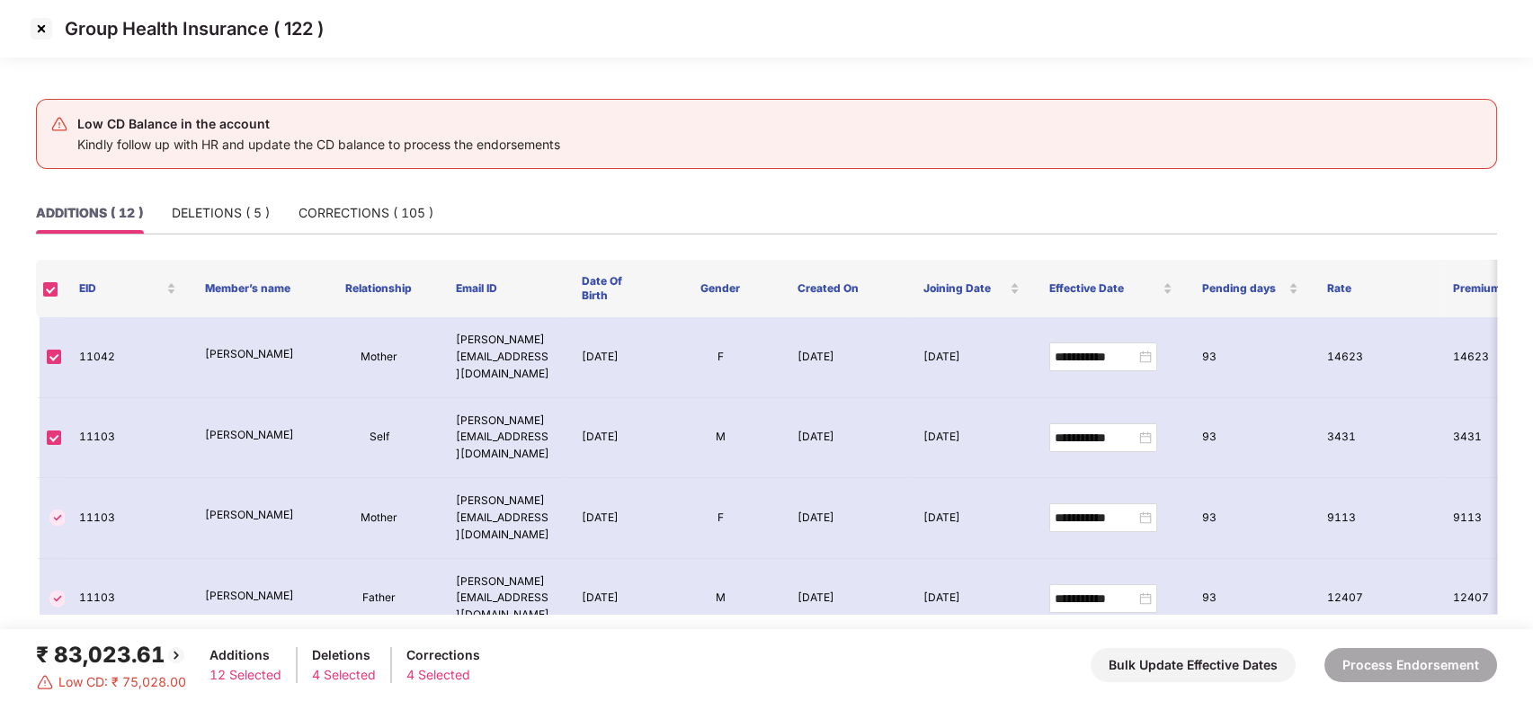
click at [38, 29] on img at bounding box center [41, 28] width 29 height 29
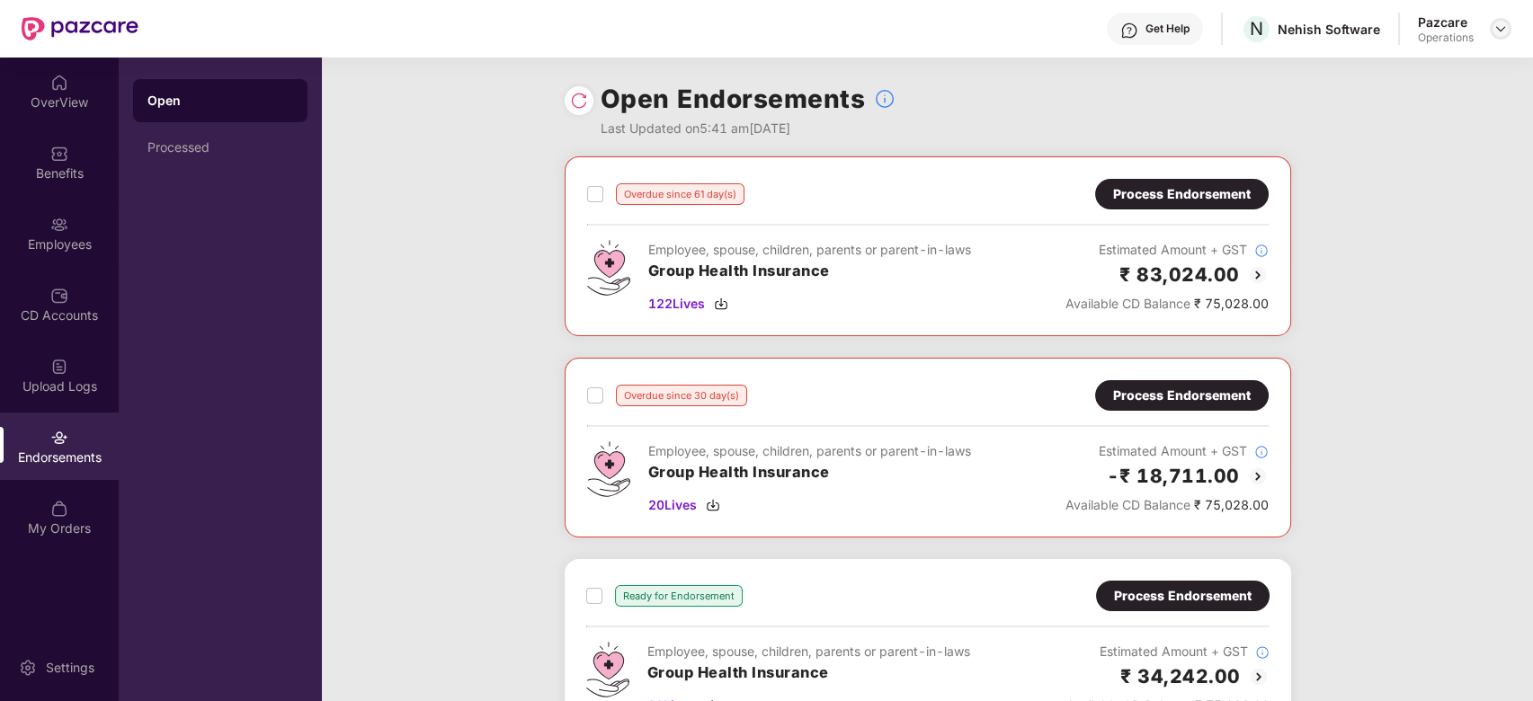
click at [1504, 25] on img at bounding box center [1501, 29] width 14 height 14
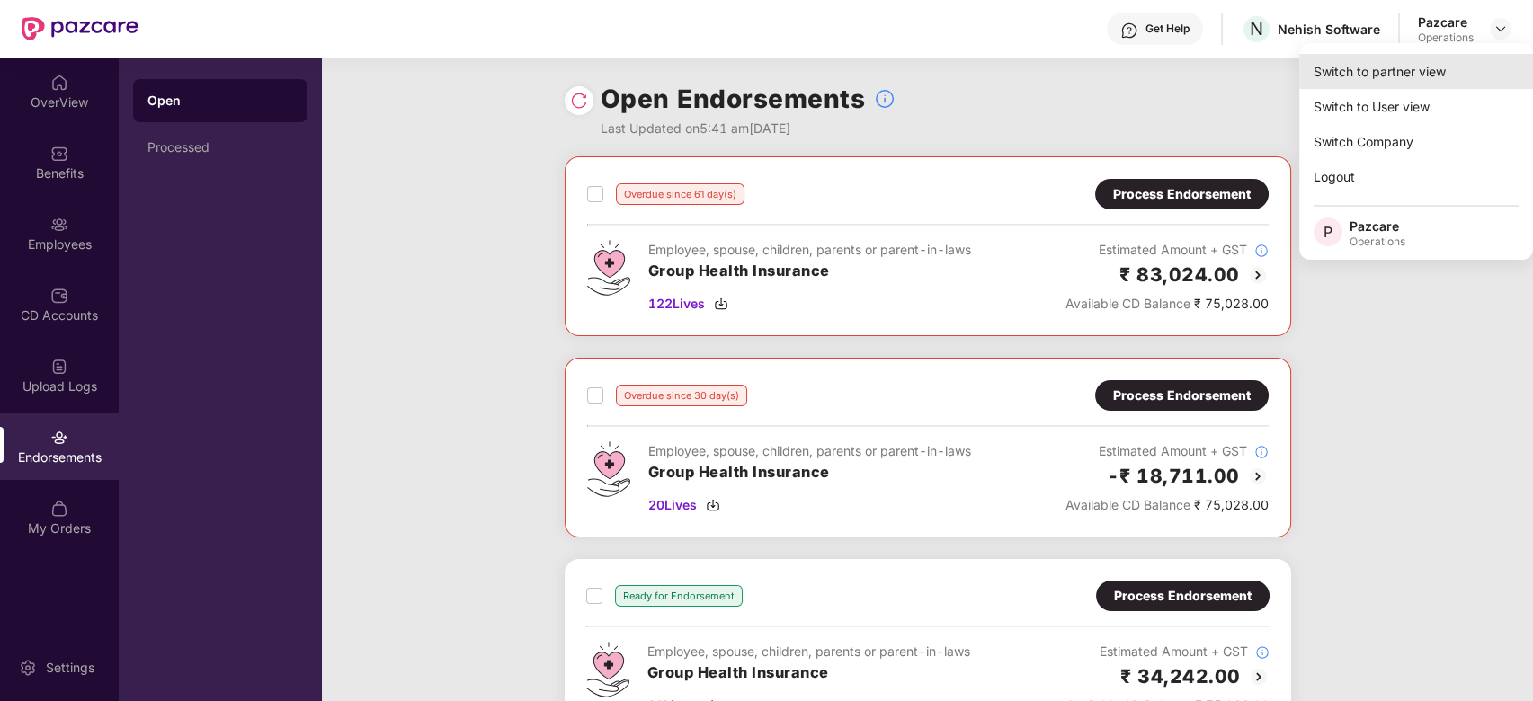
click at [1403, 73] on div "Switch to partner view" at bounding box center [1416, 71] width 234 height 35
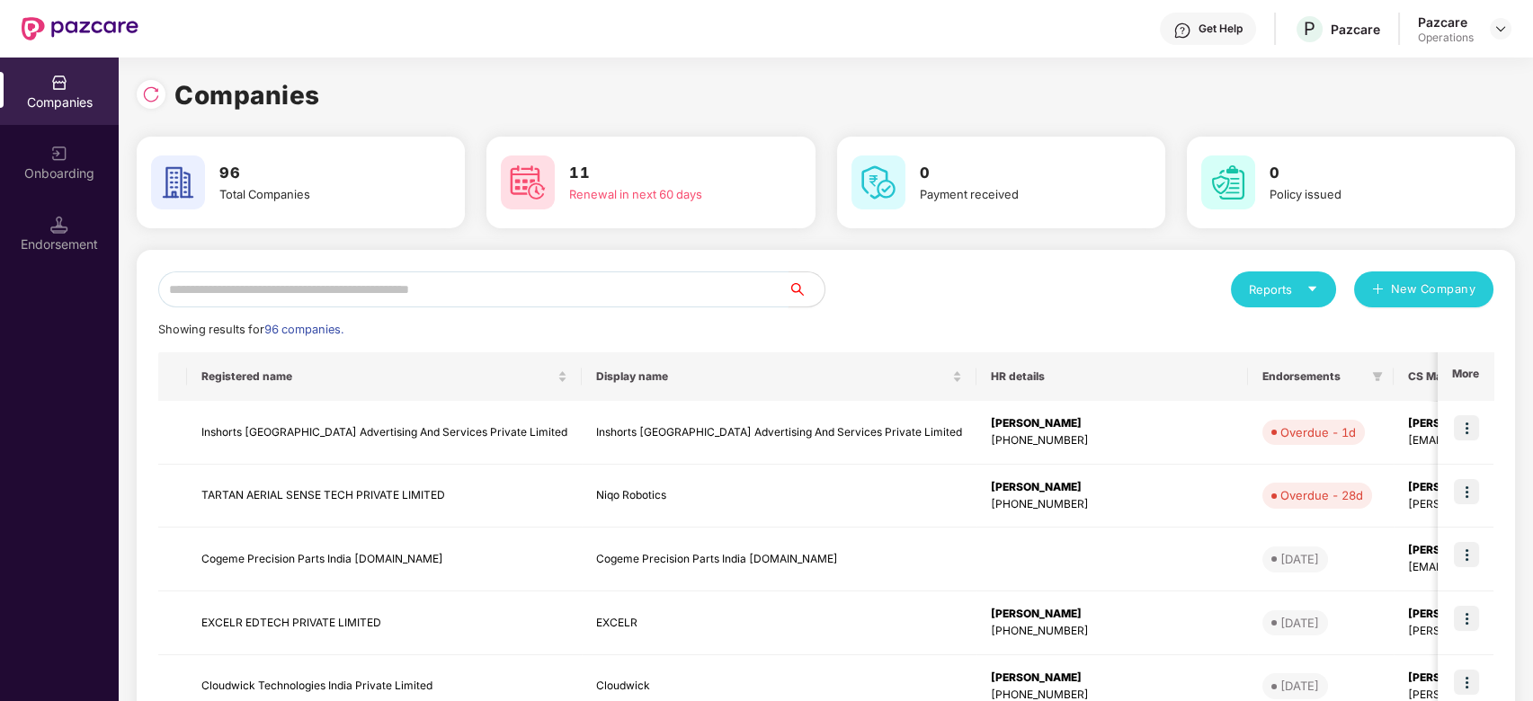
click at [713, 286] on input "text" at bounding box center [473, 290] width 630 height 36
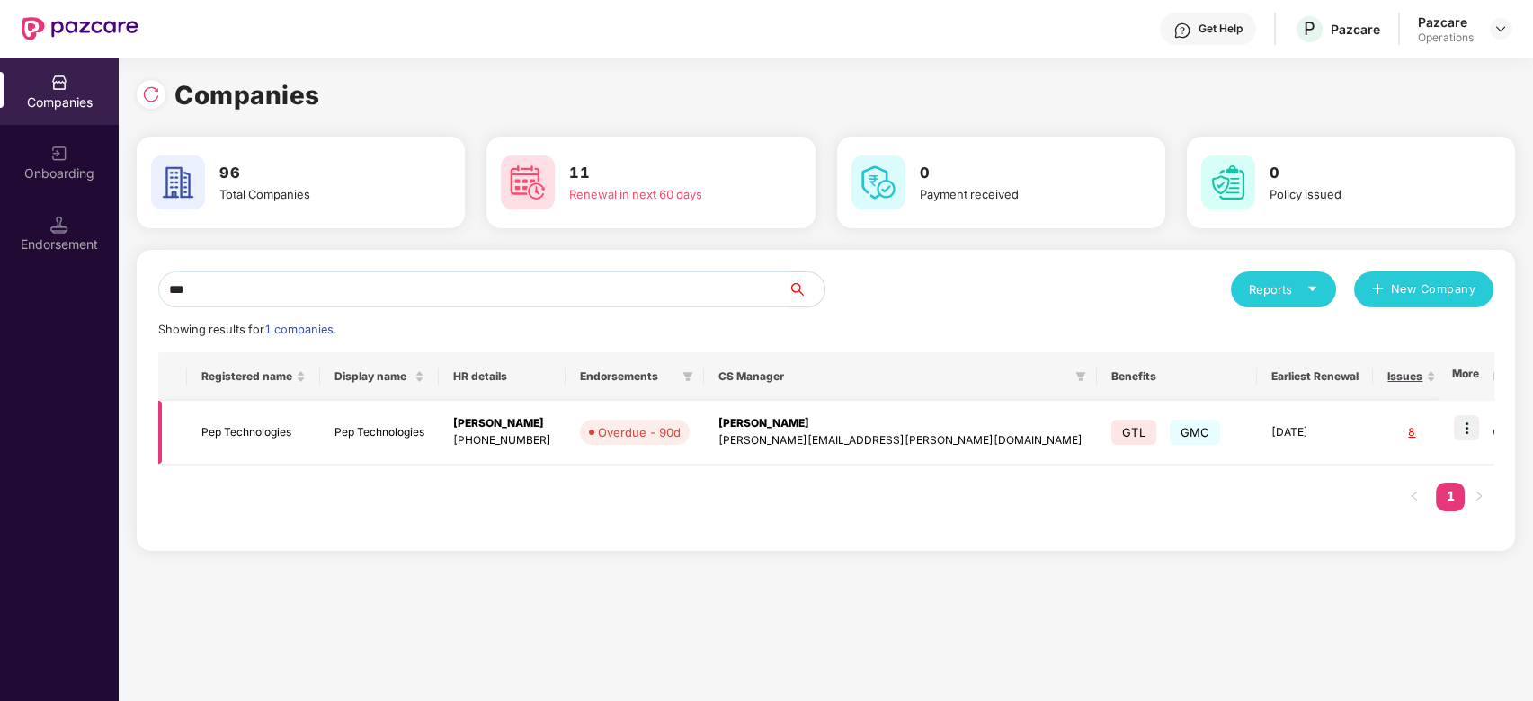
type input "***"
click at [1468, 420] on img at bounding box center [1466, 427] width 25 height 25
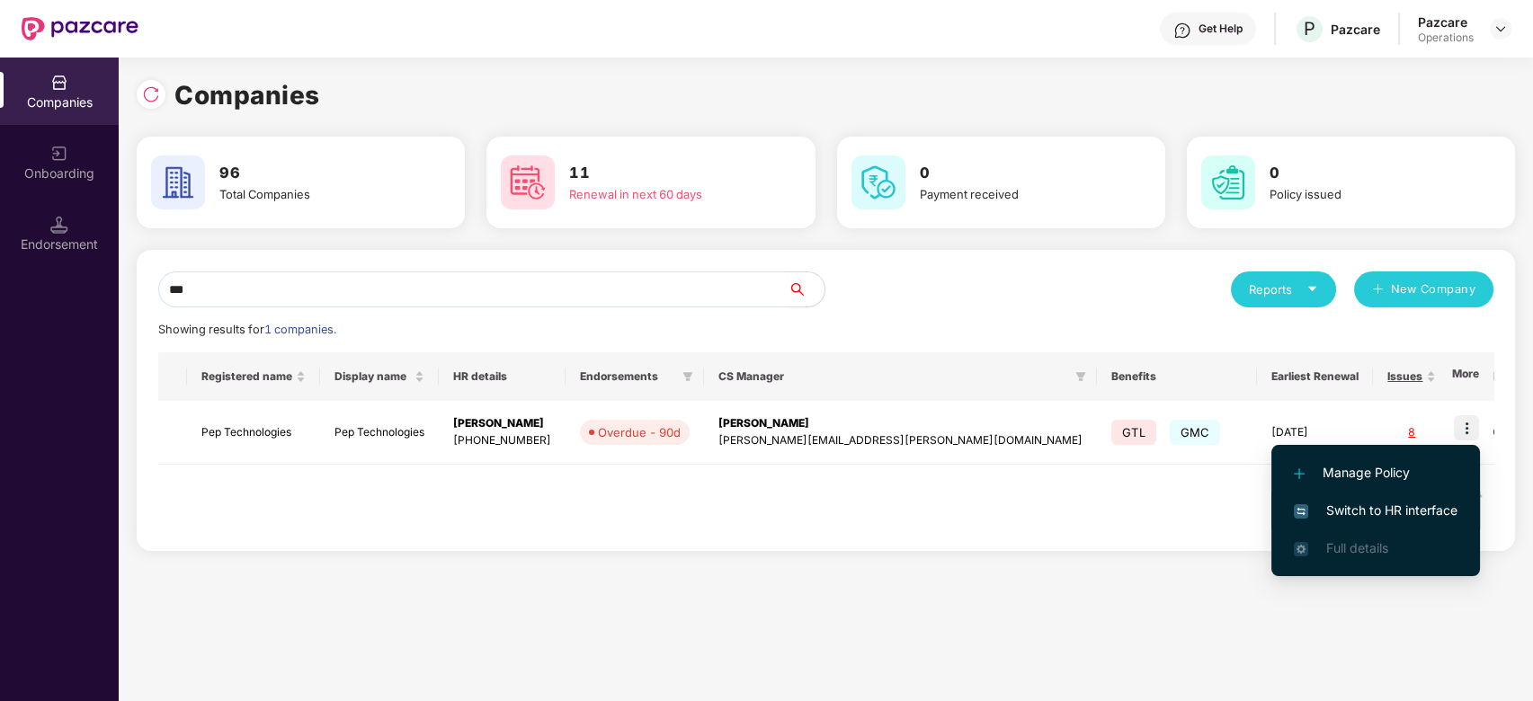
click at [1351, 510] on span "Switch to HR interface" at bounding box center [1376, 511] width 164 height 20
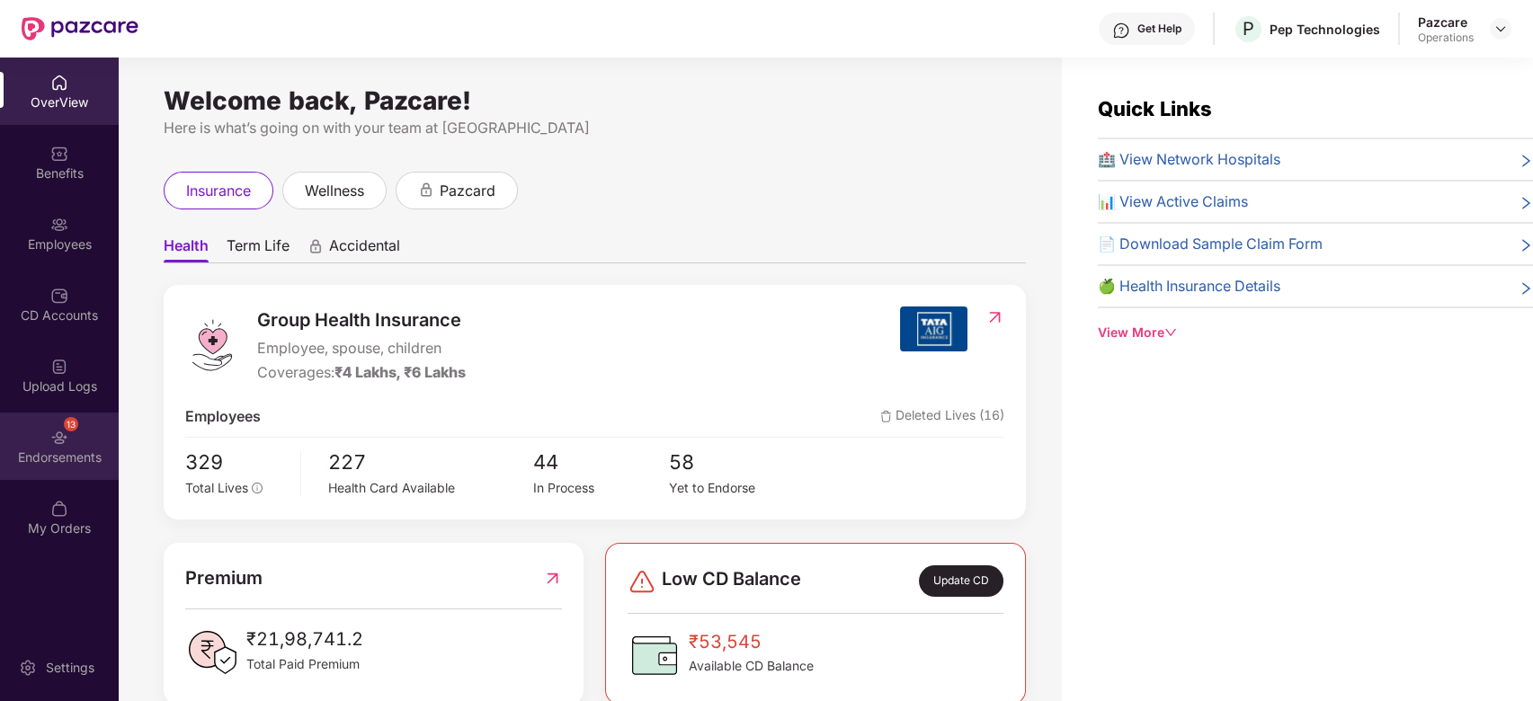
click at [41, 430] on div "13 Endorsements" at bounding box center [59, 446] width 119 height 67
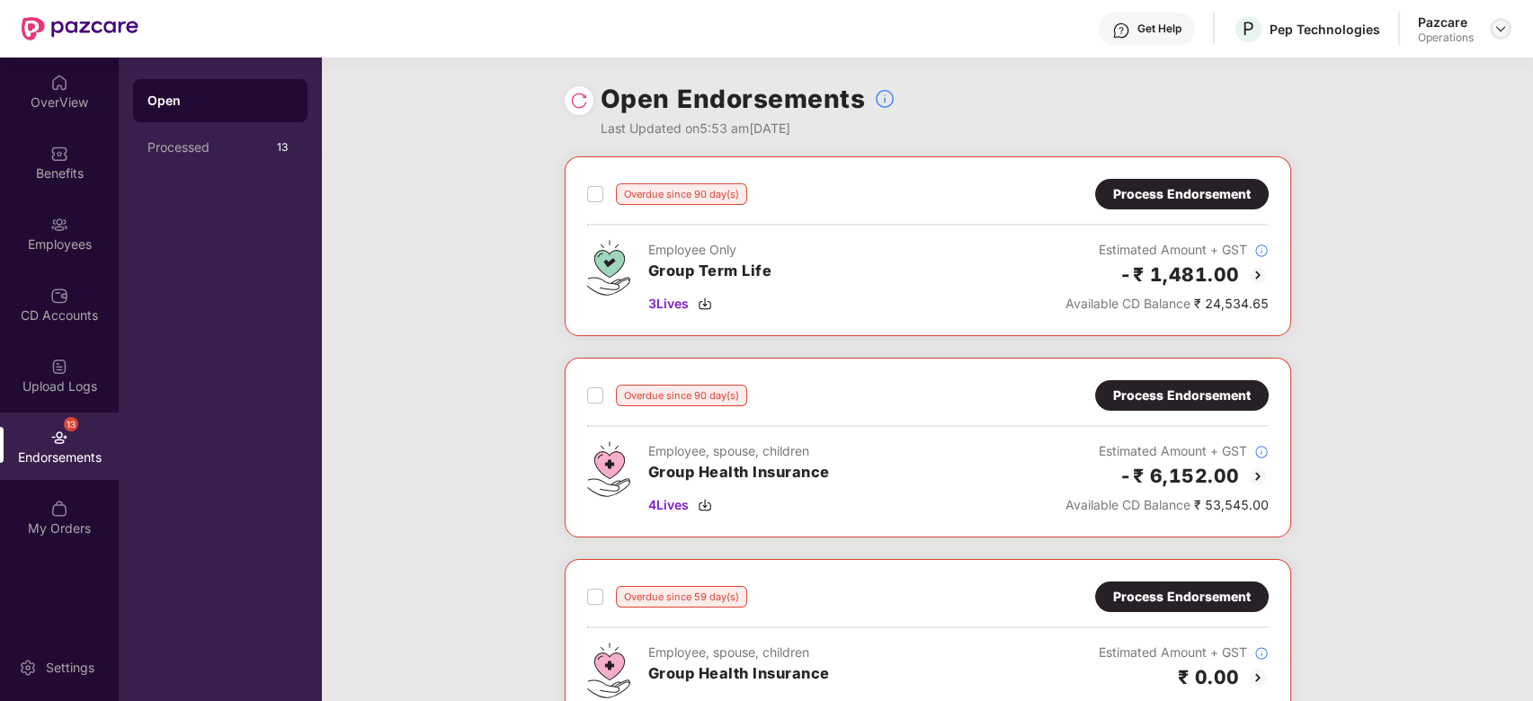
click at [1501, 28] on img at bounding box center [1501, 29] width 14 height 14
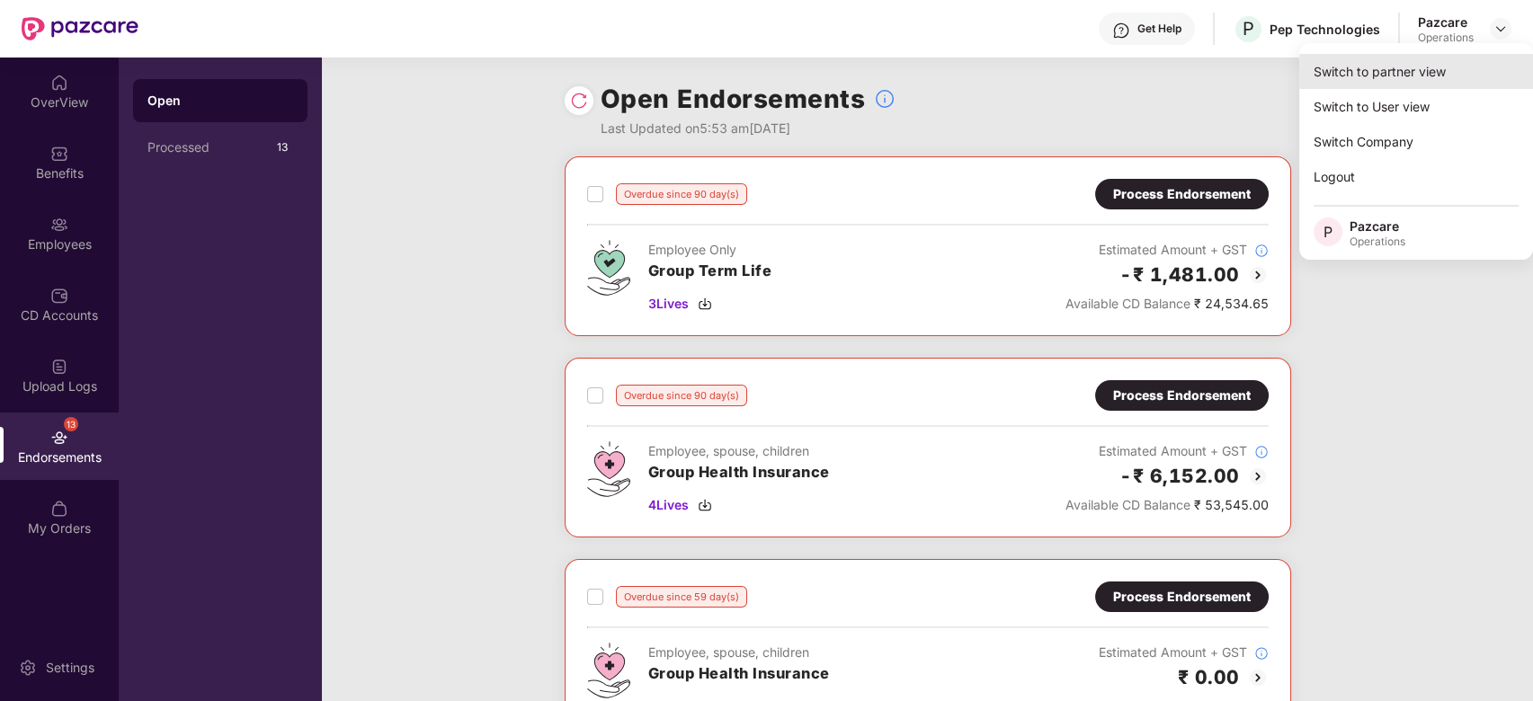
click at [1386, 75] on div "Switch to partner view" at bounding box center [1416, 71] width 234 height 35
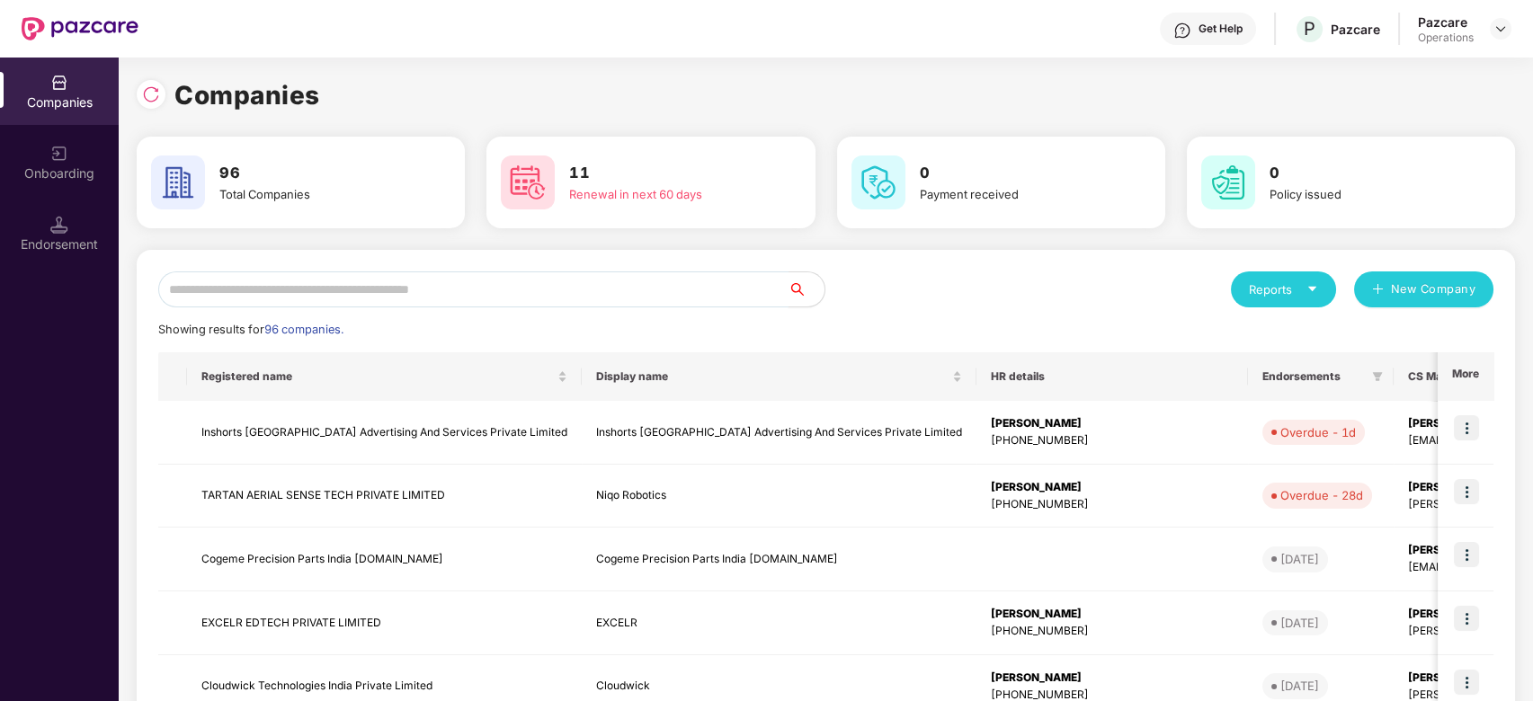
click at [663, 291] on input "text" at bounding box center [473, 290] width 630 height 36
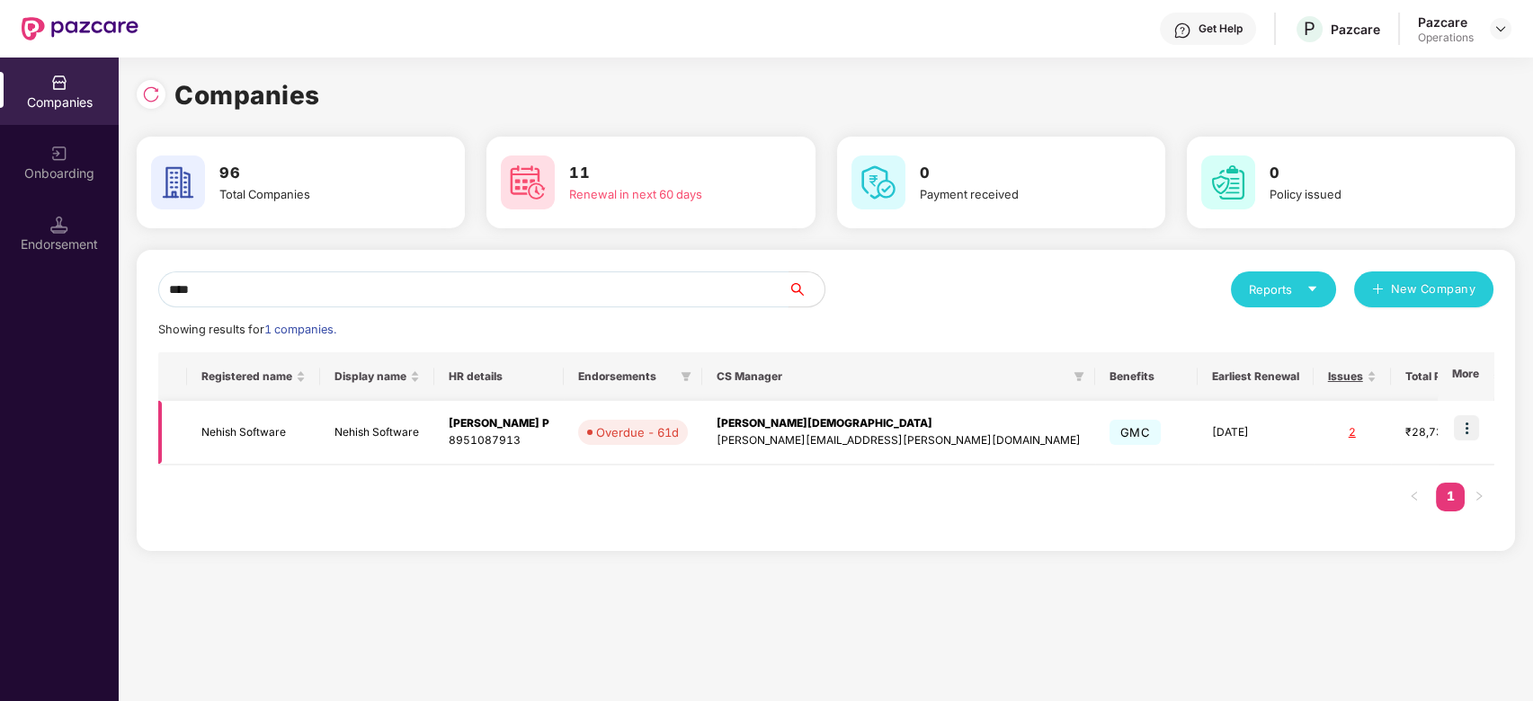
type input "****"
click at [1464, 419] on img at bounding box center [1466, 427] width 25 height 25
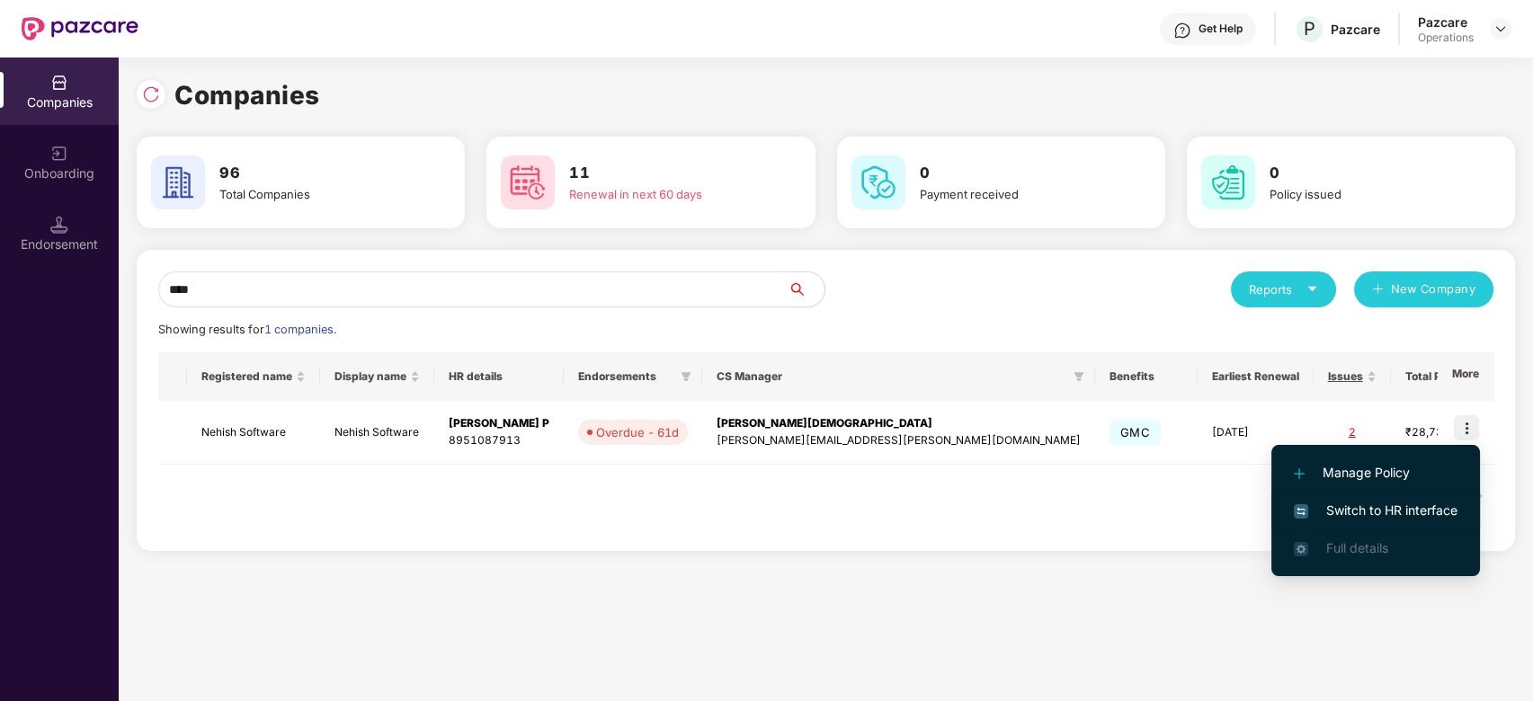
click at [1350, 506] on span "Switch to HR interface" at bounding box center [1376, 511] width 164 height 20
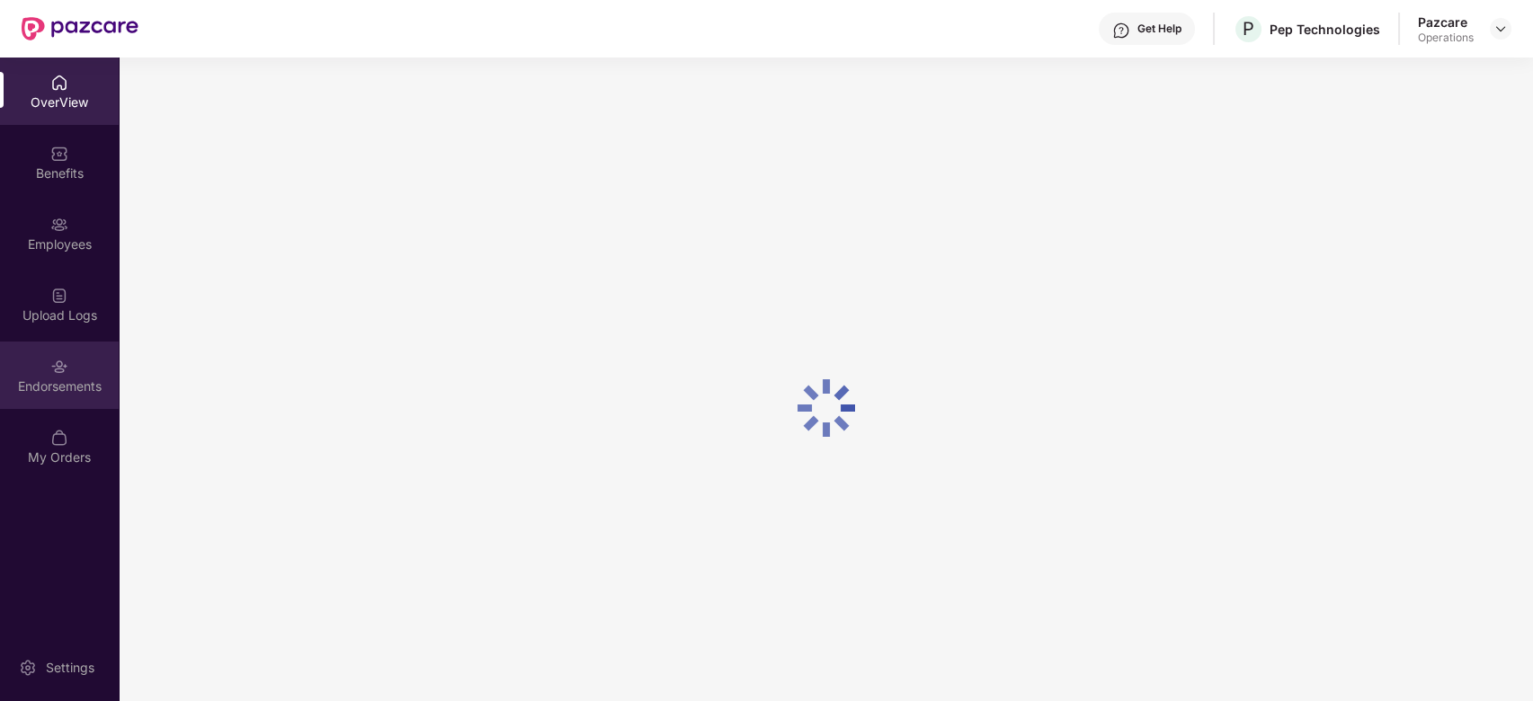
scroll to position [58, 0]
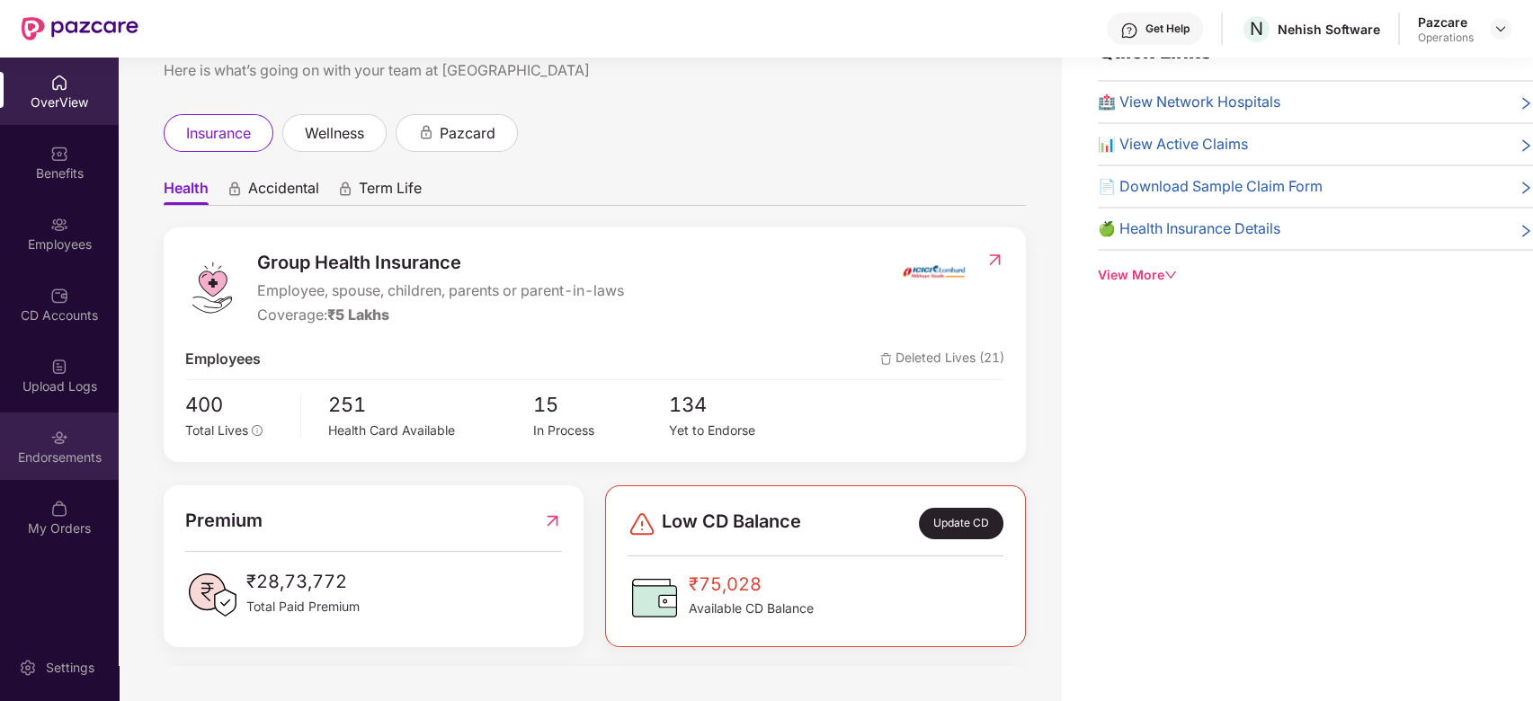
click at [43, 427] on div "Endorsements" at bounding box center [59, 446] width 119 height 67
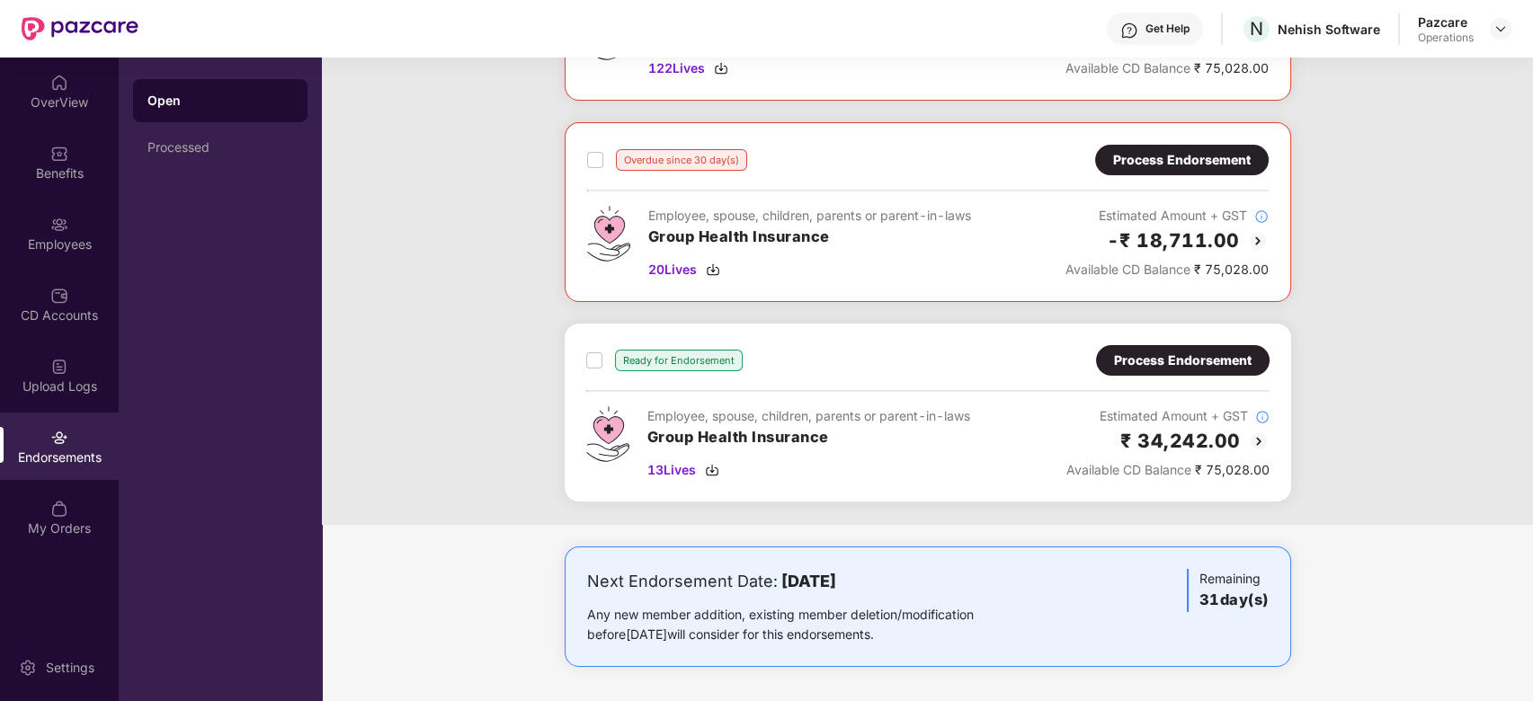
scroll to position [0, 0]
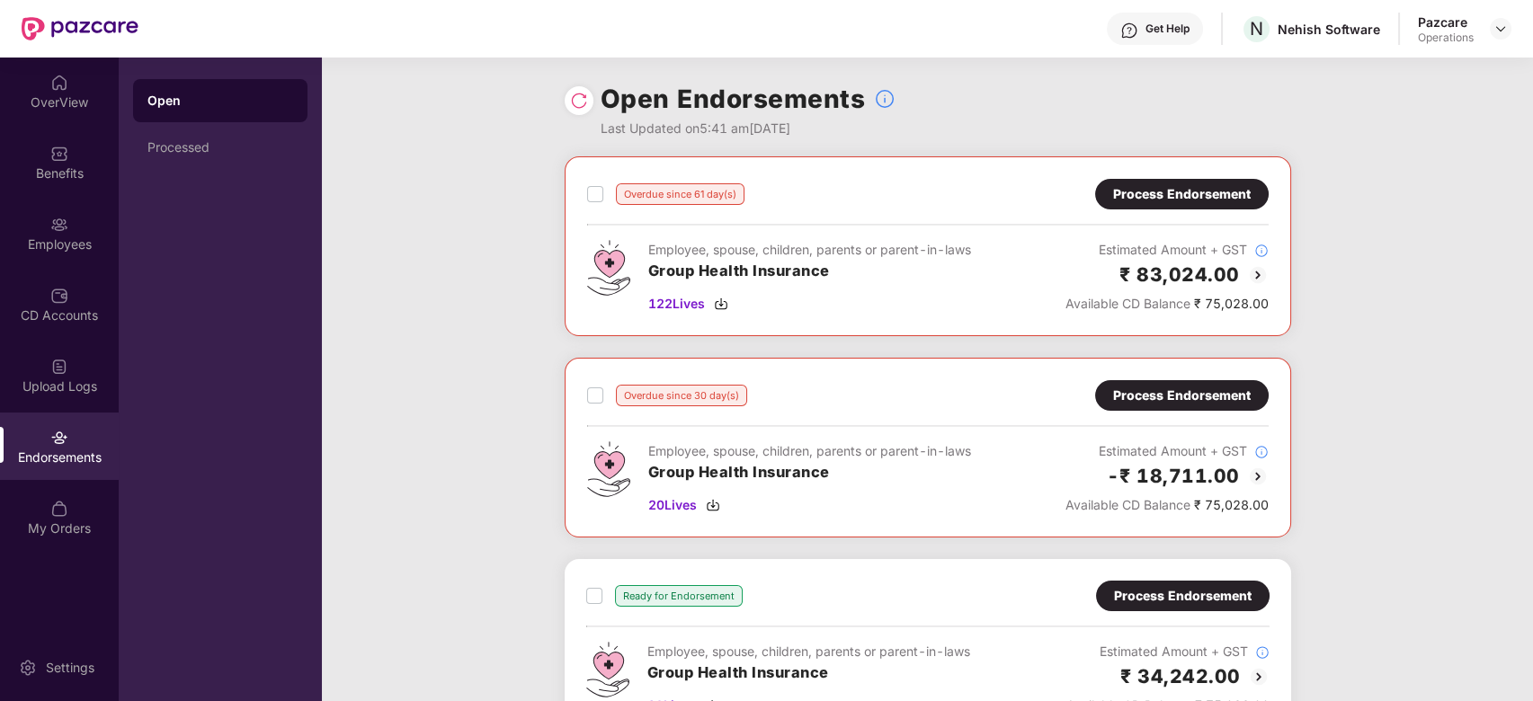
click at [1158, 184] on div "Process Endorsement" at bounding box center [1182, 194] width 138 height 20
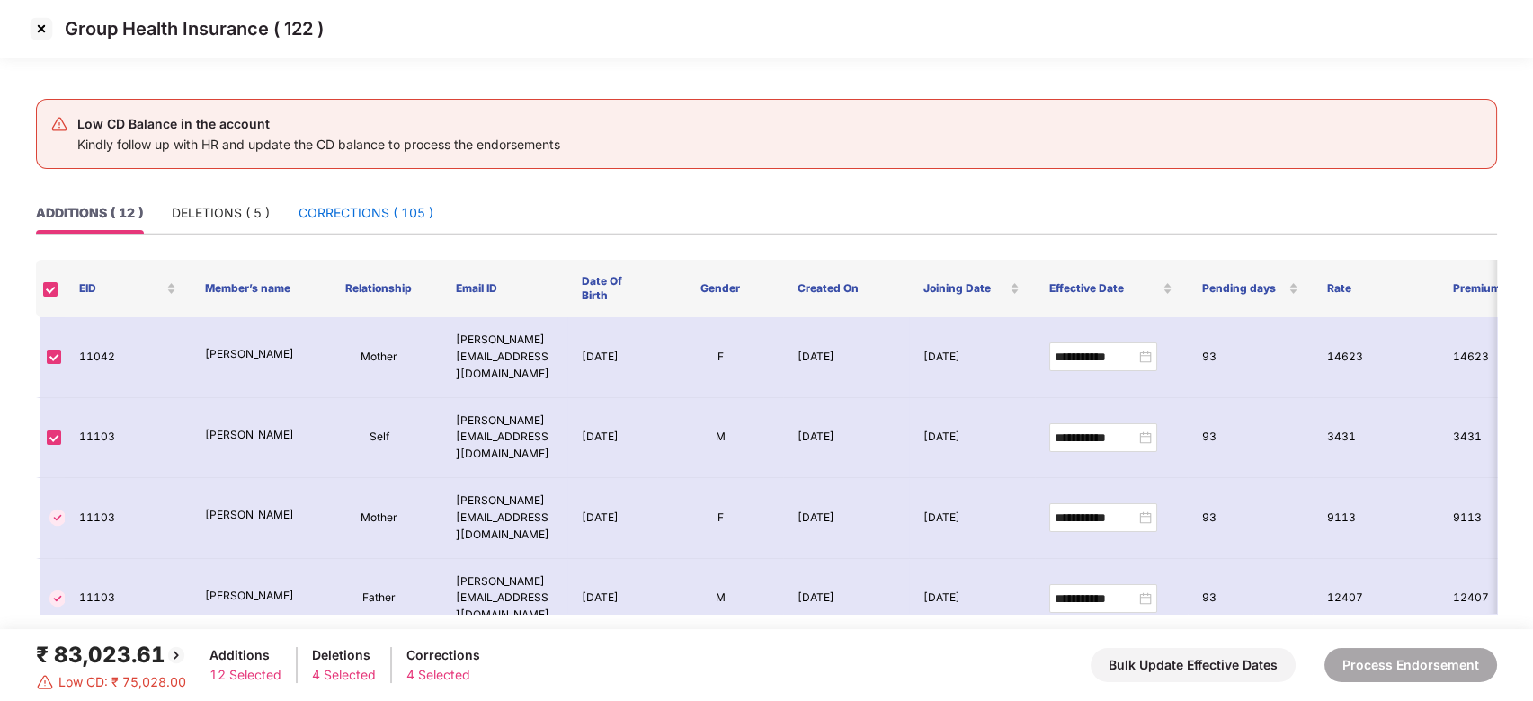
click at [331, 211] on div "CORRECTIONS ( 105 )" at bounding box center [366, 213] width 135 height 20
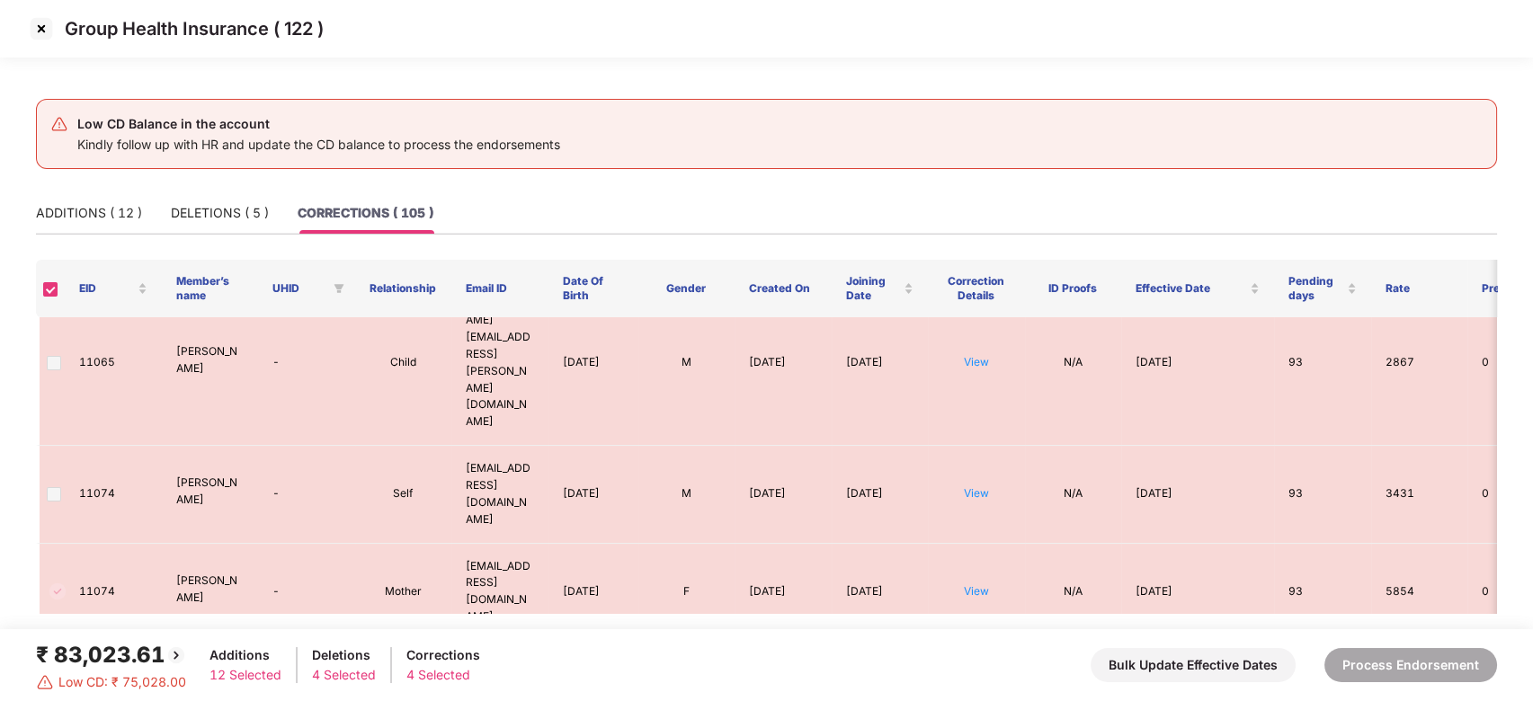
scroll to position [2131, 0]
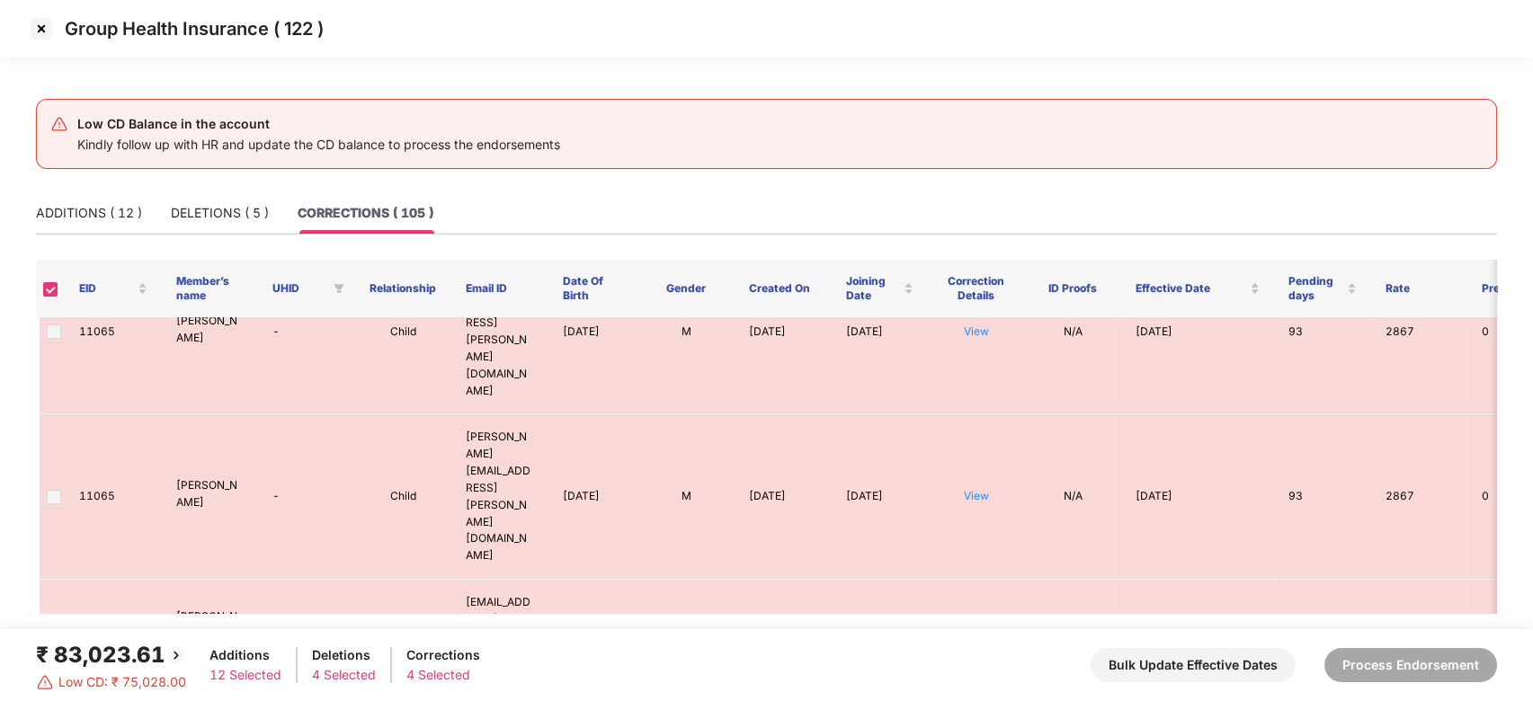
click at [43, 30] on img at bounding box center [41, 28] width 29 height 29
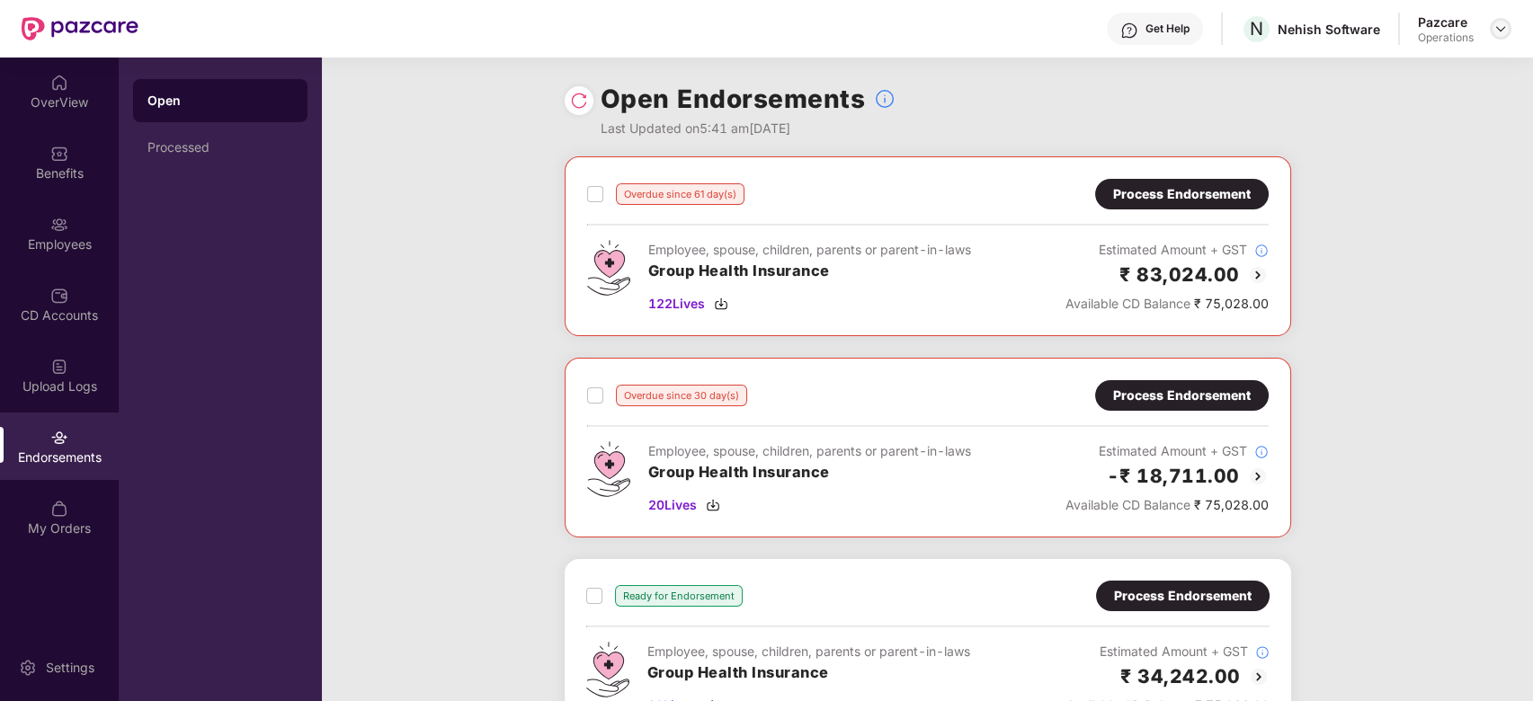
click at [1510, 25] on div at bounding box center [1501, 29] width 22 height 22
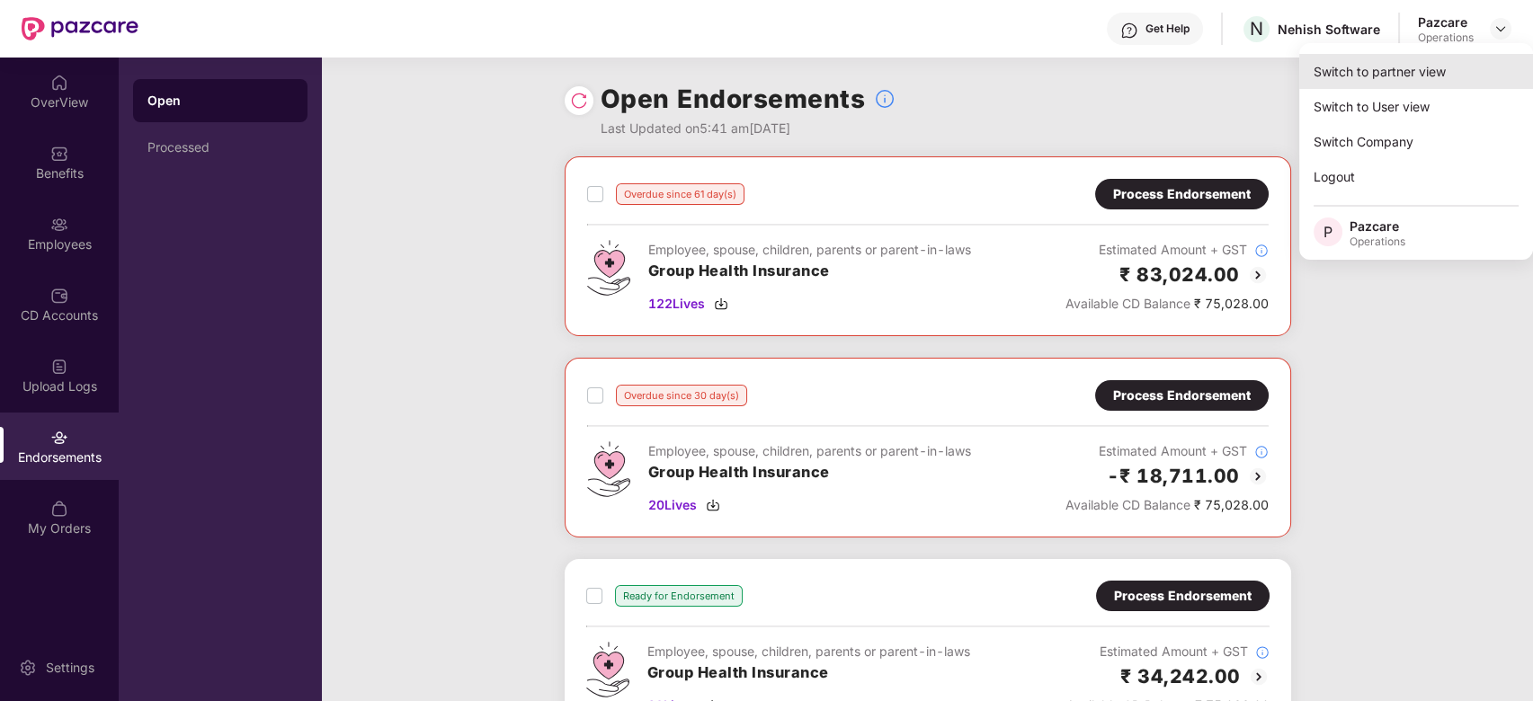
click at [1396, 71] on div "Switch to partner view" at bounding box center [1416, 71] width 234 height 35
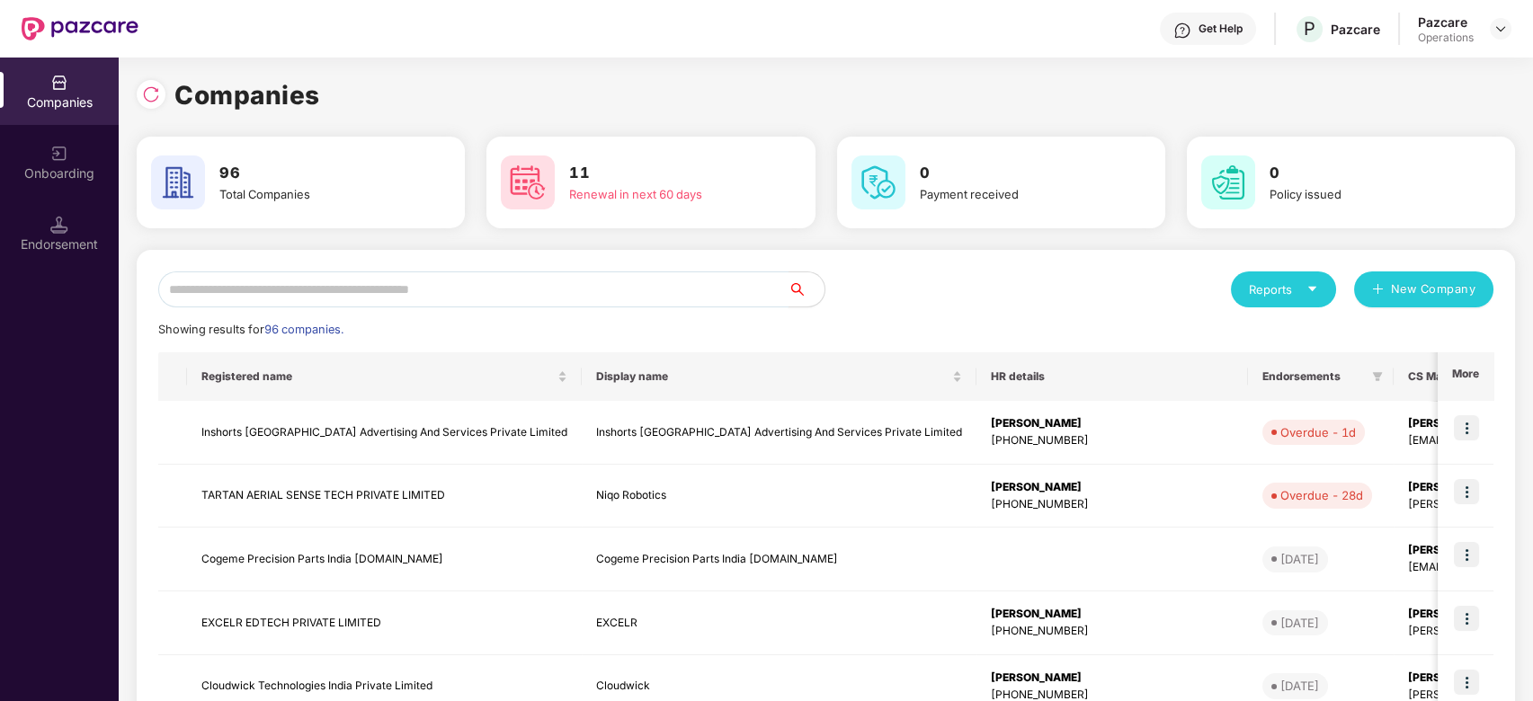
click at [619, 290] on input "text" at bounding box center [473, 290] width 630 height 36
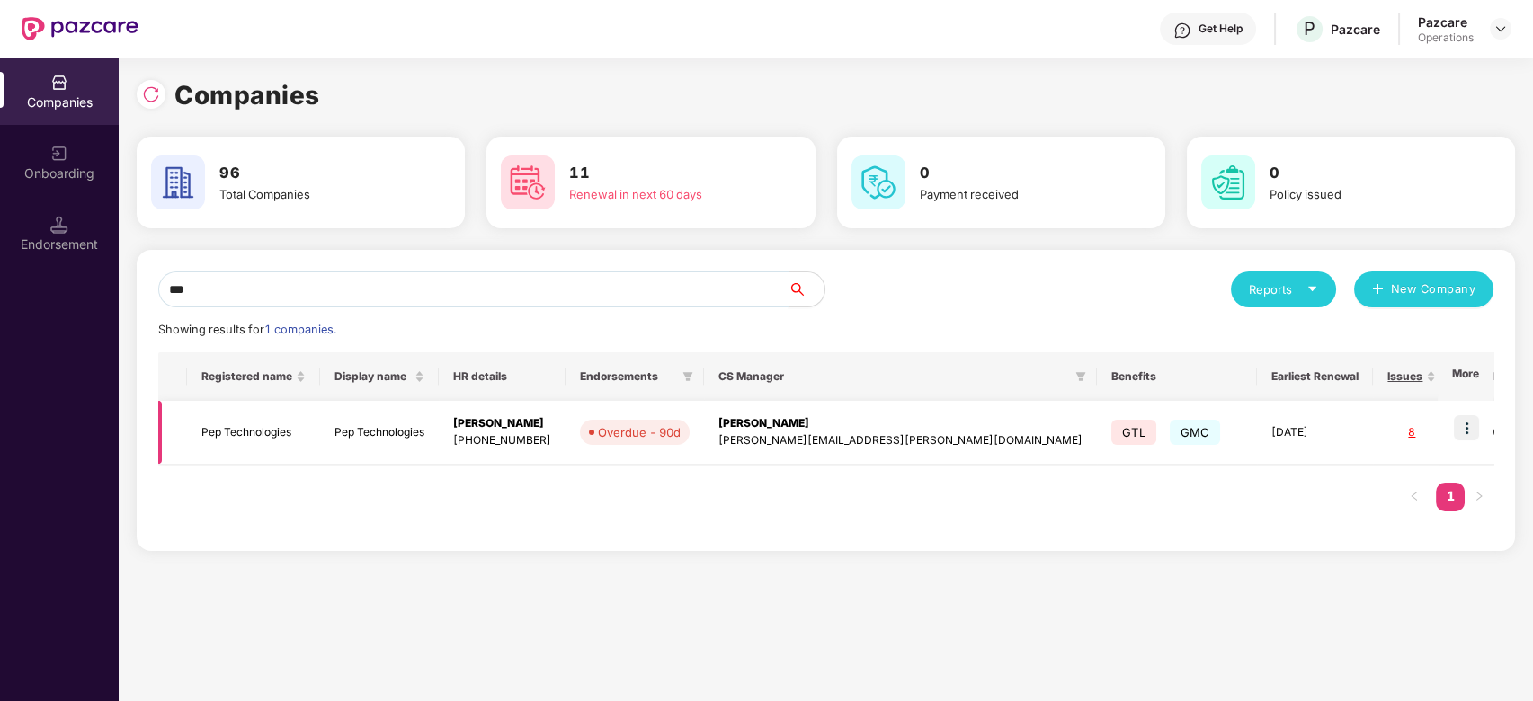
type input "***"
click at [1468, 422] on img at bounding box center [1466, 427] width 25 height 25
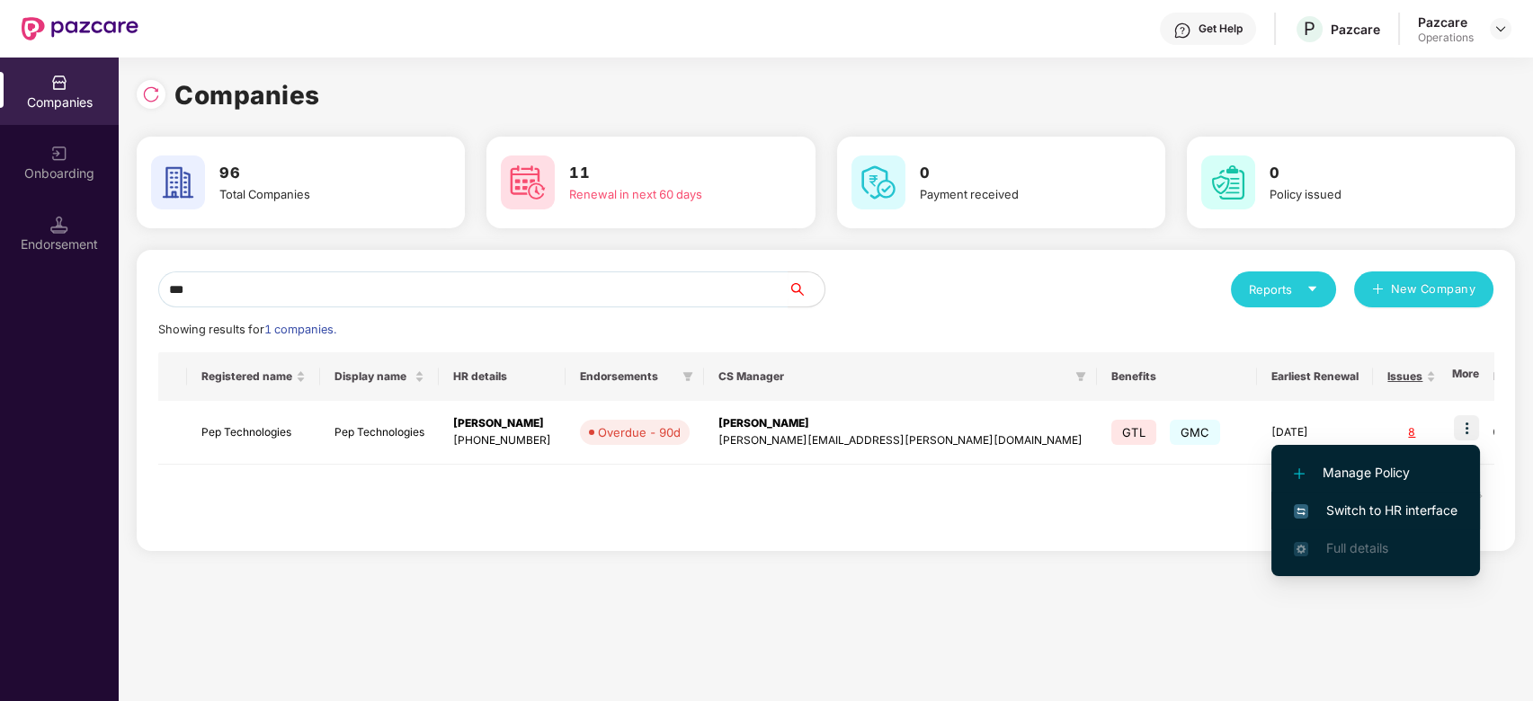
click at [1332, 517] on span "Switch to HR interface" at bounding box center [1376, 511] width 164 height 20
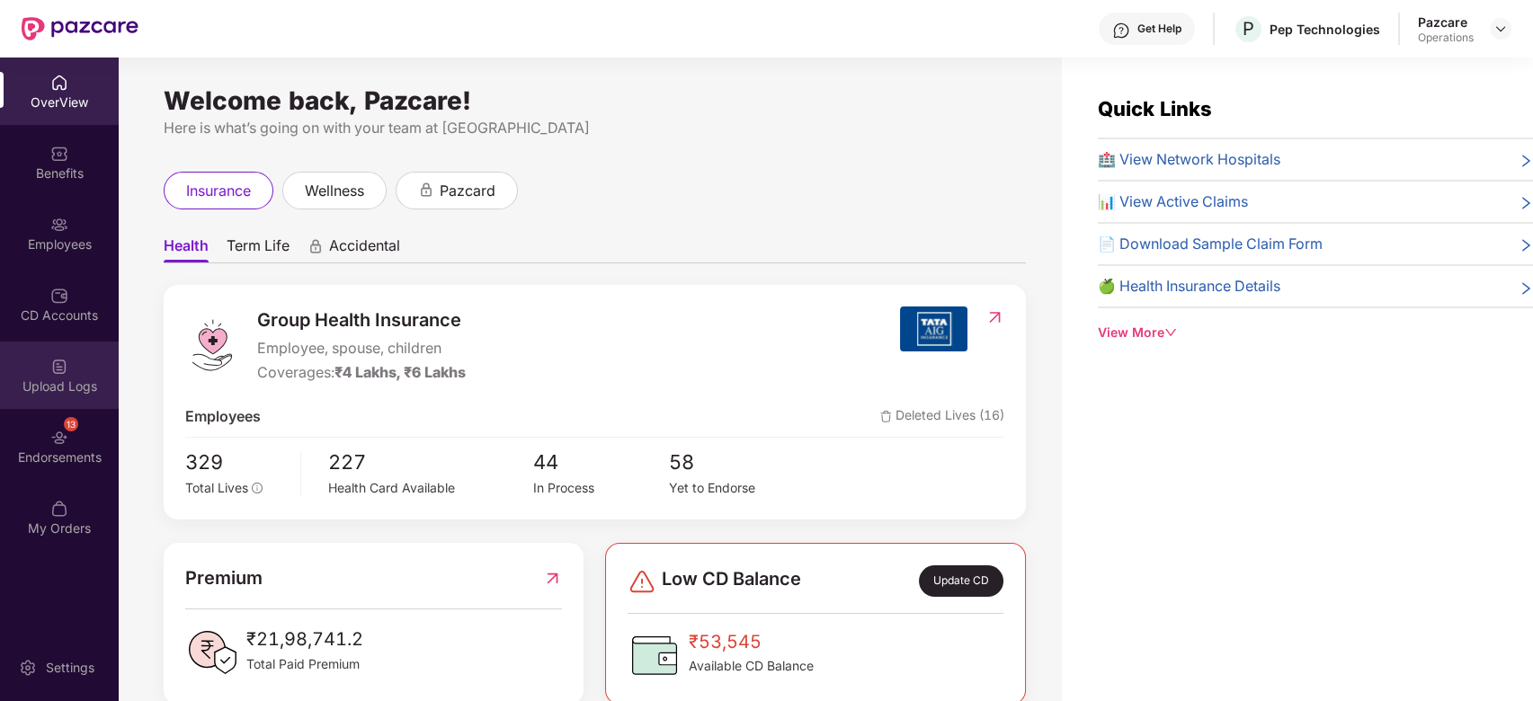
click at [76, 363] on div "Upload Logs" at bounding box center [59, 375] width 119 height 67
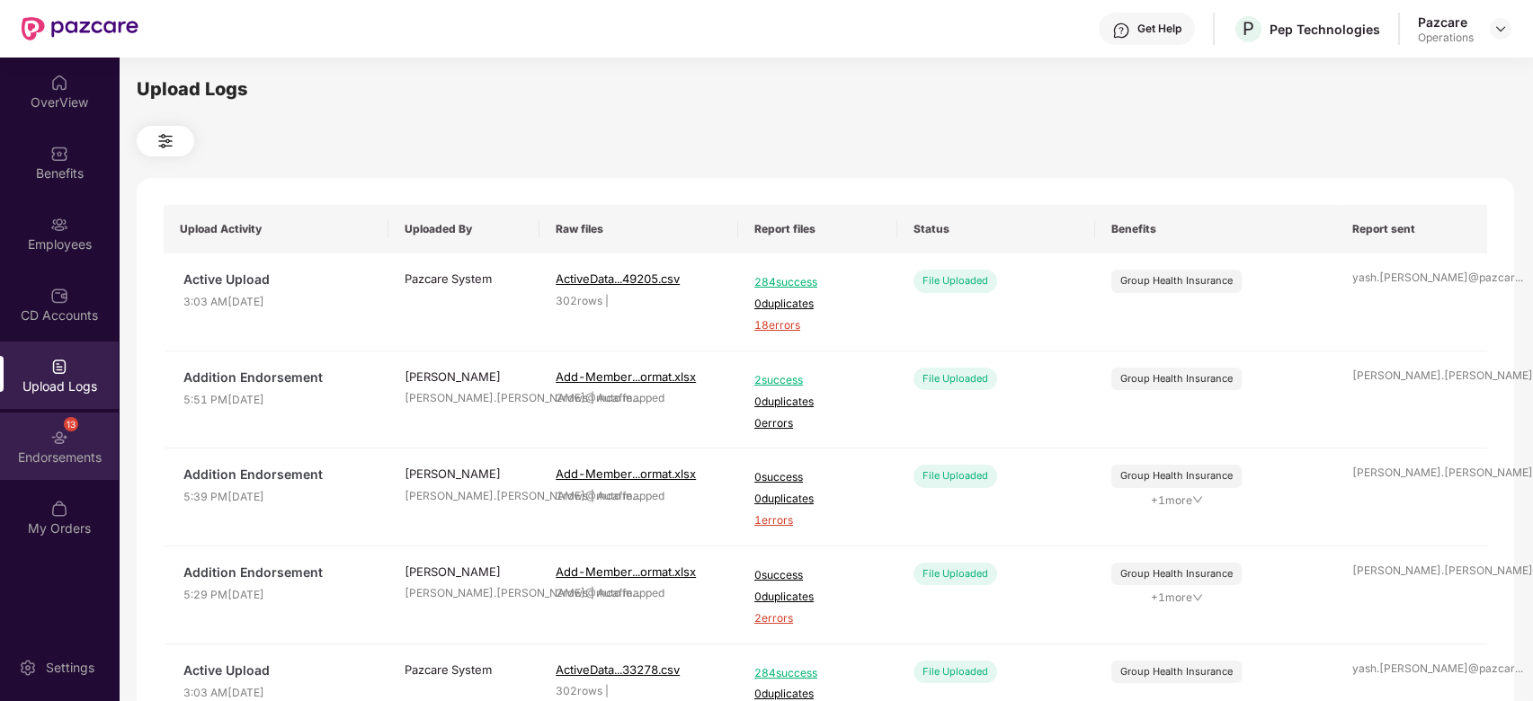
click at [48, 441] on div "13 Endorsements" at bounding box center [59, 446] width 119 height 67
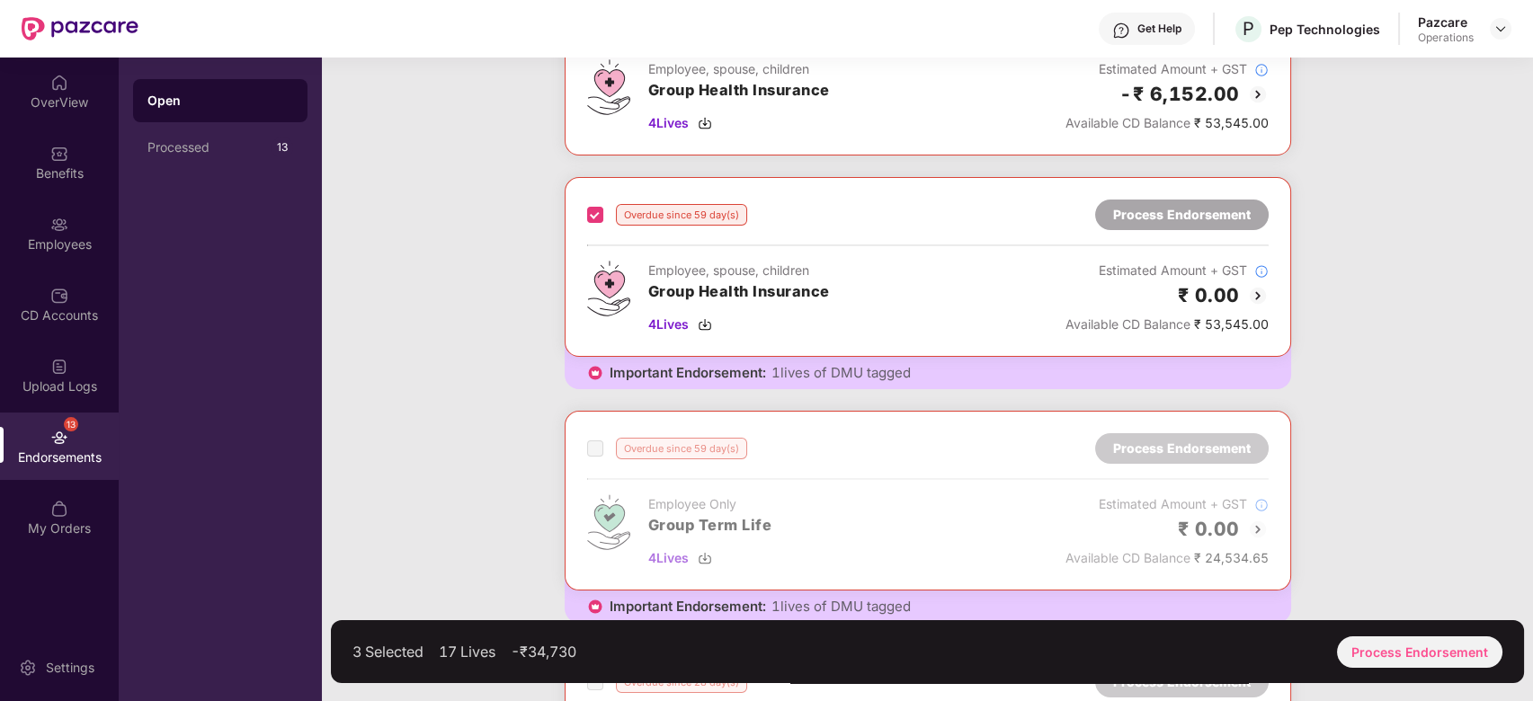
scroll to position [0, 0]
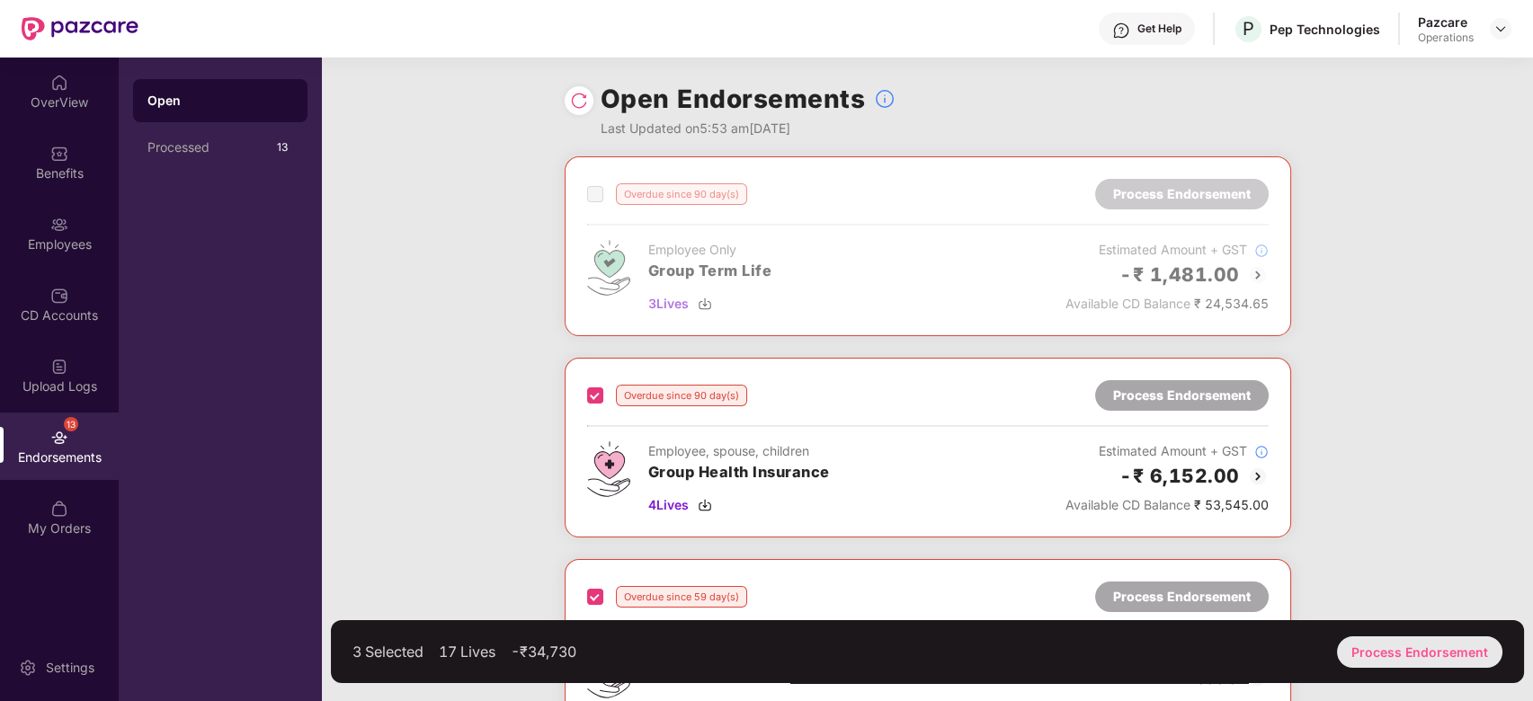
click at [1415, 643] on div "Process Endorsement" at bounding box center [1419, 652] width 165 height 31
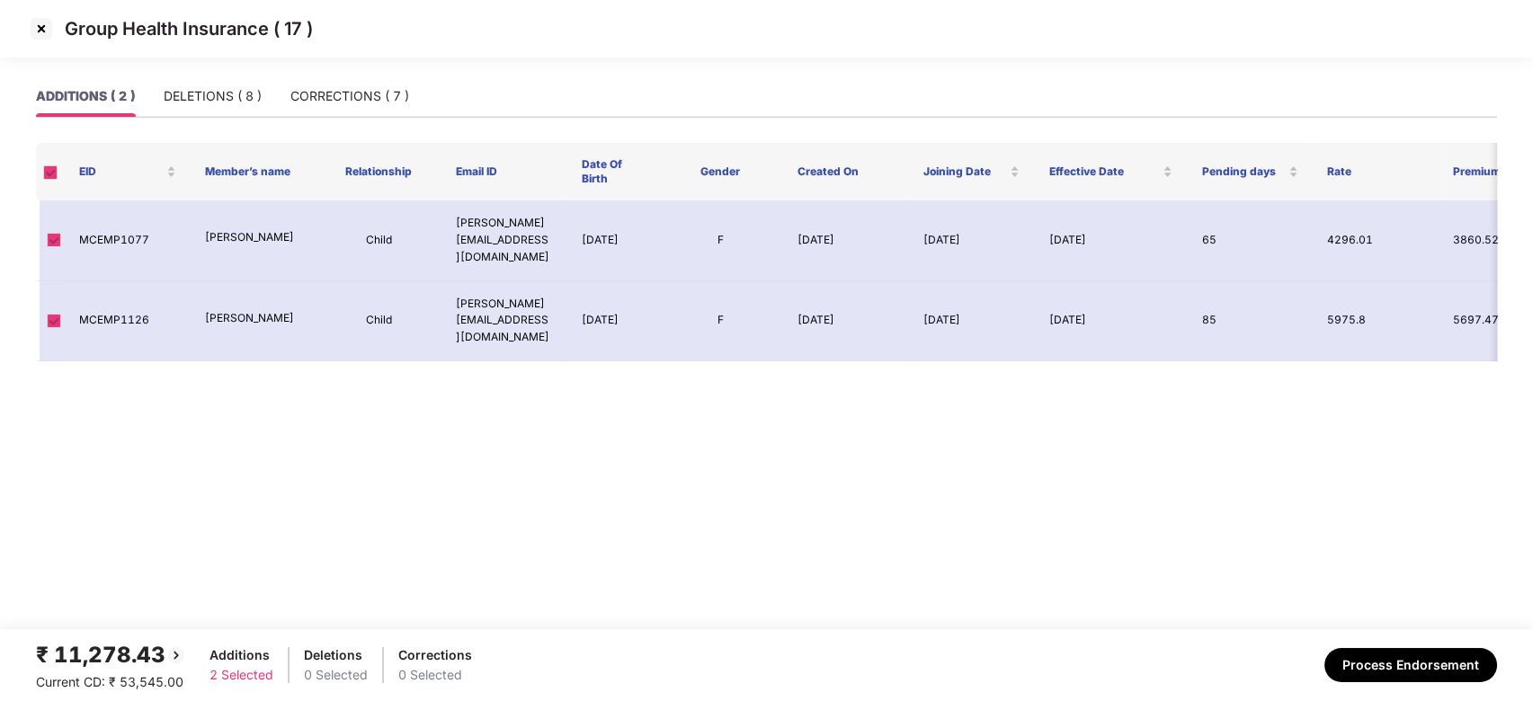
click at [39, 27] on img at bounding box center [41, 28] width 29 height 29
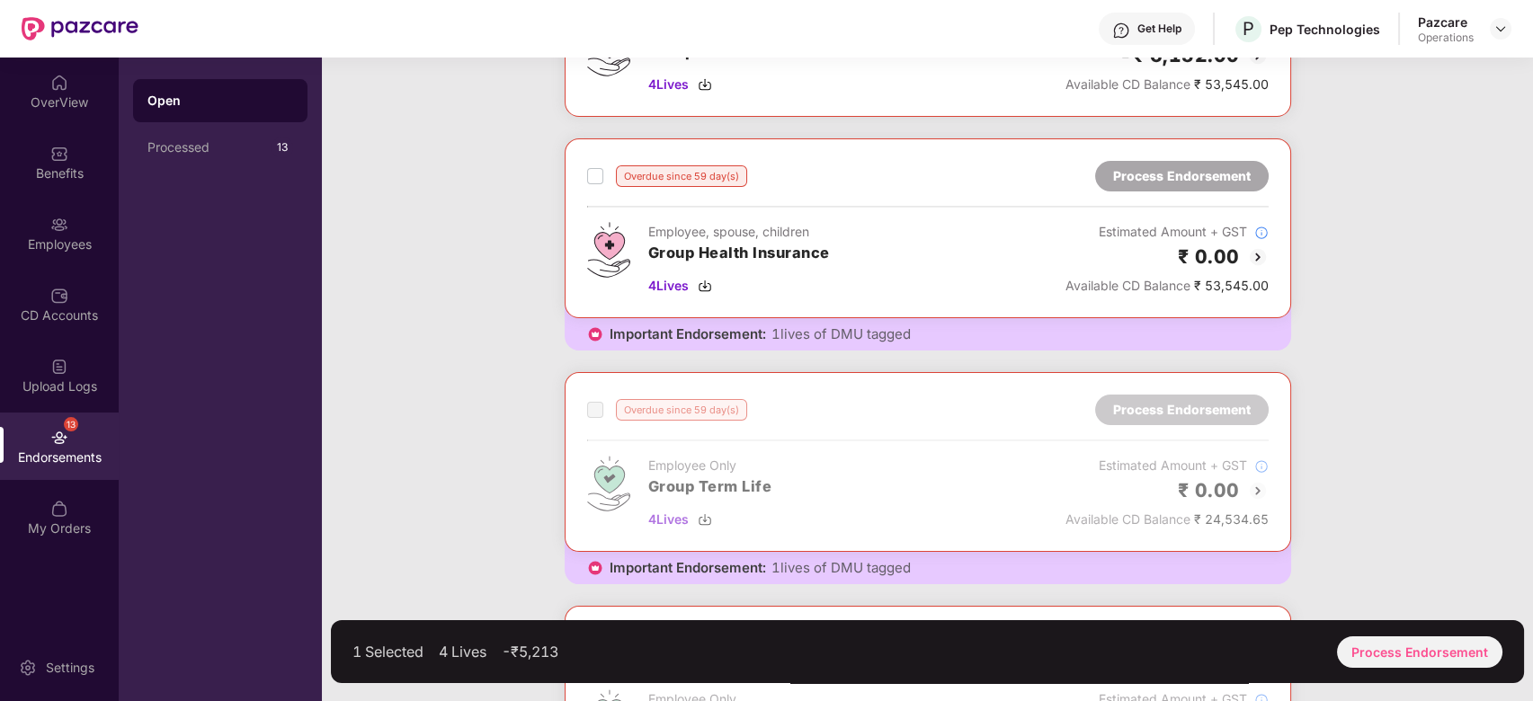
scroll to position [422, 0]
click at [1395, 645] on div "Process Endorsement" at bounding box center [1419, 652] width 165 height 31
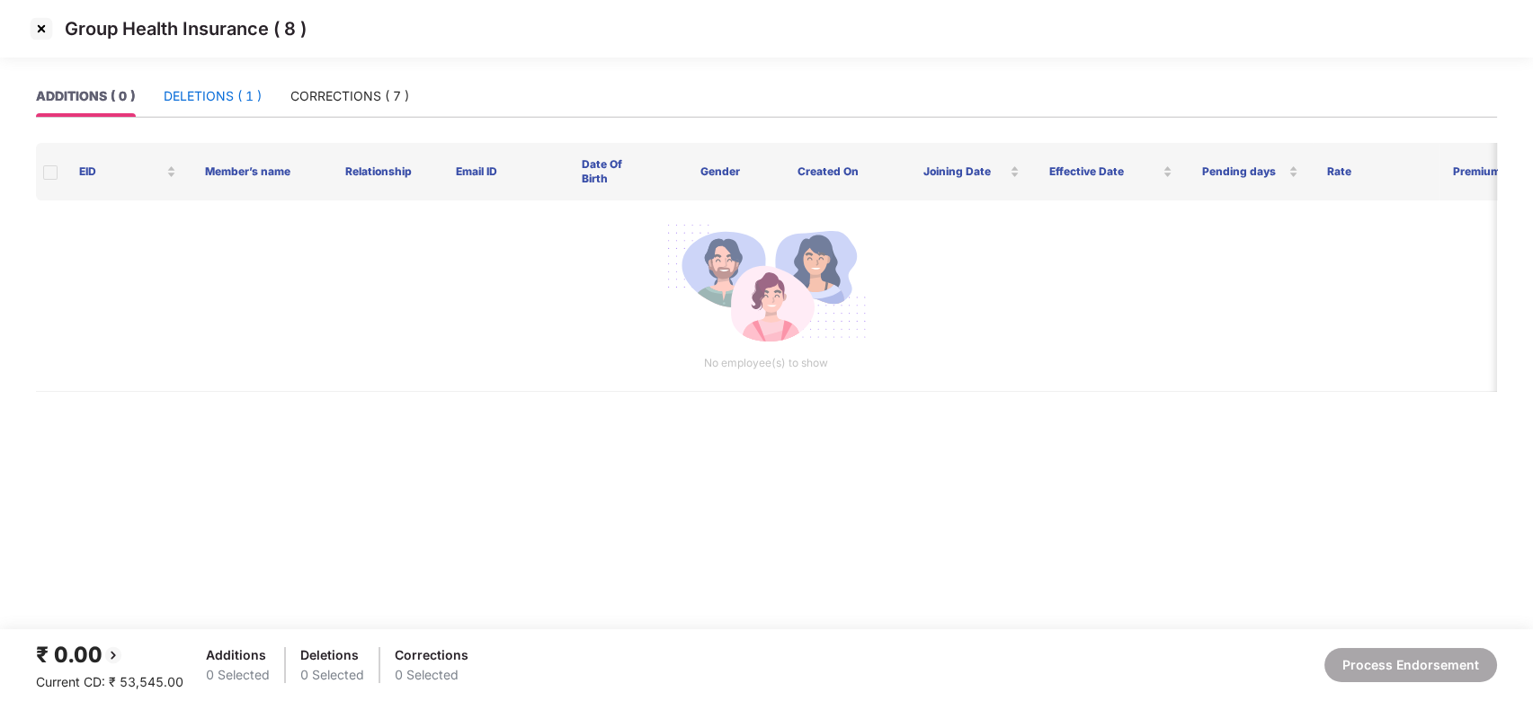
click at [213, 87] on div "DELETIONS ( 1 )" at bounding box center [213, 96] width 98 height 20
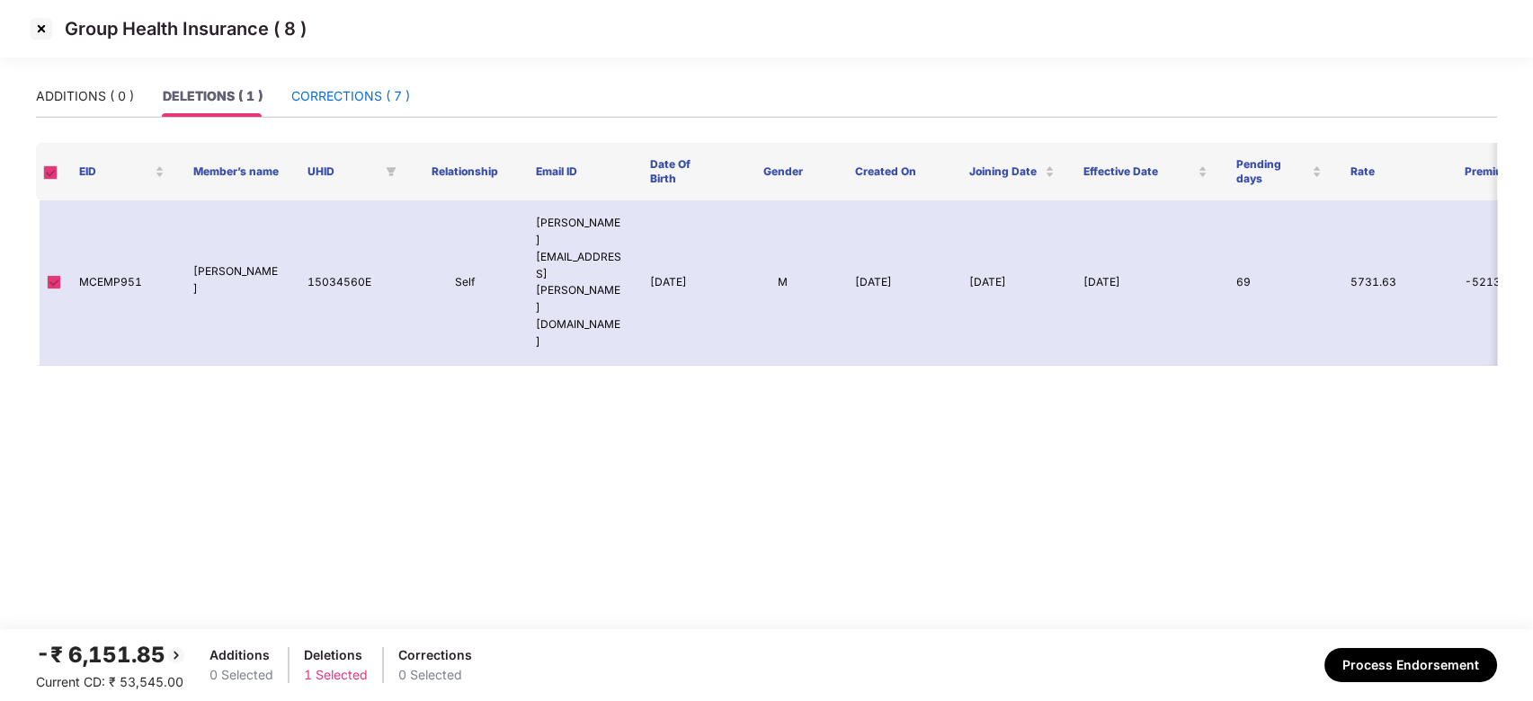
click at [337, 93] on div "CORRECTIONS ( 7 )" at bounding box center [350, 96] width 119 height 20
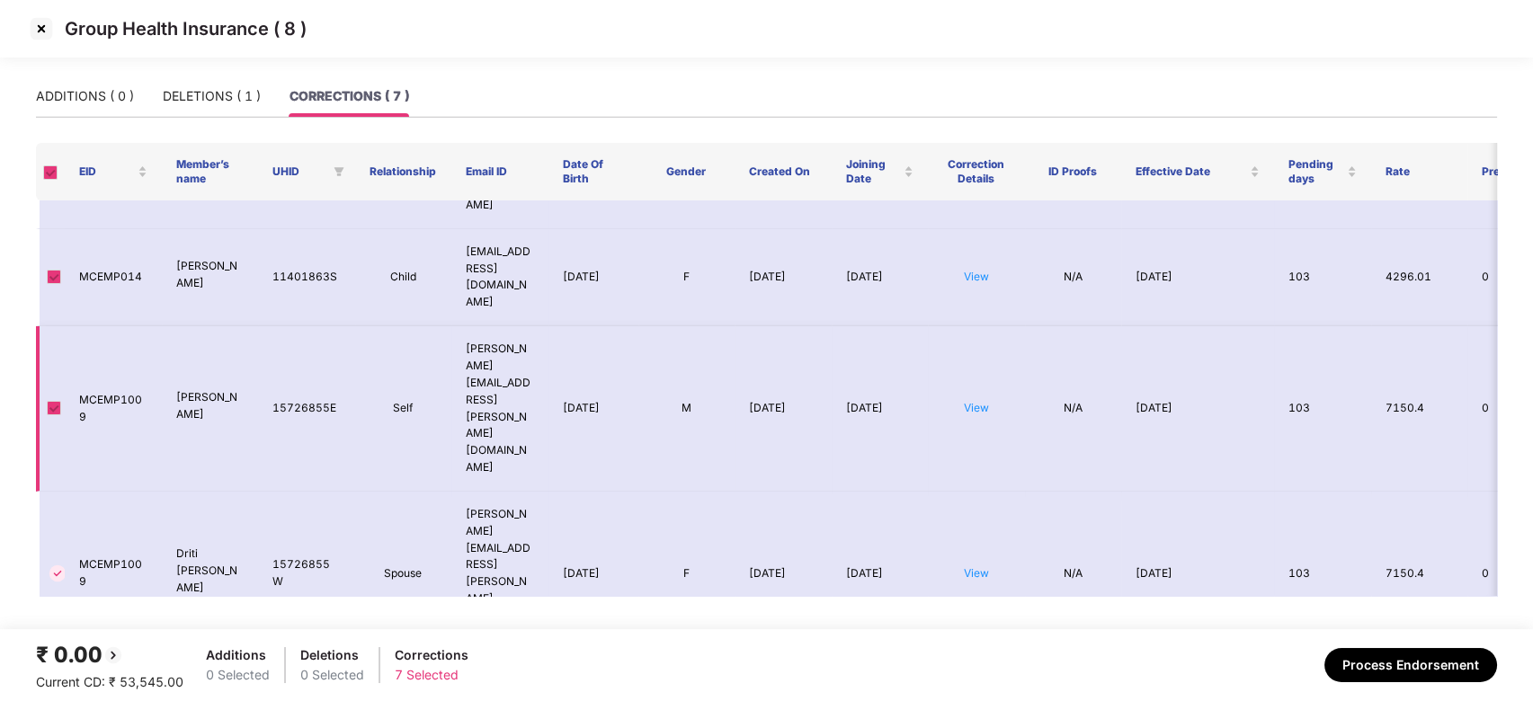
scroll to position [0, 0]
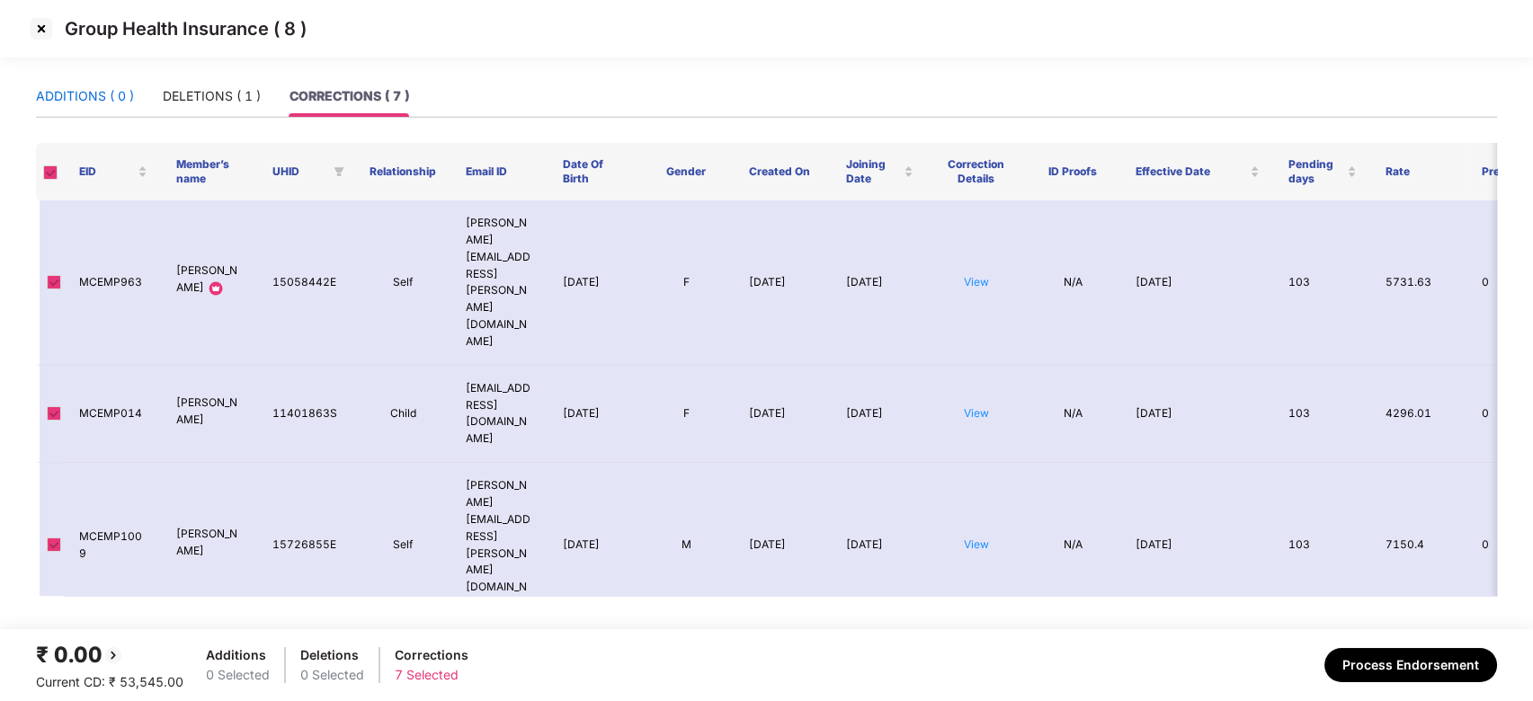
click at [76, 86] on div "ADDITIONS ( 0 )" at bounding box center [85, 96] width 98 height 20
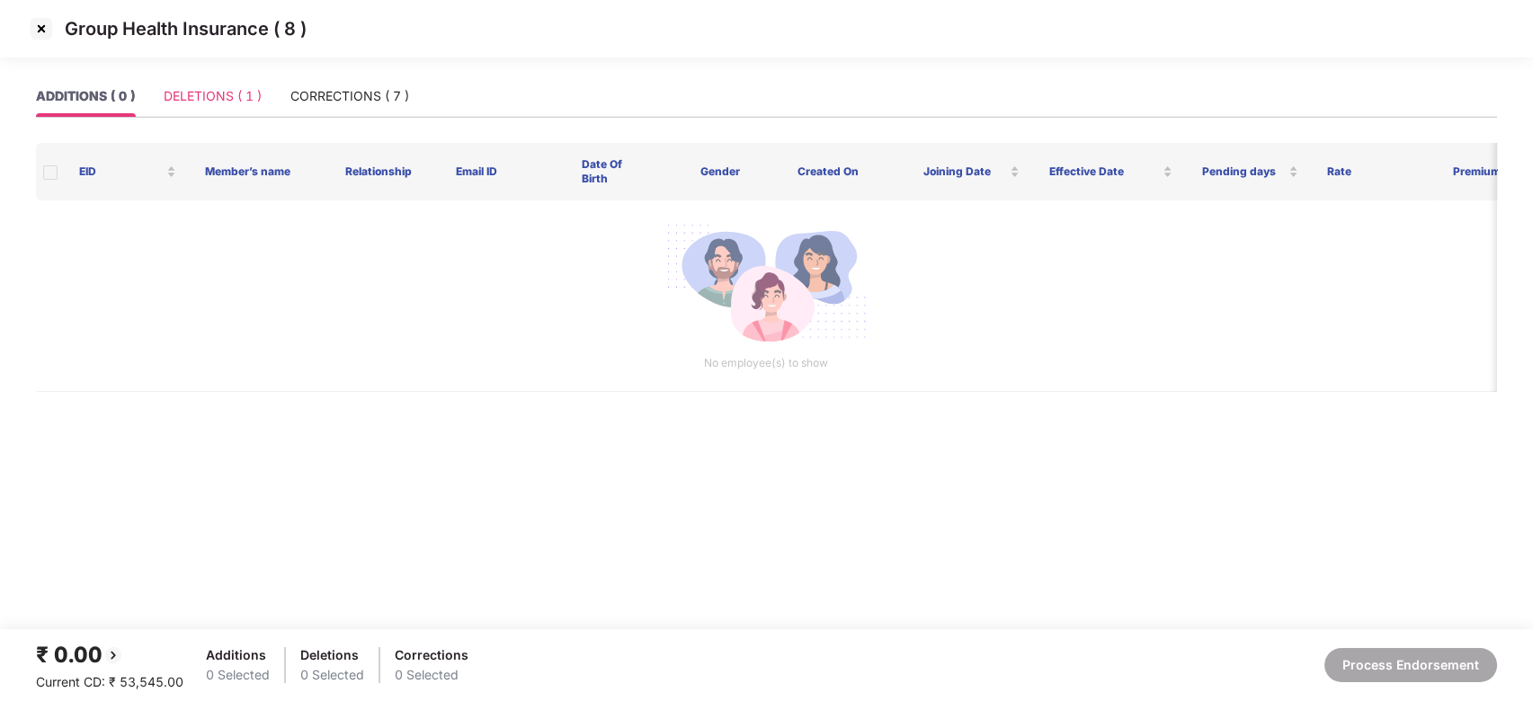
click at [220, 112] on div "DELETIONS ( 1 )" at bounding box center [213, 96] width 98 height 41
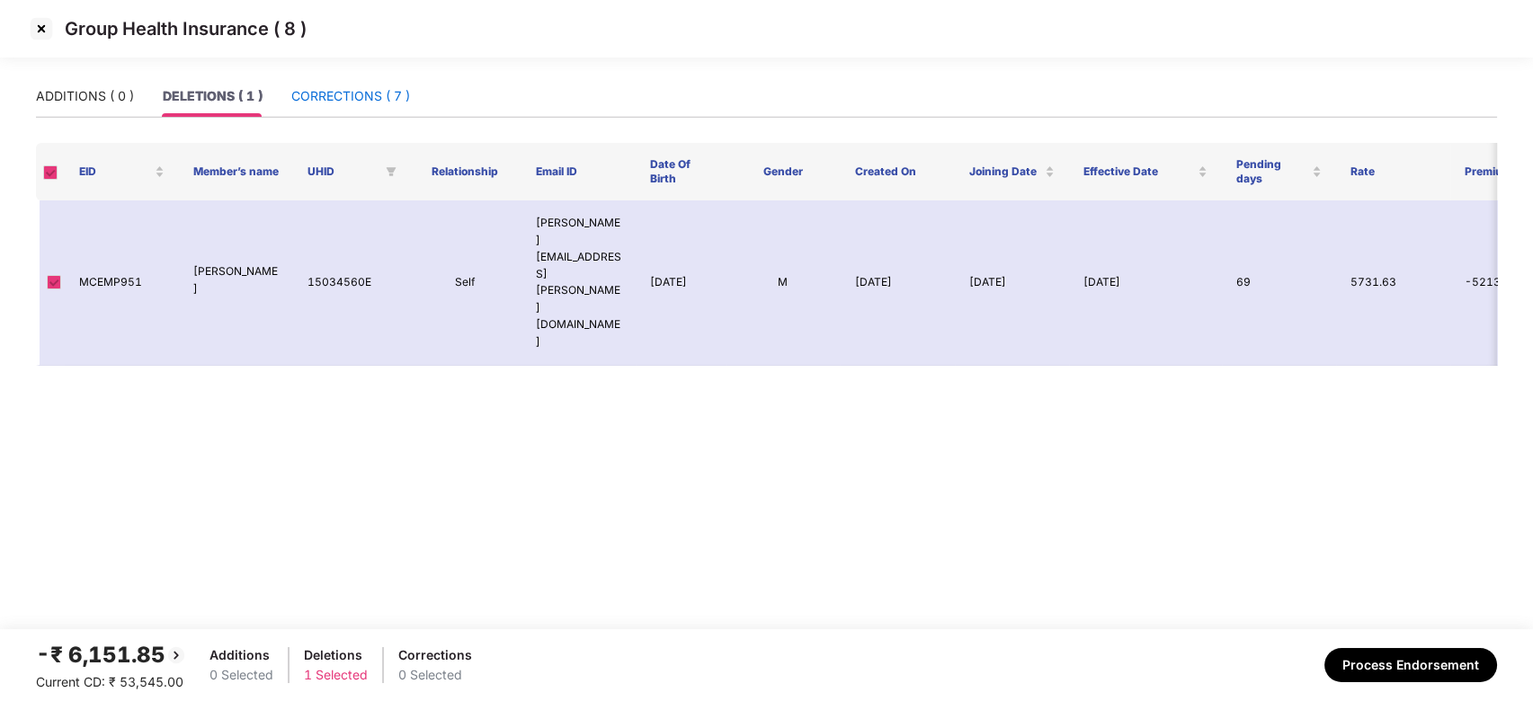
click at [345, 90] on div "CORRECTIONS ( 7 )" at bounding box center [350, 96] width 119 height 20
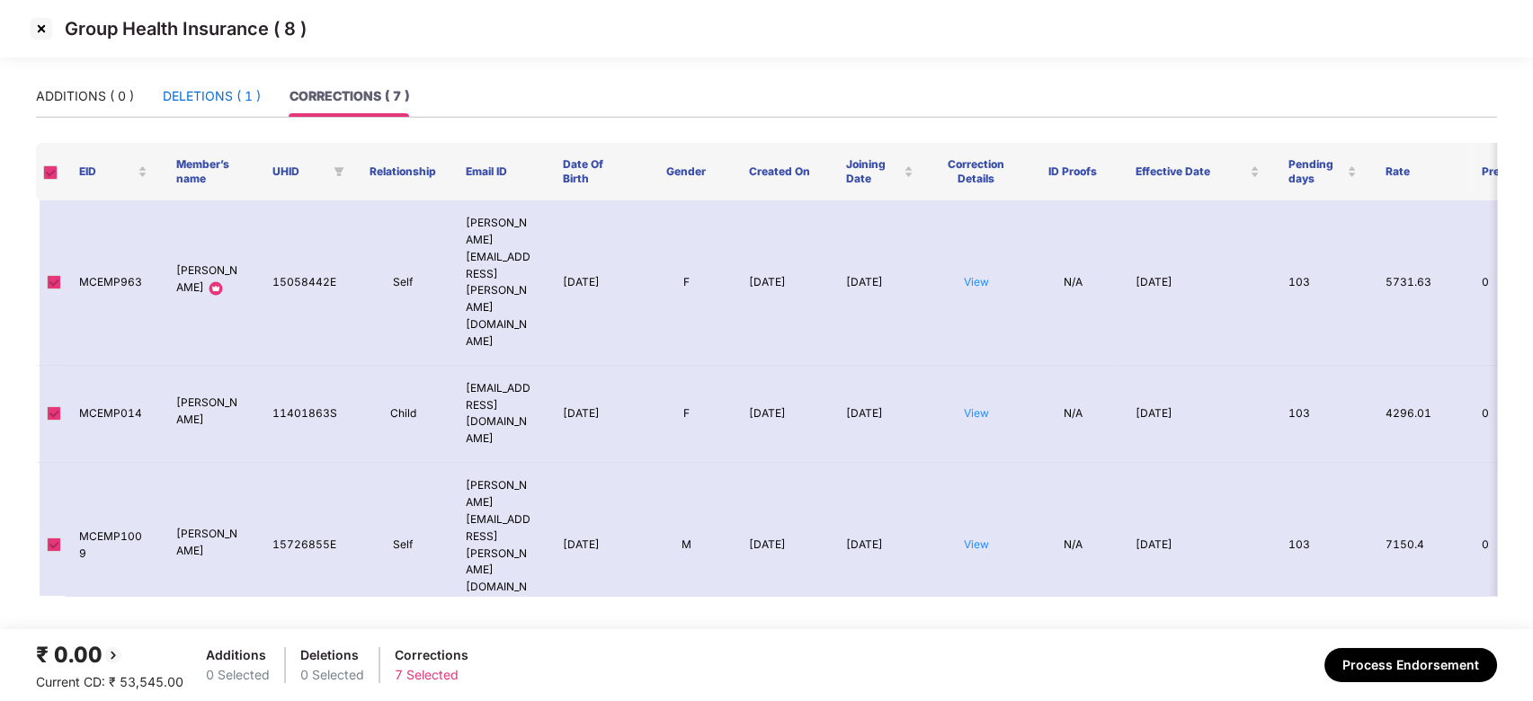
click at [187, 104] on div "DELETIONS ( 1 )" at bounding box center [212, 96] width 98 height 20
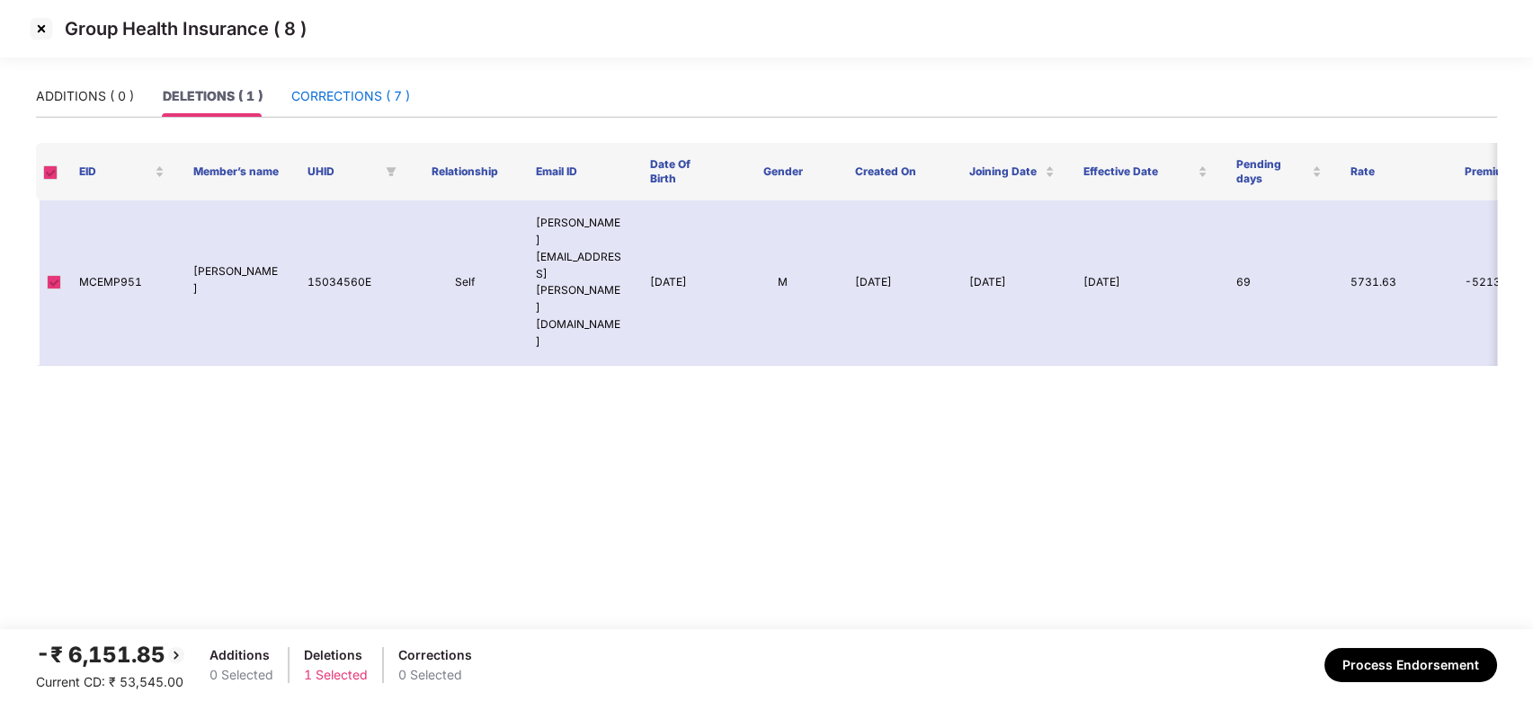
click at [319, 91] on div "CORRECTIONS ( 7 )" at bounding box center [350, 96] width 119 height 20
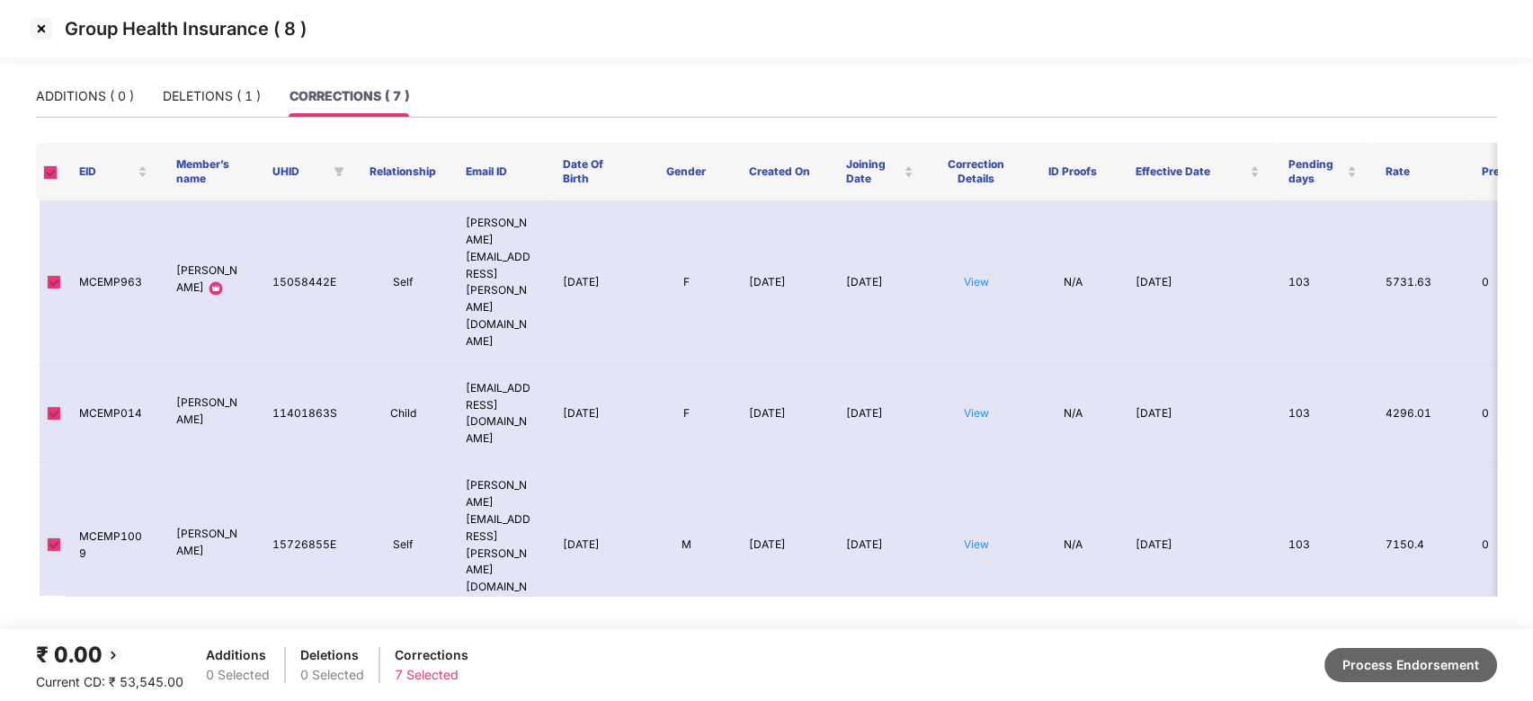
click at [1378, 661] on button "Process Endorsement" at bounding box center [1411, 665] width 173 height 34
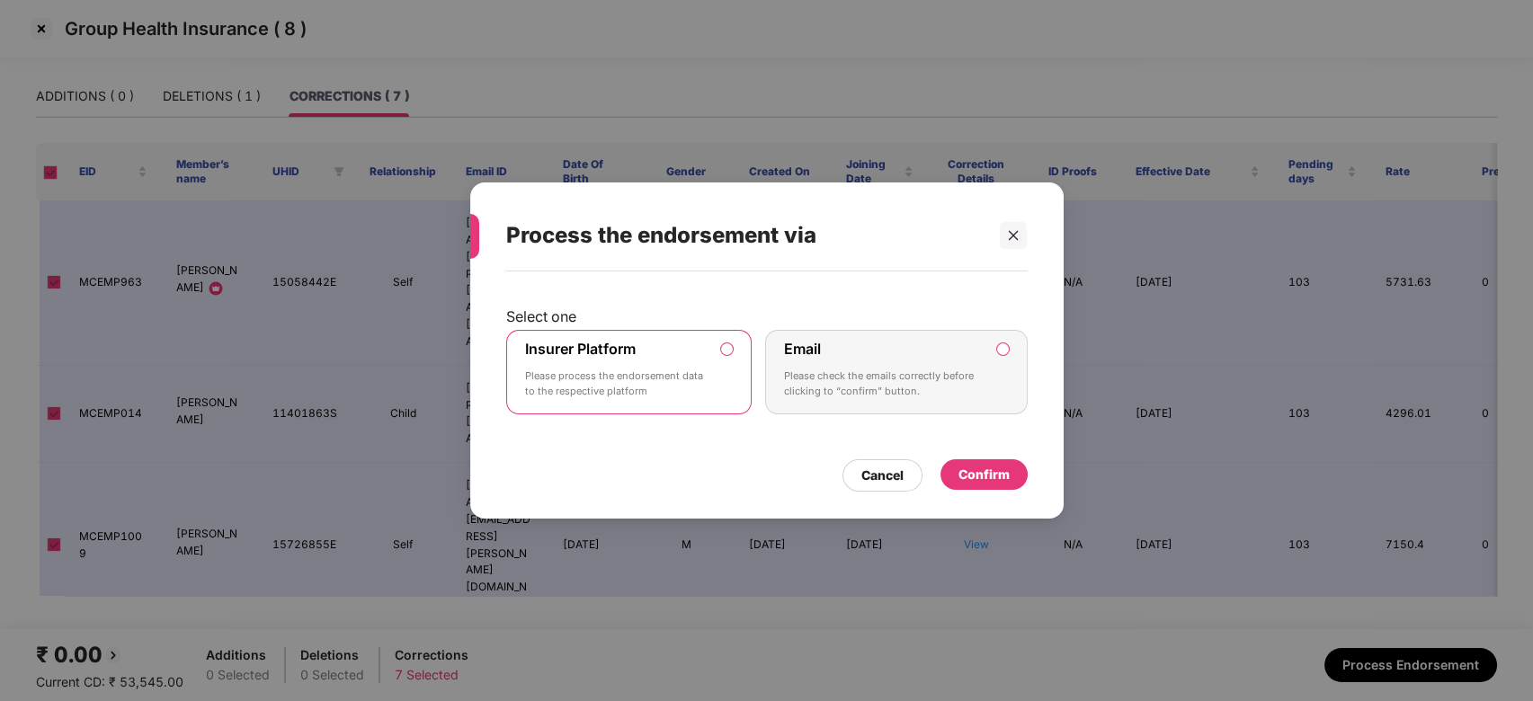
click at [993, 474] on div "Confirm" at bounding box center [984, 475] width 51 height 20
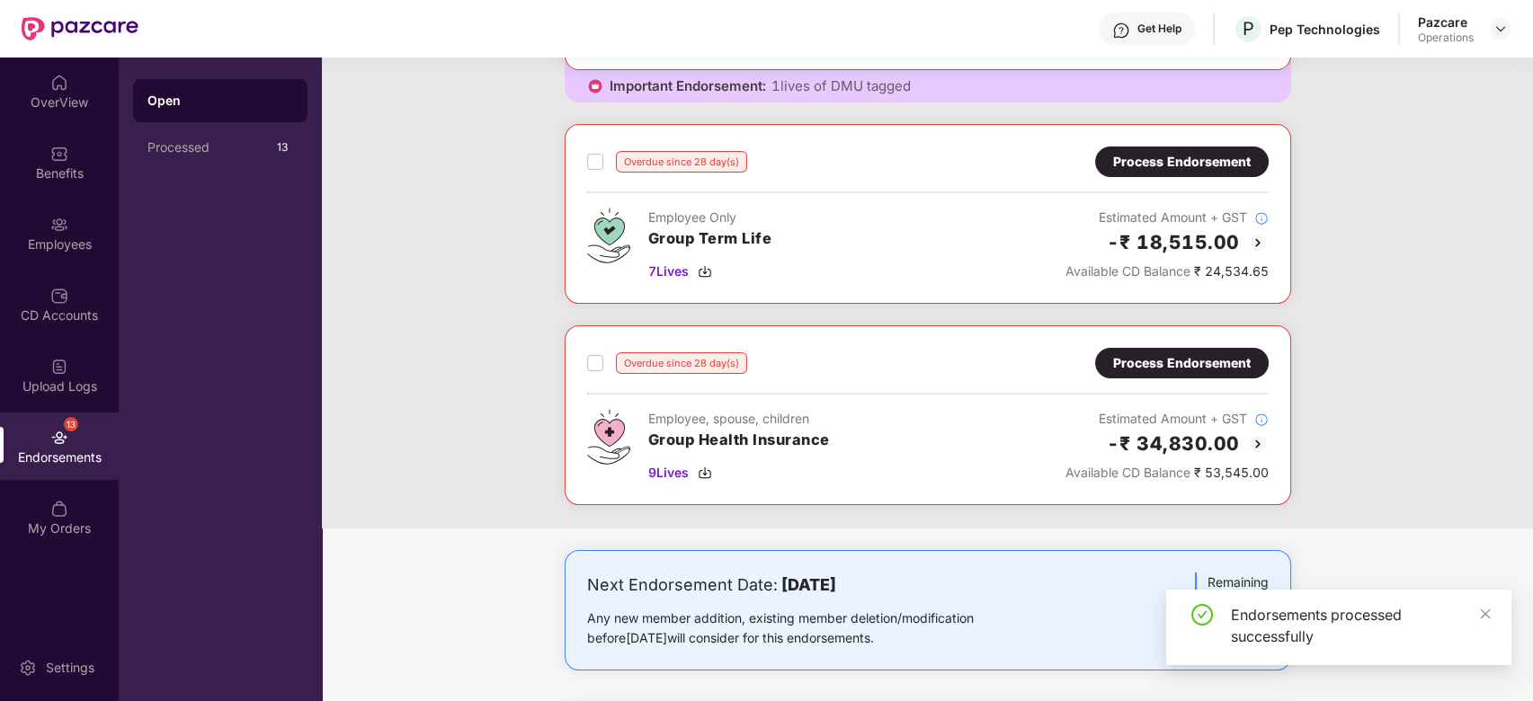
scroll to position [700, 0]
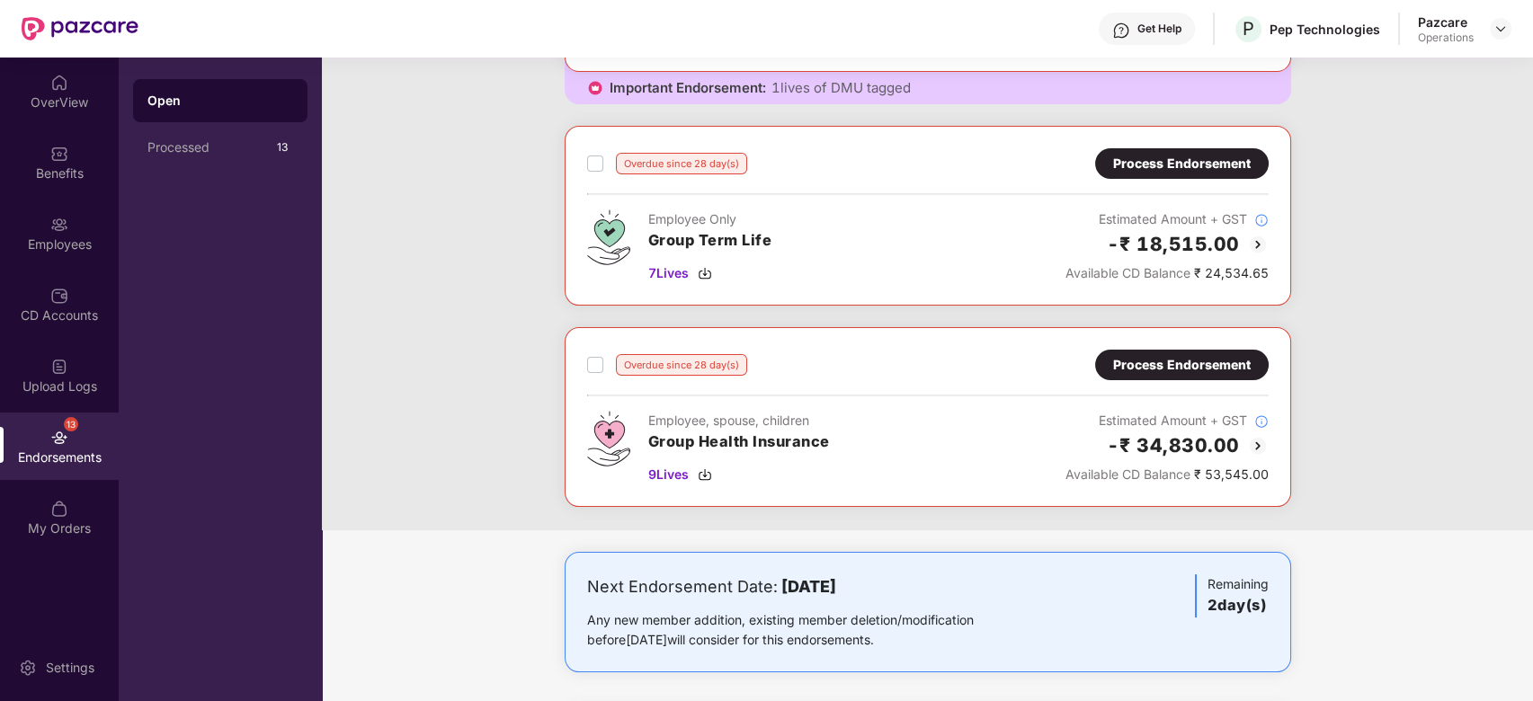
click at [1150, 368] on div "Process Endorsement" at bounding box center [1182, 365] width 138 height 20
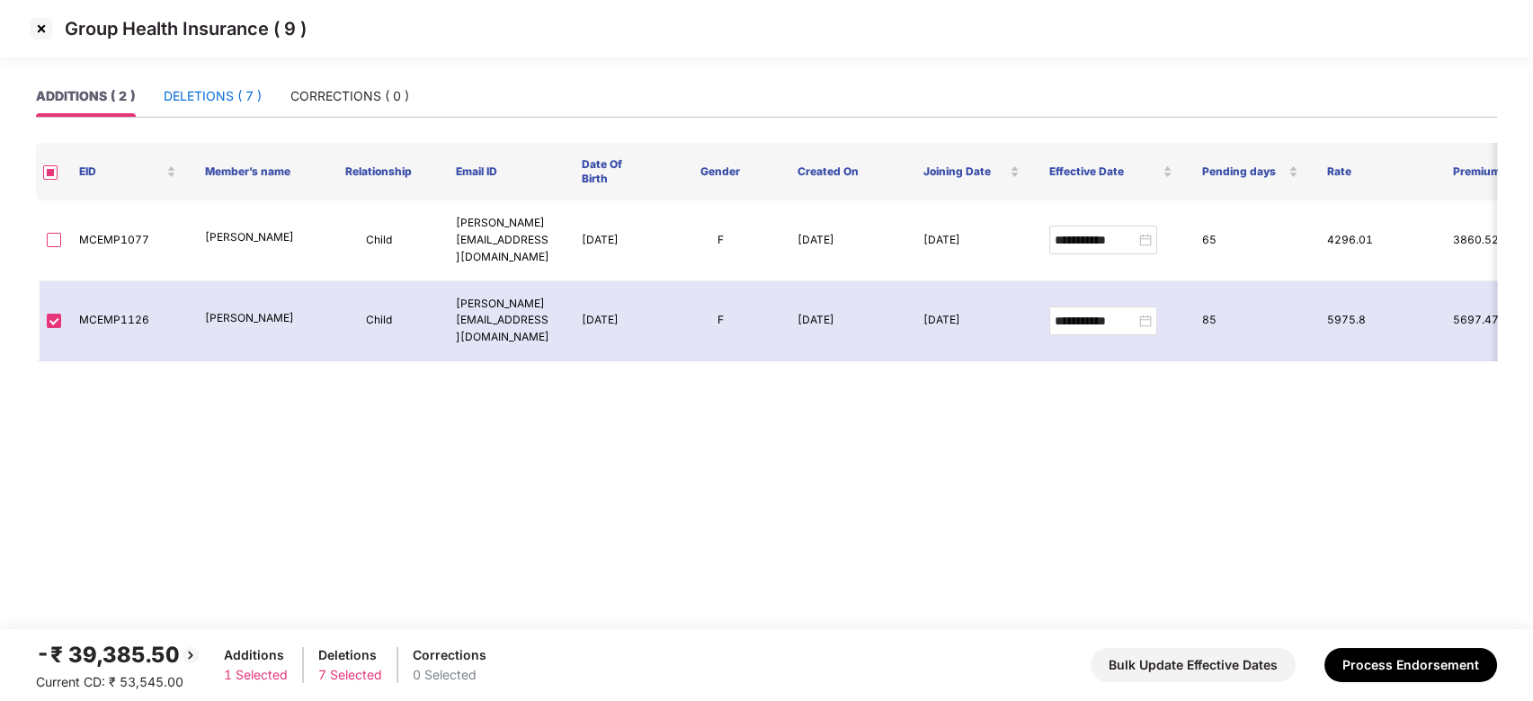
click at [223, 90] on div "DELETIONS ( 7 )" at bounding box center [213, 96] width 98 height 20
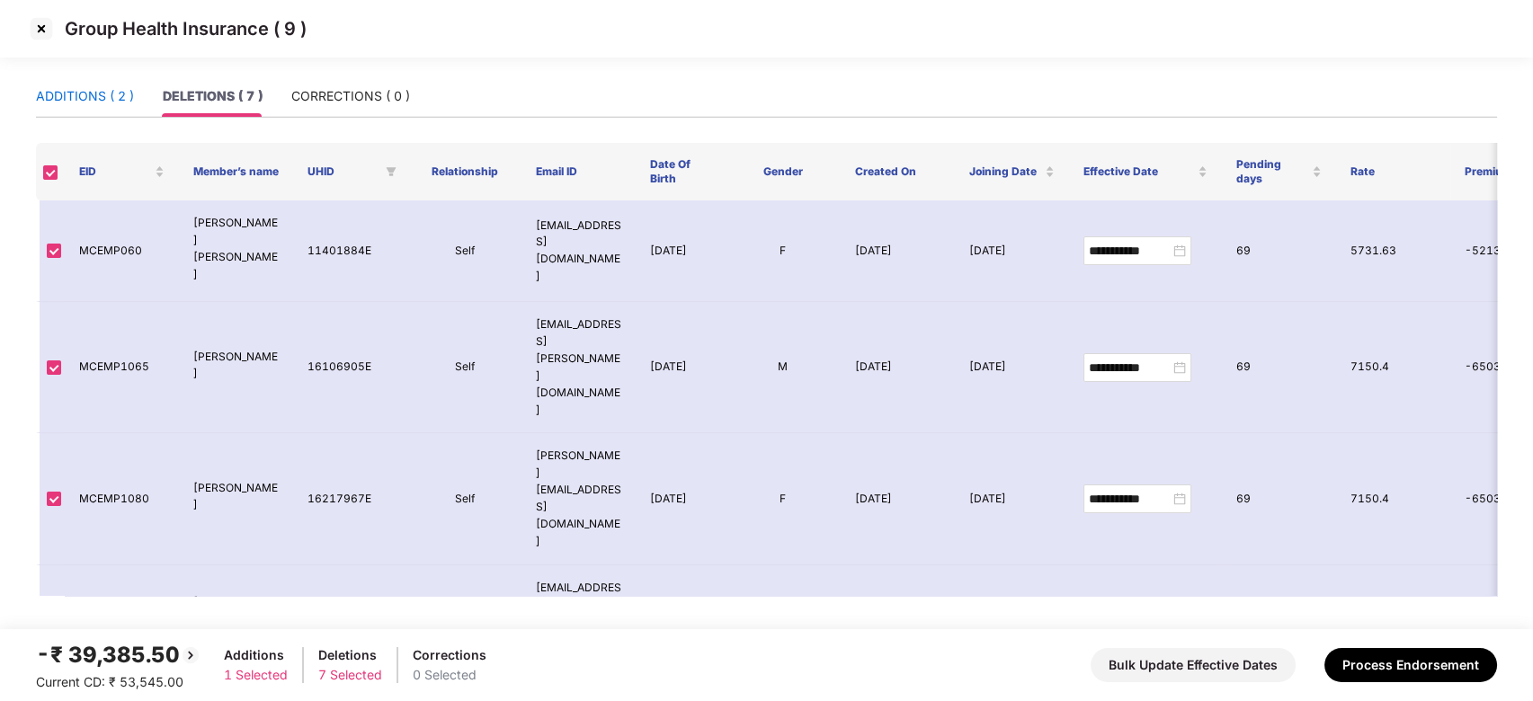
click at [80, 96] on div "ADDITIONS ( 2 )" at bounding box center [85, 96] width 98 height 20
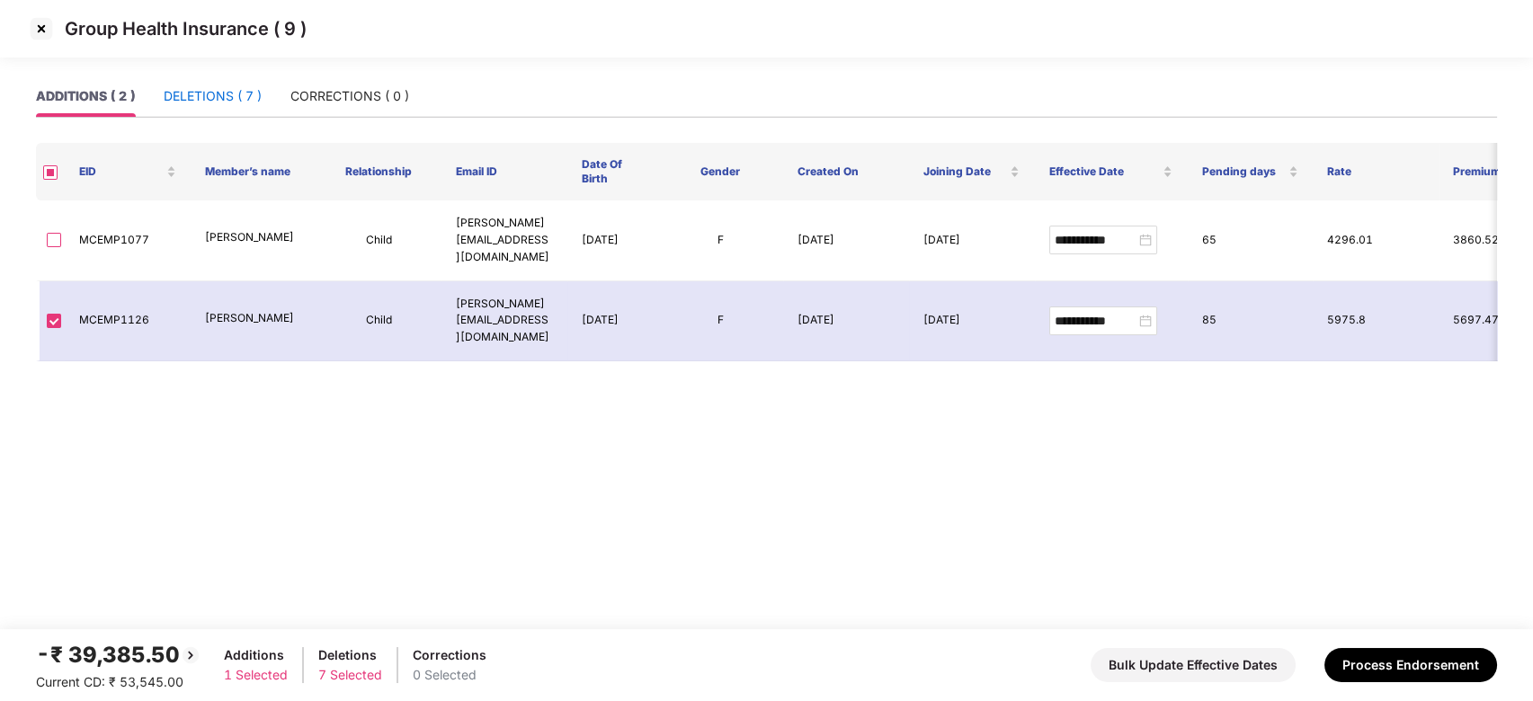
click at [199, 96] on div "DELETIONS ( 7 )" at bounding box center [213, 96] width 98 height 20
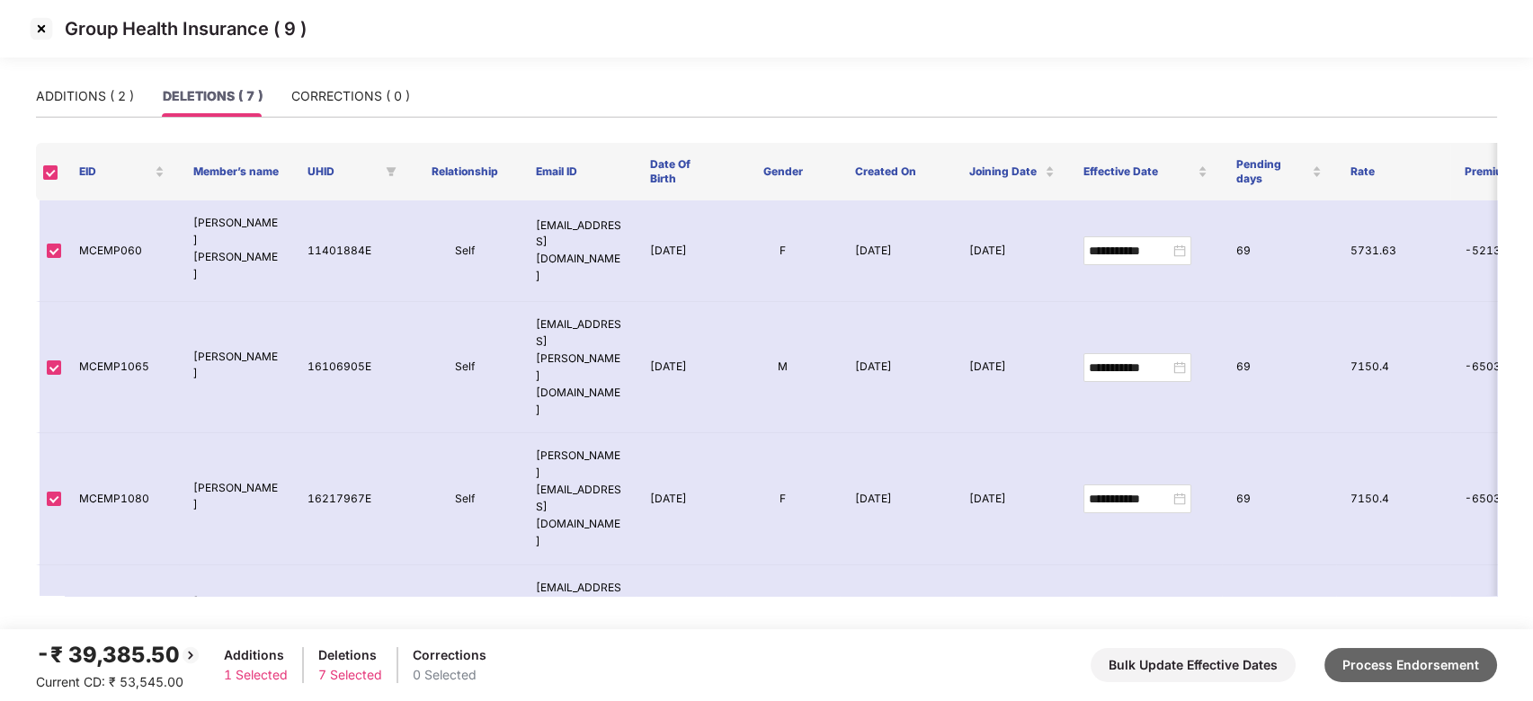
click at [1371, 665] on button "Process Endorsement" at bounding box center [1411, 665] width 173 height 34
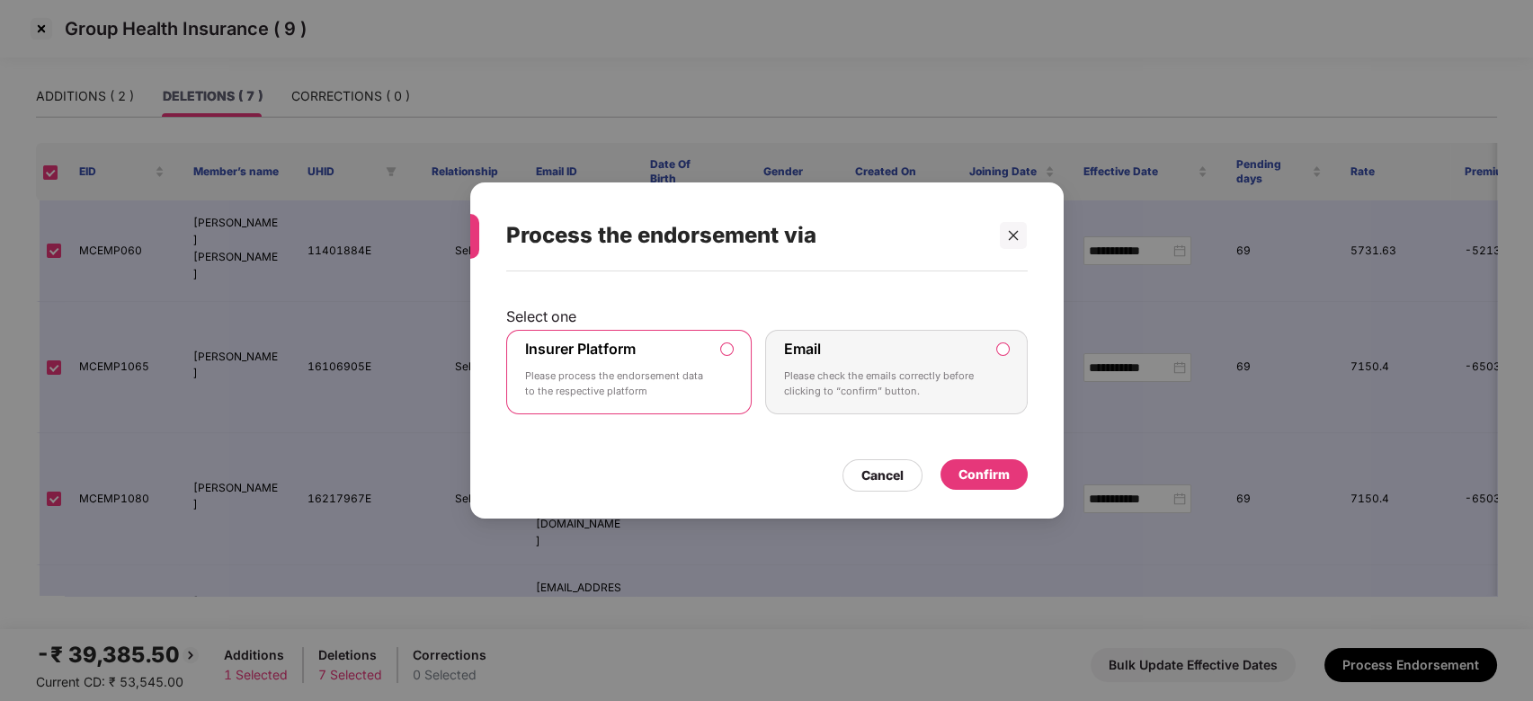
click at [696, 354] on div "Insurer Platform Please process the endorsement data to the respective platform" at bounding box center [616, 372] width 183 height 65
click at [994, 470] on div "Confirm" at bounding box center [984, 475] width 51 height 20
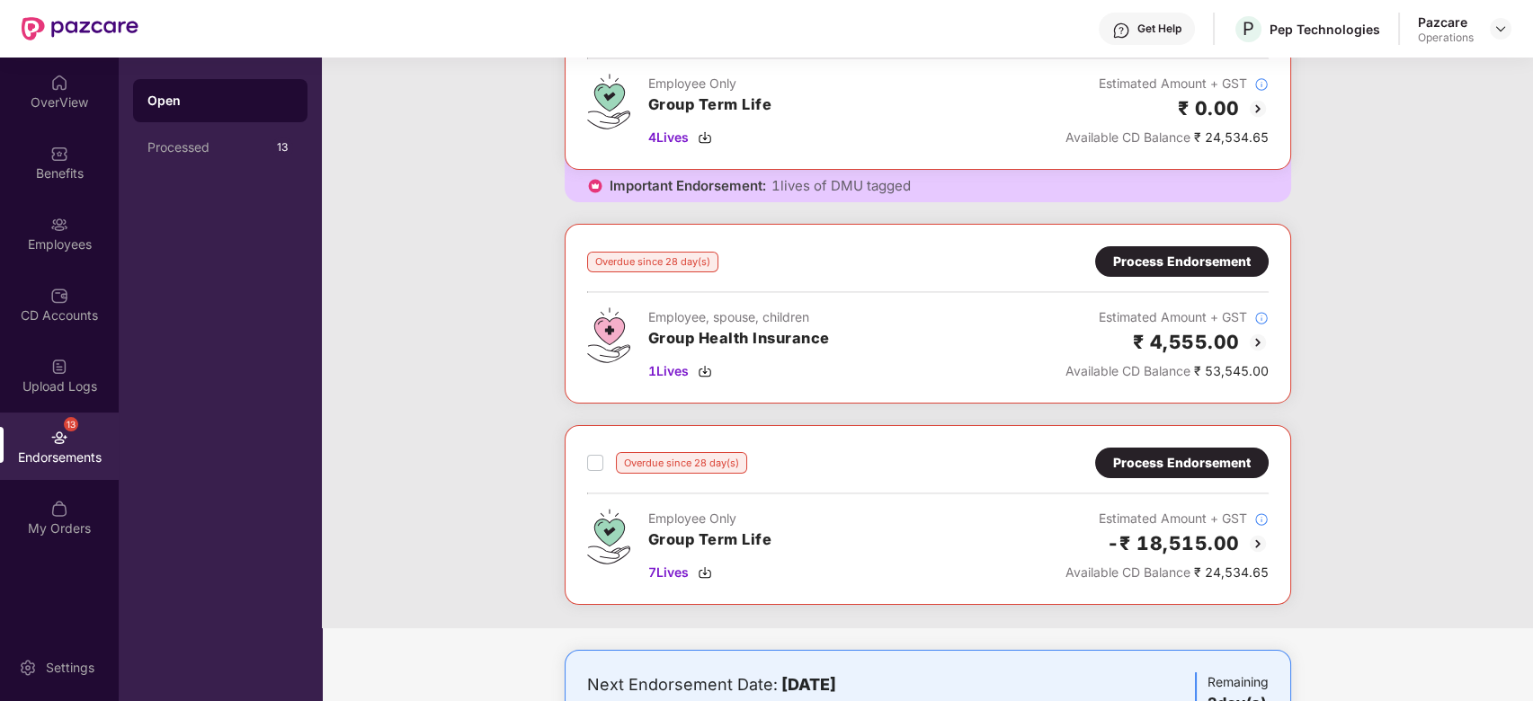
scroll to position [369, 0]
click at [1197, 255] on div "Process Endorsement" at bounding box center [1182, 261] width 138 height 20
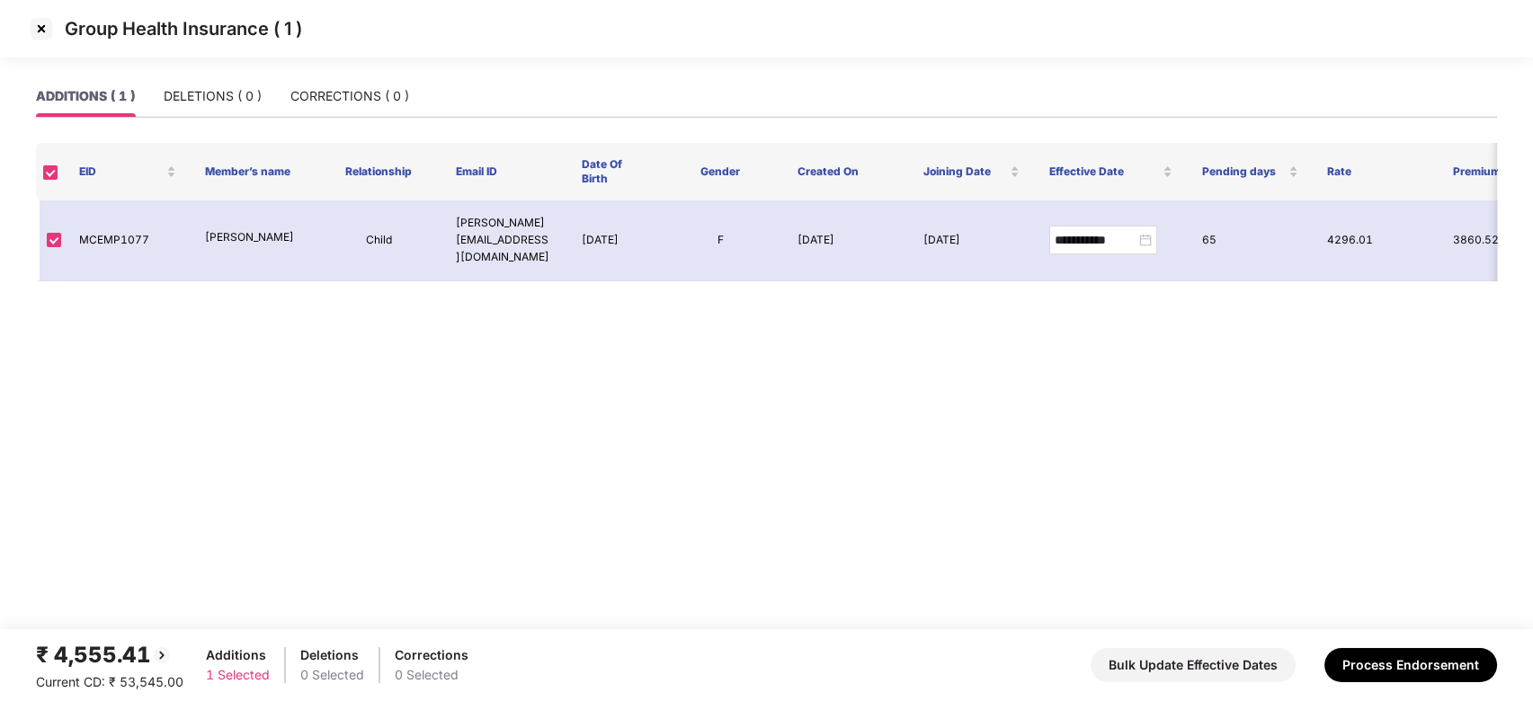
click at [40, 31] on img at bounding box center [41, 28] width 29 height 29
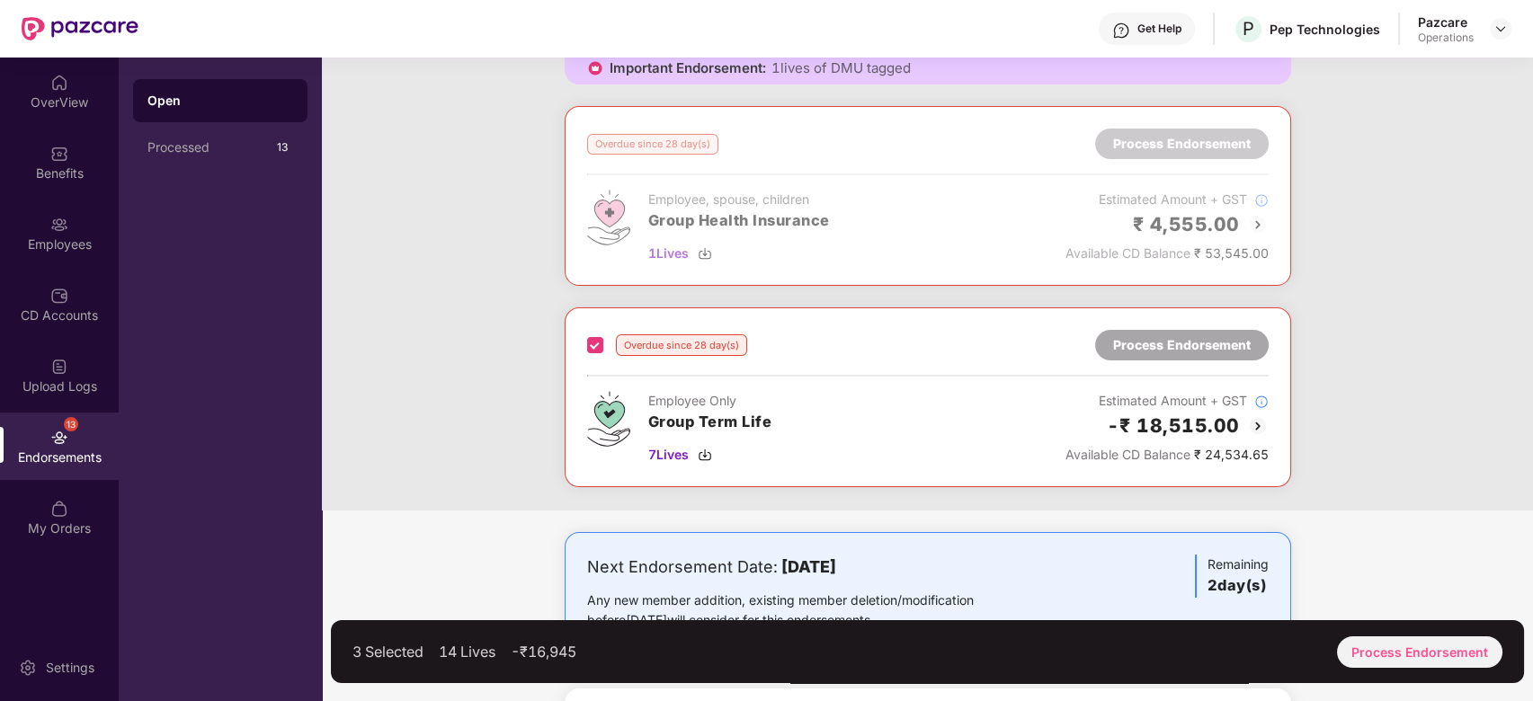
scroll to position [490, 0]
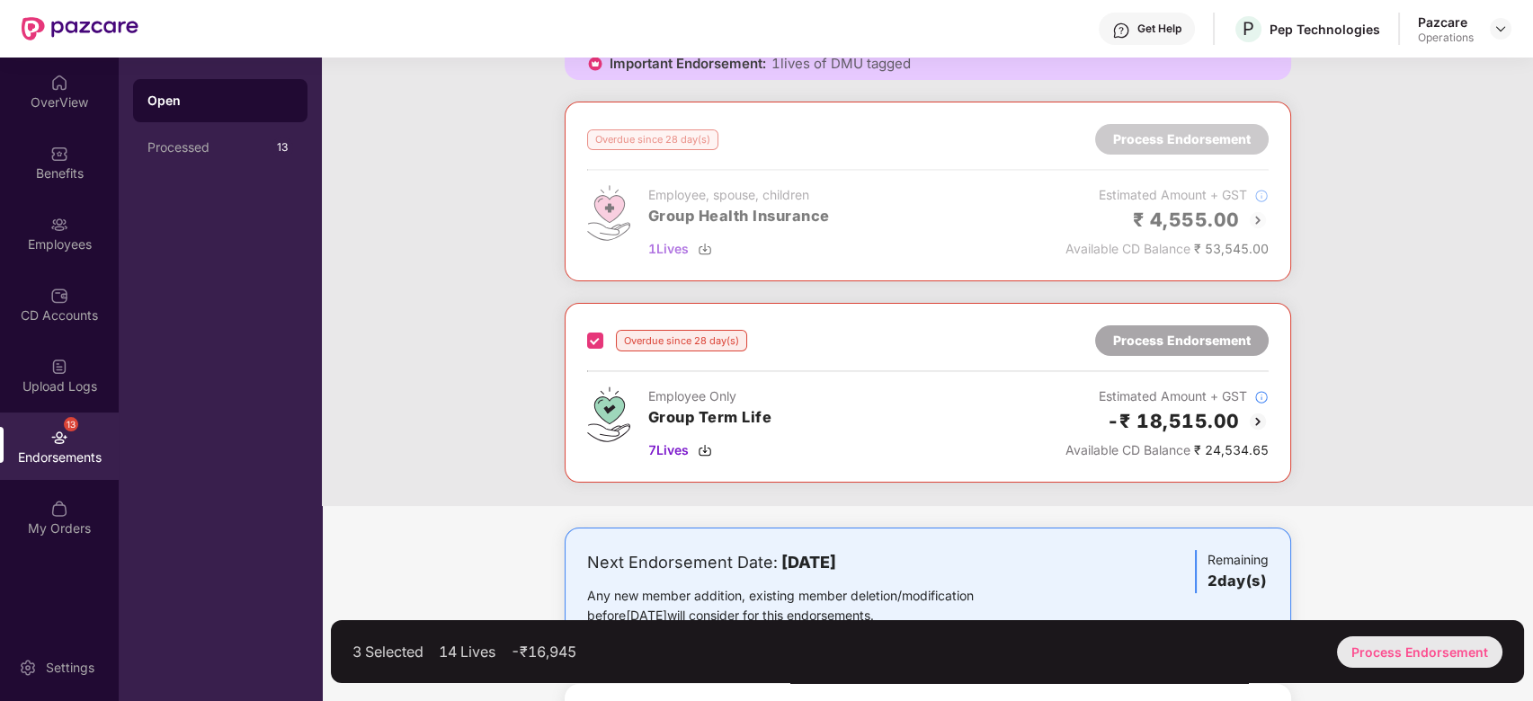
click at [1400, 637] on div "Process Endorsement" at bounding box center [1419, 652] width 165 height 31
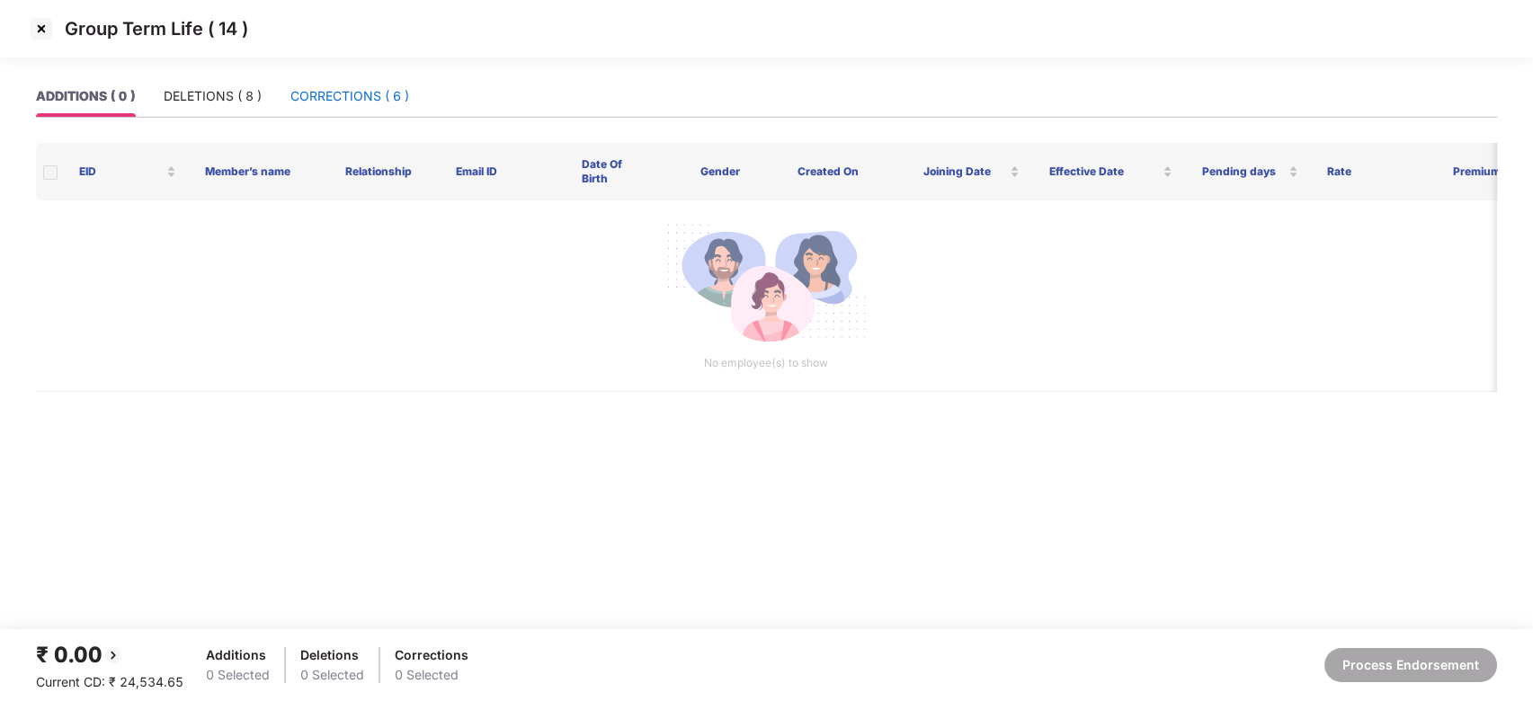
click at [325, 103] on div "CORRECTIONS ( 6 )" at bounding box center [349, 96] width 119 height 20
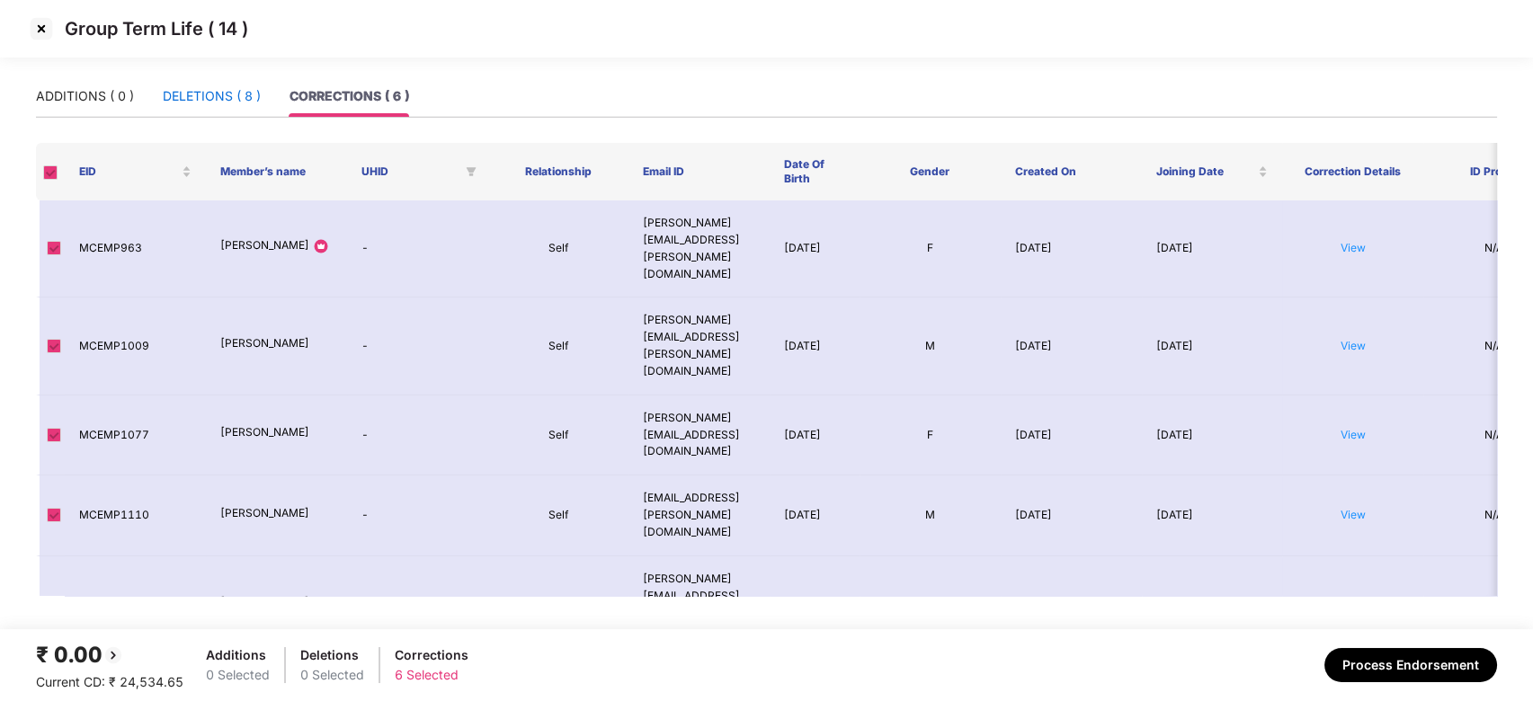
click at [189, 97] on div "DELETIONS ( 8 )" at bounding box center [212, 96] width 98 height 20
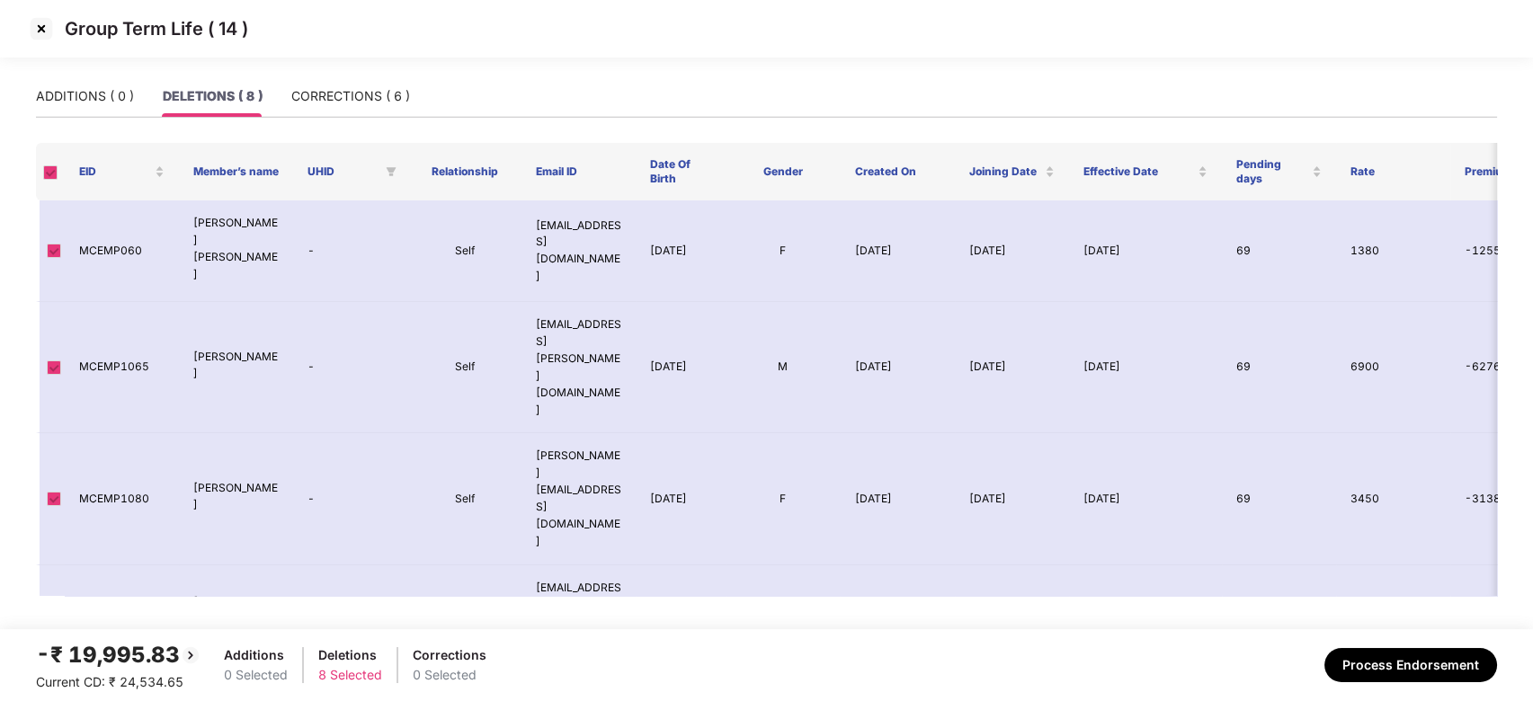
click at [40, 25] on img at bounding box center [41, 28] width 29 height 29
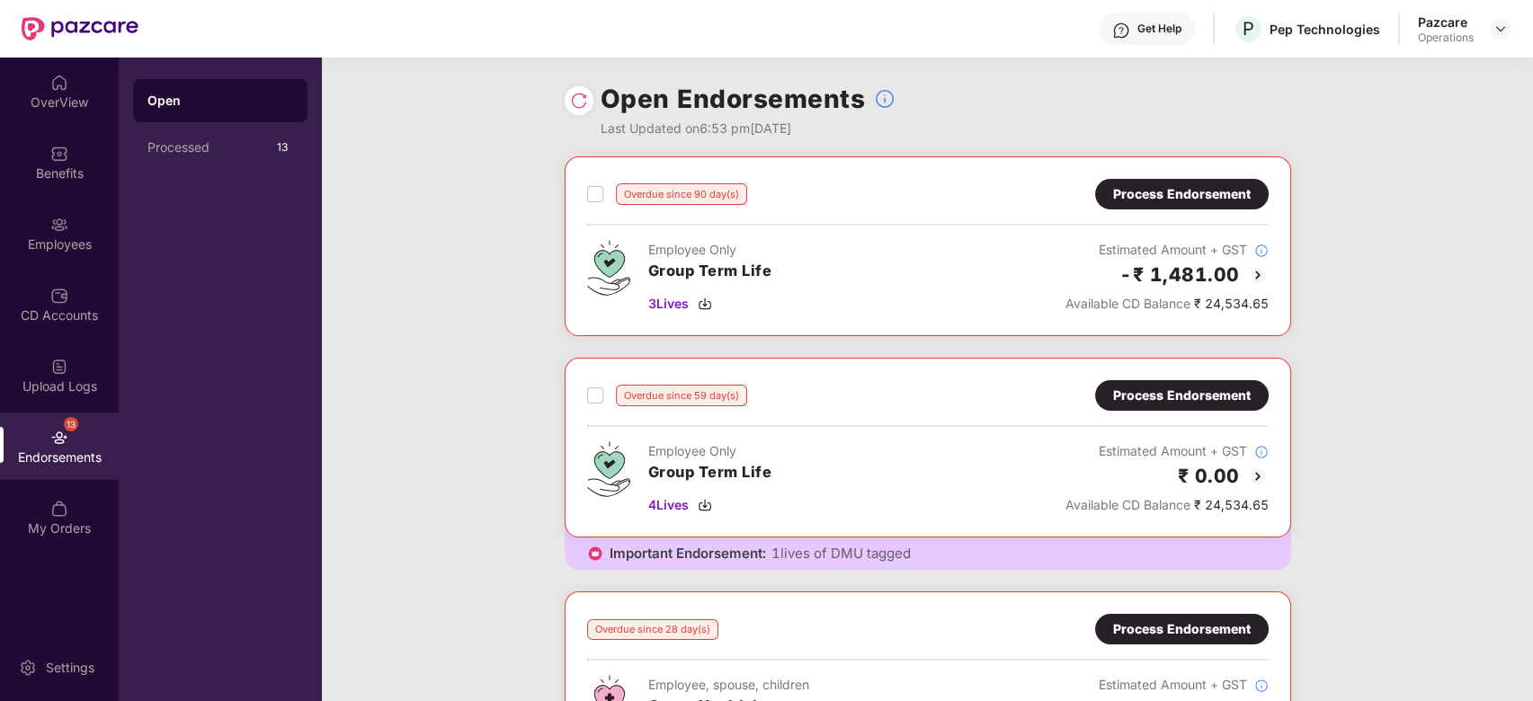
click at [1217, 189] on div "Process Endorsement" at bounding box center [1182, 194] width 138 height 20
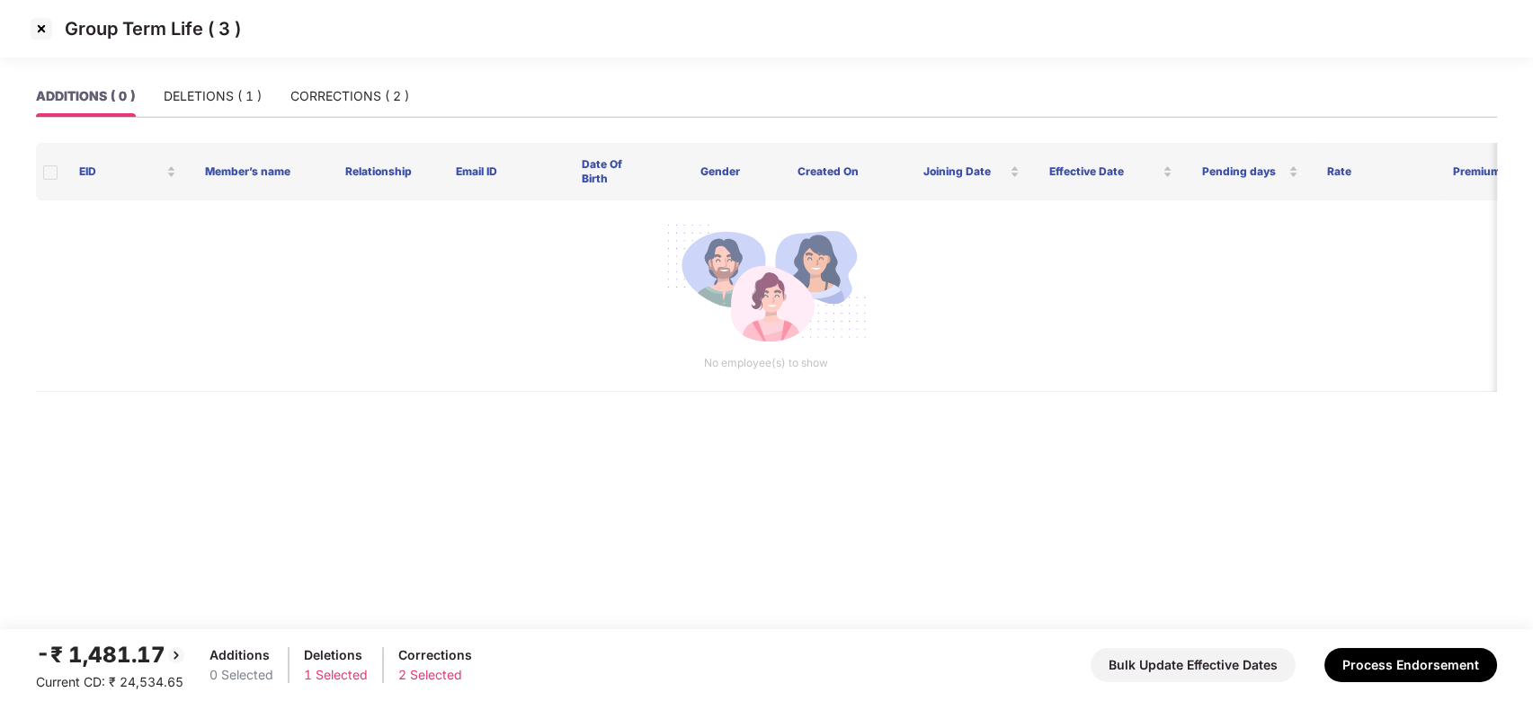
click at [39, 29] on img at bounding box center [41, 28] width 29 height 29
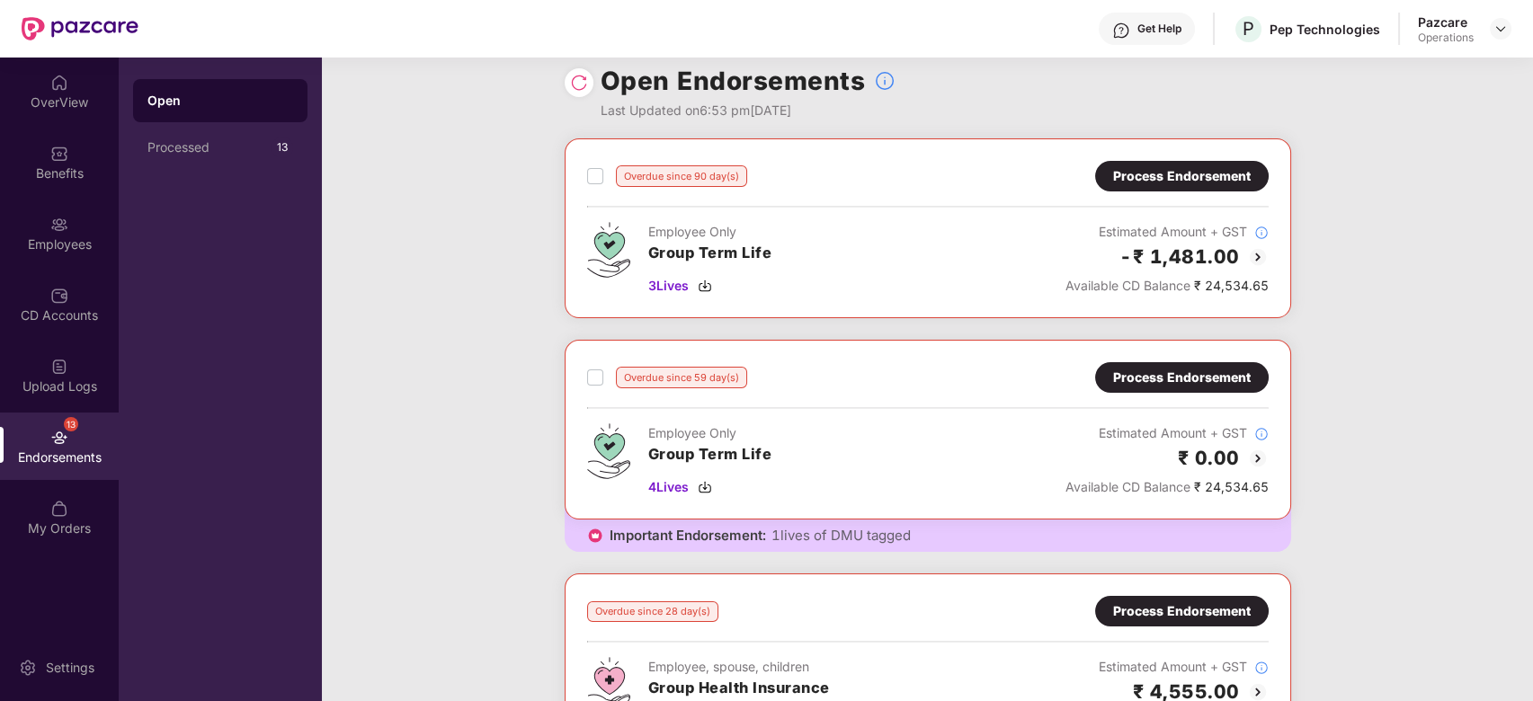
scroll to position [0, 0]
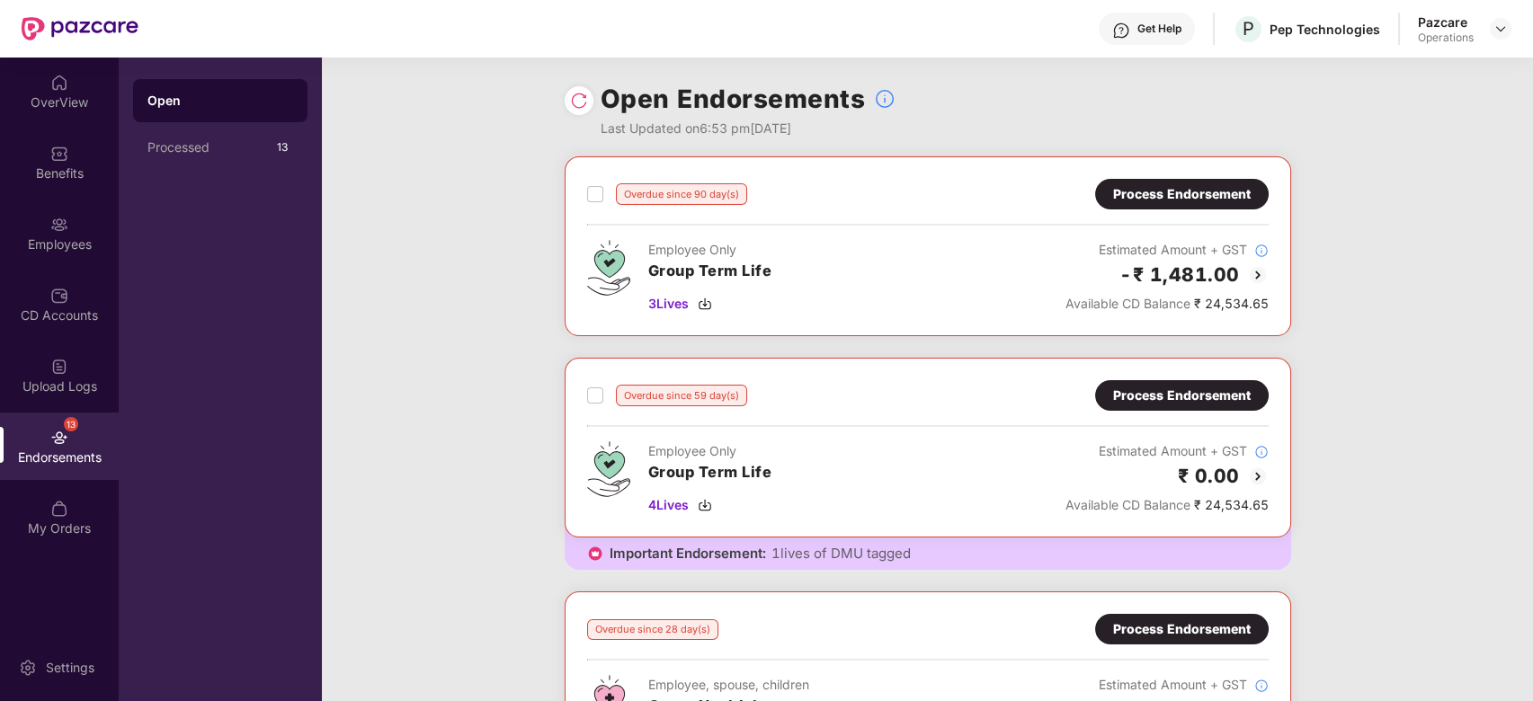
click at [1153, 205] on div "Process Endorsement" at bounding box center [1182, 194] width 174 height 31
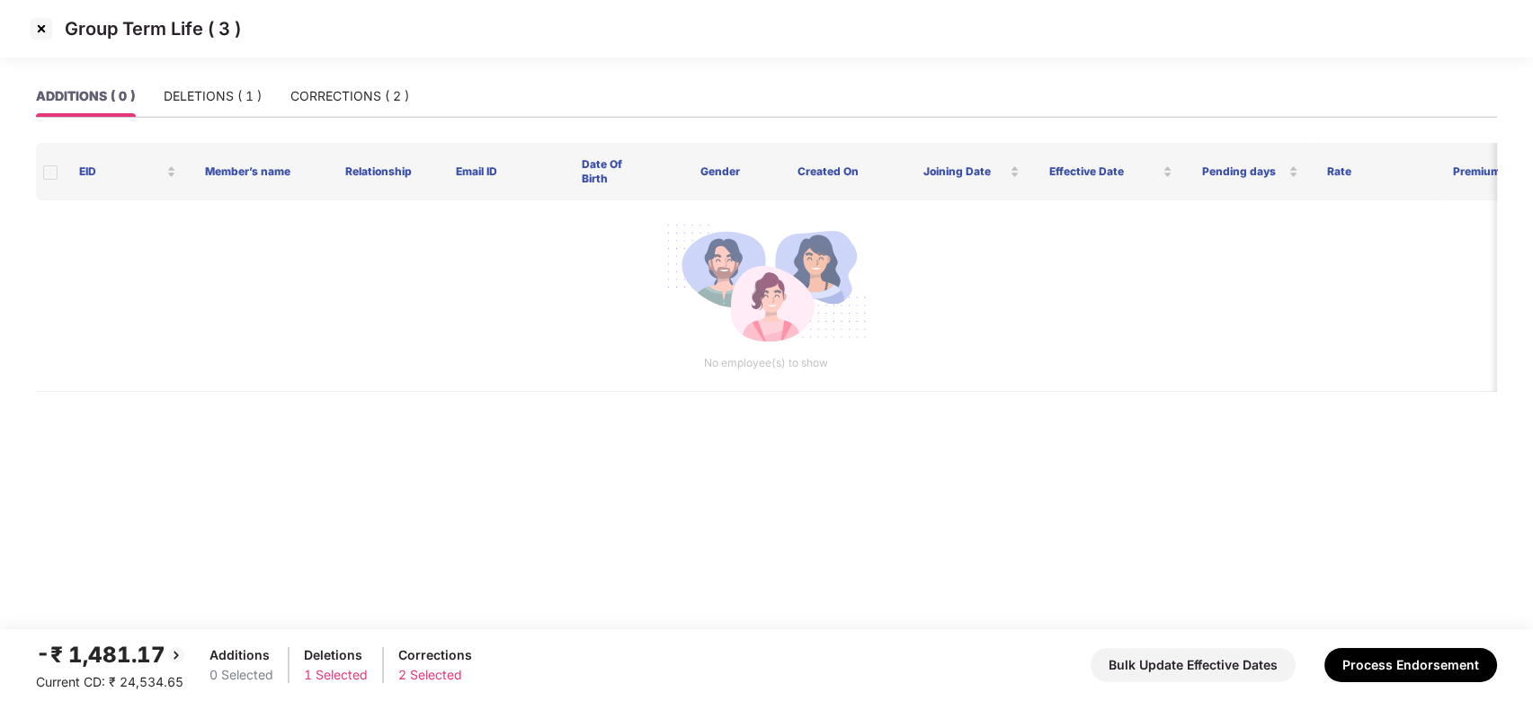
click at [44, 27] on img at bounding box center [41, 28] width 29 height 29
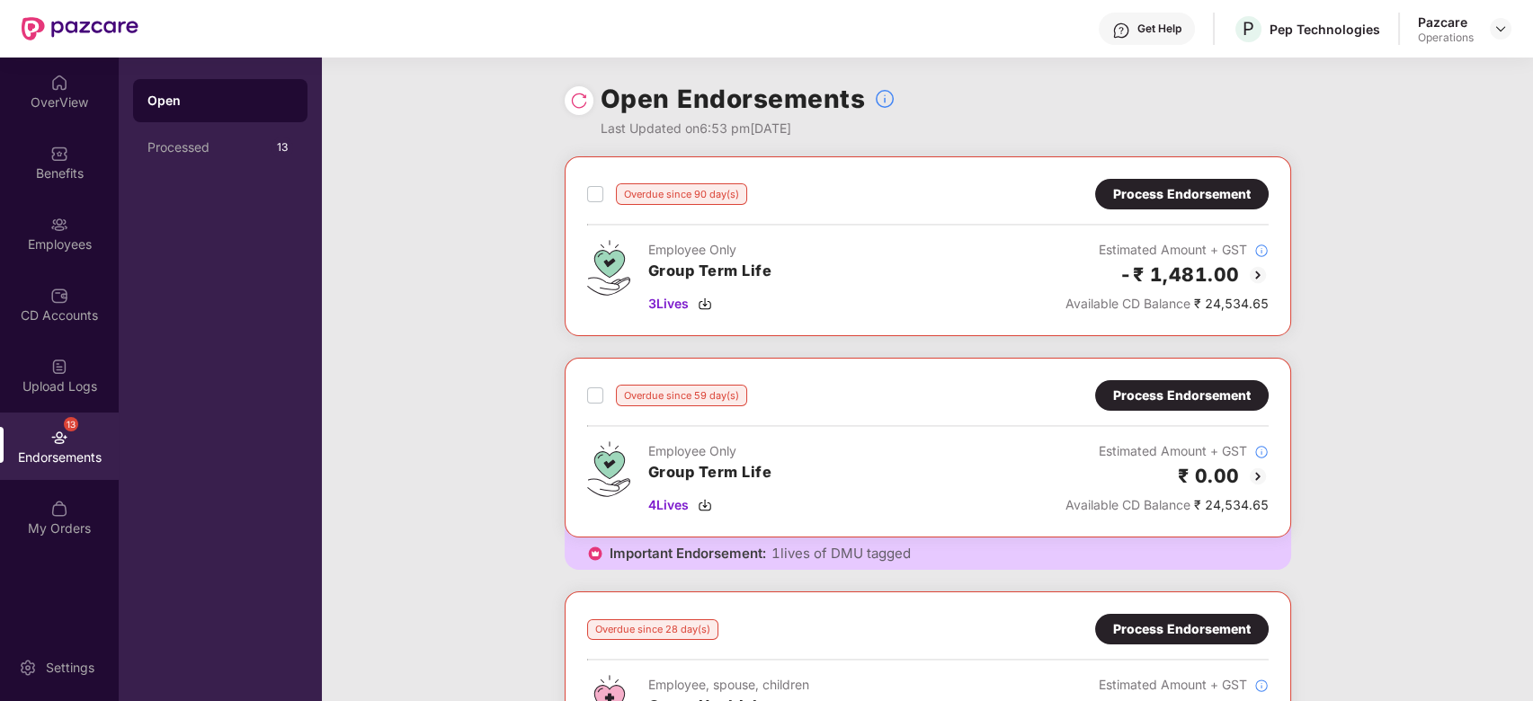
click at [1150, 386] on div "Process Endorsement" at bounding box center [1182, 396] width 138 height 20
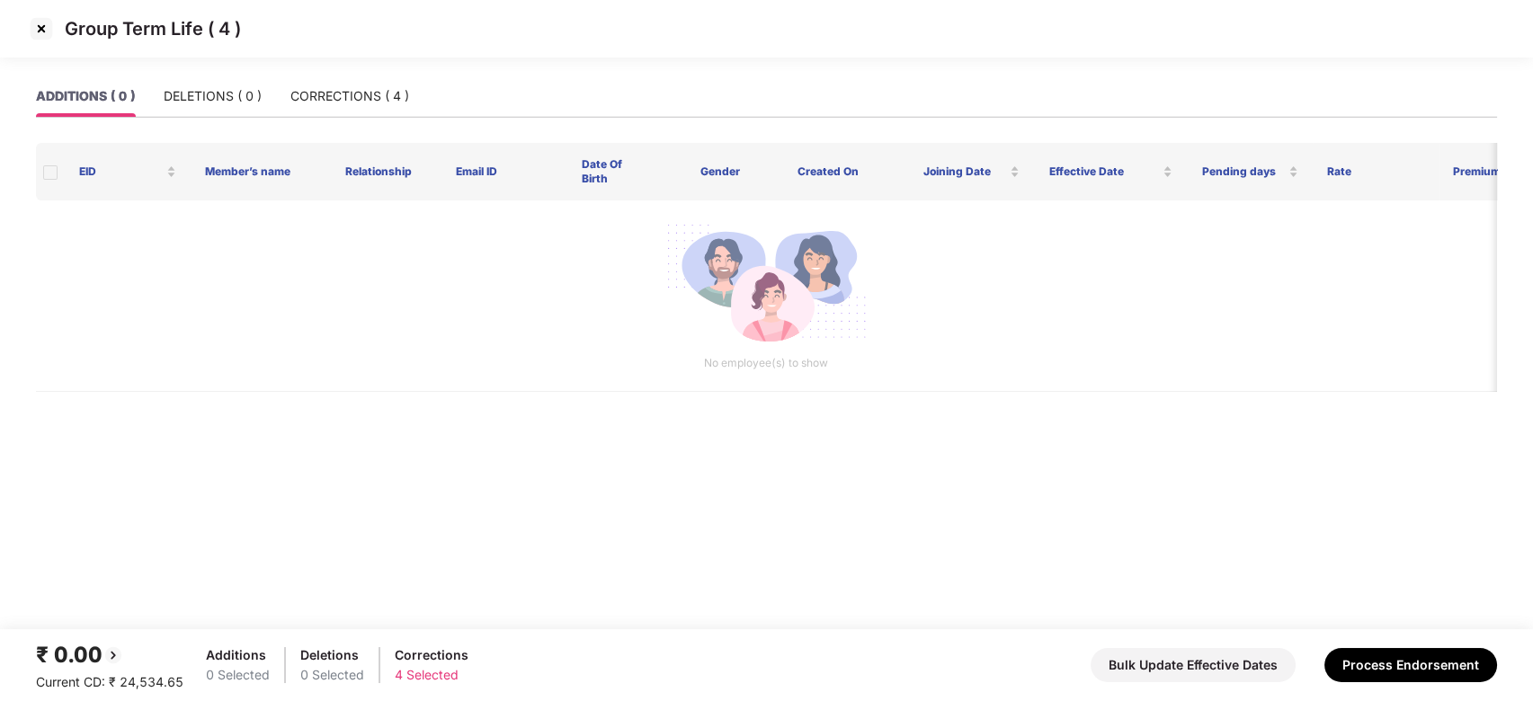
click at [42, 28] on img at bounding box center [41, 28] width 29 height 29
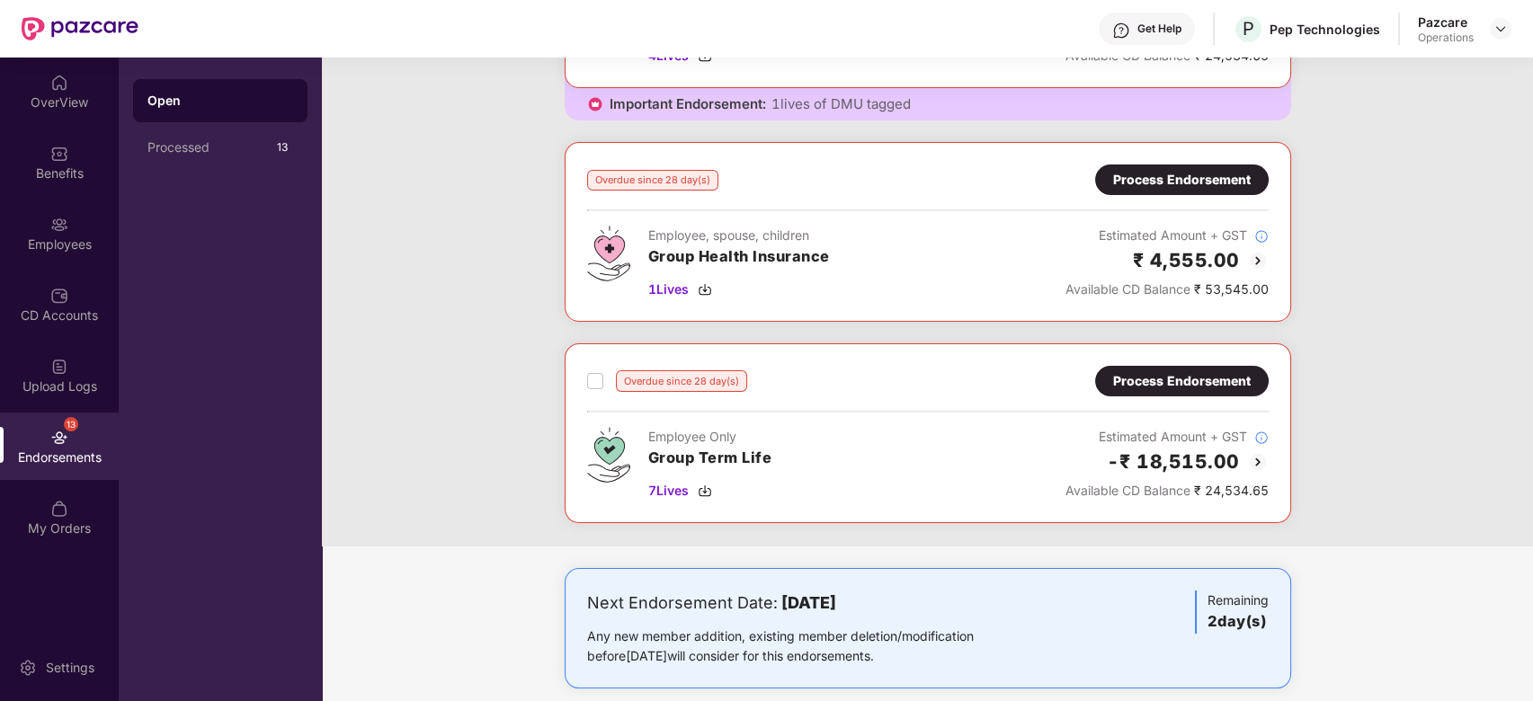
scroll to position [453, 0]
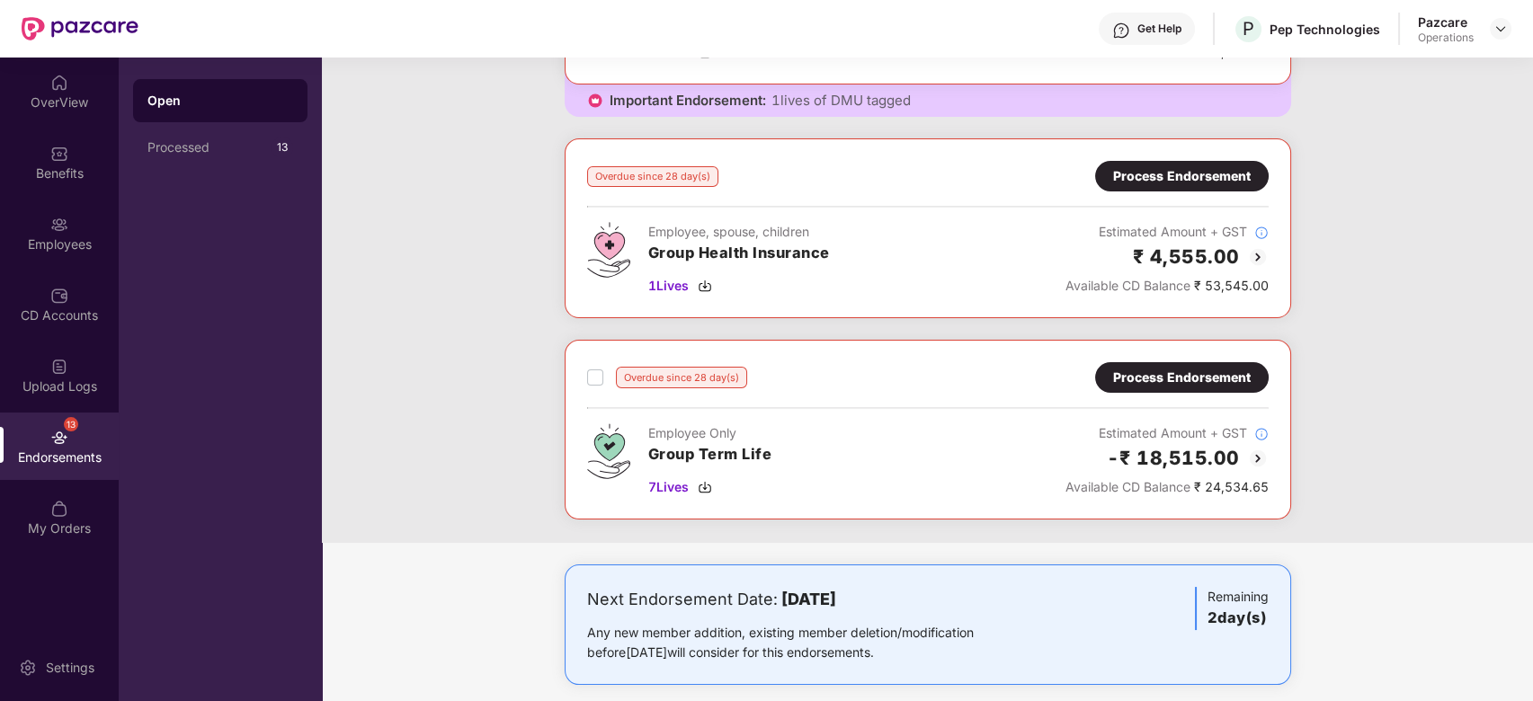
click at [1151, 370] on div "Process Endorsement" at bounding box center [1182, 378] width 138 height 20
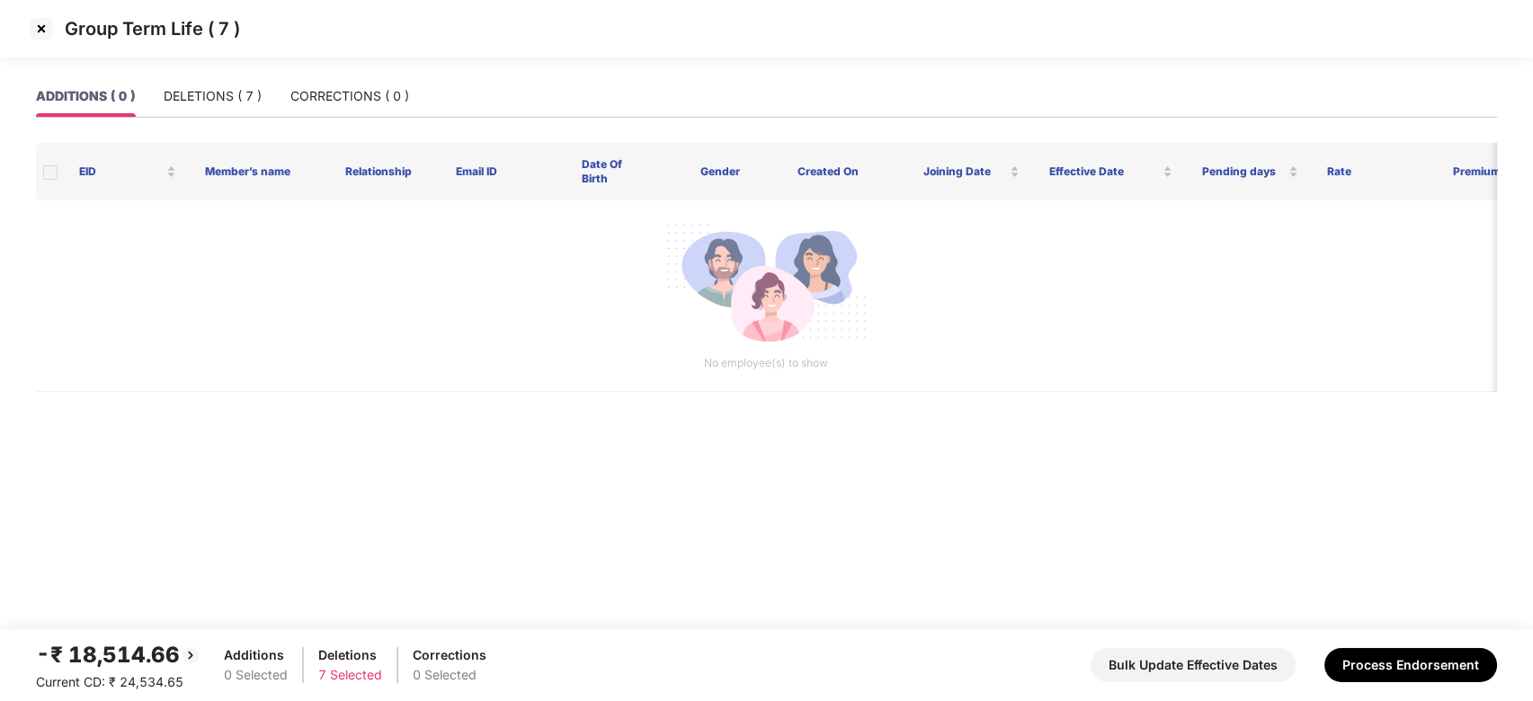
click at [44, 29] on img at bounding box center [41, 28] width 29 height 29
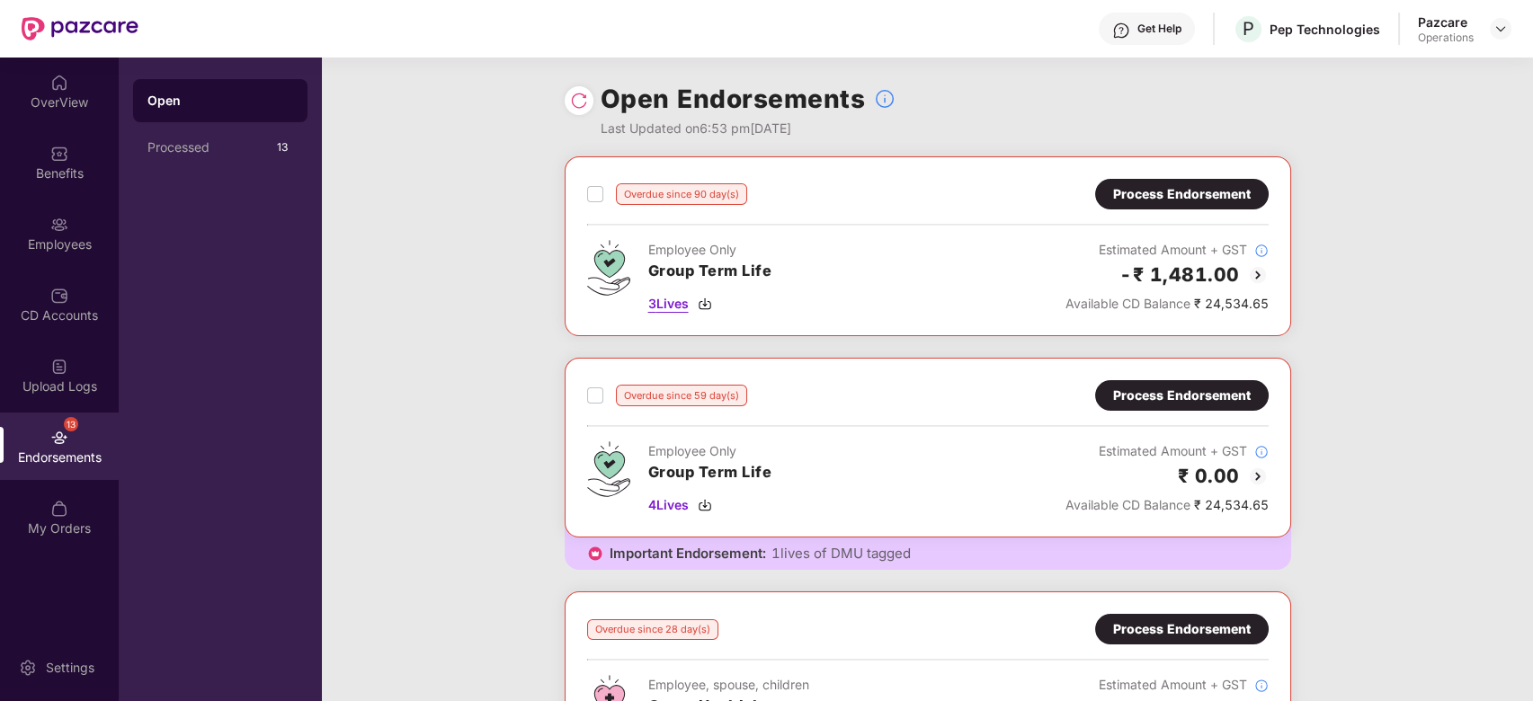
click at [660, 300] on span "3 Lives" at bounding box center [668, 304] width 40 height 20
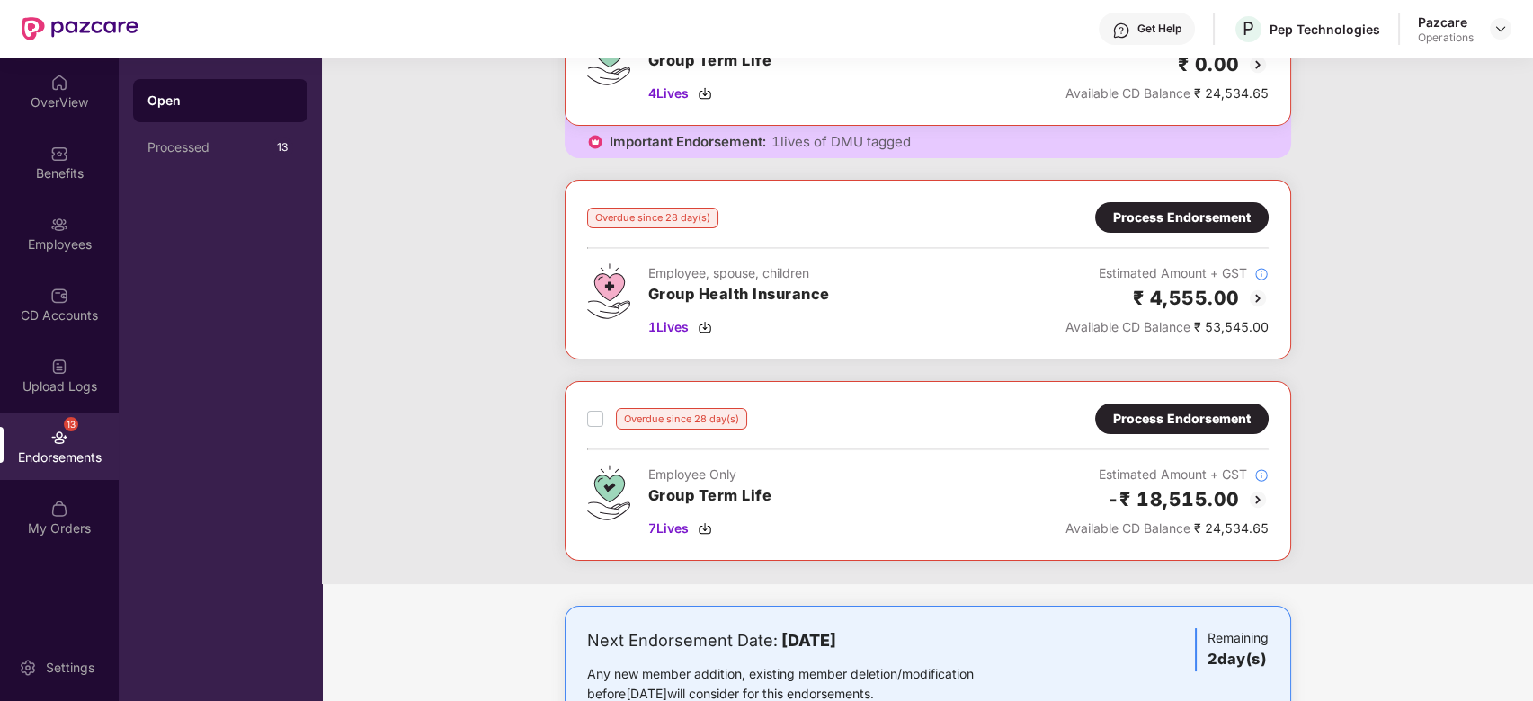
scroll to position [414, 0]
click at [665, 520] on span "7 Lives" at bounding box center [668, 527] width 40 height 20
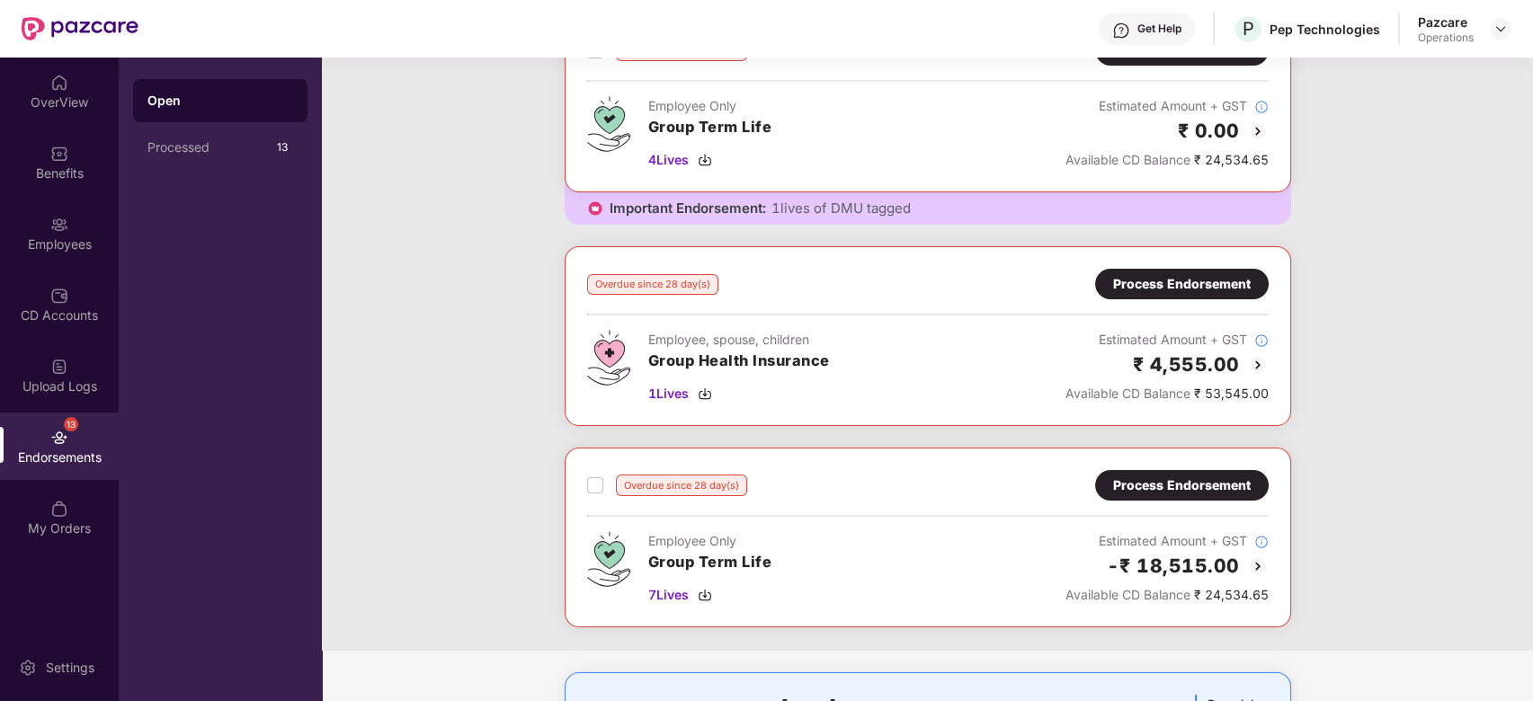
scroll to position [353, 0]
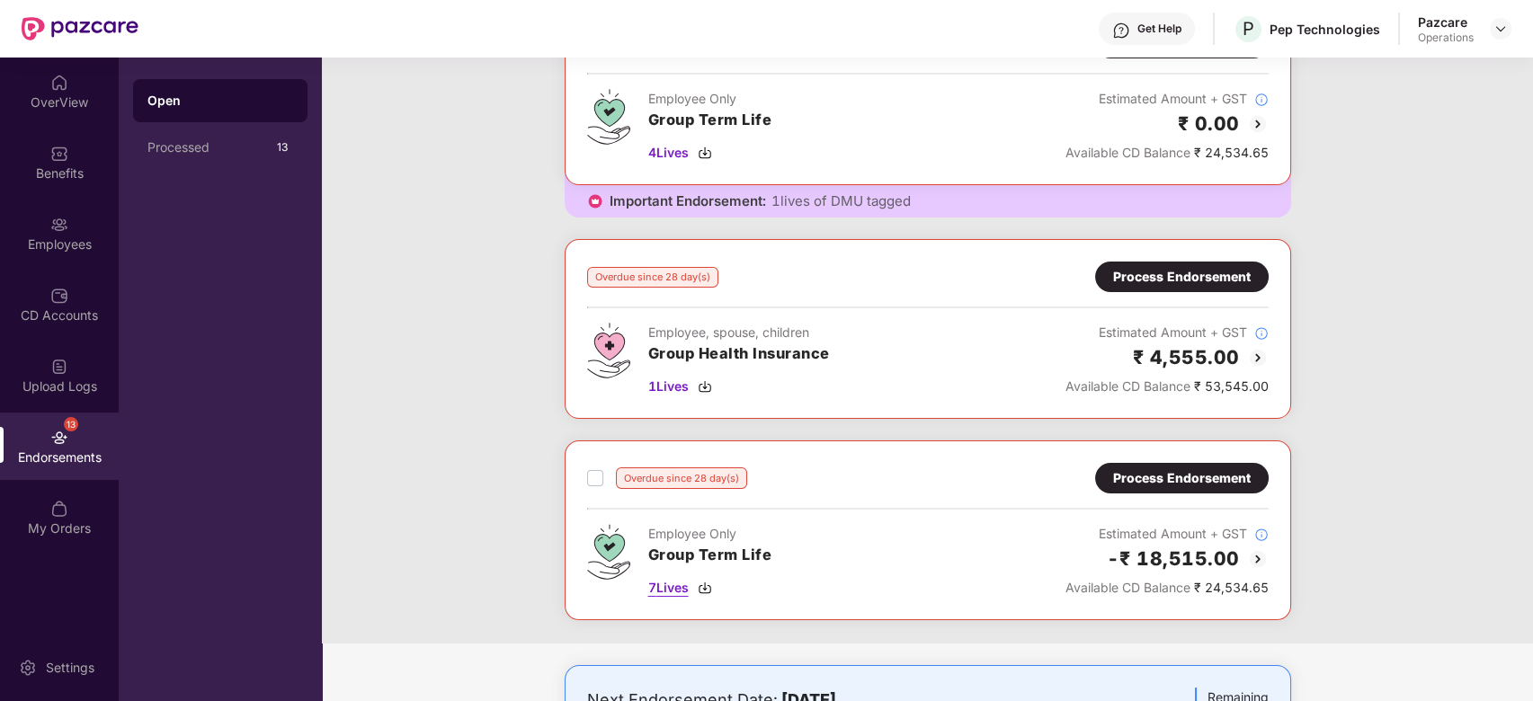
click at [668, 588] on span "7 Lives" at bounding box center [668, 588] width 40 height 20
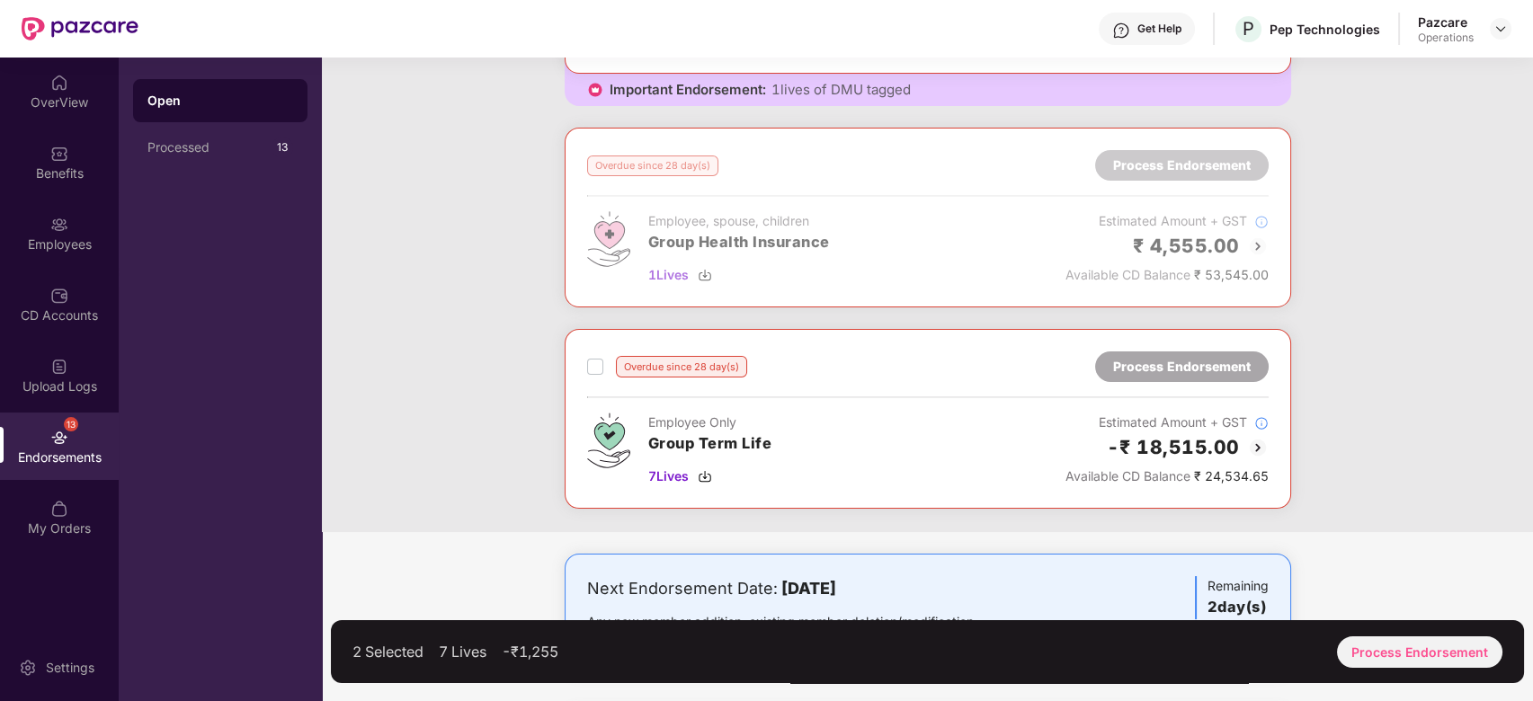
scroll to position [467, 0]
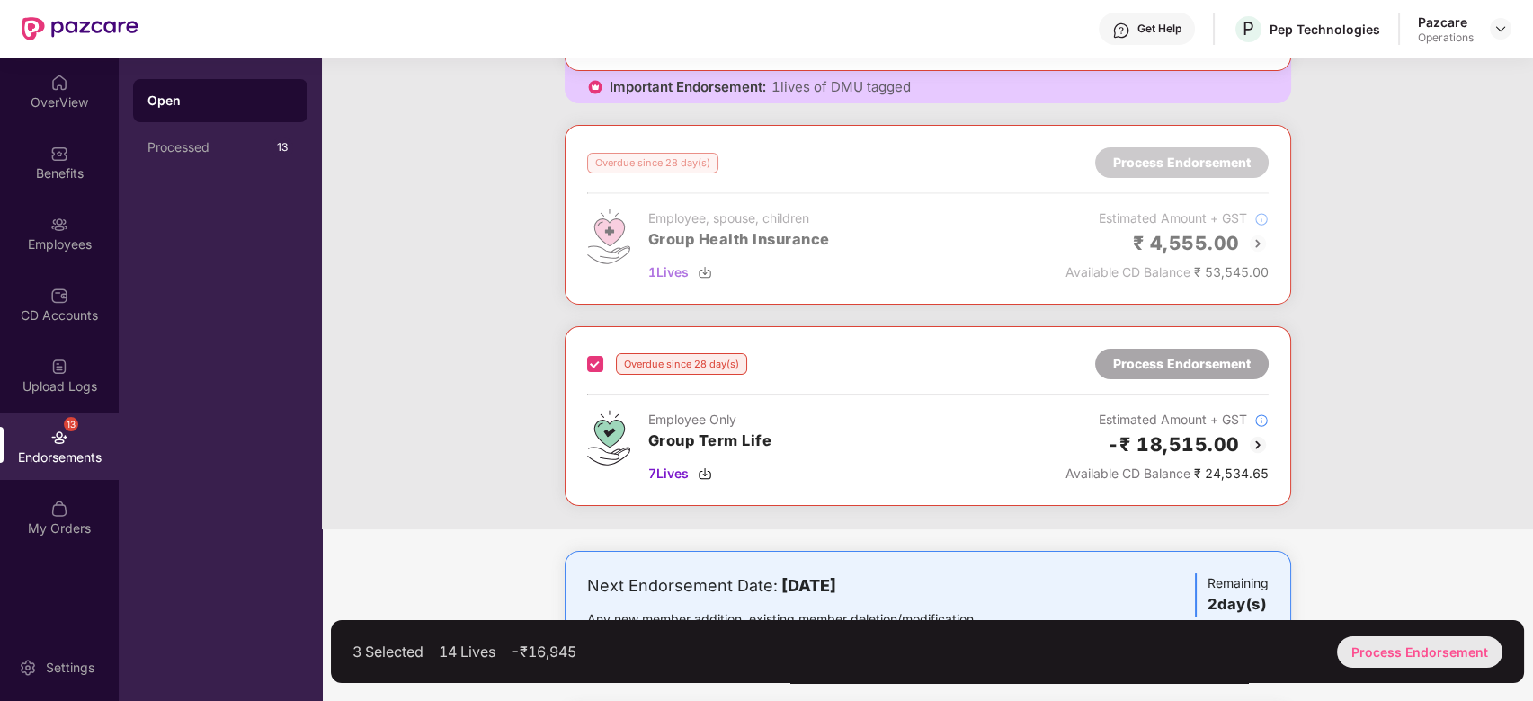
click at [1415, 650] on div "Process Endorsement" at bounding box center [1419, 652] width 165 height 31
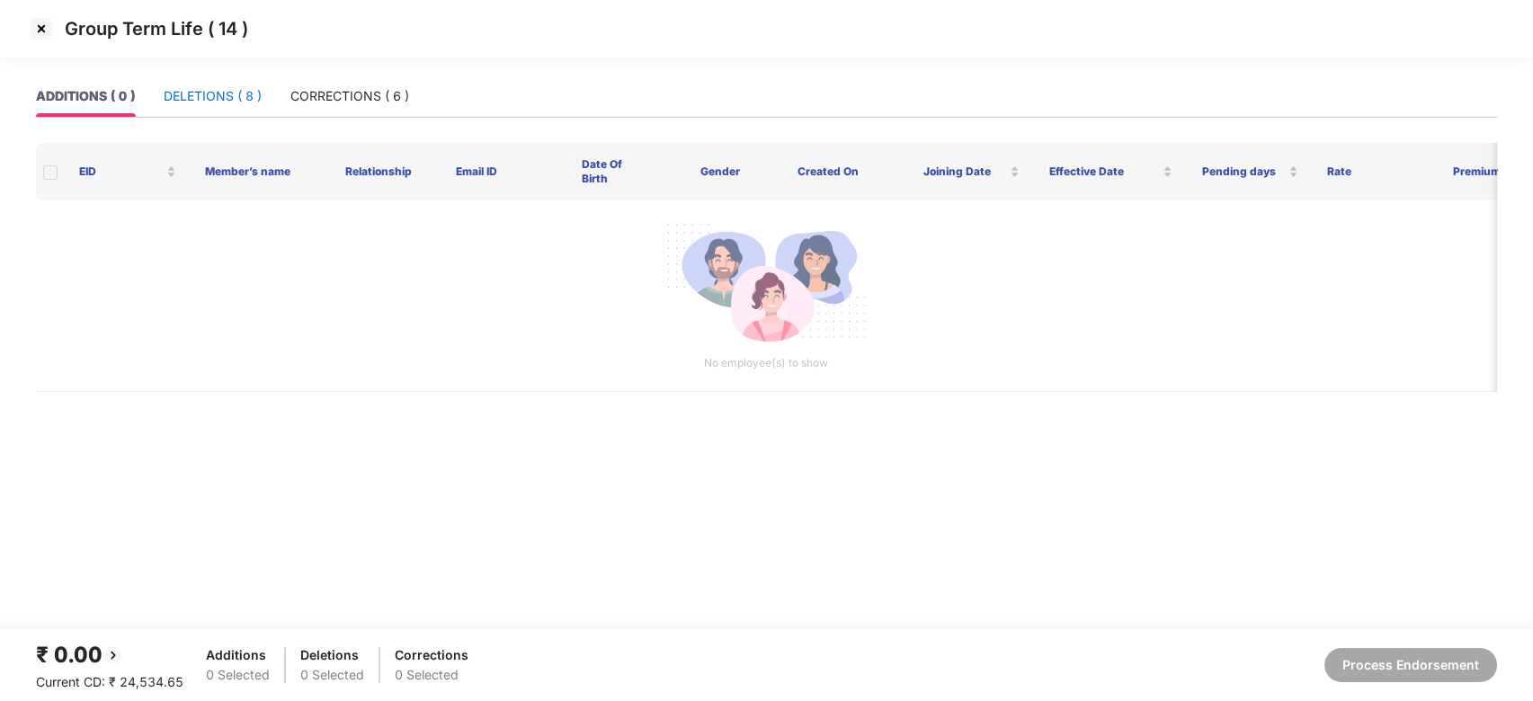
click at [195, 96] on div "DELETIONS ( 8 )" at bounding box center [213, 96] width 98 height 20
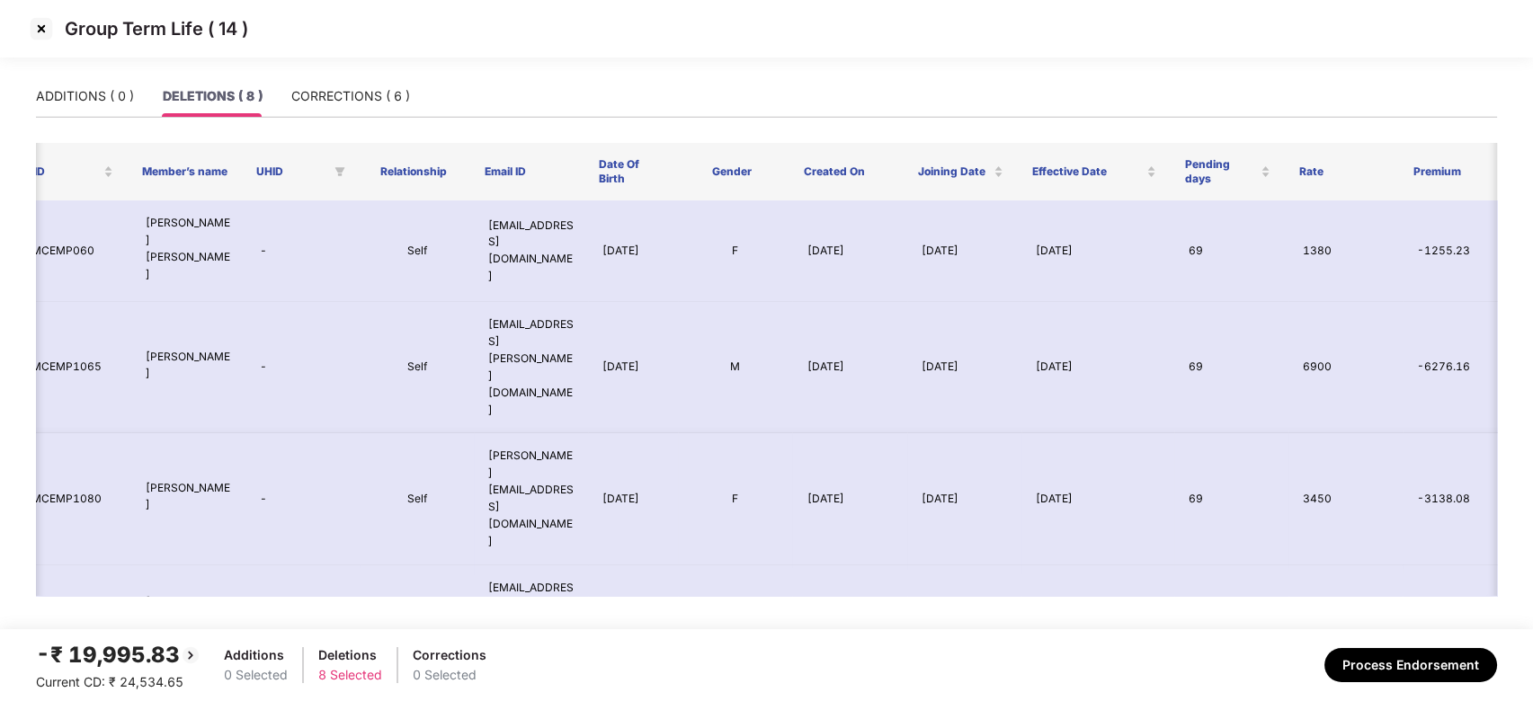
scroll to position [0, 48]
click at [323, 92] on div "CORRECTIONS ( 6 )" at bounding box center [350, 96] width 119 height 20
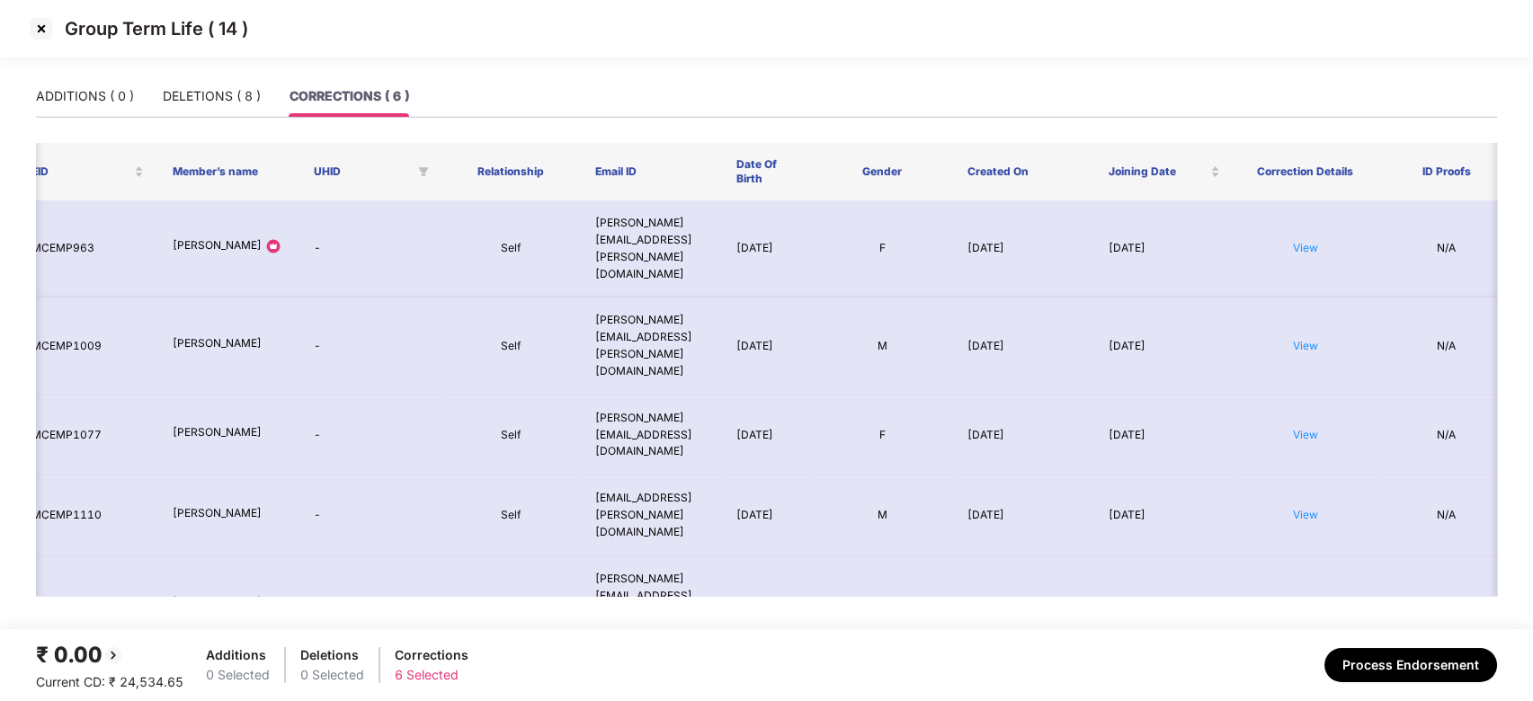
scroll to position [0, 0]
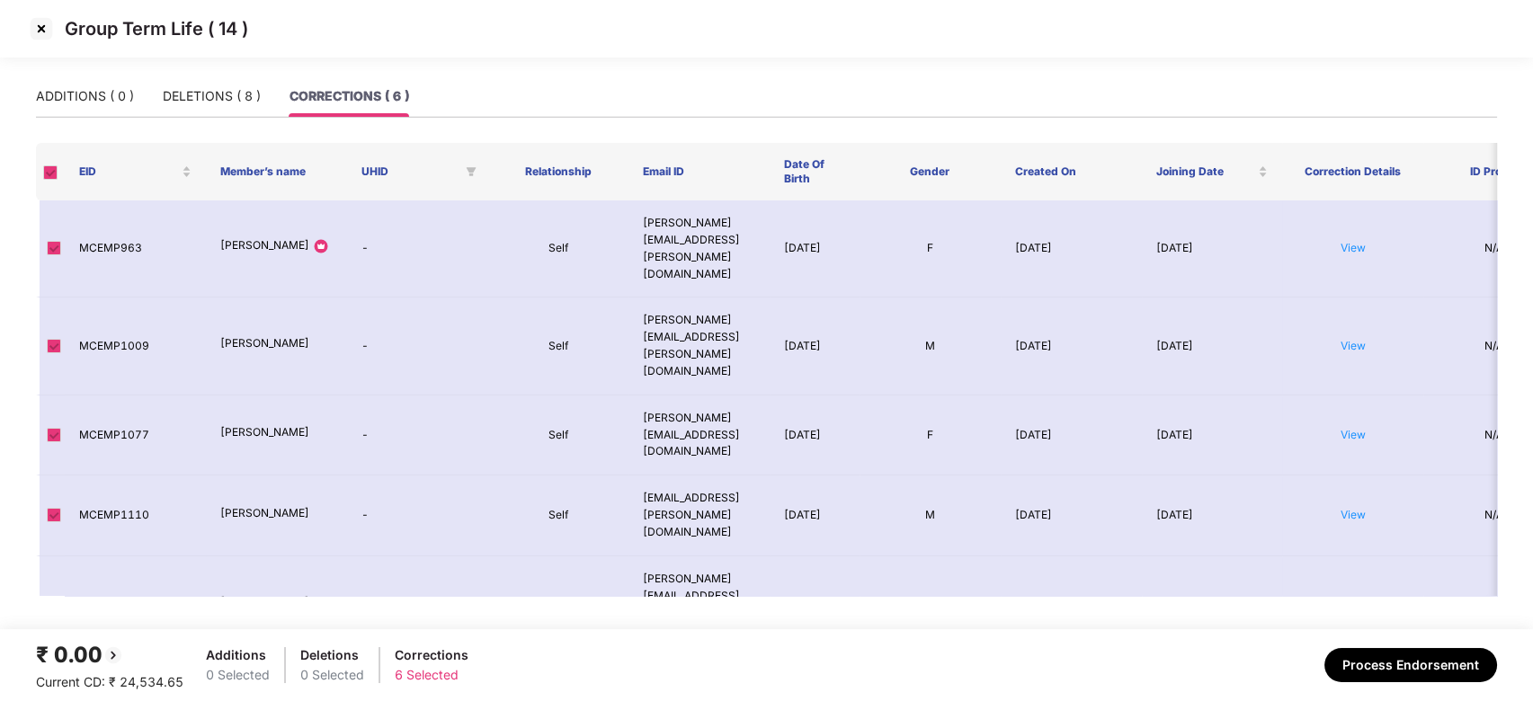
click at [43, 27] on img at bounding box center [41, 28] width 29 height 29
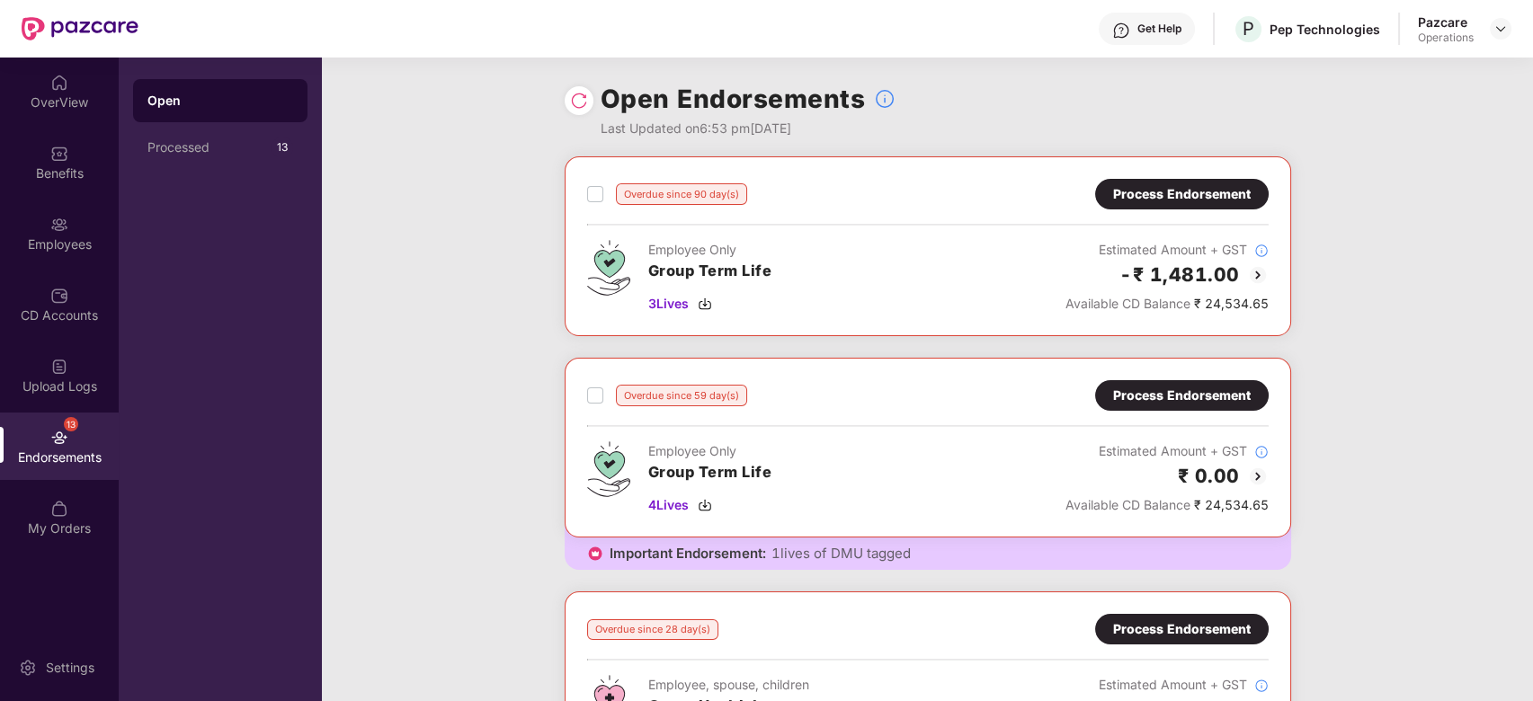
click at [1183, 200] on div "Process Endorsement" at bounding box center [1182, 194] width 138 height 20
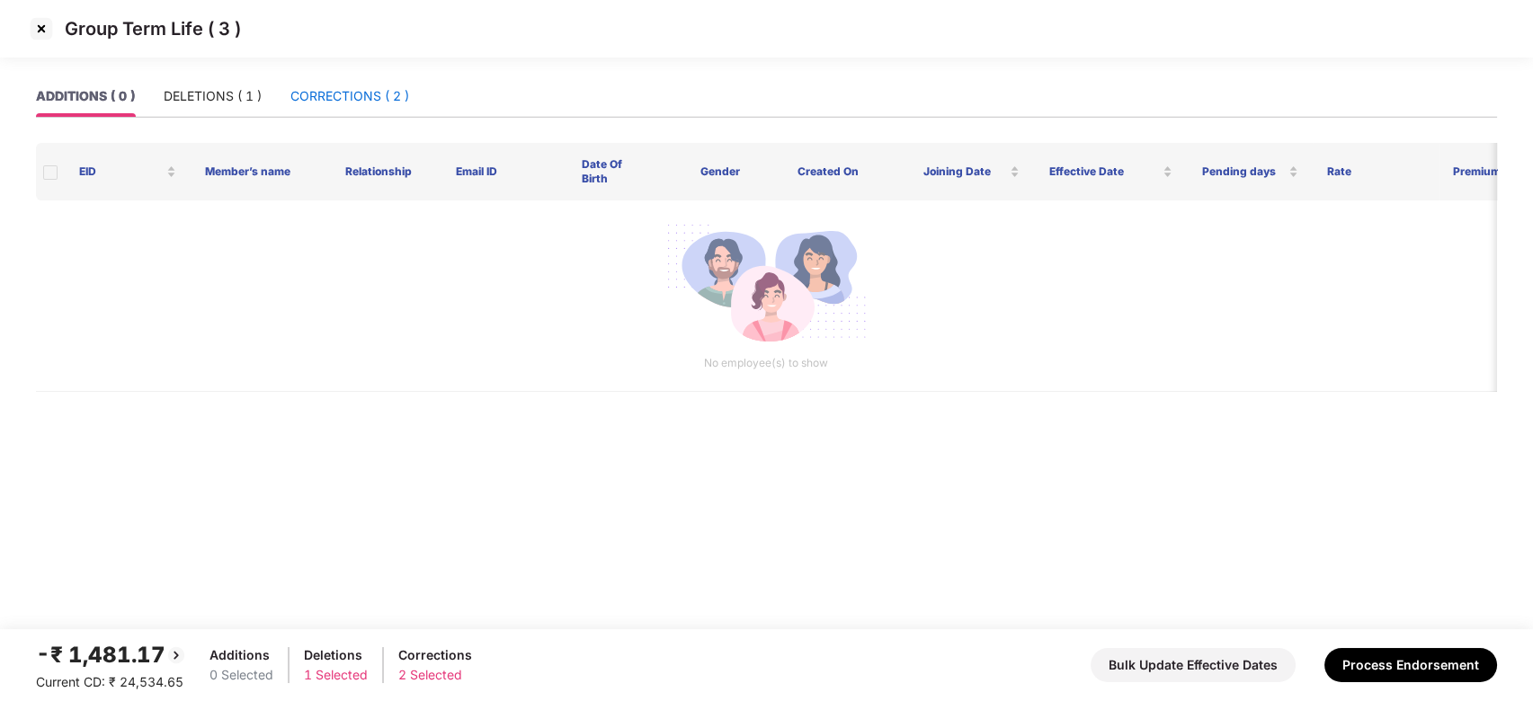
click at [351, 92] on div "CORRECTIONS ( 2 )" at bounding box center [349, 96] width 119 height 20
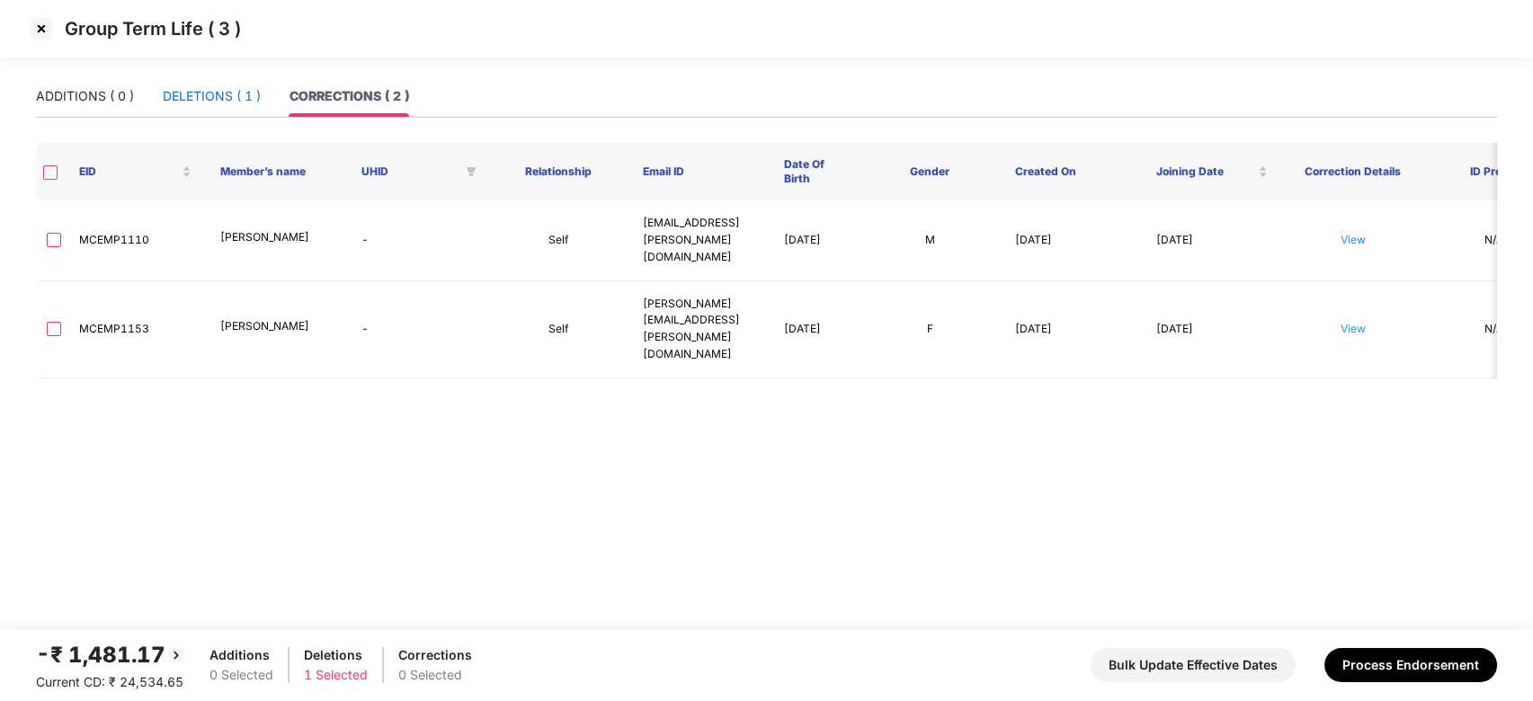
click at [196, 101] on div "DELETIONS ( 1 )" at bounding box center [212, 96] width 98 height 20
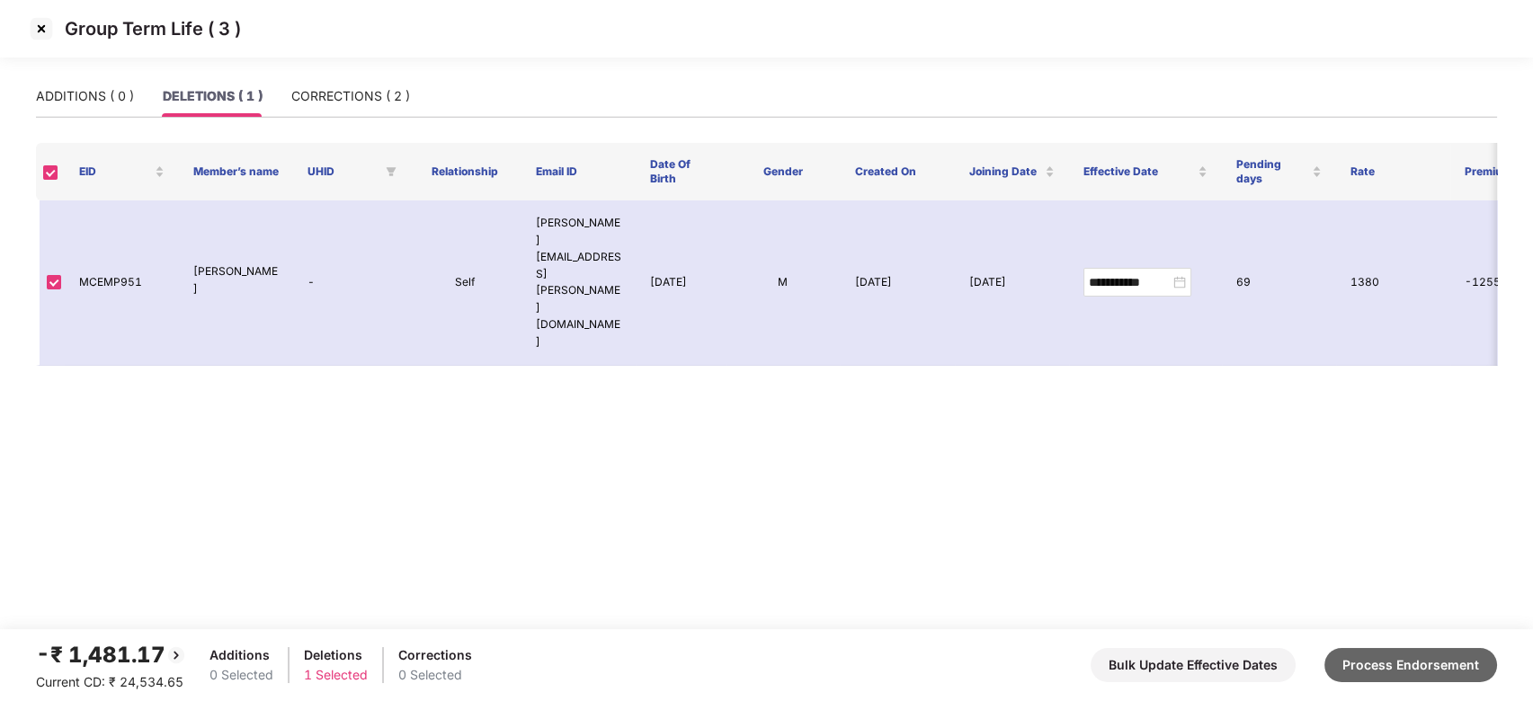
click at [1376, 667] on button "Process Endorsement" at bounding box center [1411, 665] width 173 height 34
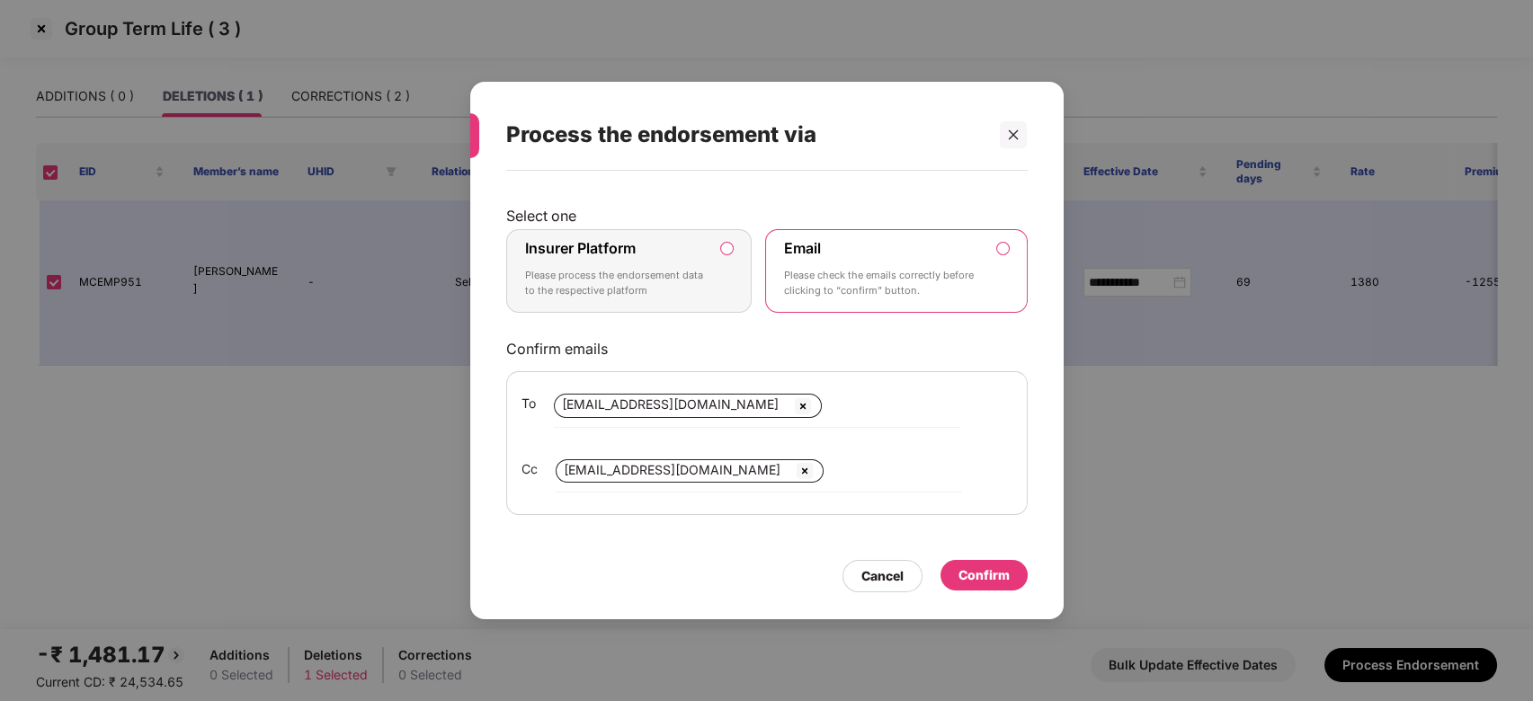
click at [656, 264] on div "Insurer Platform Please process the endorsement data to the respective platform" at bounding box center [616, 271] width 183 height 65
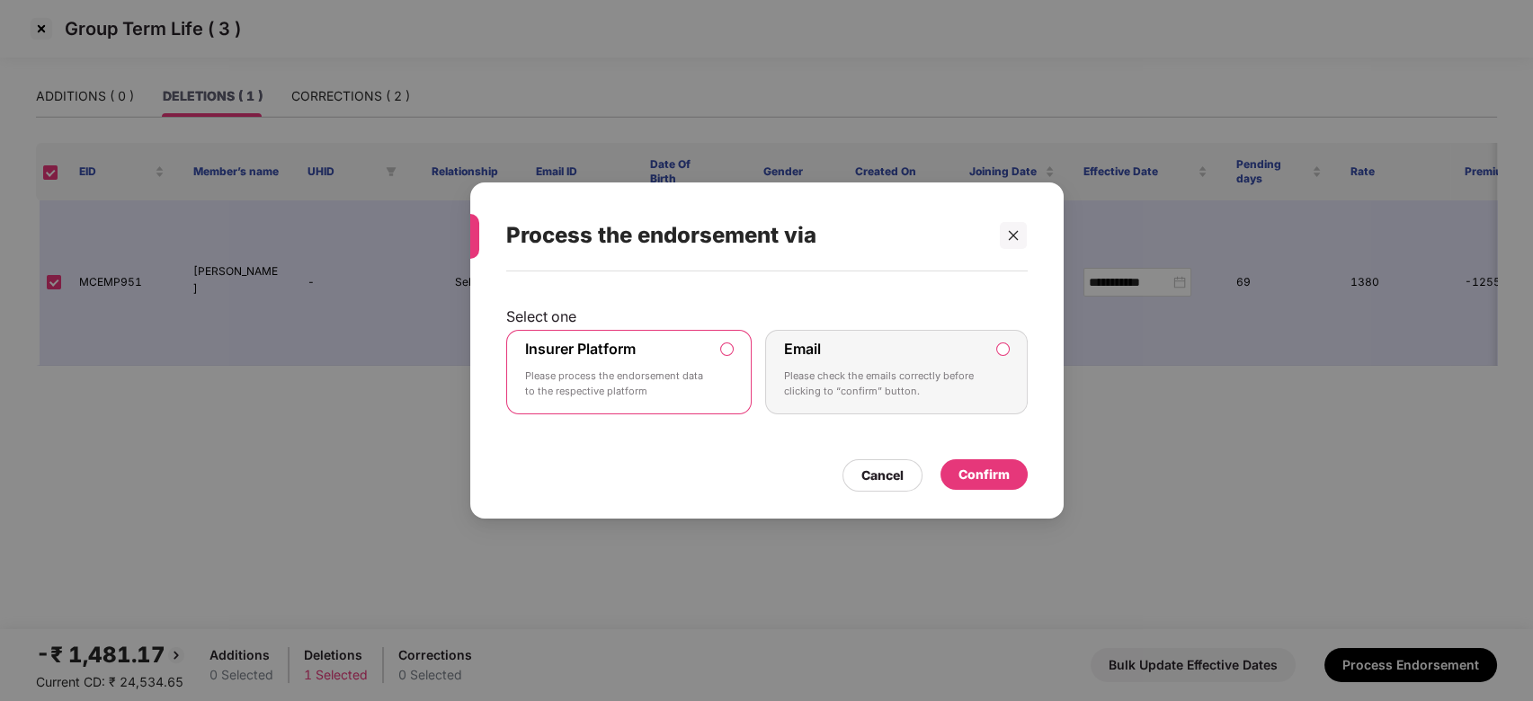
click at [974, 465] on div "Confirm" at bounding box center [984, 475] width 51 height 20
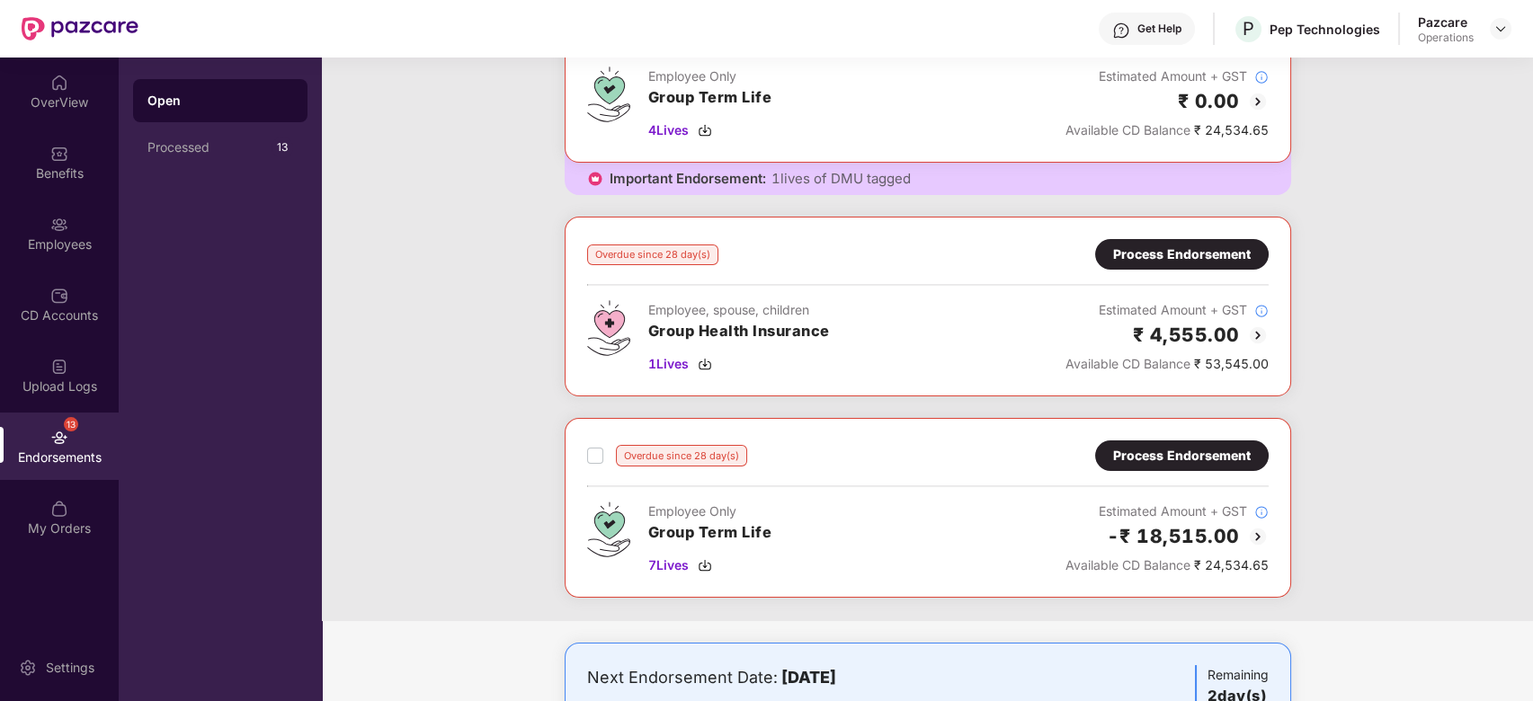
scroll to position [378, 0]
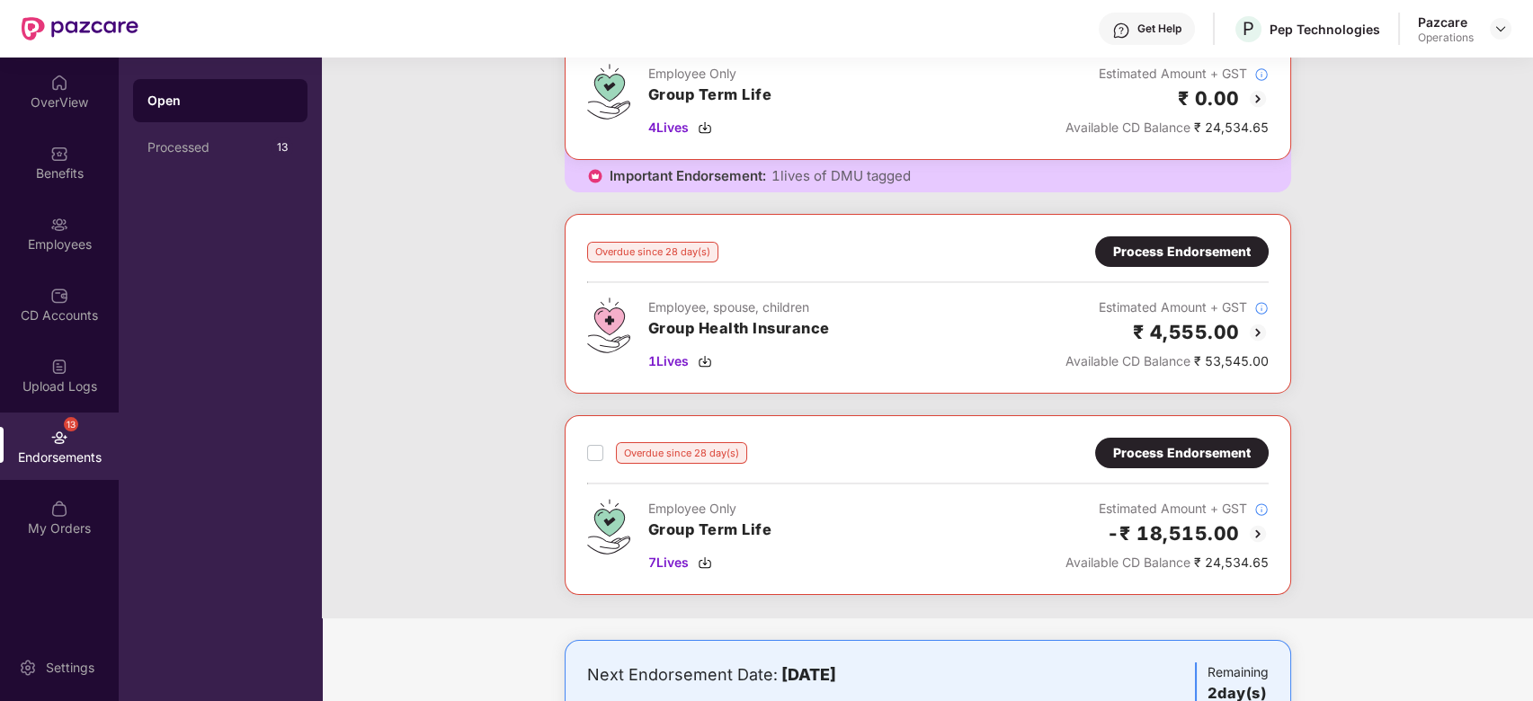
click at [1175, 453] on div "Process Endorsement" at bounding box center [1182, 453] width 138 height 20
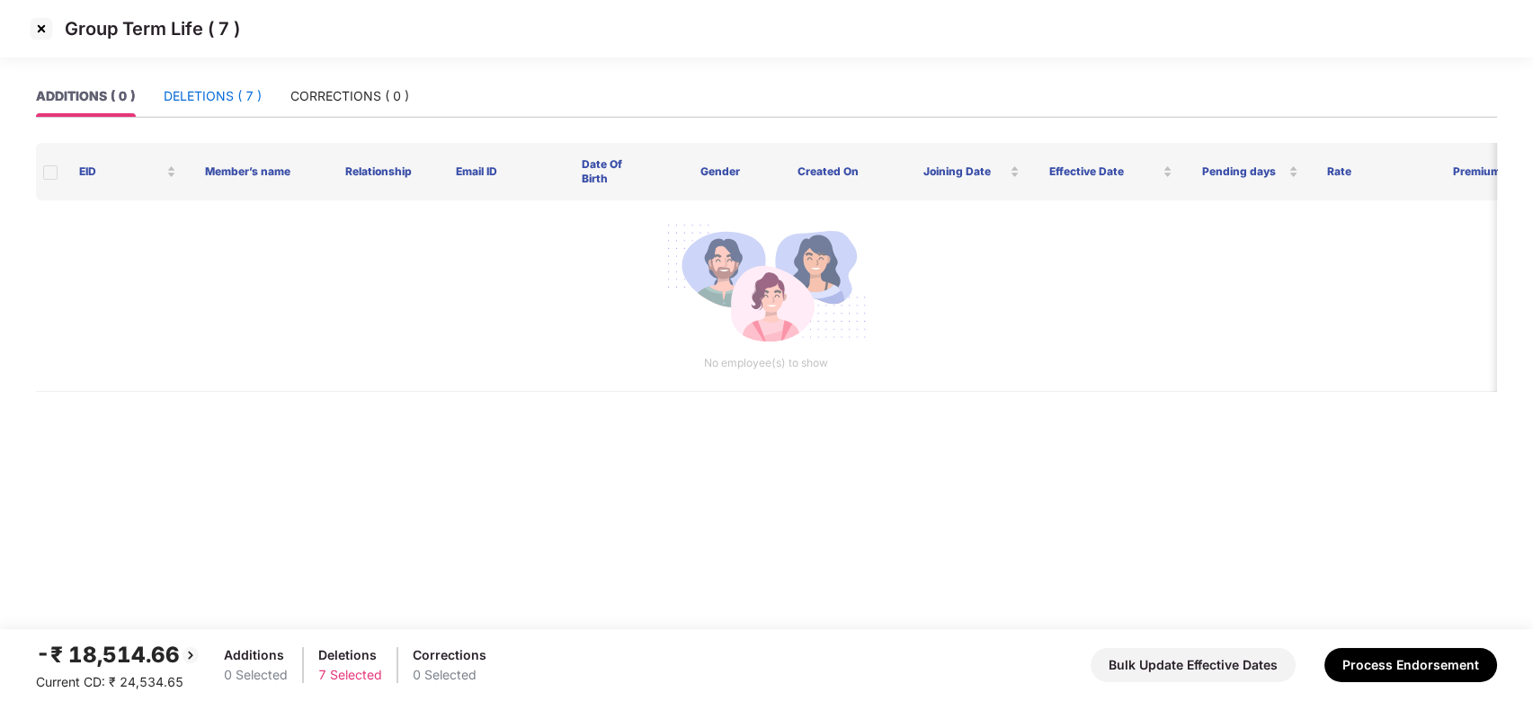
click at [196, 97] on div "DELETIONS ( 7 )" at bounding box center [213, 96] width 98 height 20
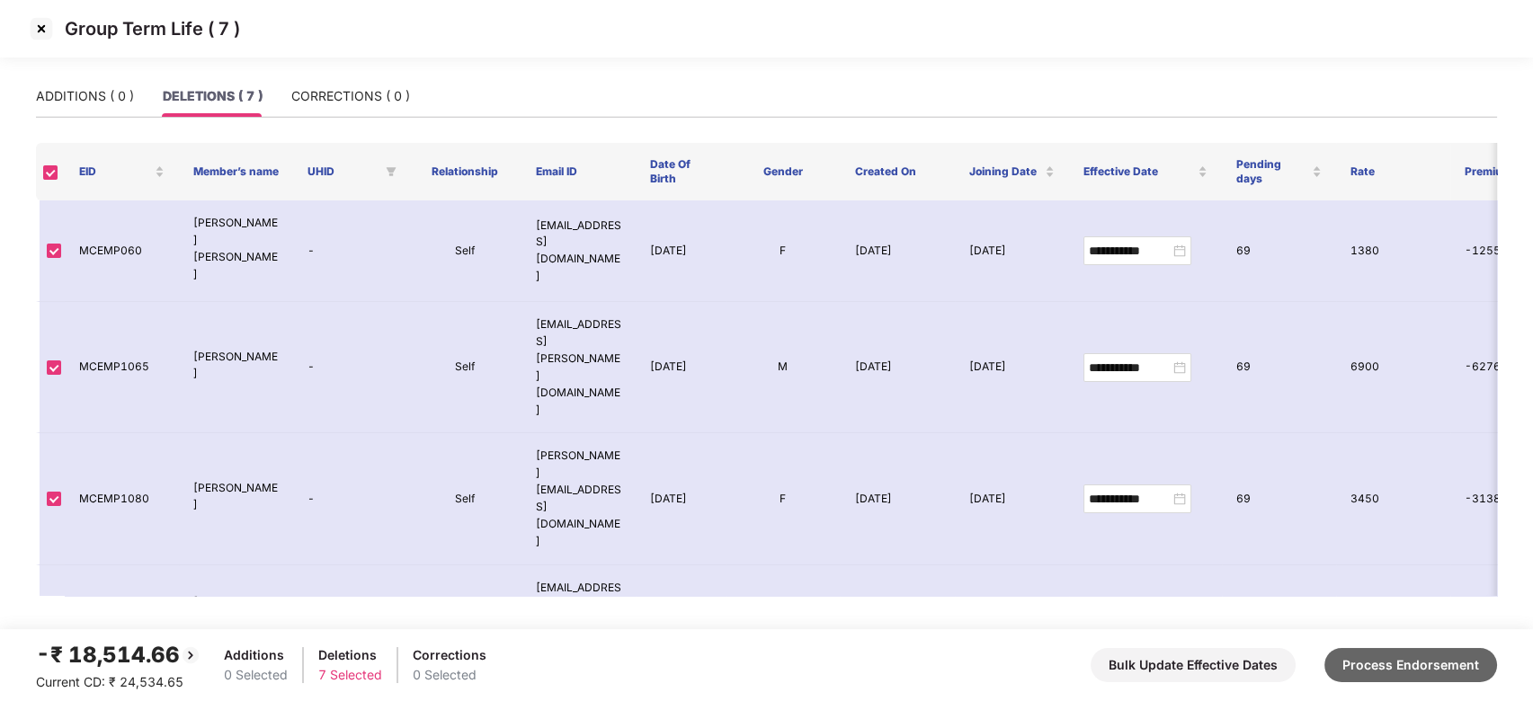
click at [1383, 658] on button "Process Endorsement" at bounding box center [1411, 665] width 173 height 34
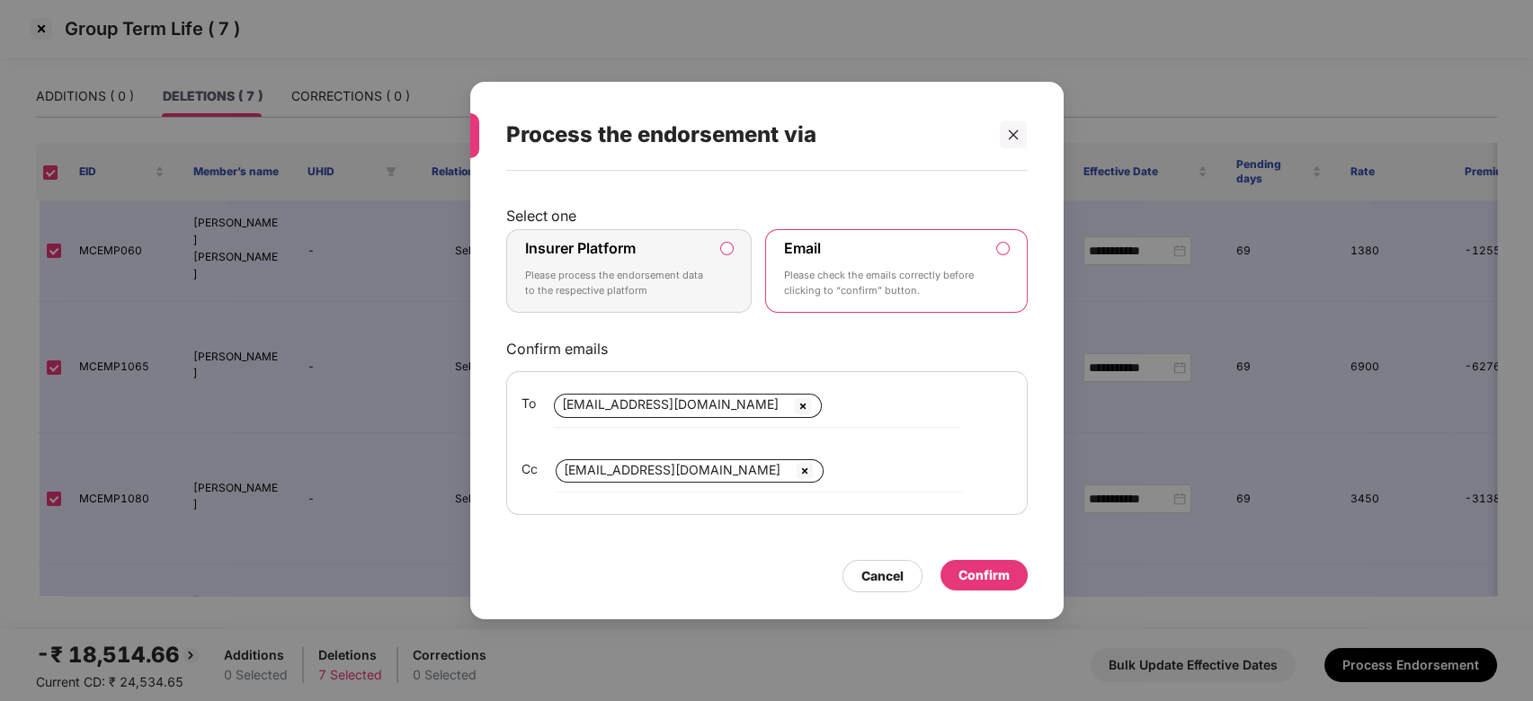
click at [684, 277] on p "Please process the endorsement data to the respective platform" at bounding box center [616, 283] width 183 height 31
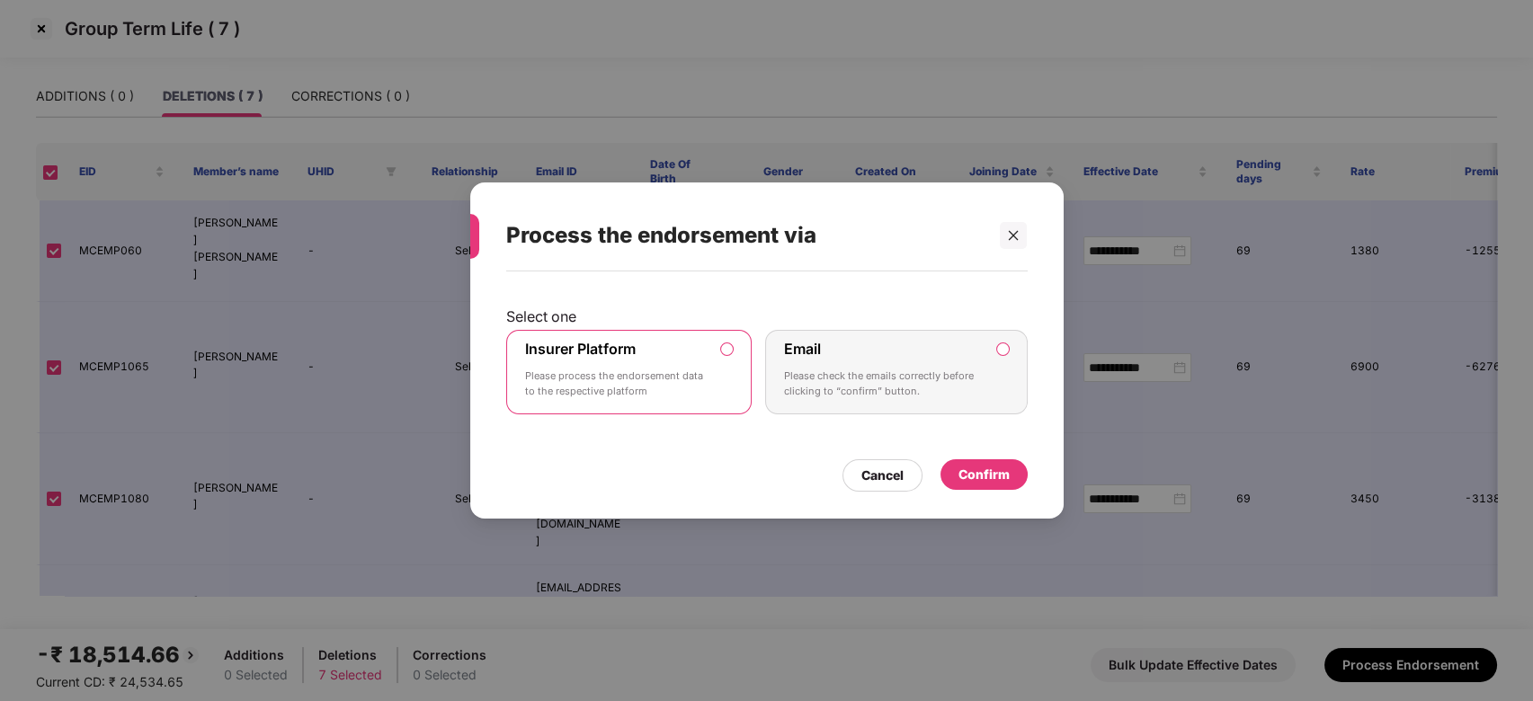
click at [973, 468] on div "Confirm" at bounding box center [984, 475] width 51 height 20
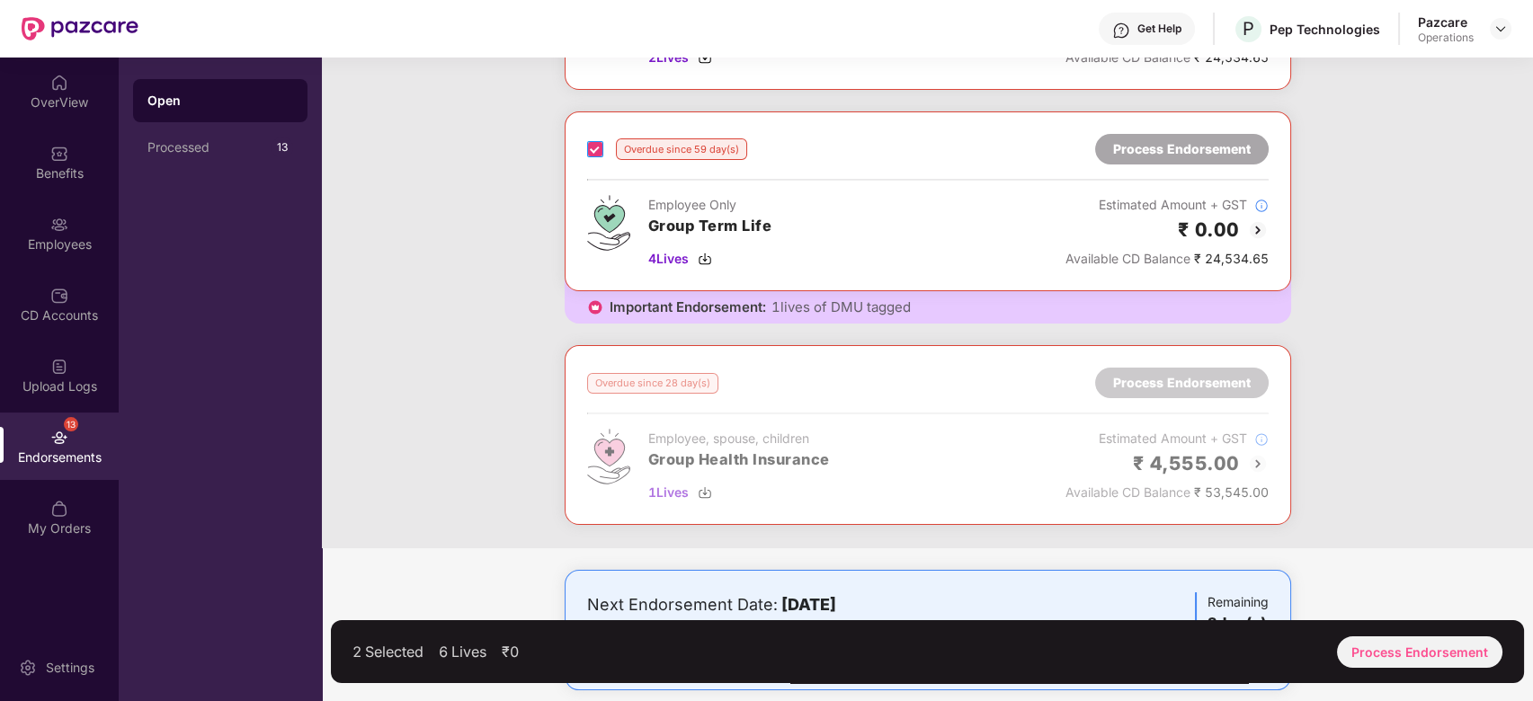
scroll to position [248, 0]
click at [1443, 650] on div "Process Endorsement" at bounding box center [1419, 652] width 165 height 31
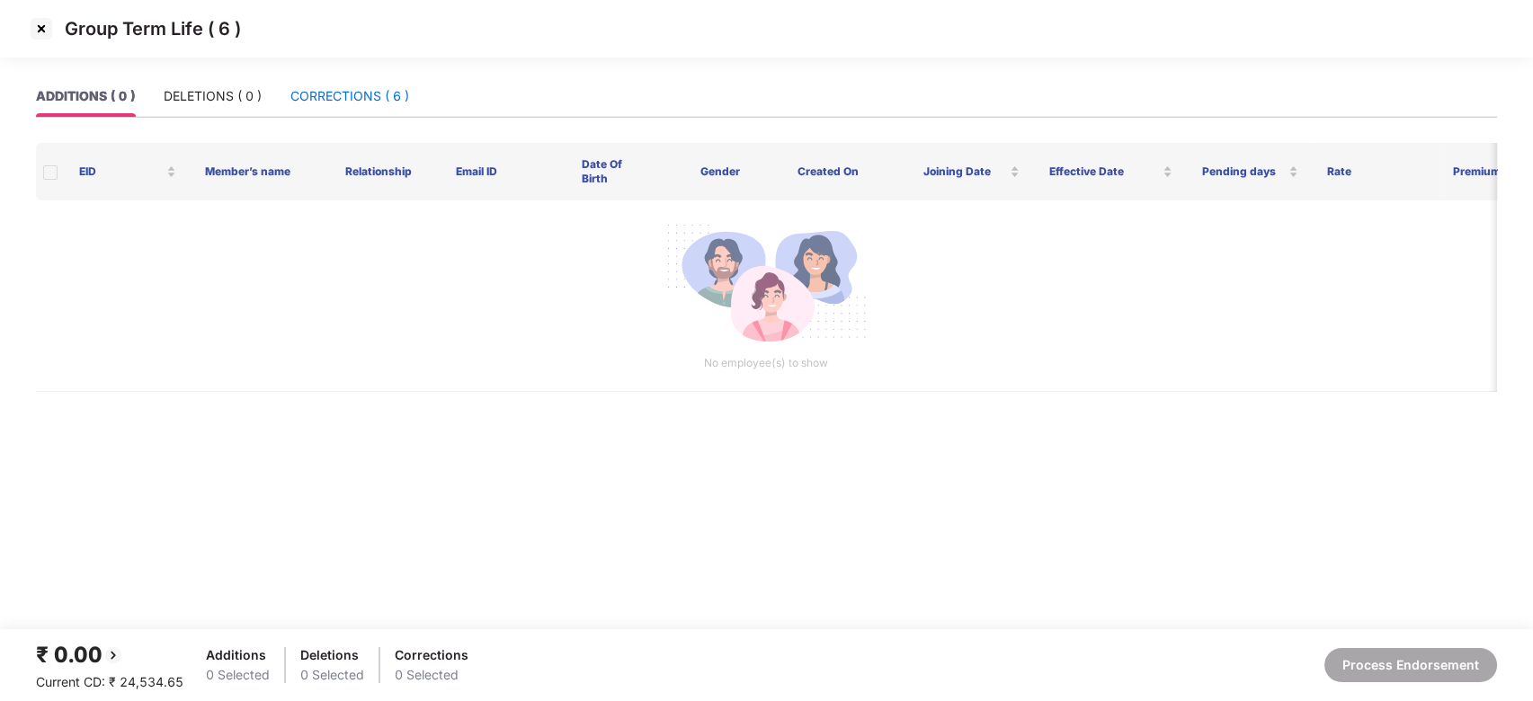
click at [337, 102] on div "CORRECTIONS ( 6 )" at bounding box center [349, 96] width 119 height 20
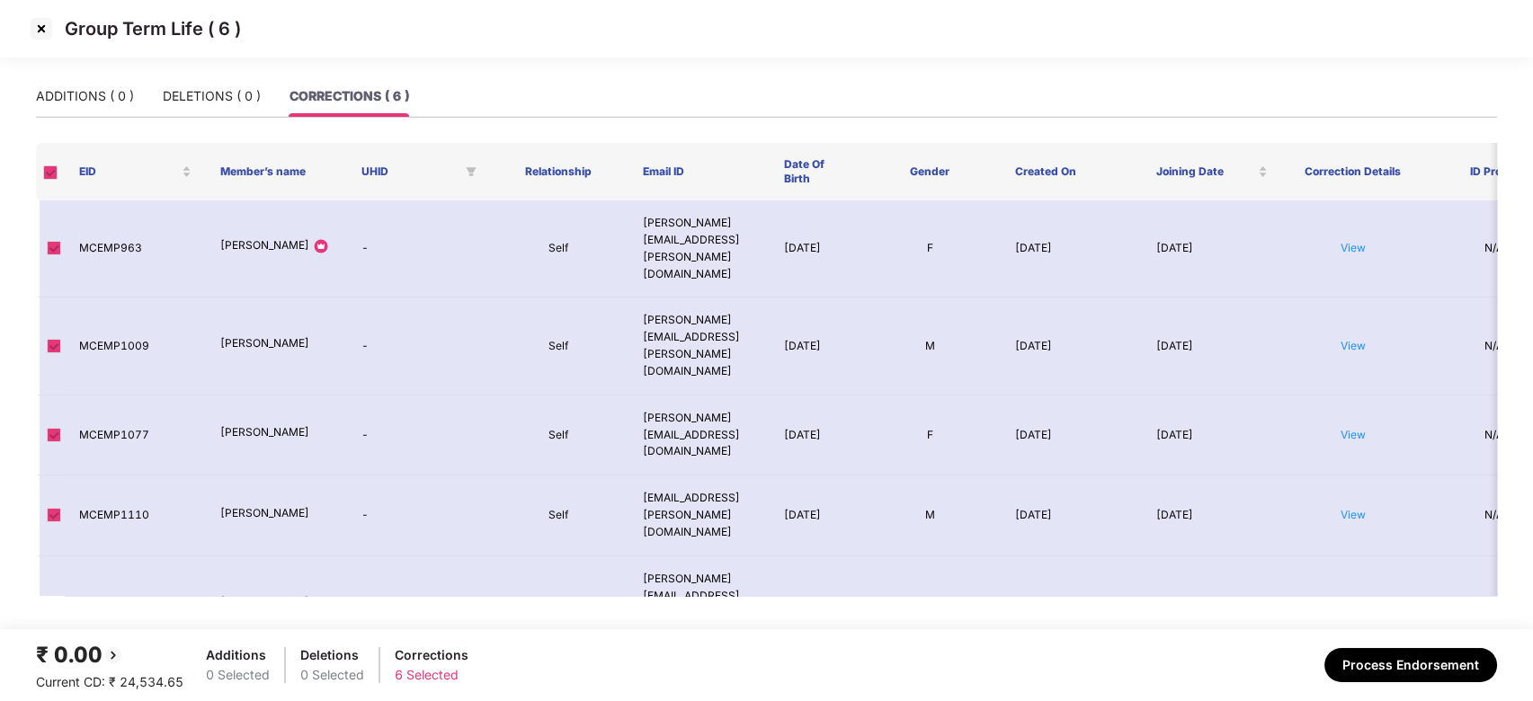
click at [31, 36] on img at bounding box center [41, 28] width 29 height 29
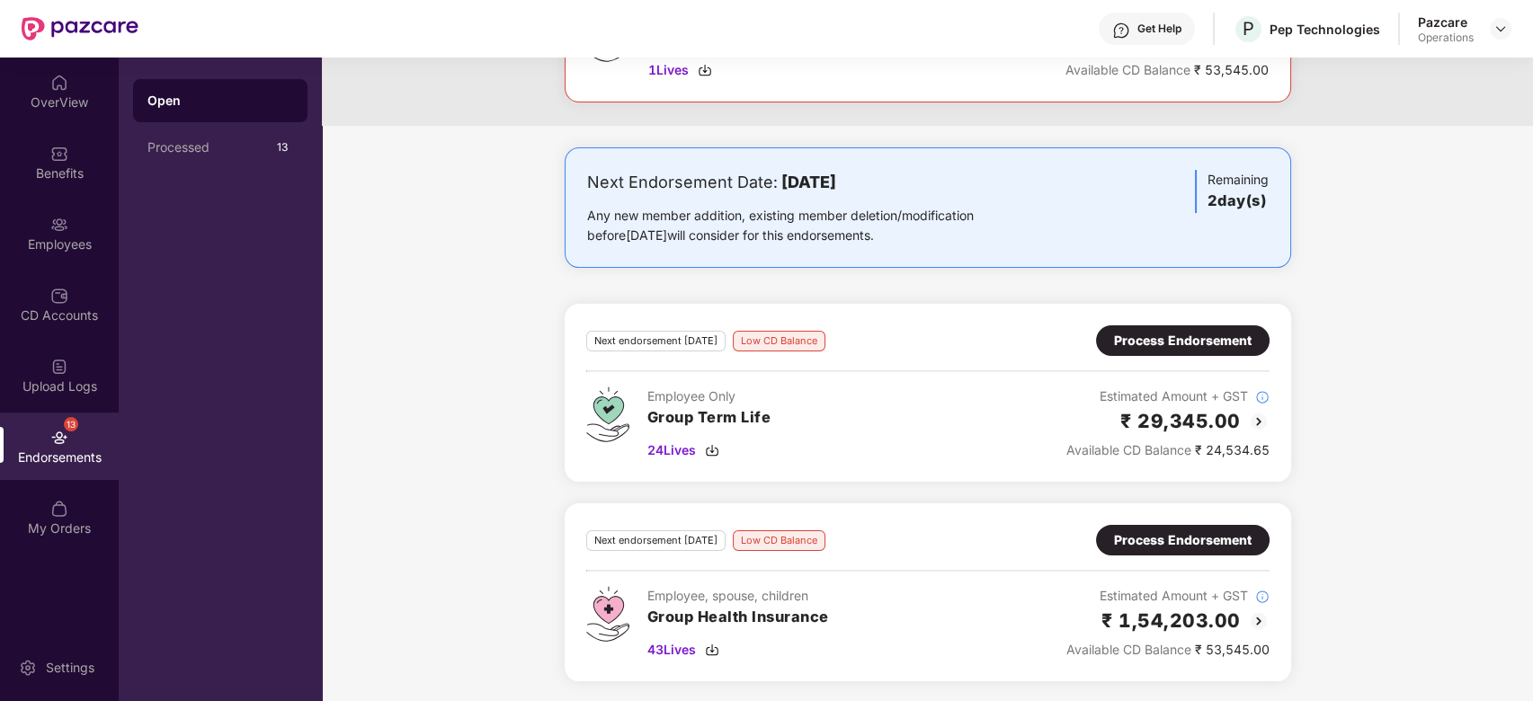
scroll to position [0, 0]
